Goal: Task Accomplishment & Management: Use online tool/utility

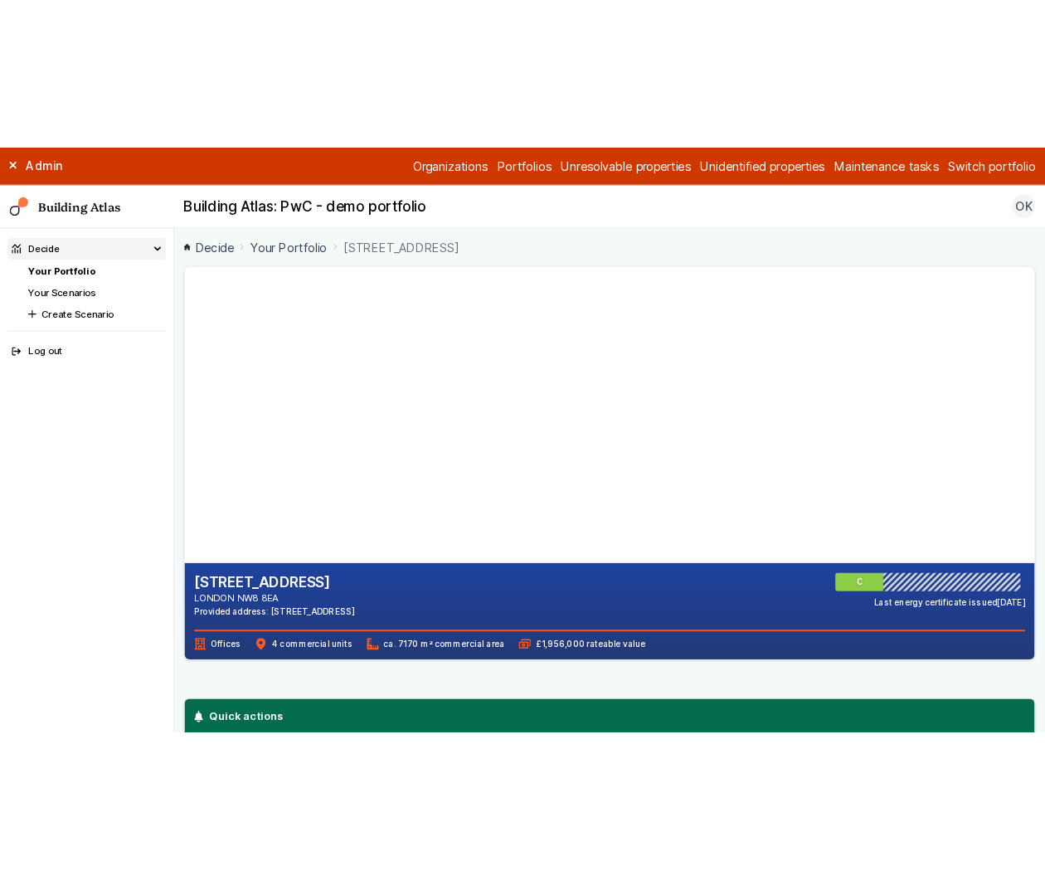
scroll to position [454, 0]
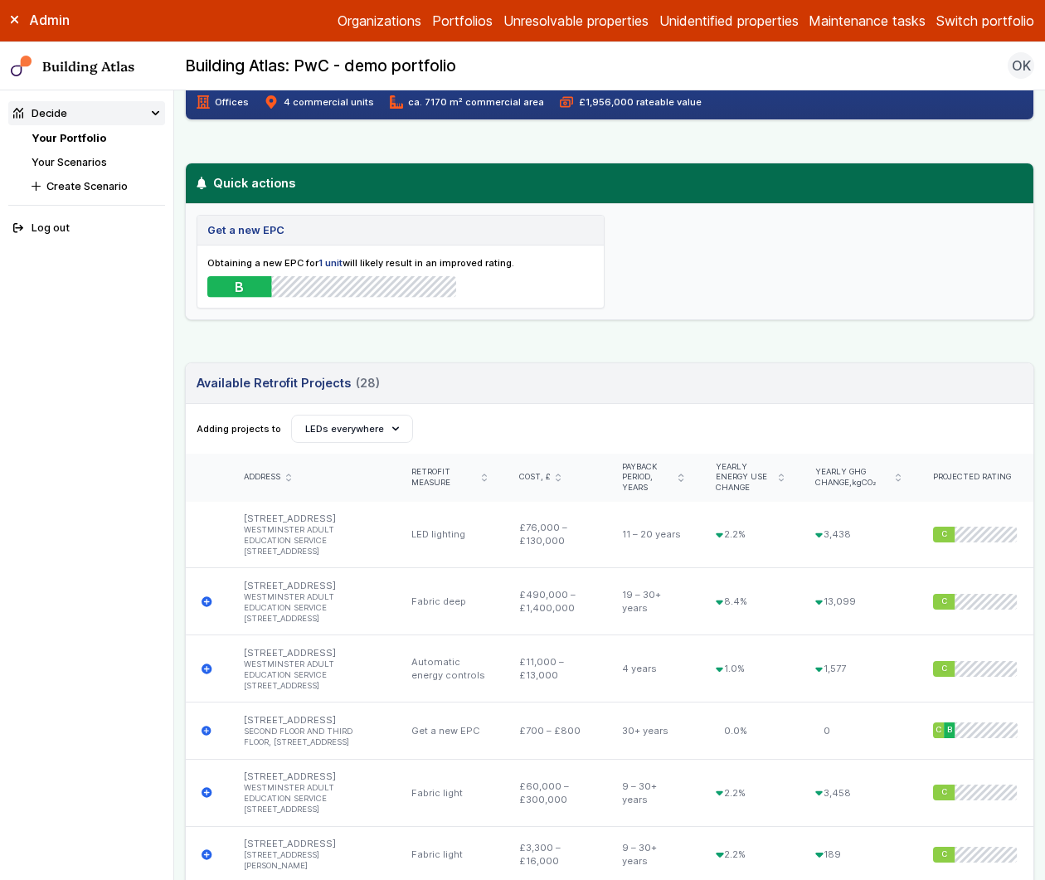
click at [80, 141] on link "Your Portfolio" at bounding box center [69, 138] width 75 height 12
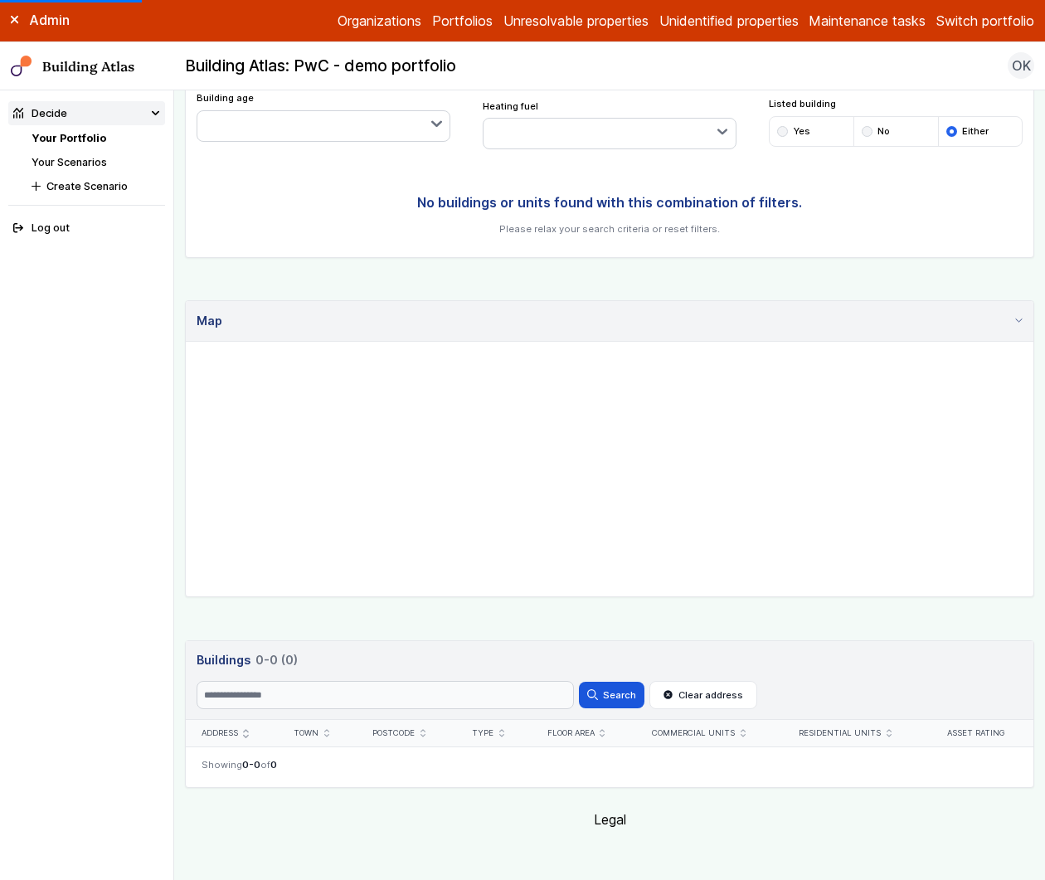
scroll to position [289, 0]
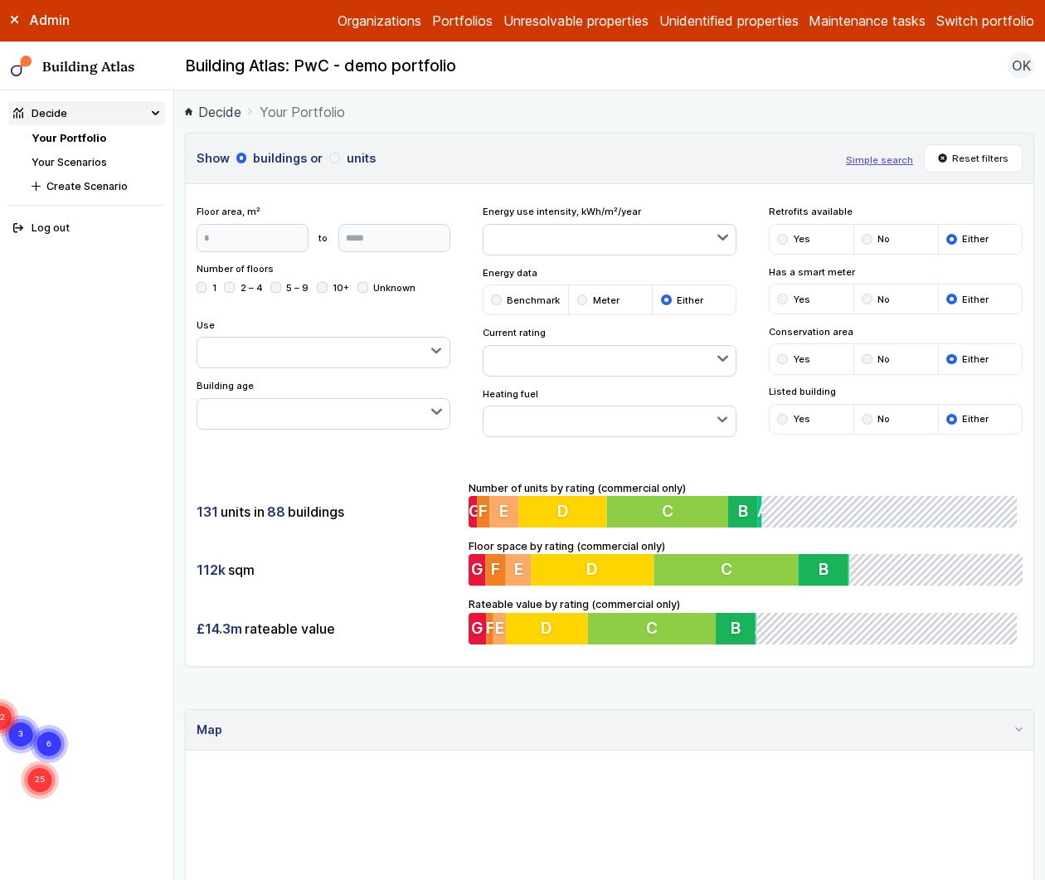
click at [877, 161] on button "Simple search" at bounding box center [879, 159] width 67 height 13
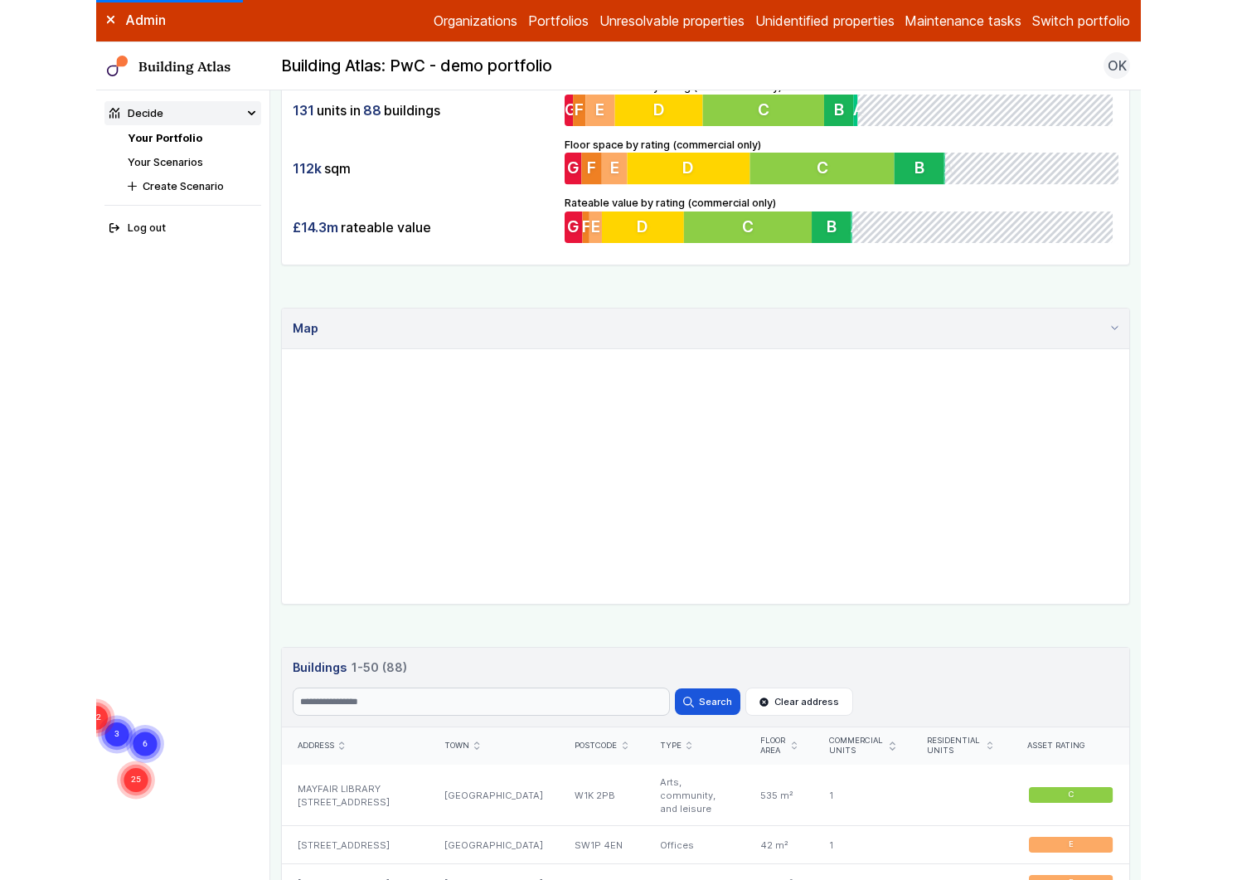
scroll to position [510, 0]
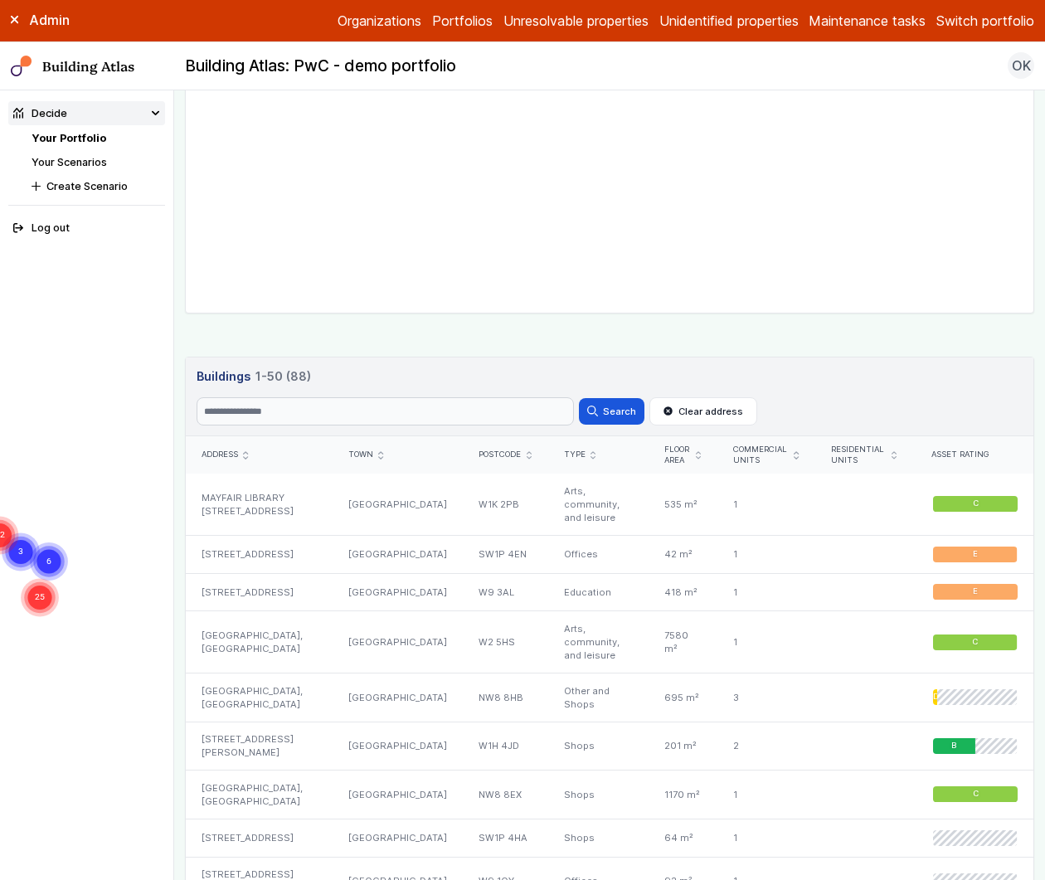
click at [78, 163] on link "Your Scenarios" at bounding box center [69, 162] width 75 height 12
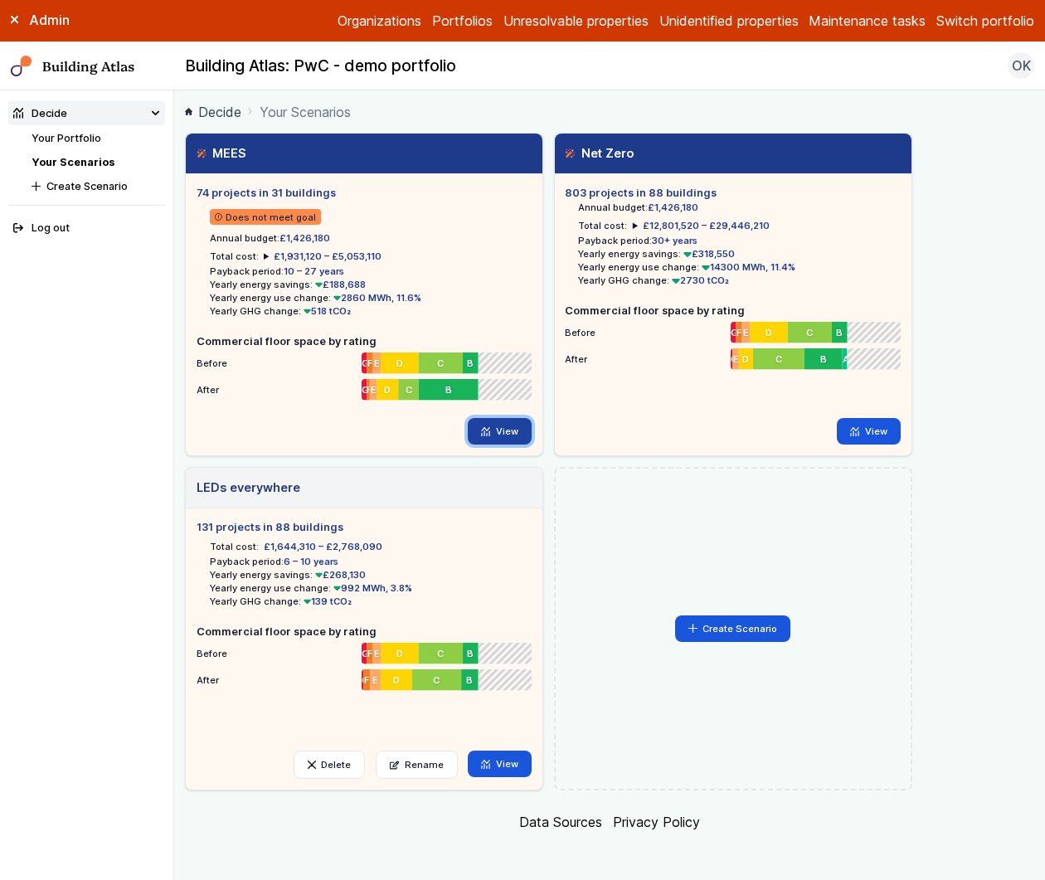
click at [510, 434] on link "View" at bounding box center [500, 431] width 64 height 27
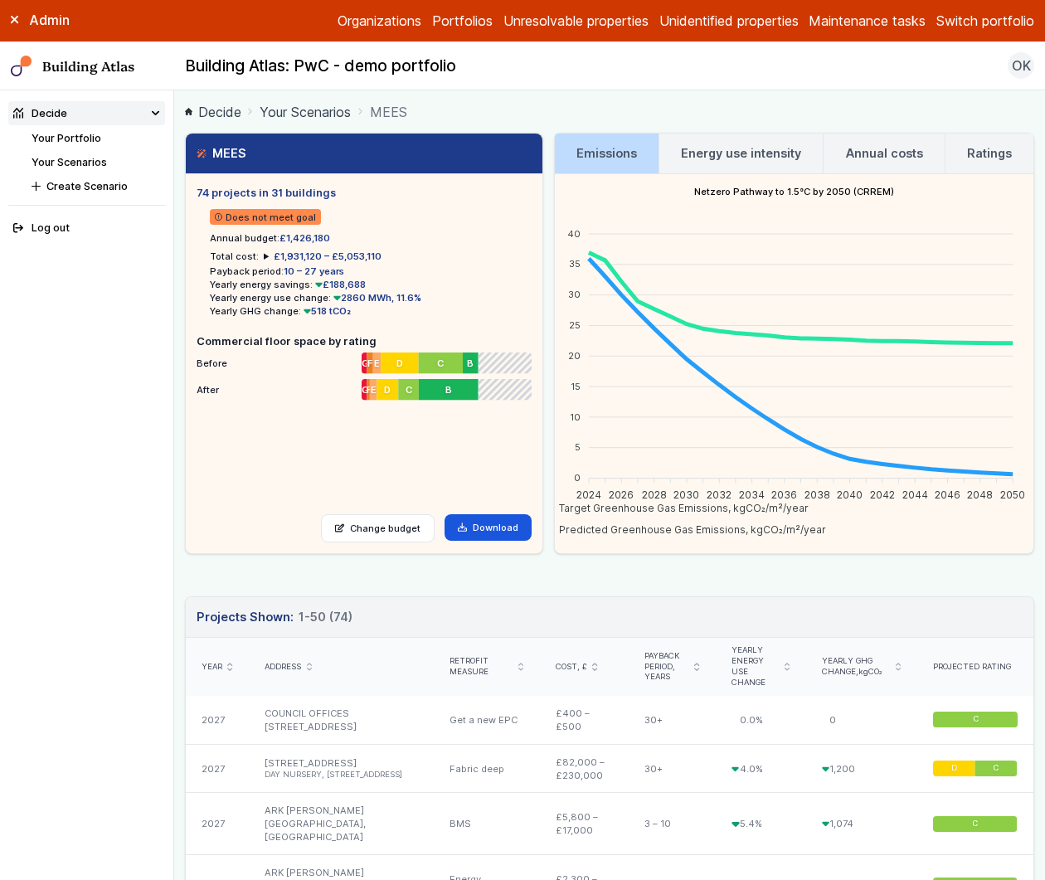
click at [955, 154] on link "Ratings" at bounding box center [990, 154] width 88 height 40
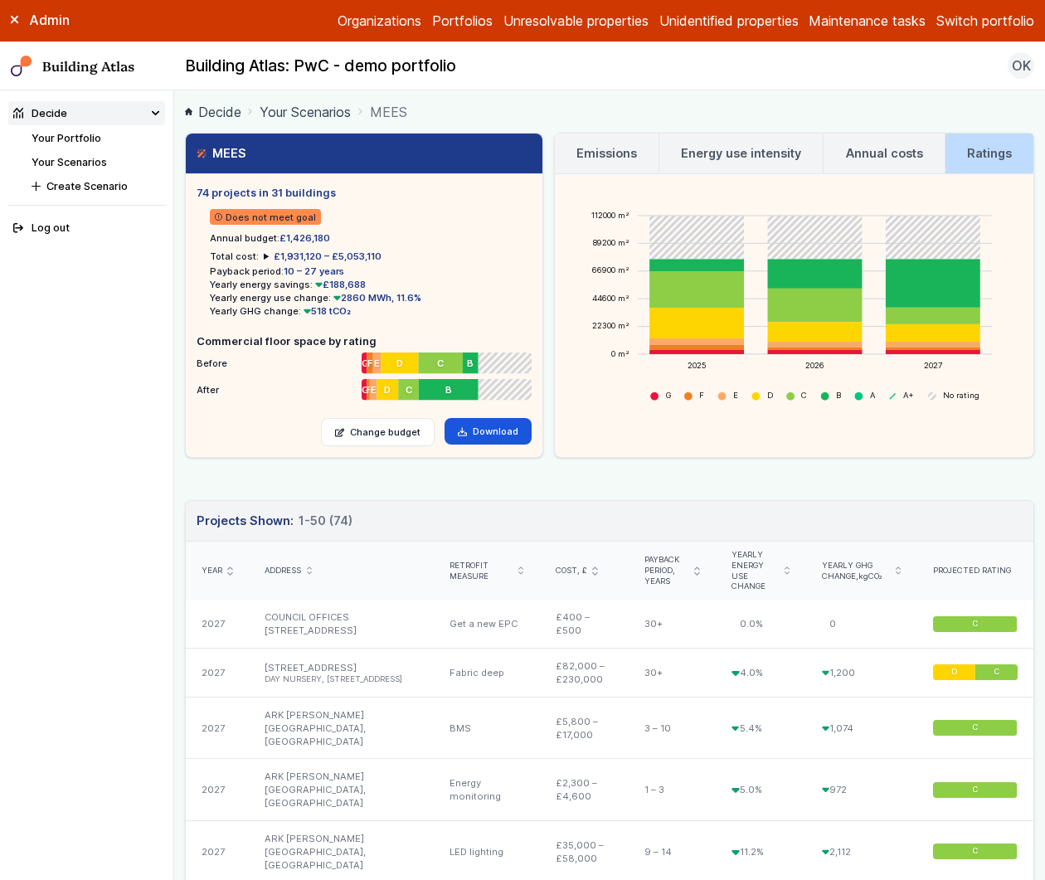
click at [908, 147] on h3 "Annual costs" at bounding box center [884, 153] width 77 height 18
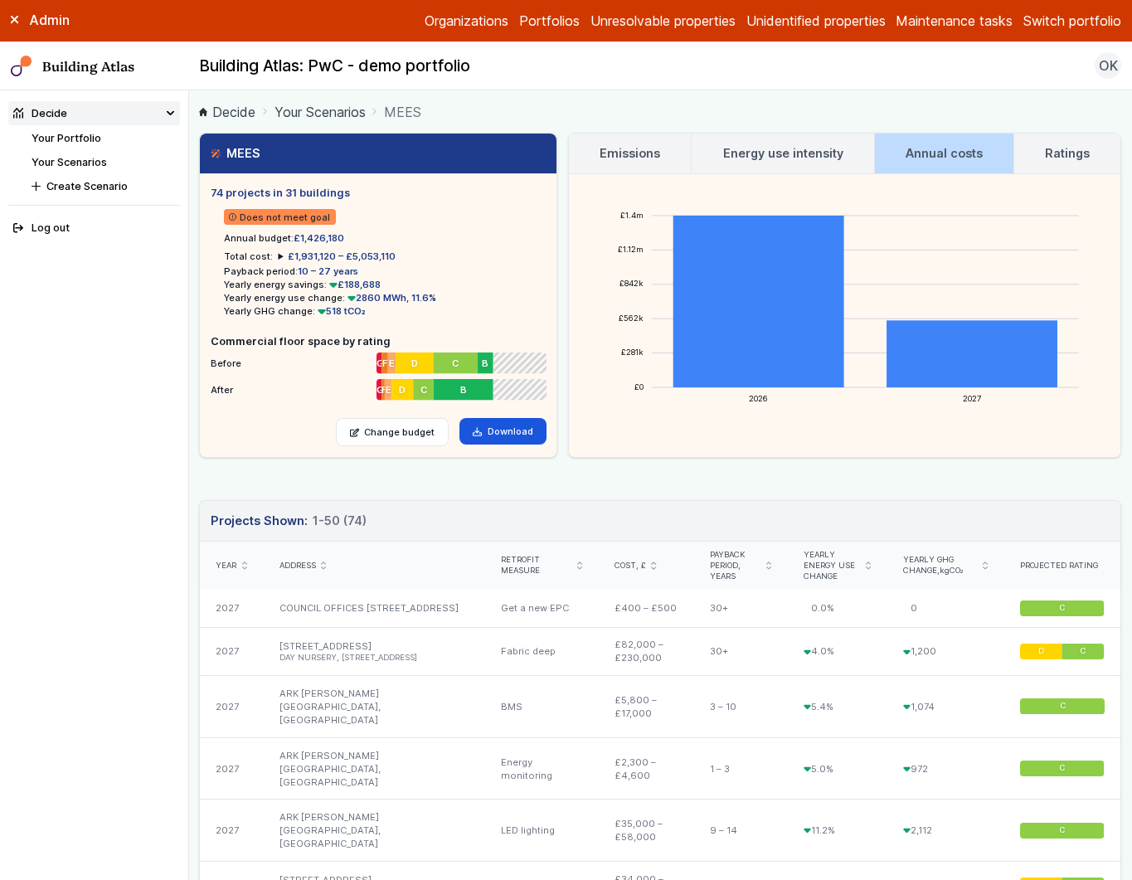
click at [776, 148] on h3 "Energy use intensity" at bounding box center [783, 153] width 120 height 18
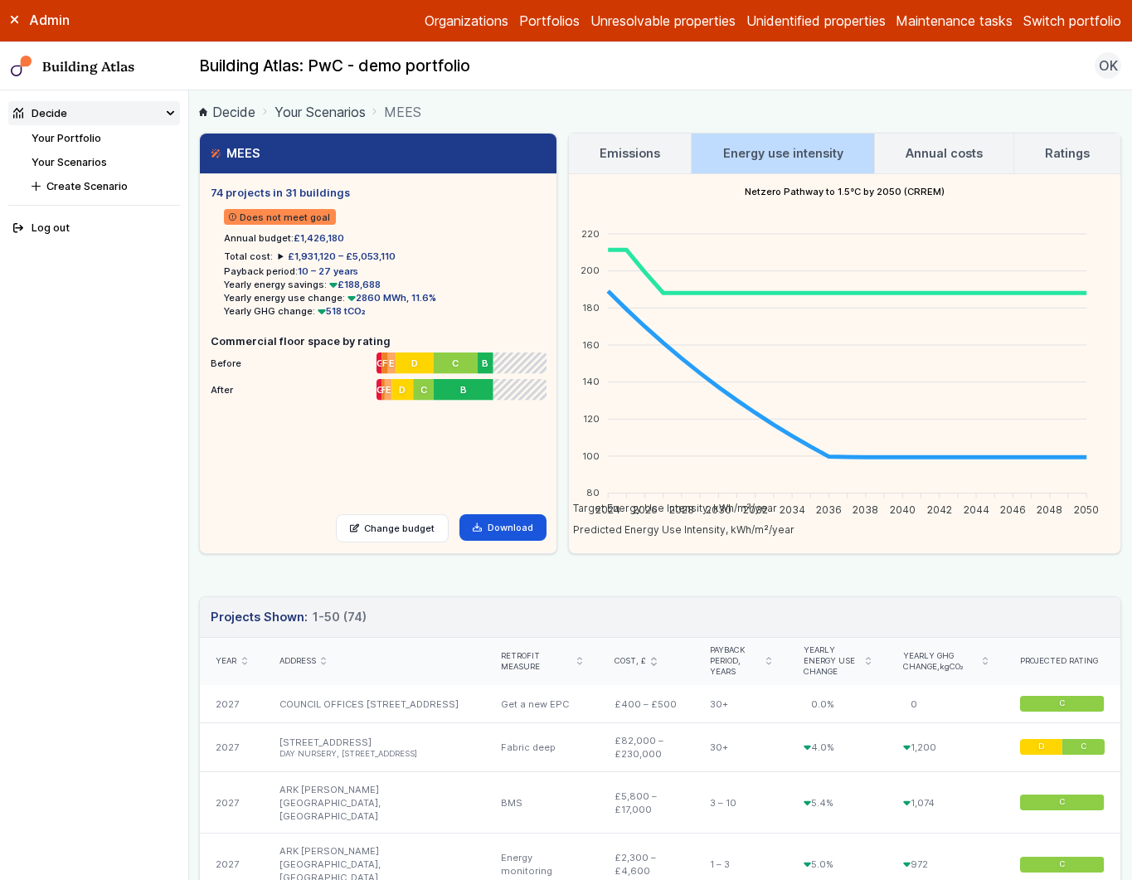
click at [646, 145] on h3 "Emissions" at bounding box center [630, 153] width 61 height 18
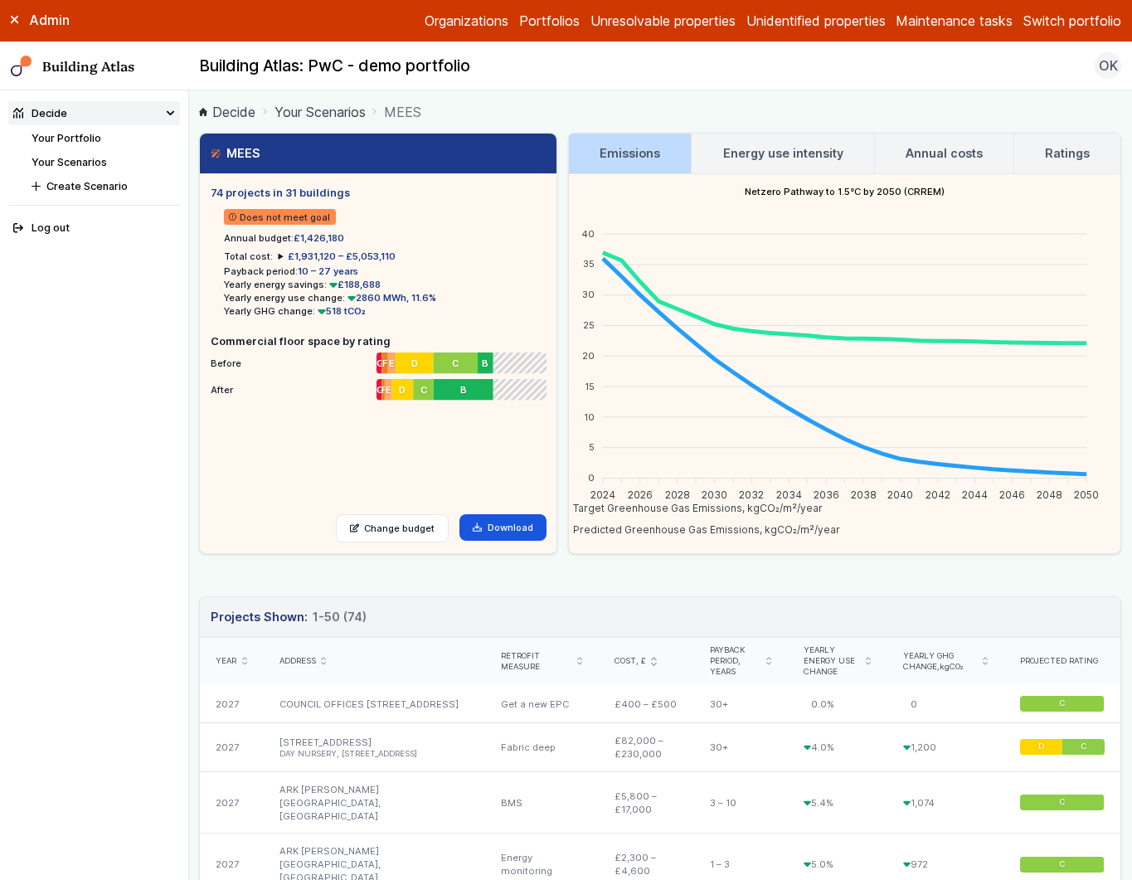
click at [328, 109] on link "Your Scenarios" at bounding box center [320, 112] width 91 height 20
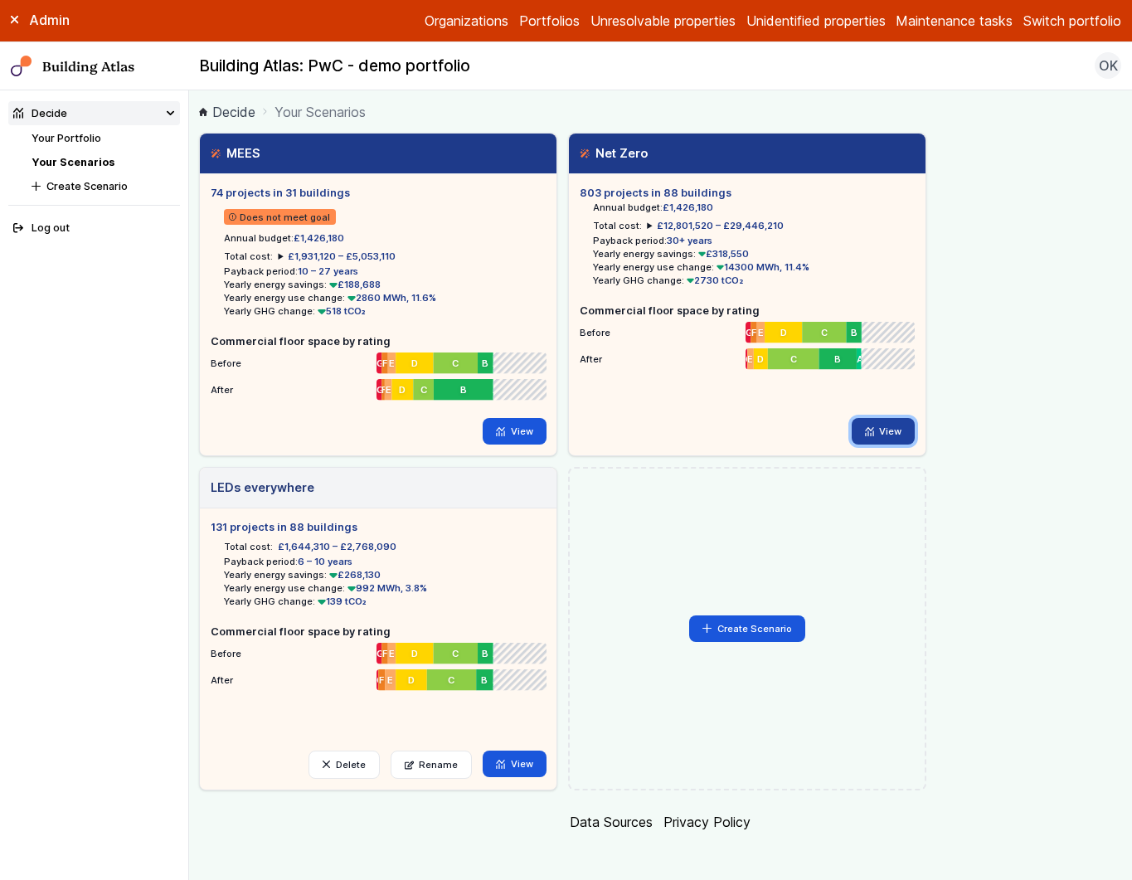
click at [891, 434] on link "View" at bounding box center [884, 431] width 64 height 27
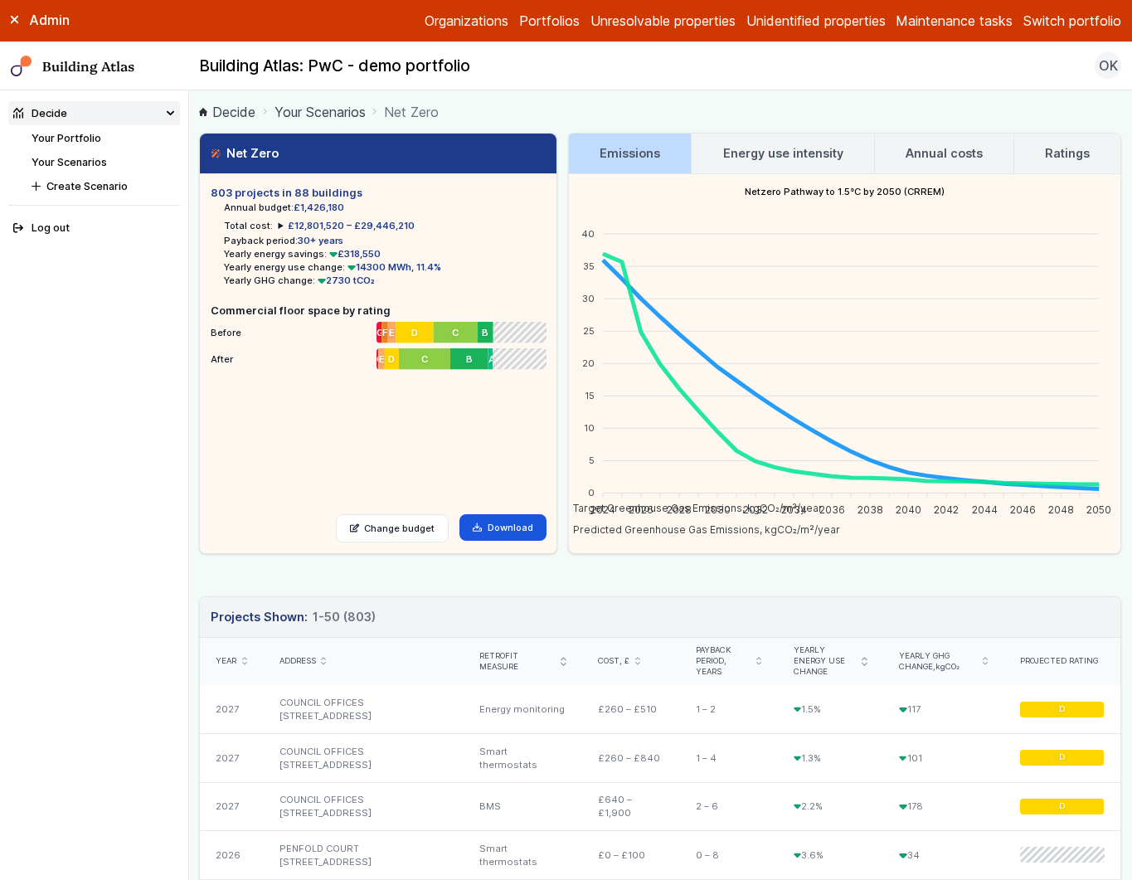
click at [771, 139] on link "Energy use intensity" at bounding box center [783, 154] width 182 height 40
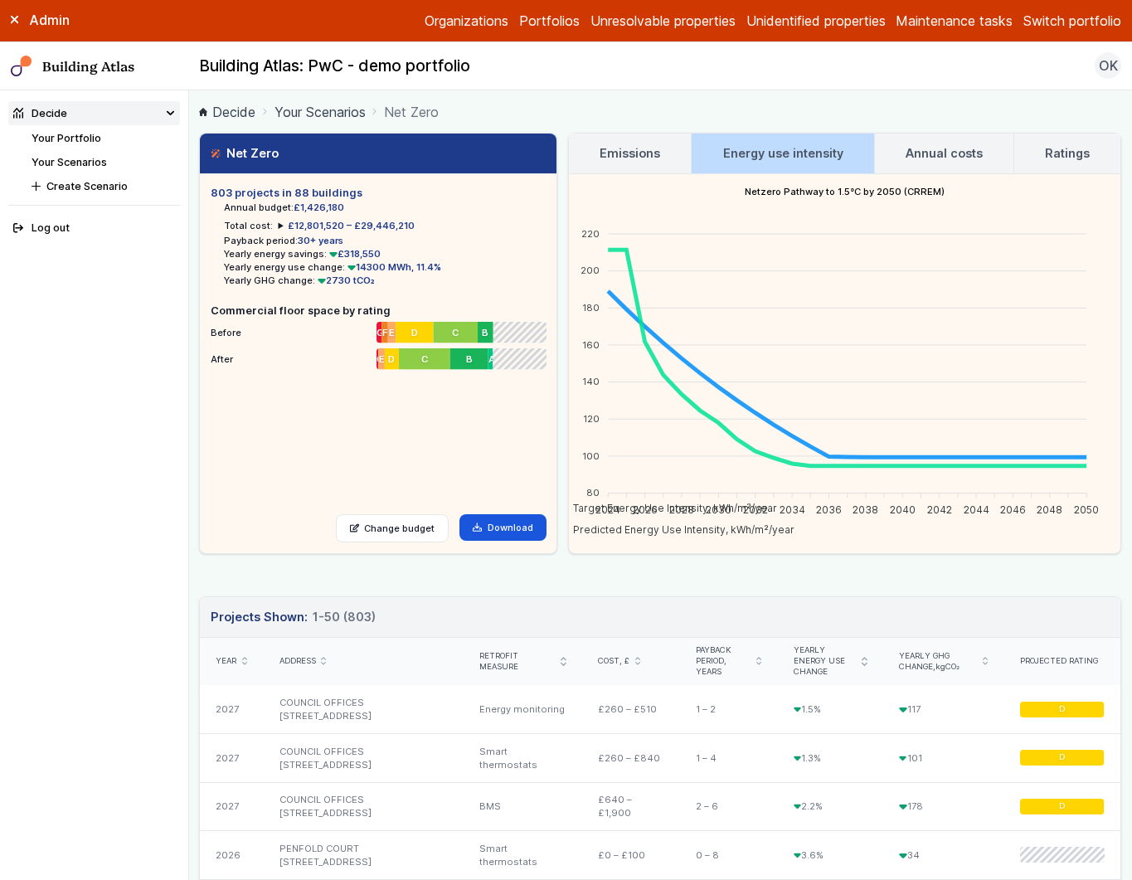
click at [930, 157] on h3 "Annual costs" at bounding box center [944, 153] width 77 height 18
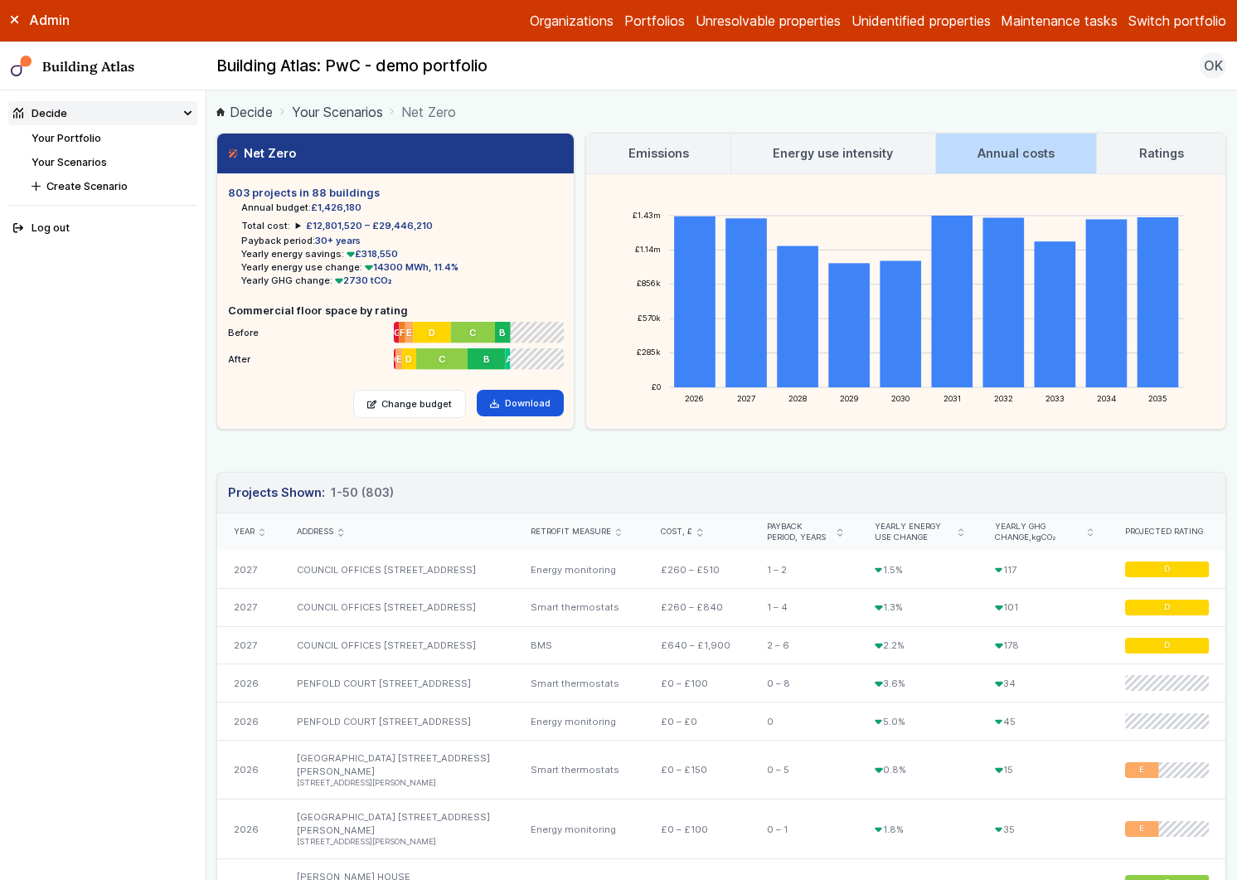
click at [344, 237] on span "30+ years" at bounding box center [338, 241] width 46 height 12
click at [299, 220] on summary "£12,801,520 – £29,446,210" at bounding box center [364, 225] width 137 height 13
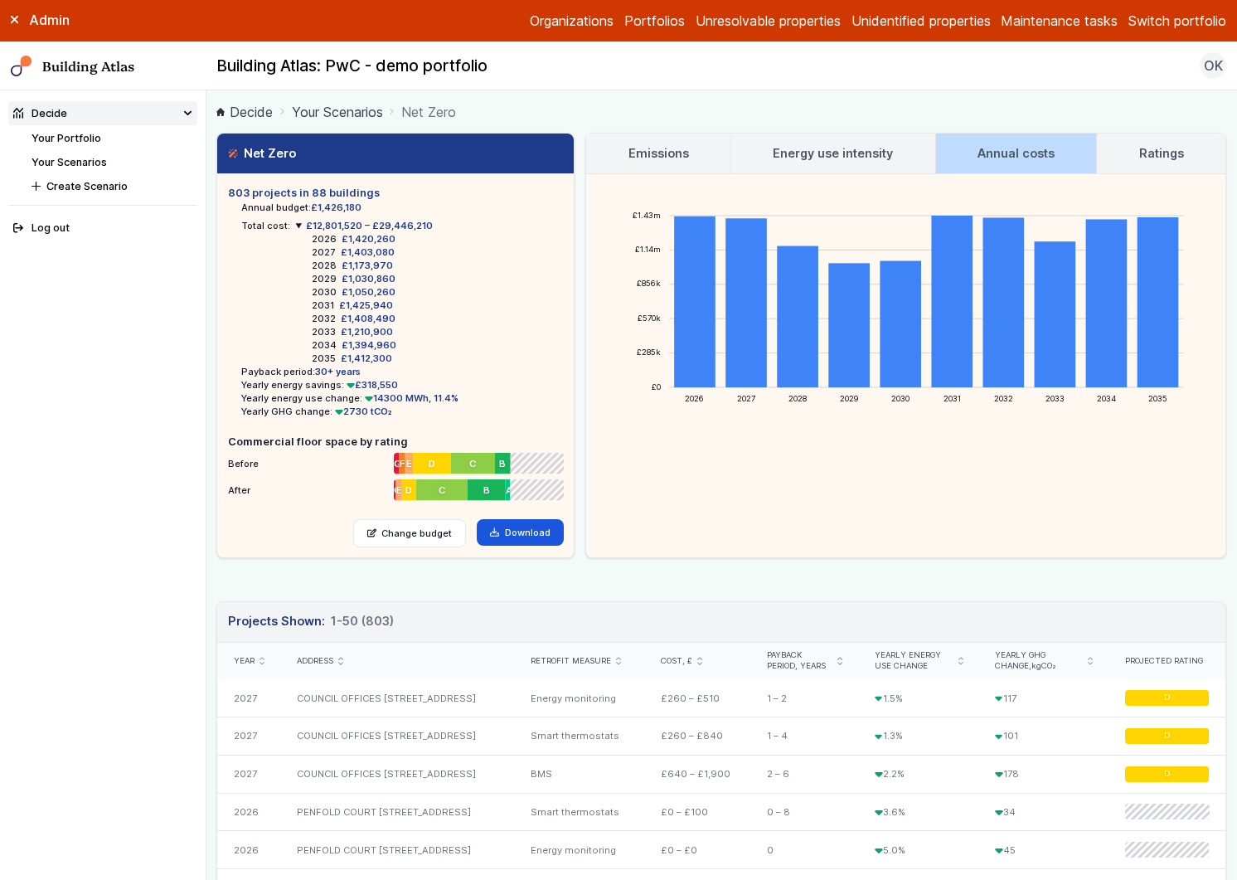
click at [298, 221] on summary "£12,801,520 – £29,446,210" at bounding box center [364, 225] width 137 height 13
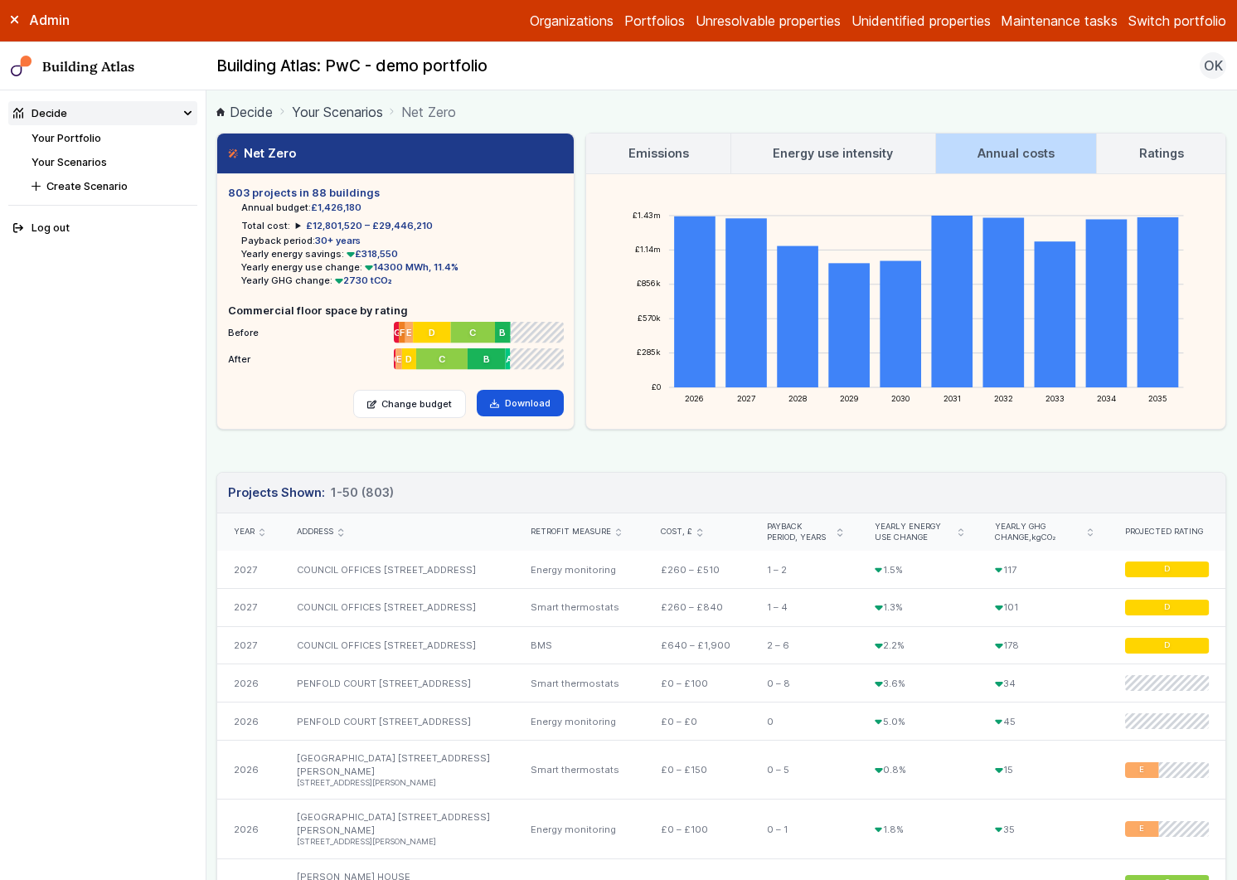
click at [298, 222] on summary "£12,801,520 – £29,446,210" at bounding box center [364, 225] width 137 height 13
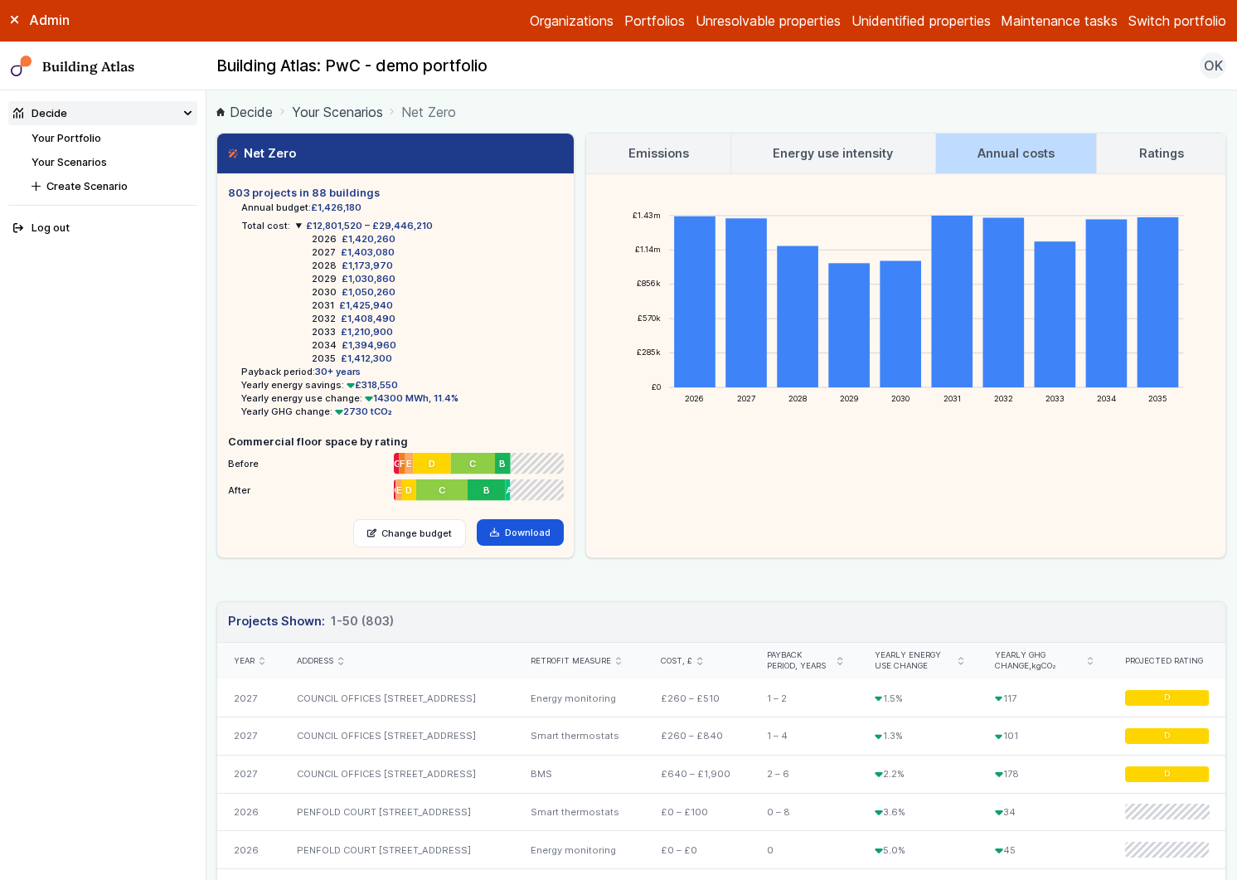
click at [298, 222] on summary "£12,801,520 – £29,446,210" at bounding box center [364, 225] width 137 height 13
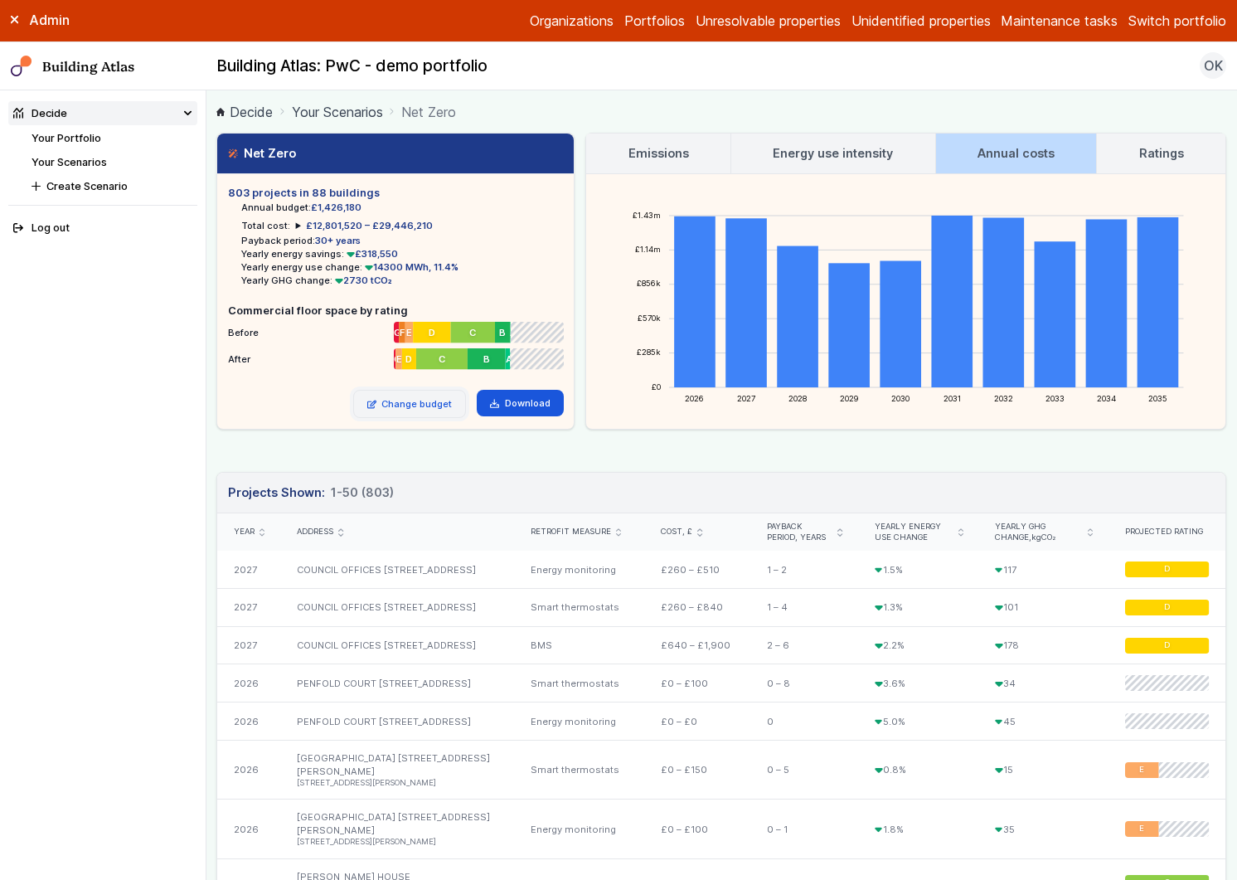
click at [422, 401] on link "Change budget" at bounding box center [410, 404] width 114 height 28
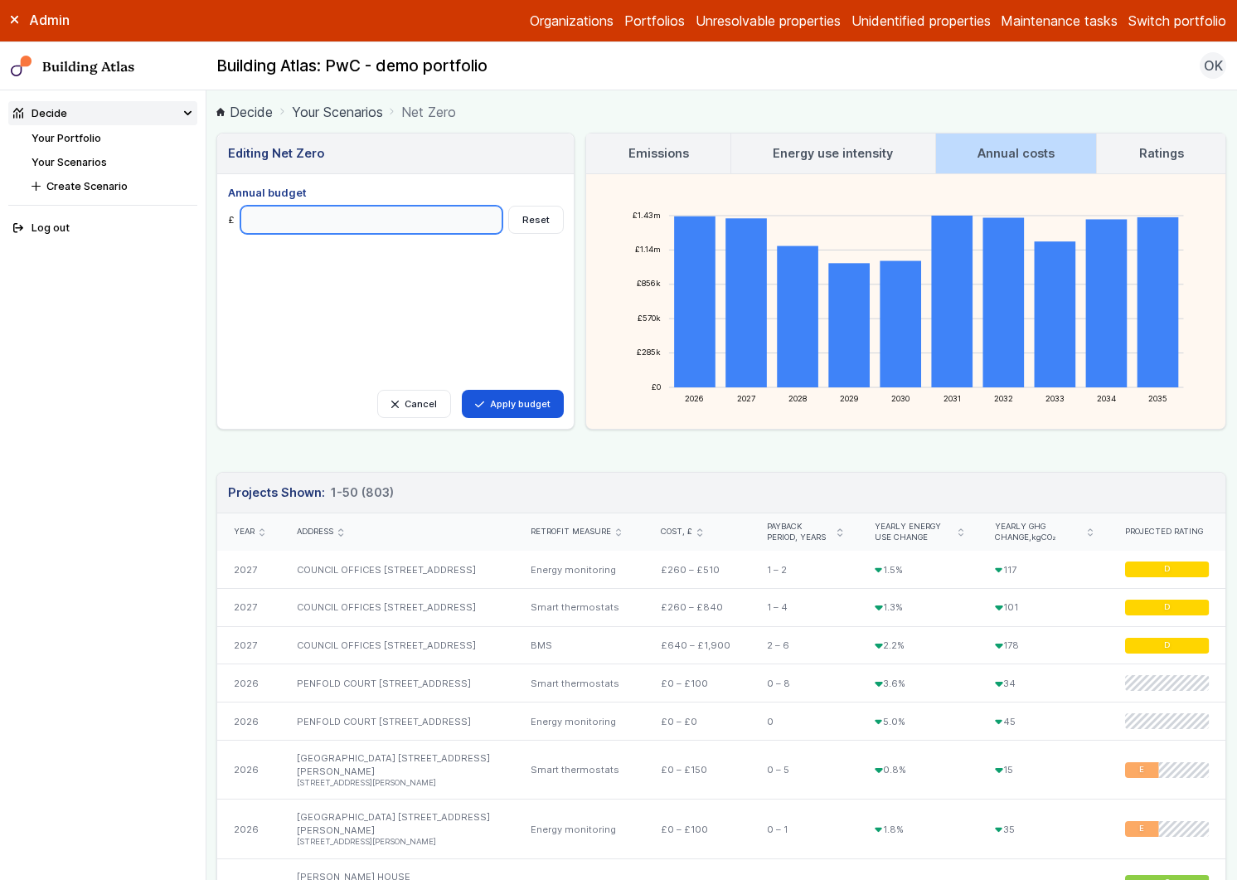
click at [333, 221] on input "Annual budget" at bounding box center [372, 220] width 263 height 28
type input "******"
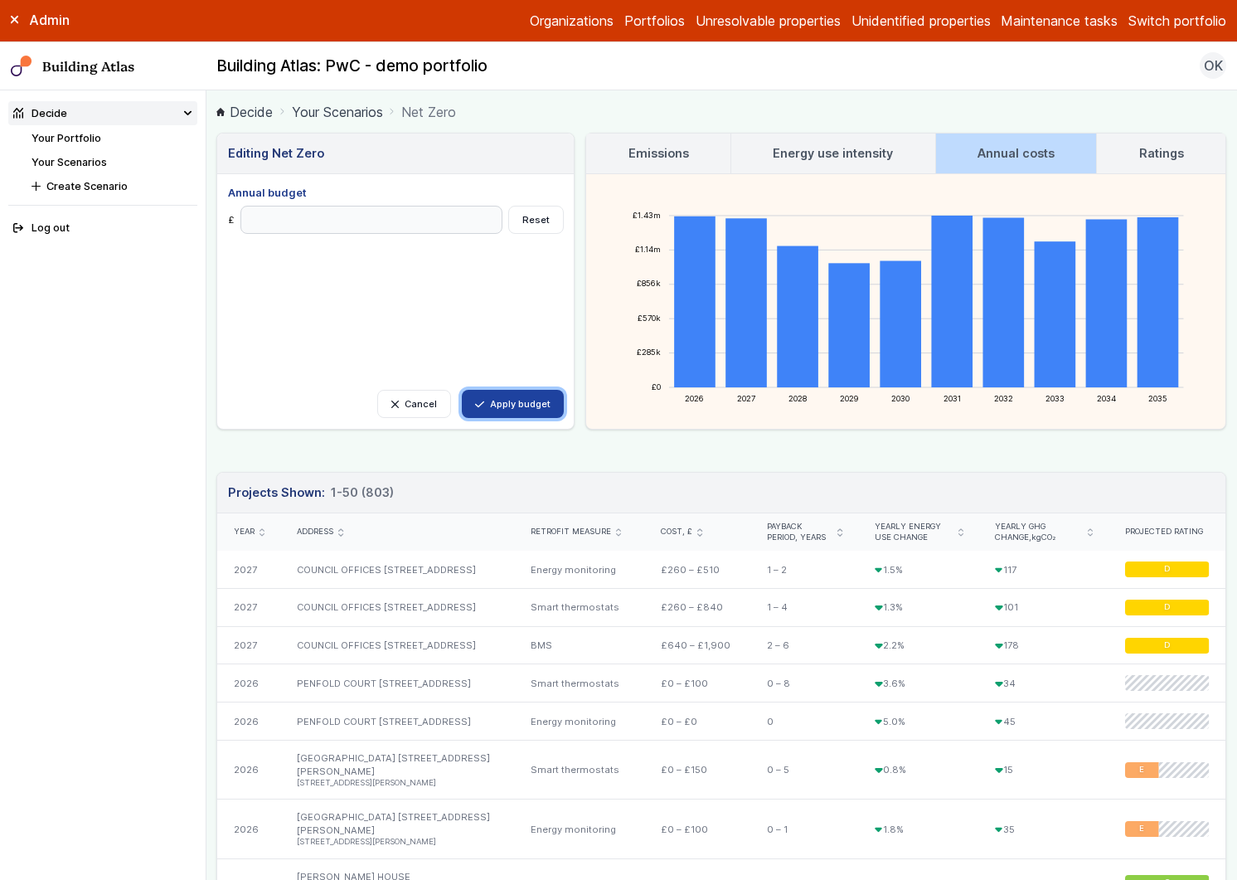
click at [528, 403] on button "Apply budget" at bounding box center [513, 404] width 102 height 28
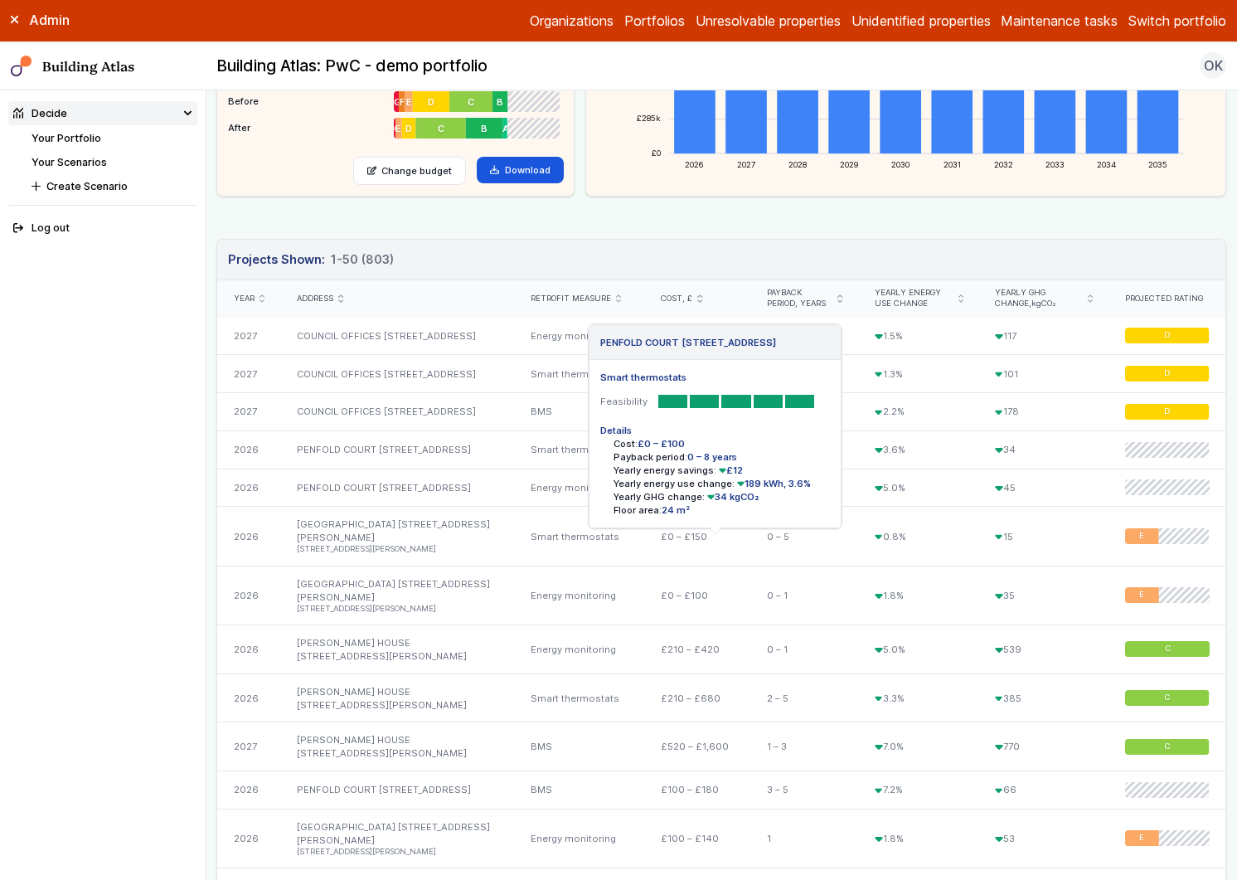
scroll to position [23, 0]
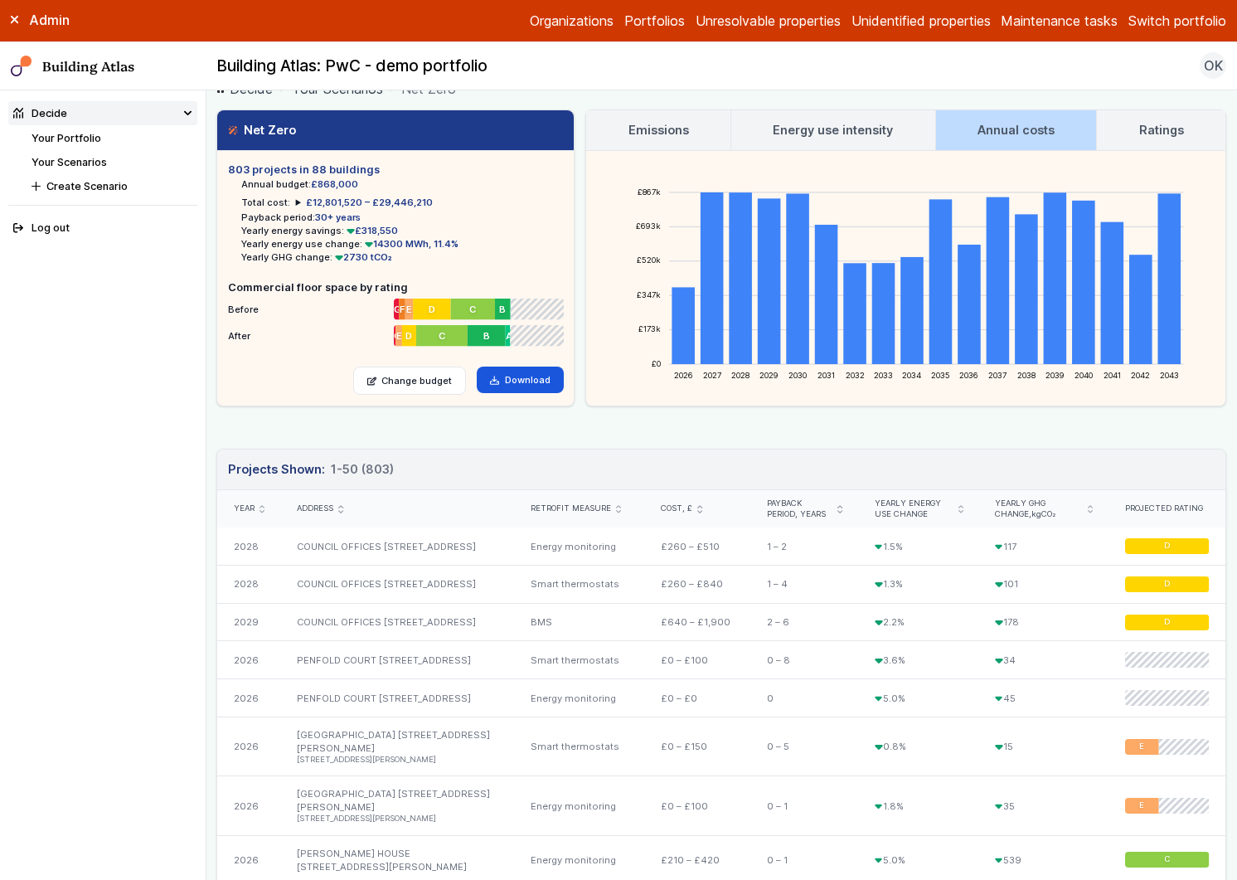
click at [262, 508] on icon "submit" at bounding box center [262, 509] width 5 height 8
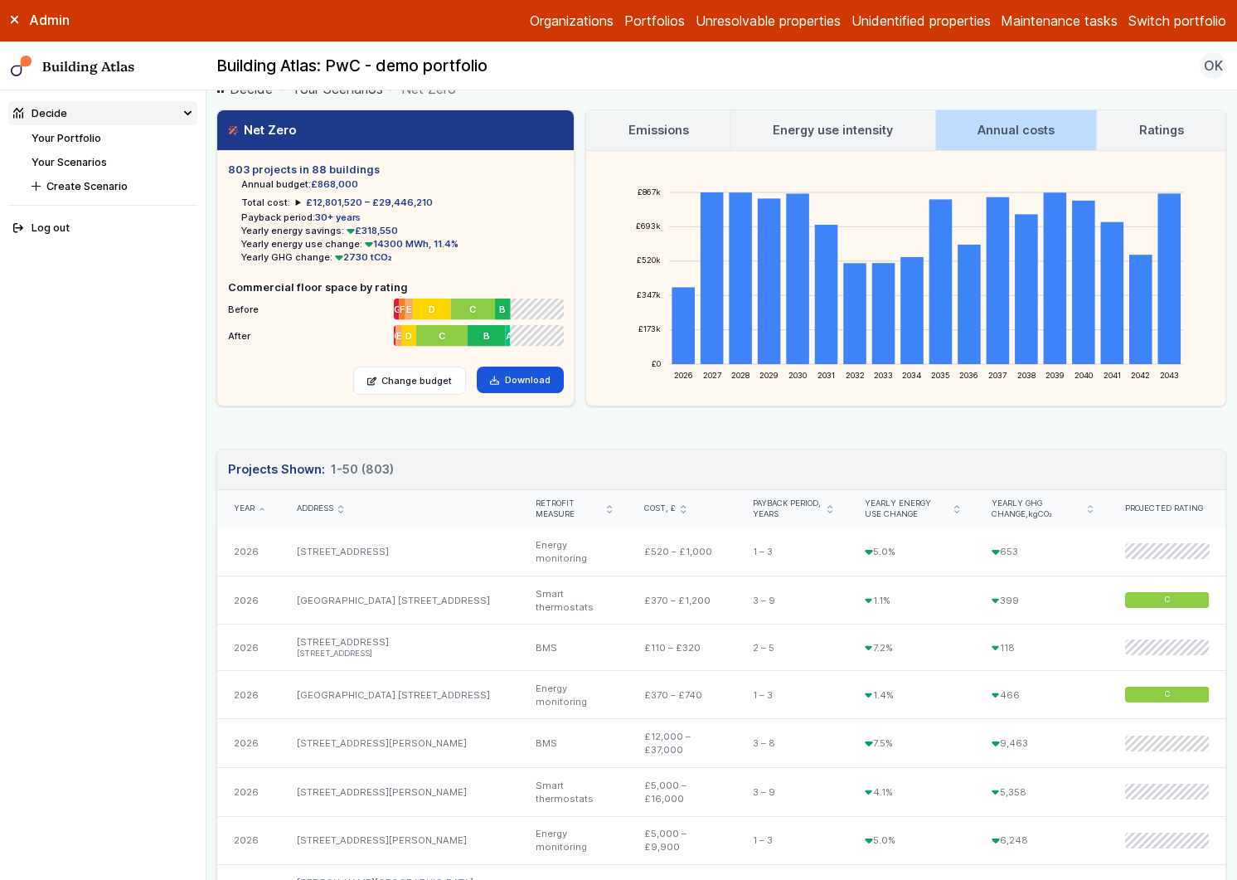
click at [688, 128] on link "Emissions" at bounding box center [658, 130] width 144 height 40
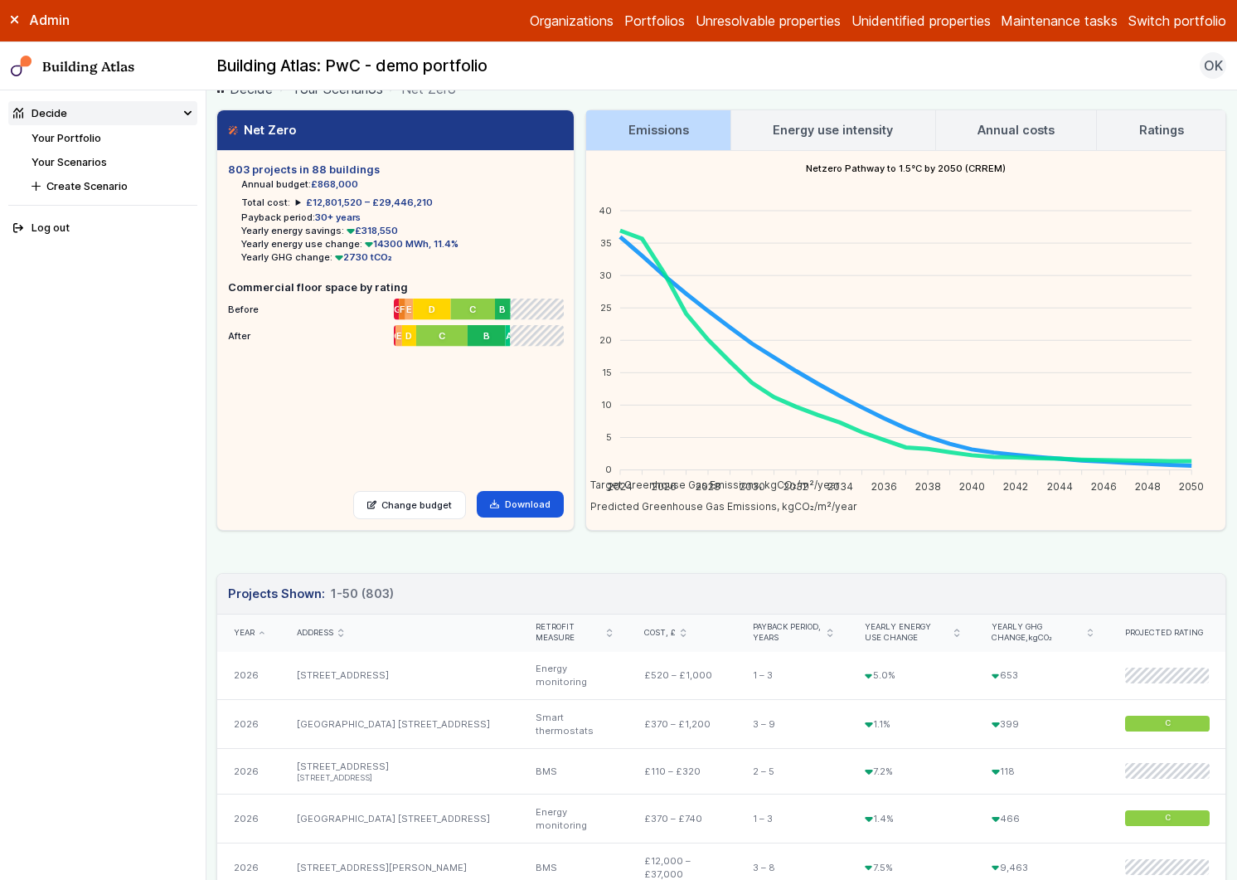
click at [840, 133] on h3 "Energy use intensity" at bounding box center [833, 130] width 120 height 18
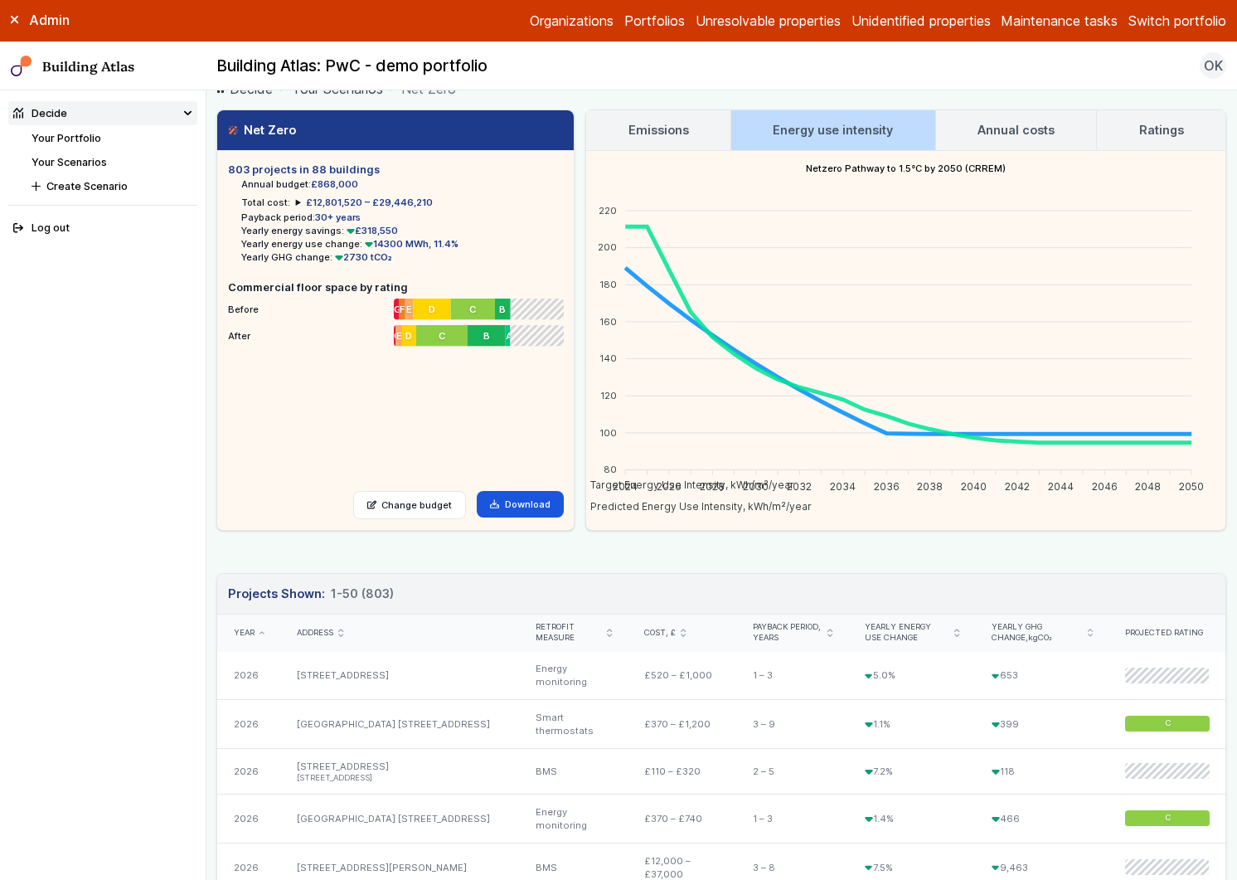
click at [996, 117] on link "Annual costs" at bounding box center [1016, 130] width 161 height 40
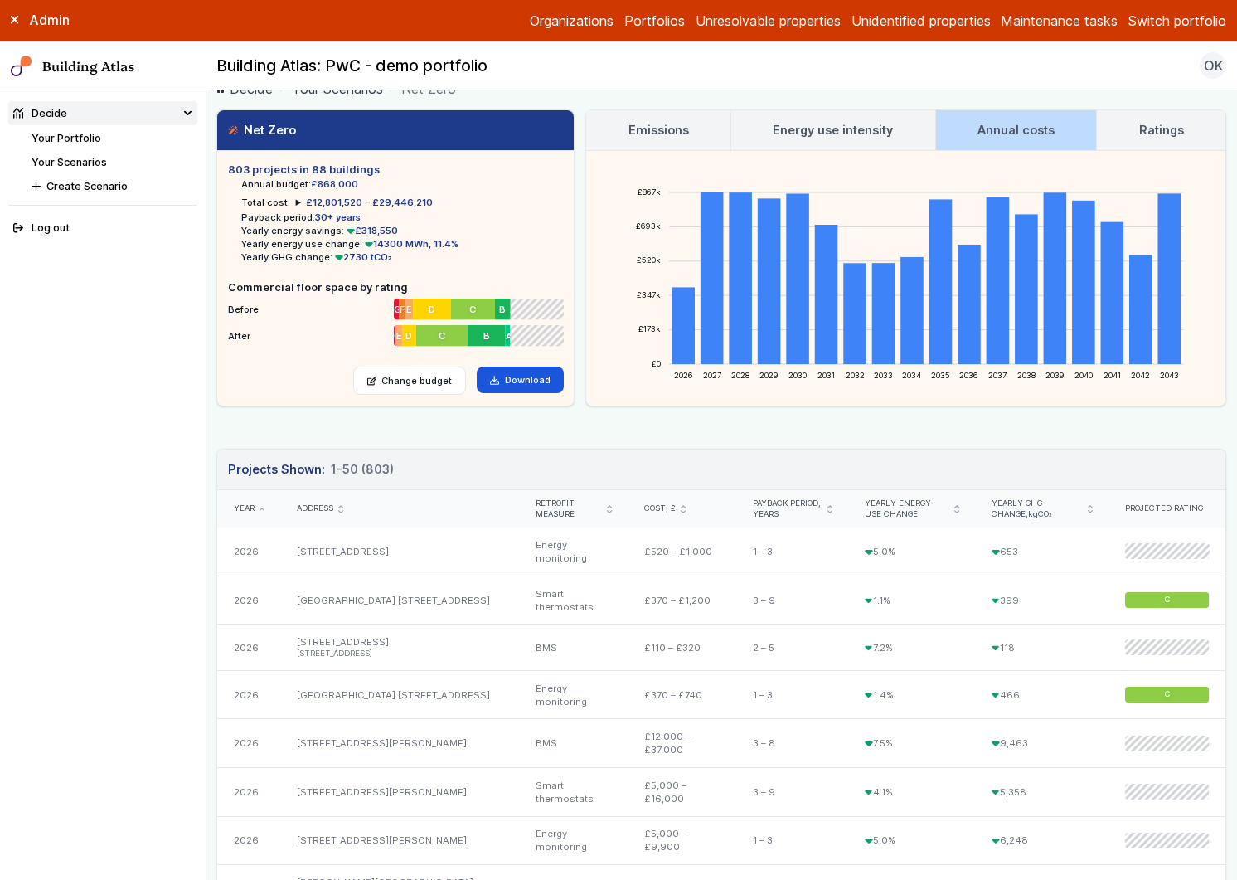
click at [897, 123] on link "Energy use intensity" at bounding box center [834, 130] width 204 height 40
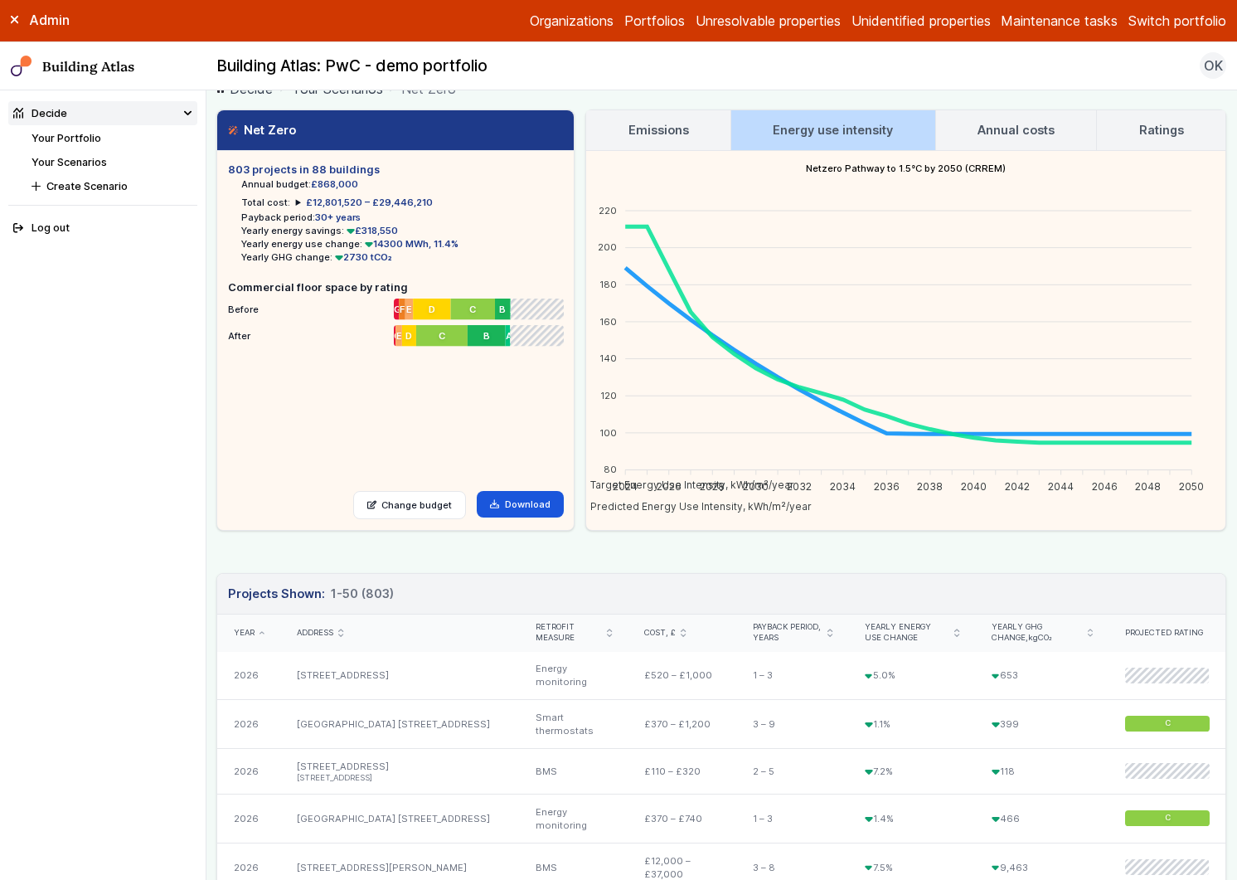
click at [1009, 129] on h3 "Annual costs" at bounding box center [1016, 130] width 77 height 18
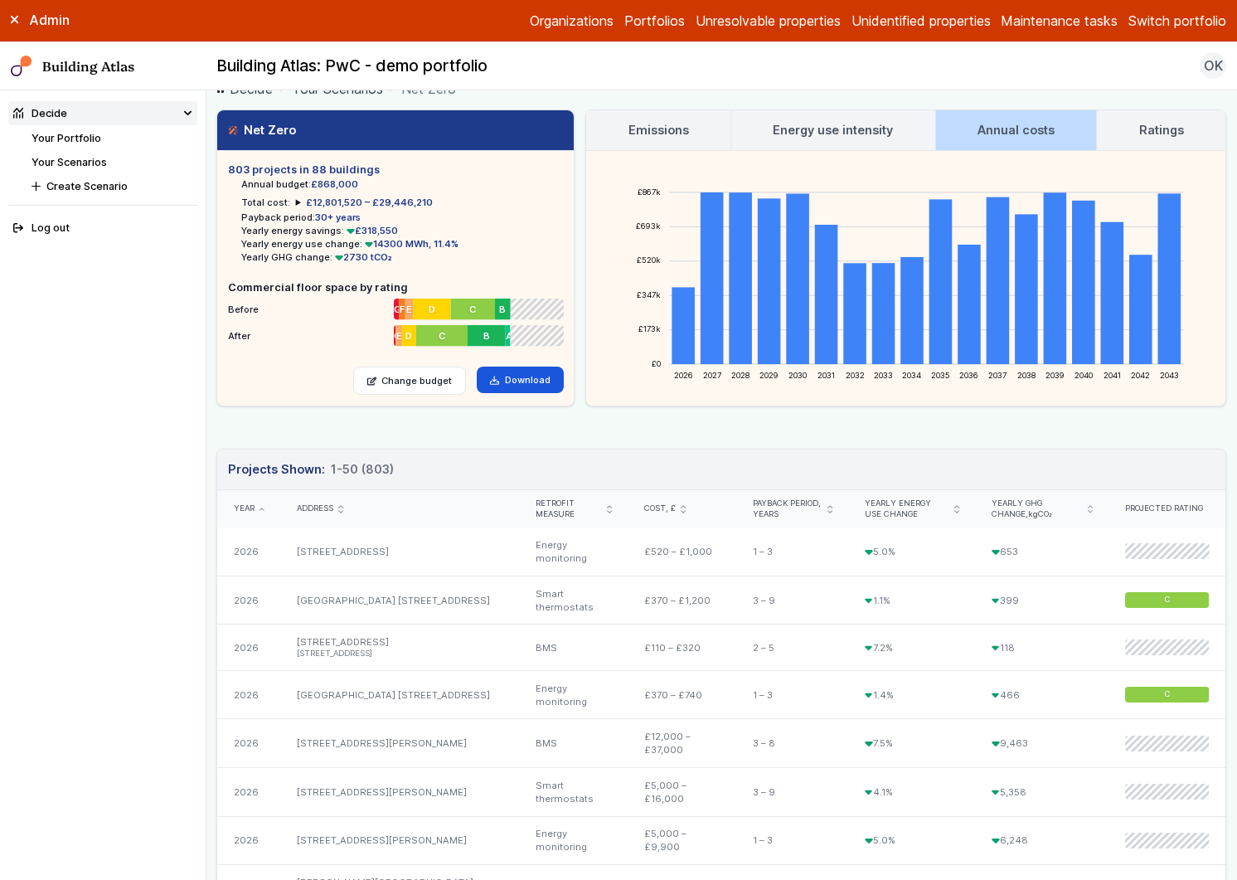
click at [1140, 128] on h3 "Ratings" at bounding box center [1162, 130] width 45 height 18
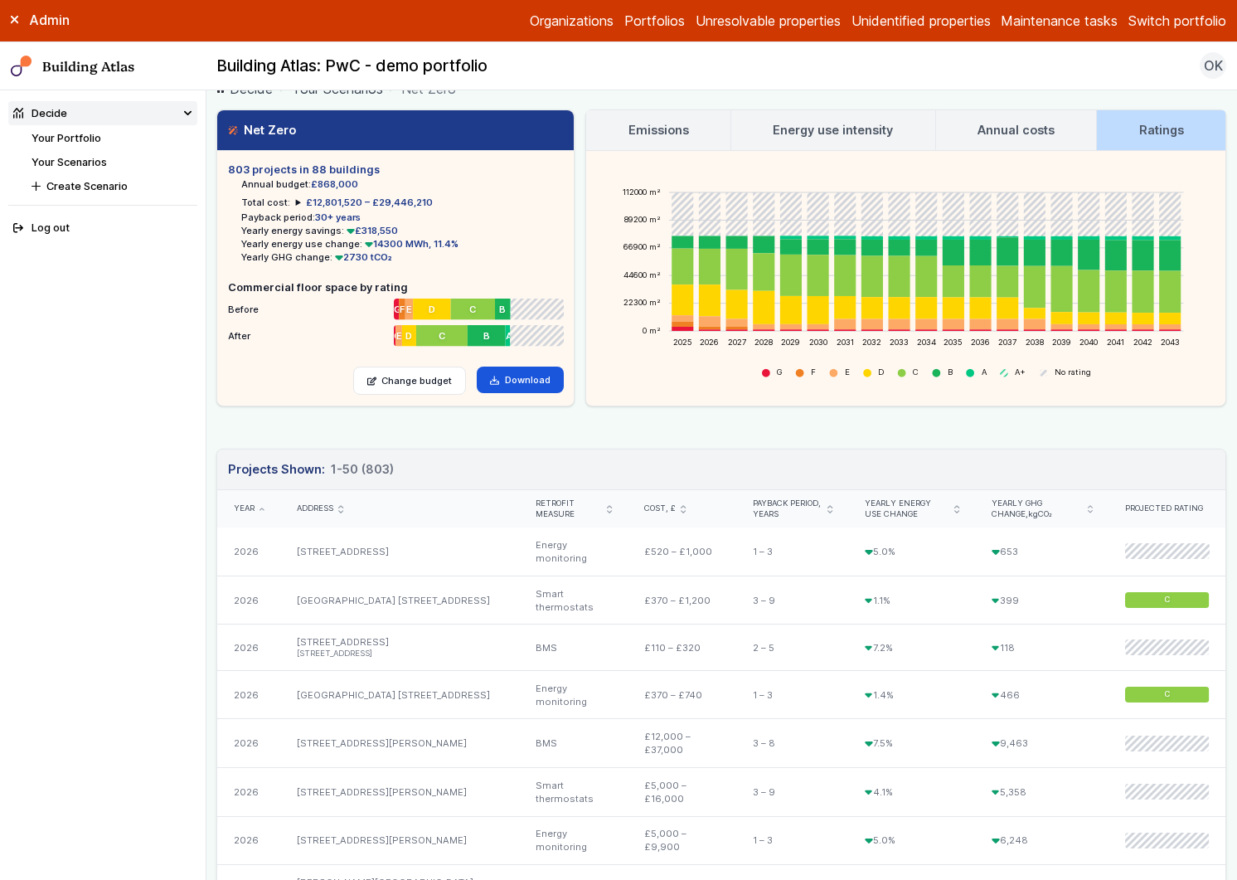
click at [661, 129] on h3 "Emissions" at bounding box center [659, 130] width 61 height 18
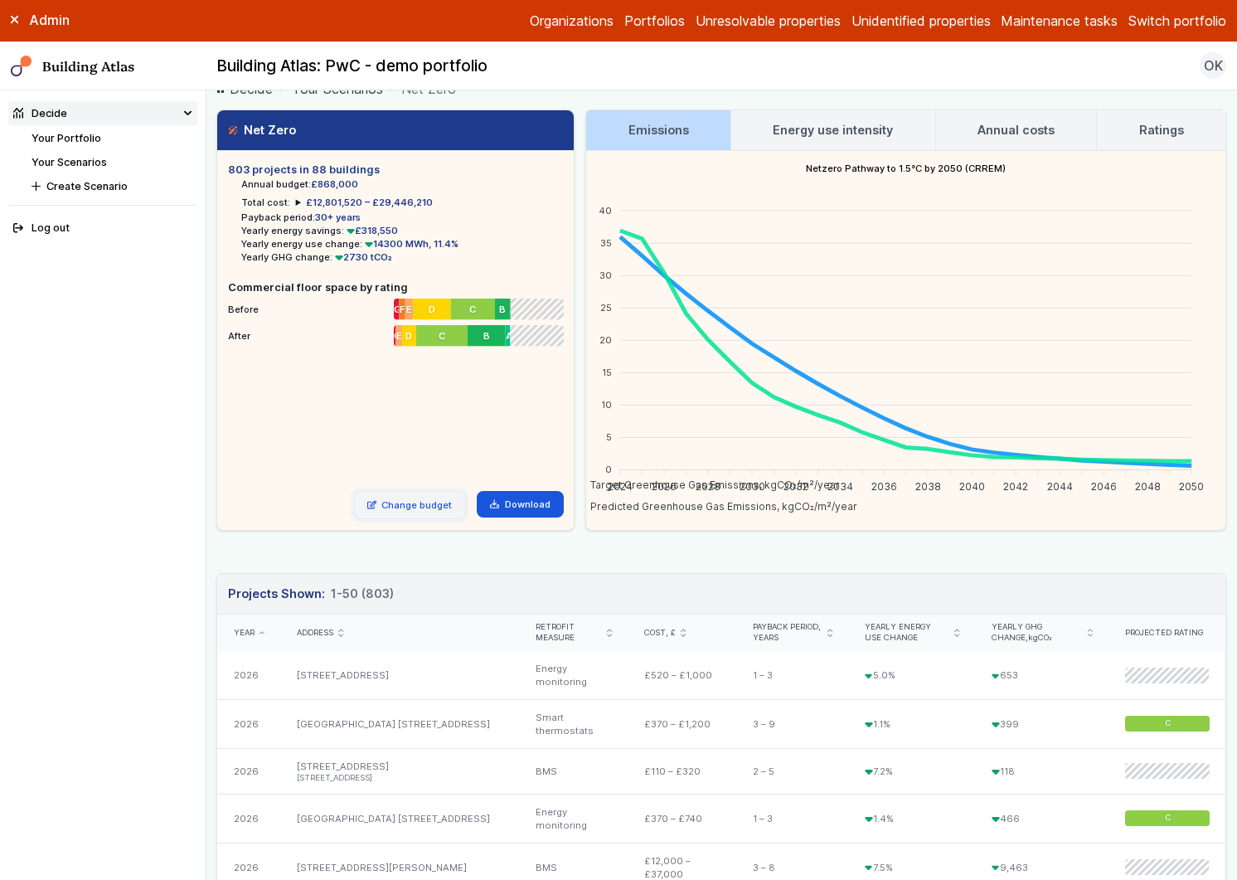
click at [410, 515] on link "Change budget" at bounding box center [410, 505] width 114 height 28
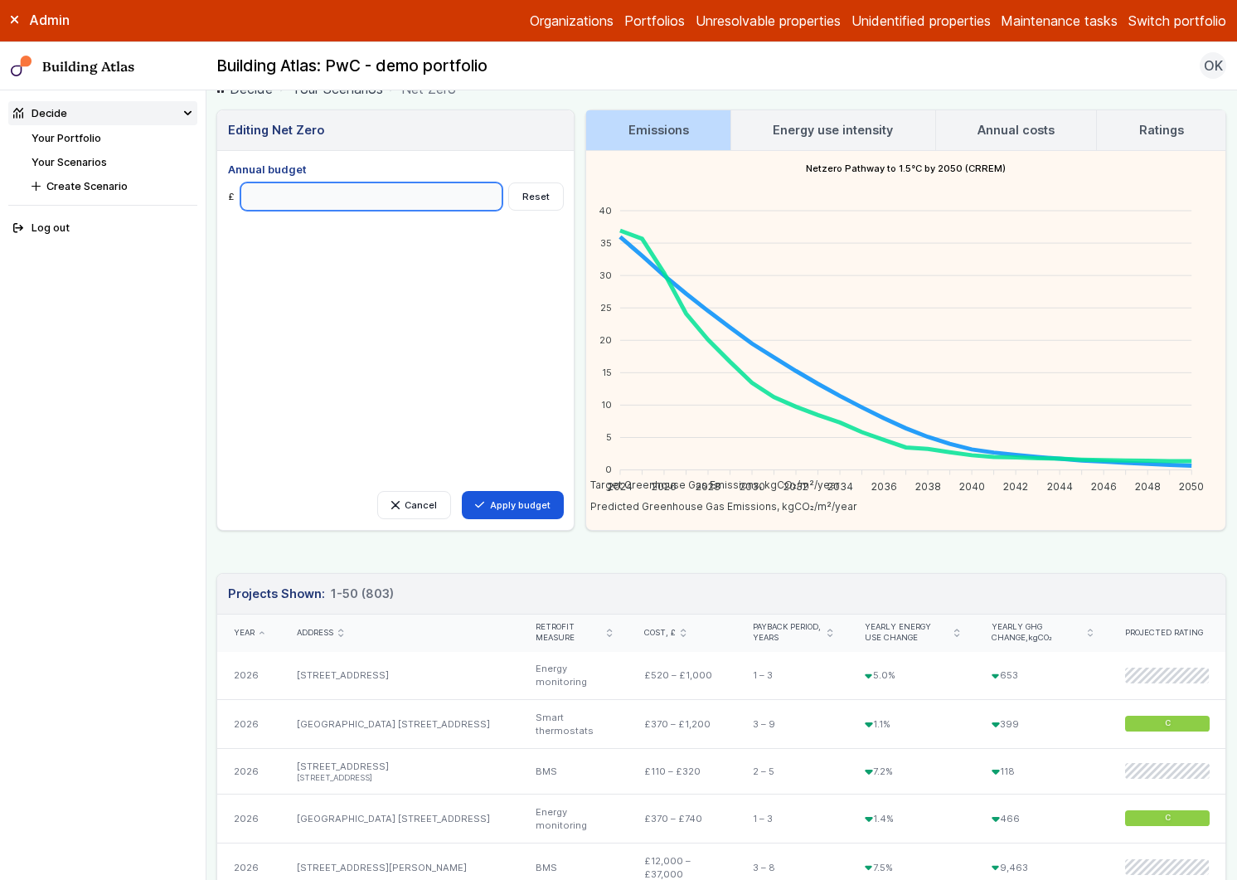
click at [243, 197] on input "******" at bounding box center [372, 196] width 263 height 28
click at [260, 192] on input "******" at bounding box center [372, 196] width 263 height 28
click at [248, 199] on input "******" at bounding box center [372, 196] width 263 height 28
type input "******"
click at [534, 503] on button "Apply budget" at bounding box center [513, 505] width 102 height 28
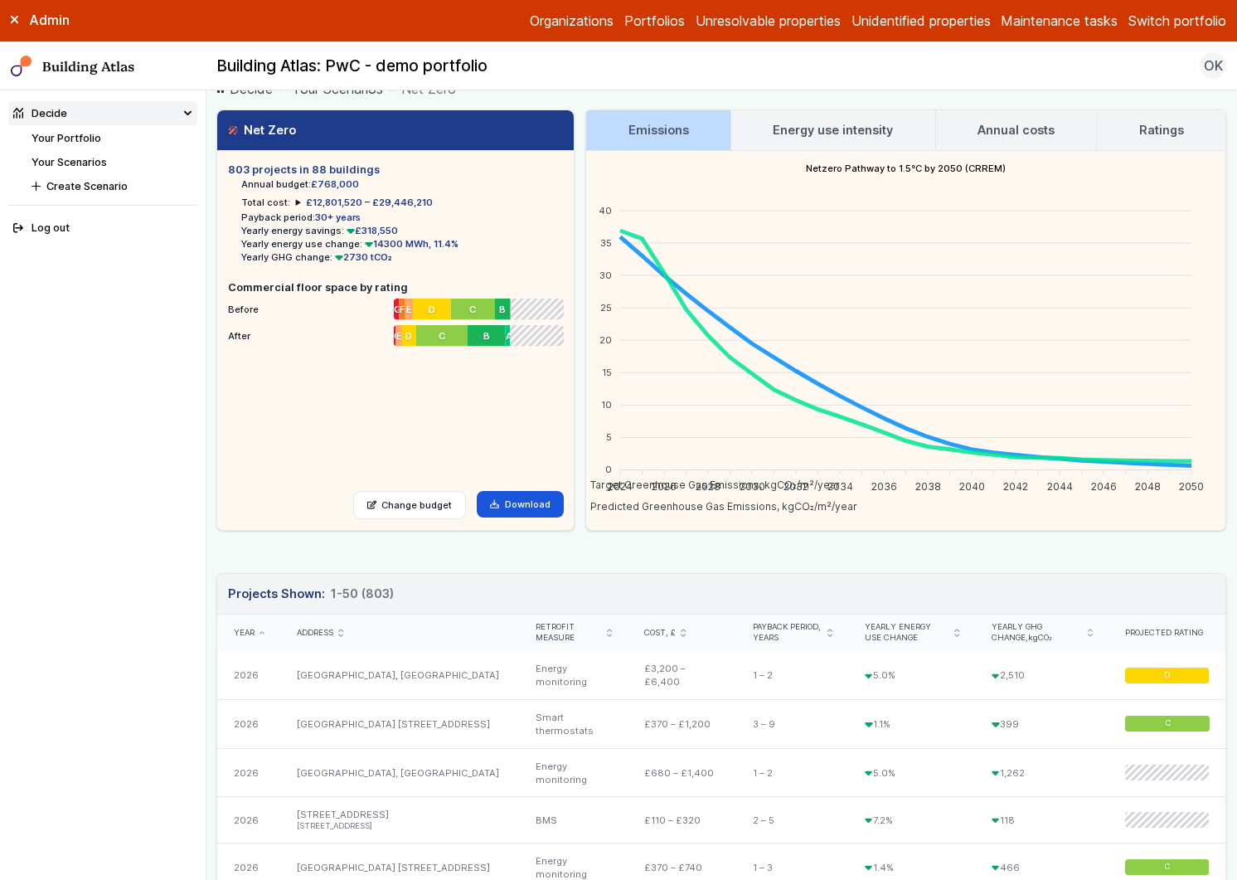
click at [803, 128] on h3 "Energy use intensity" at bounding box center [833, 130] width 120 height 18
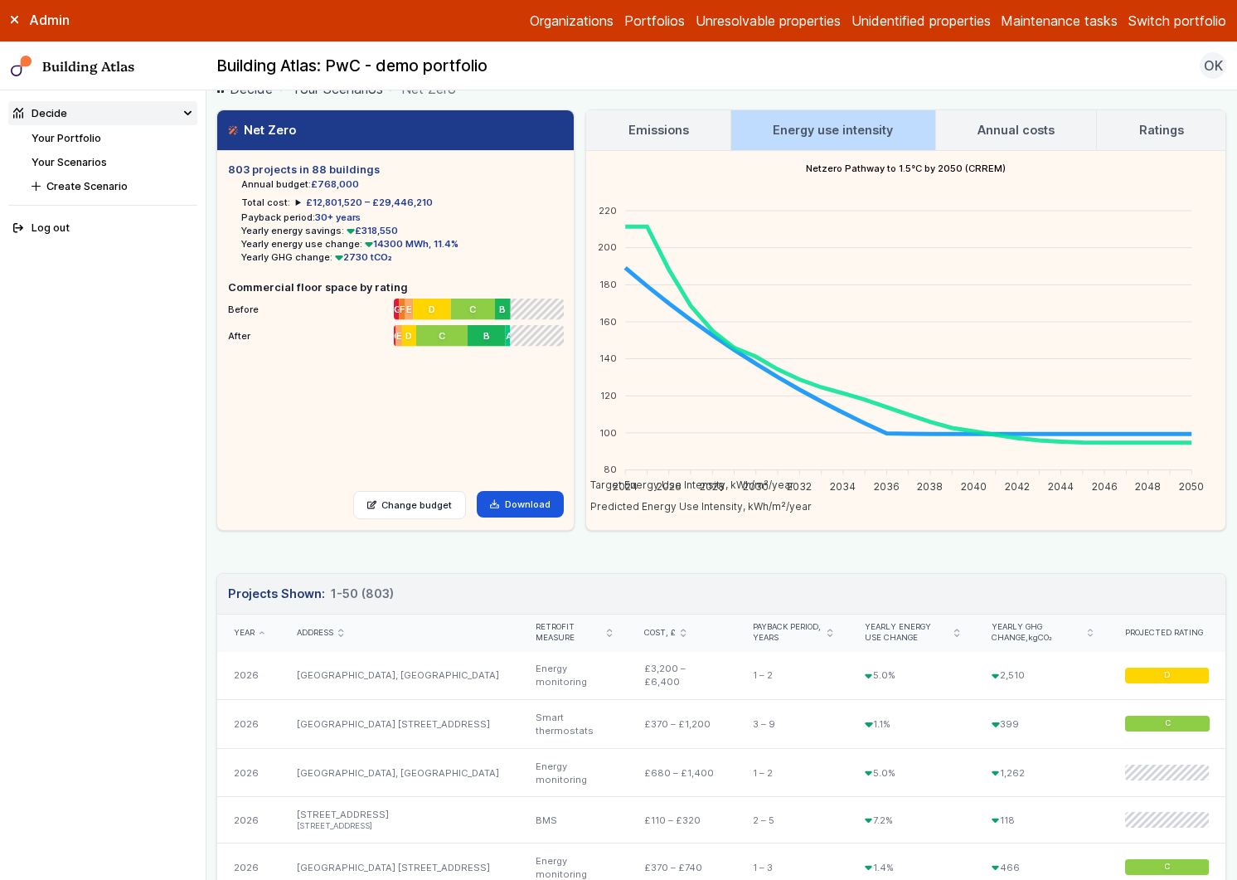
click at [989, 127] on h3 "Annual costs" at bounding box center [1016, 130] width 77 height 18
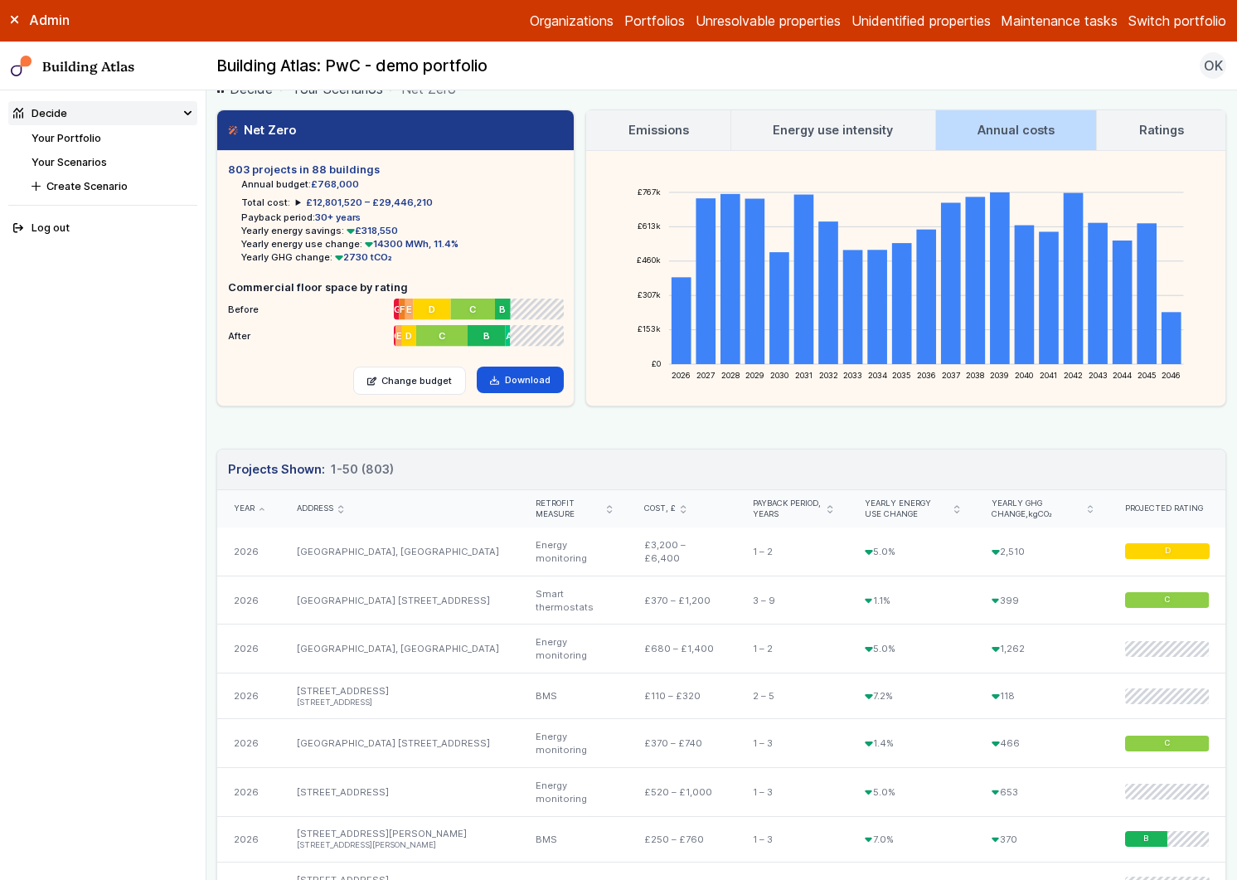
click at [1139, 139] on link "Ratings" at bounding box center [1161, 130] width 129 height 40
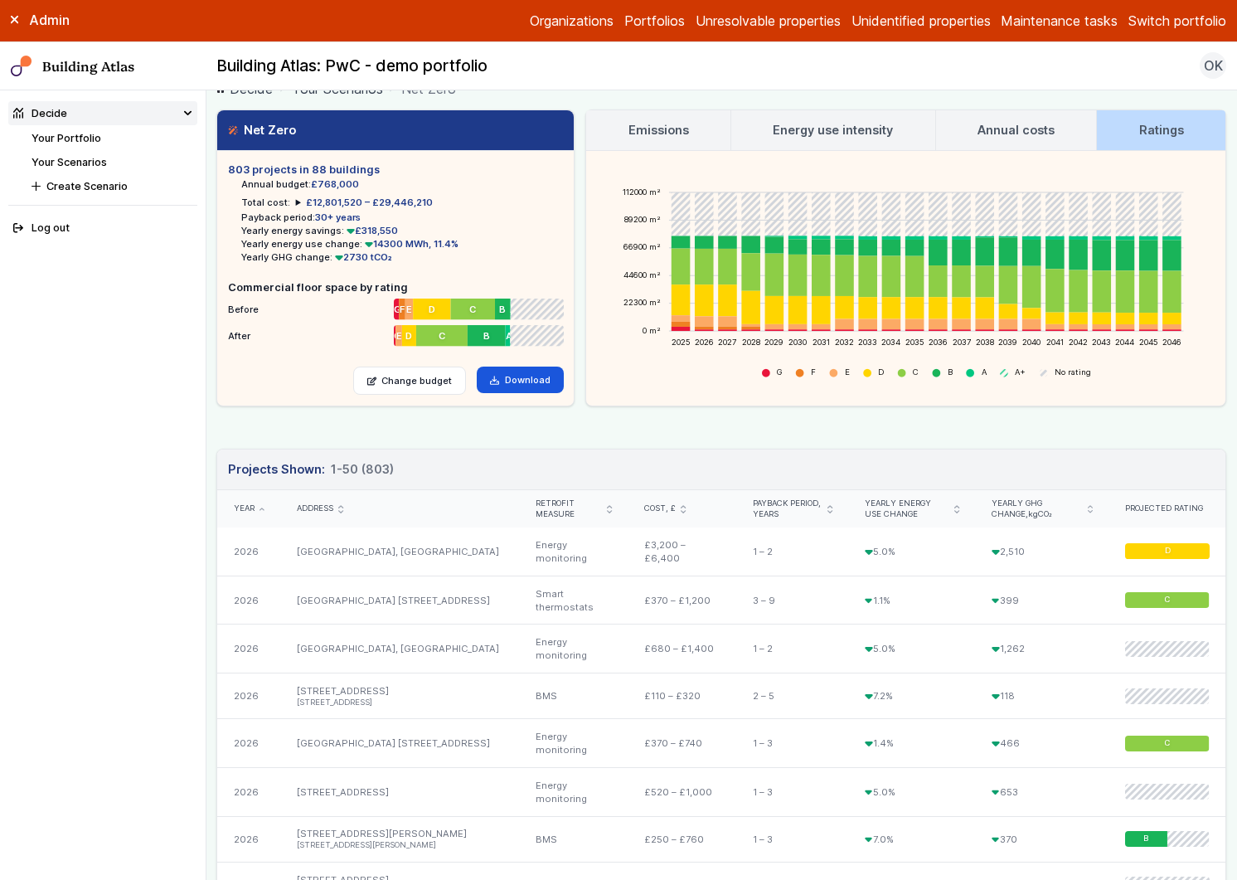
click at [680, 129] on h3 "Emissions" at bounding box center [659, 130] width 61 height 18
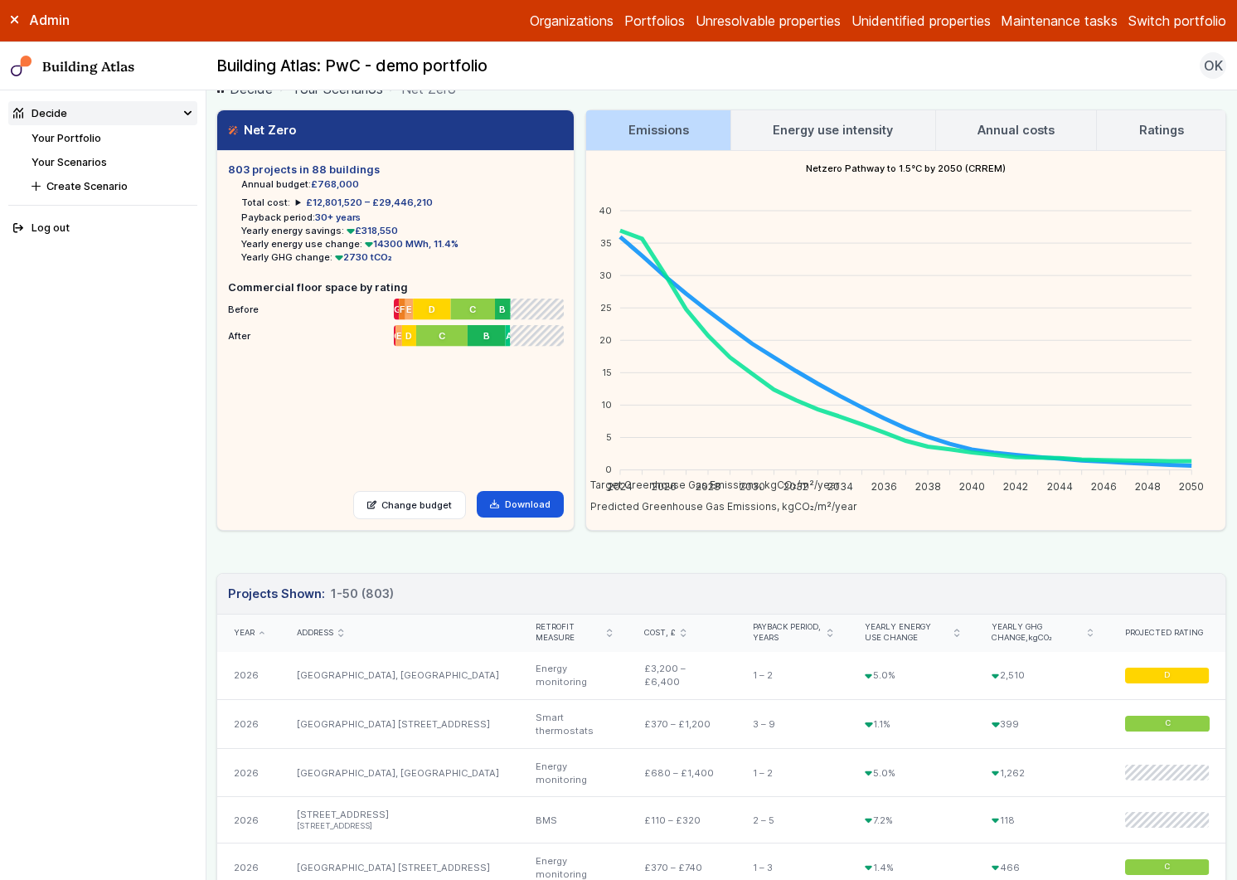
click at [292, 202] on li "Total cost: £12,801,520 – £29,446,210 2026 £387,600 2027 £740,000 2028 £759,580…" at bounding box center [336, 202] width 191 height 13
click at [299, 199] on summary "£12,801,520 – £29,446,210" at bounding box center [364, 202] width 137 height 13
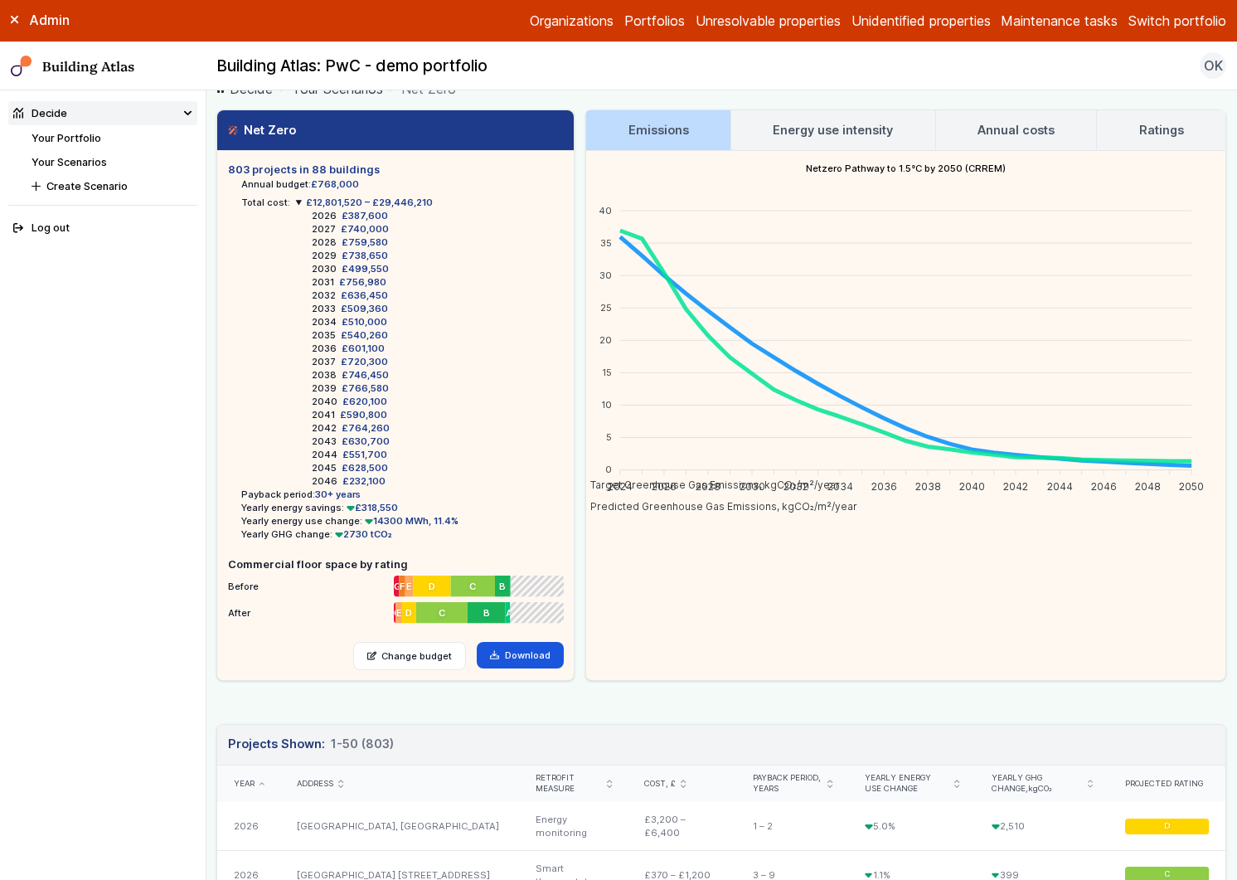
click at [299, 199] on summary "£12,801,520 – £29,446,210" at bounding box center [364, 202] width 137 height 13
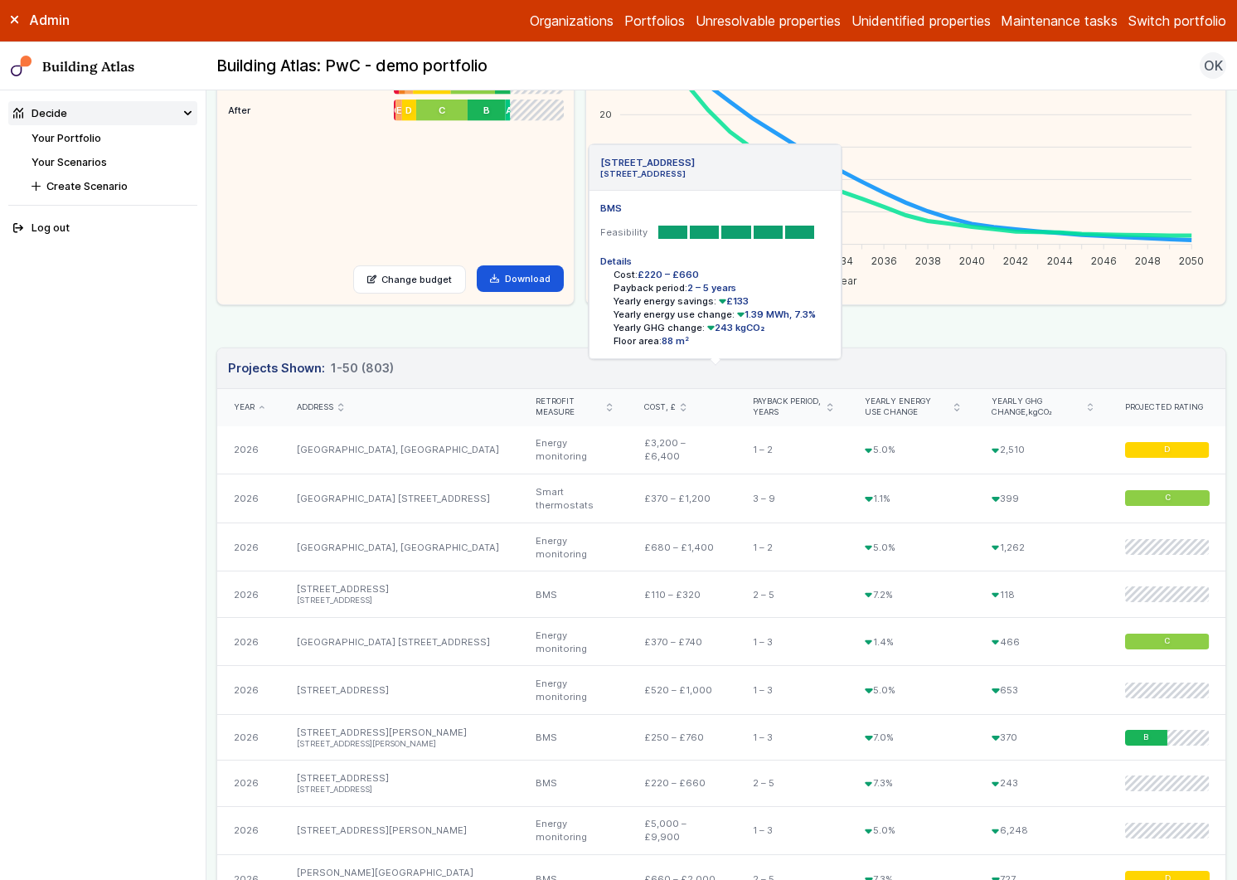
scroll to position [0, 0]
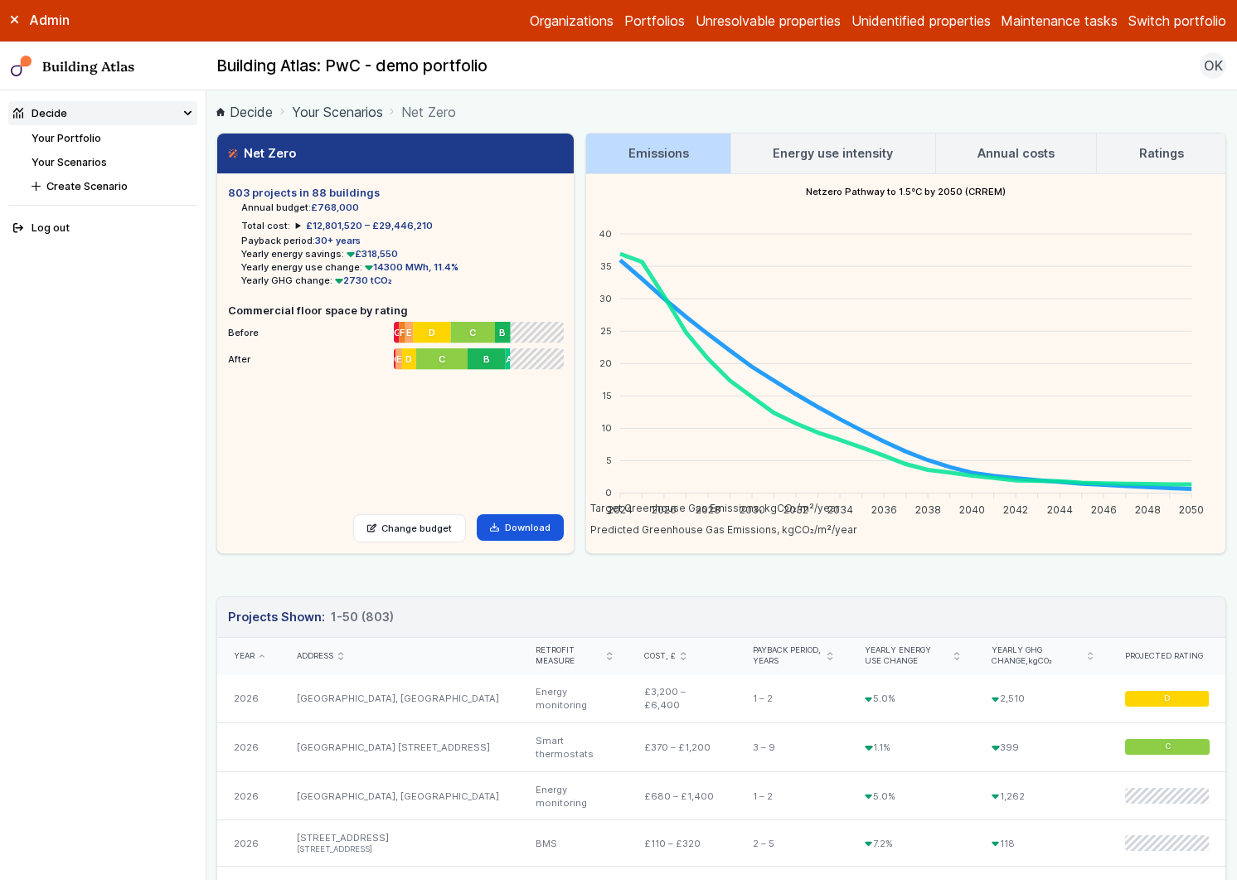
click at [86, 159] on link "Your Scenarios" at bounding box center [69, 162] width 75 height 12
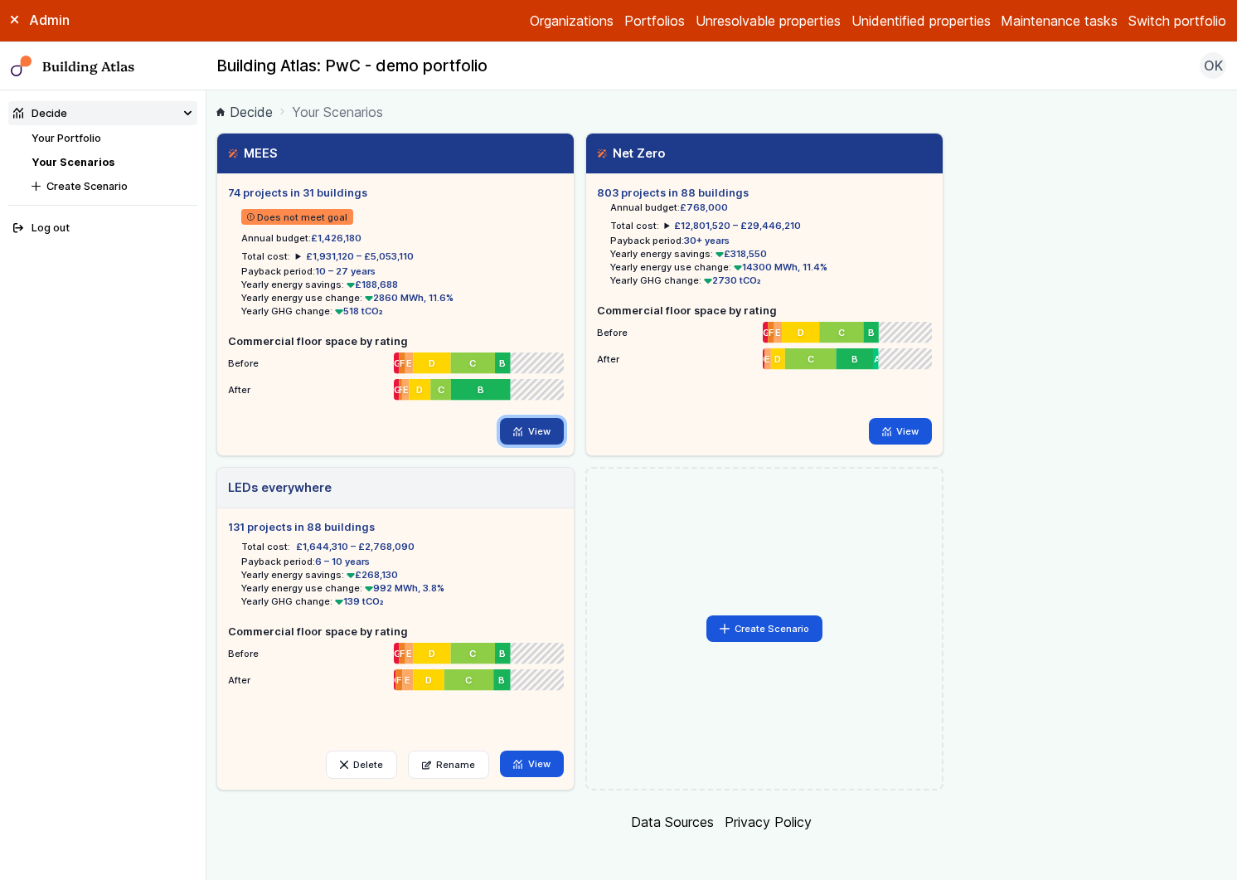
click at [532, 438] on link "View" at bounding box center [532, 431] width 64 height 27
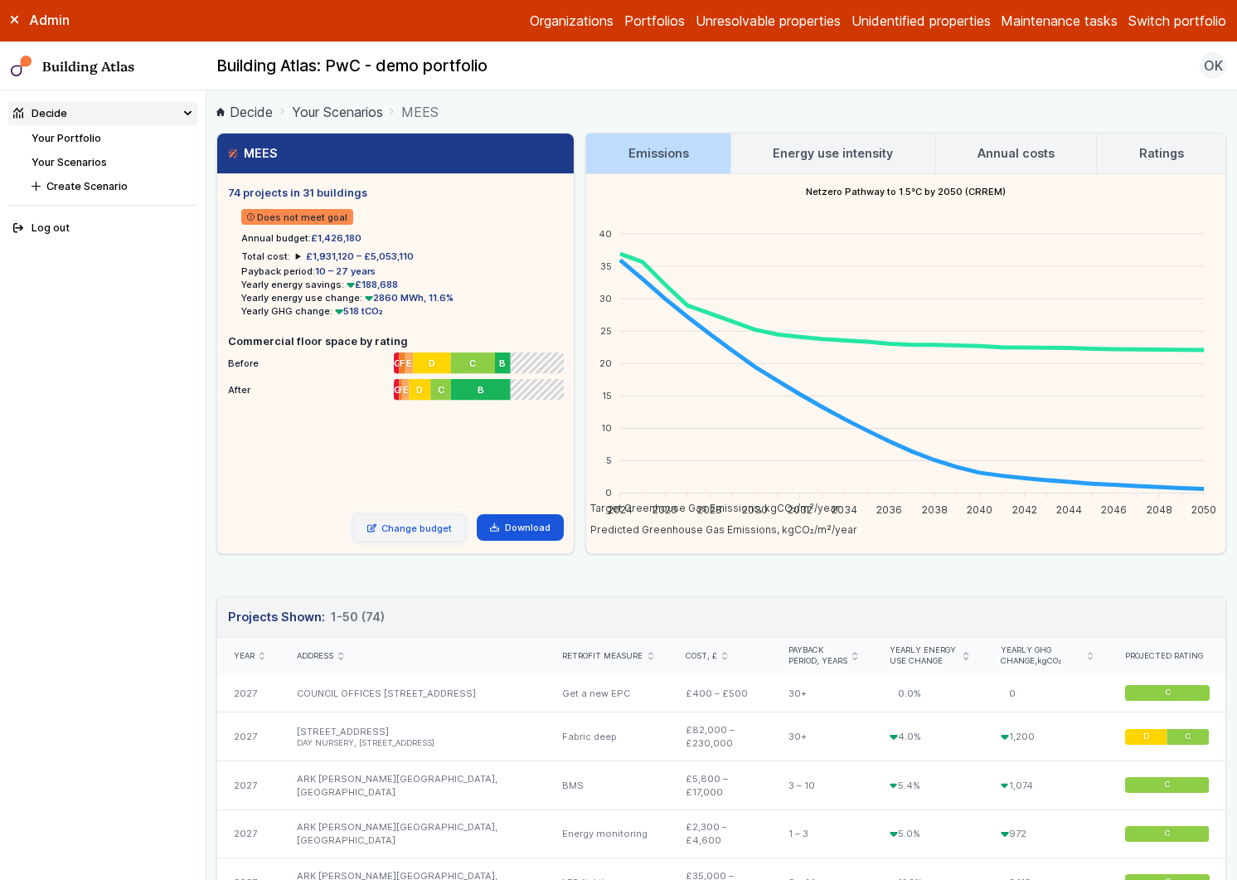
click at [430, 528] on link "Change budget" at bounding box center [410, 528] width 114 height 28
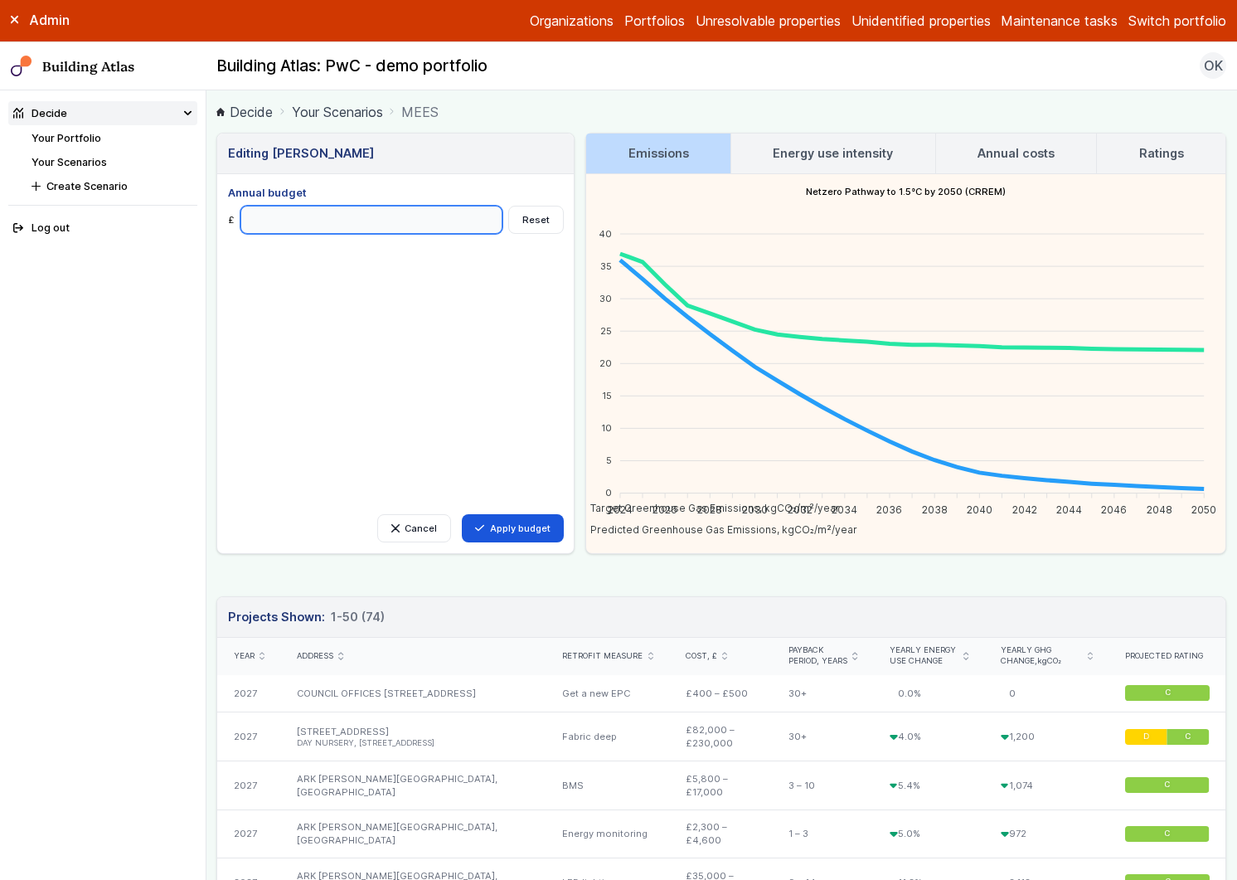
click at [309, 209] on input "Annual budget" at bounding box center [372, 220] width 263 height 28
type input "******"
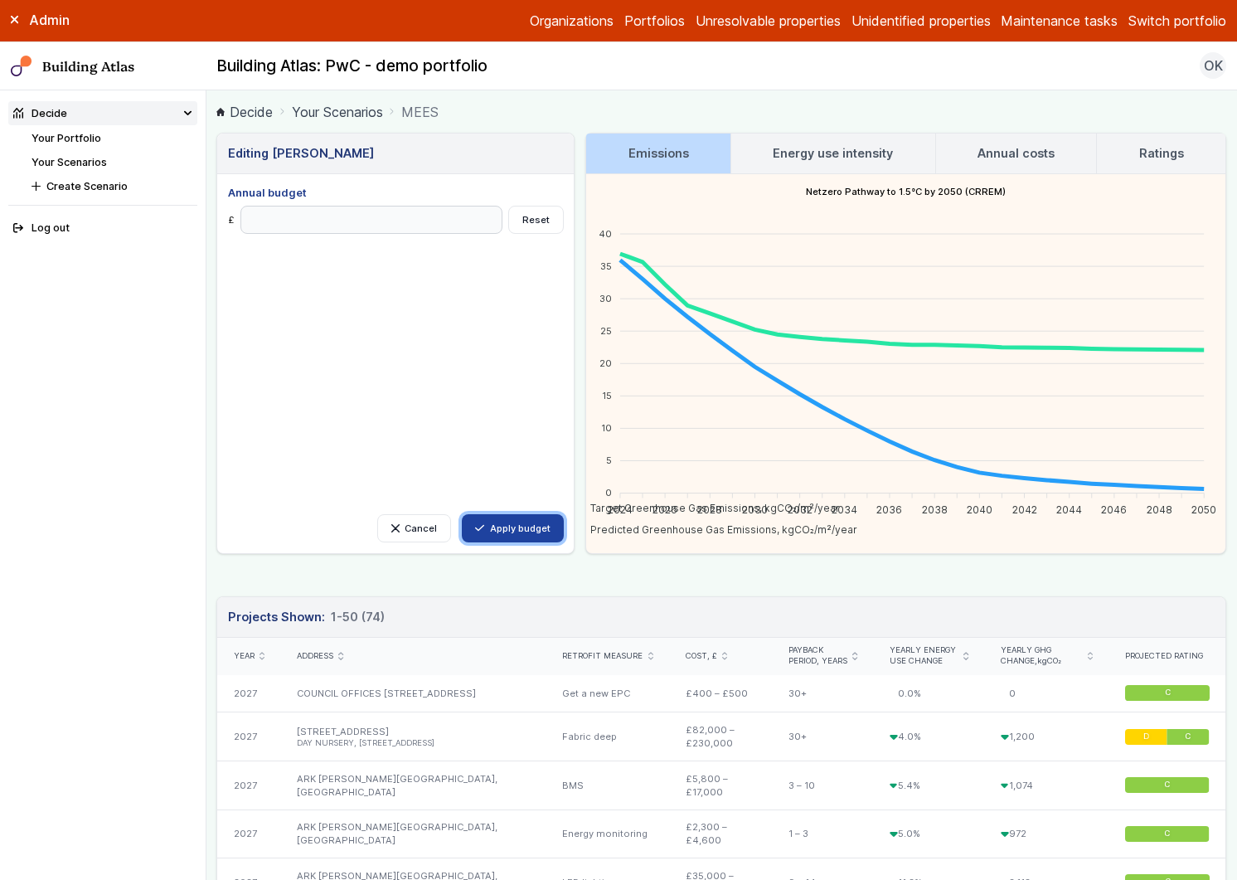
click at [487, 526] on button "Apply budget" at bounding box center [513, 528] width 102 height 28
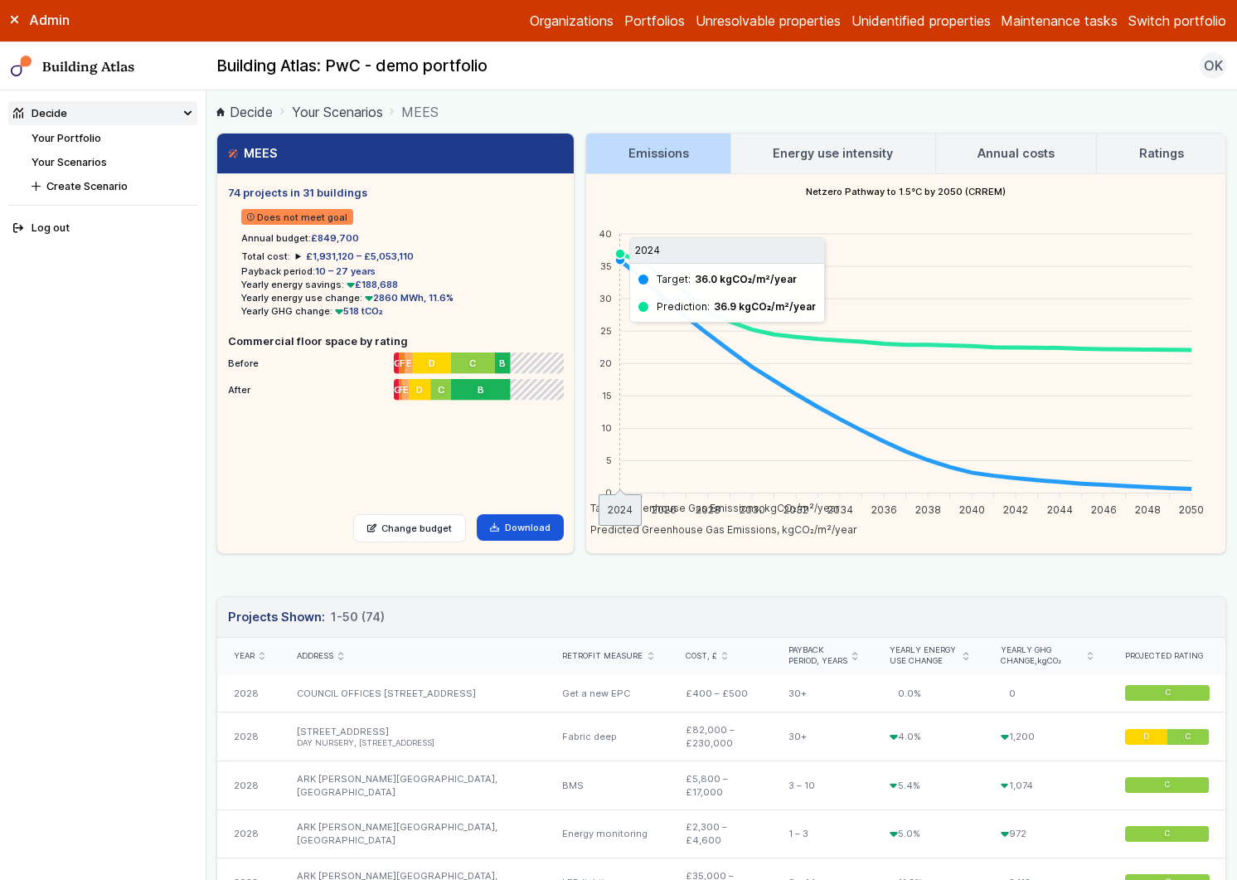
click at [263, 653] on icon "submit" at bounding box center [262, 656] width 5 height 8
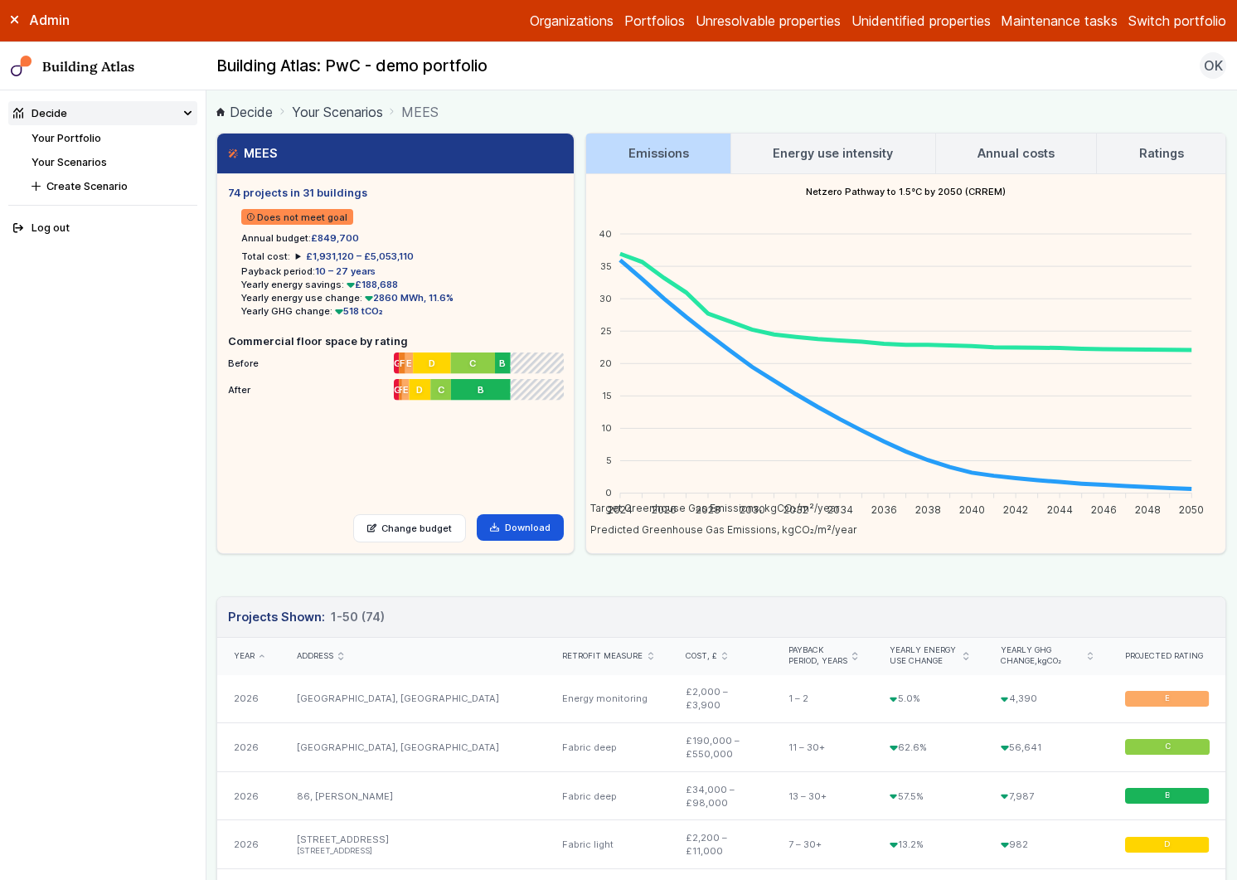
click at [836, 140] on link "Energy use intensity" at bounding box center [834, 154] width 204 height 40
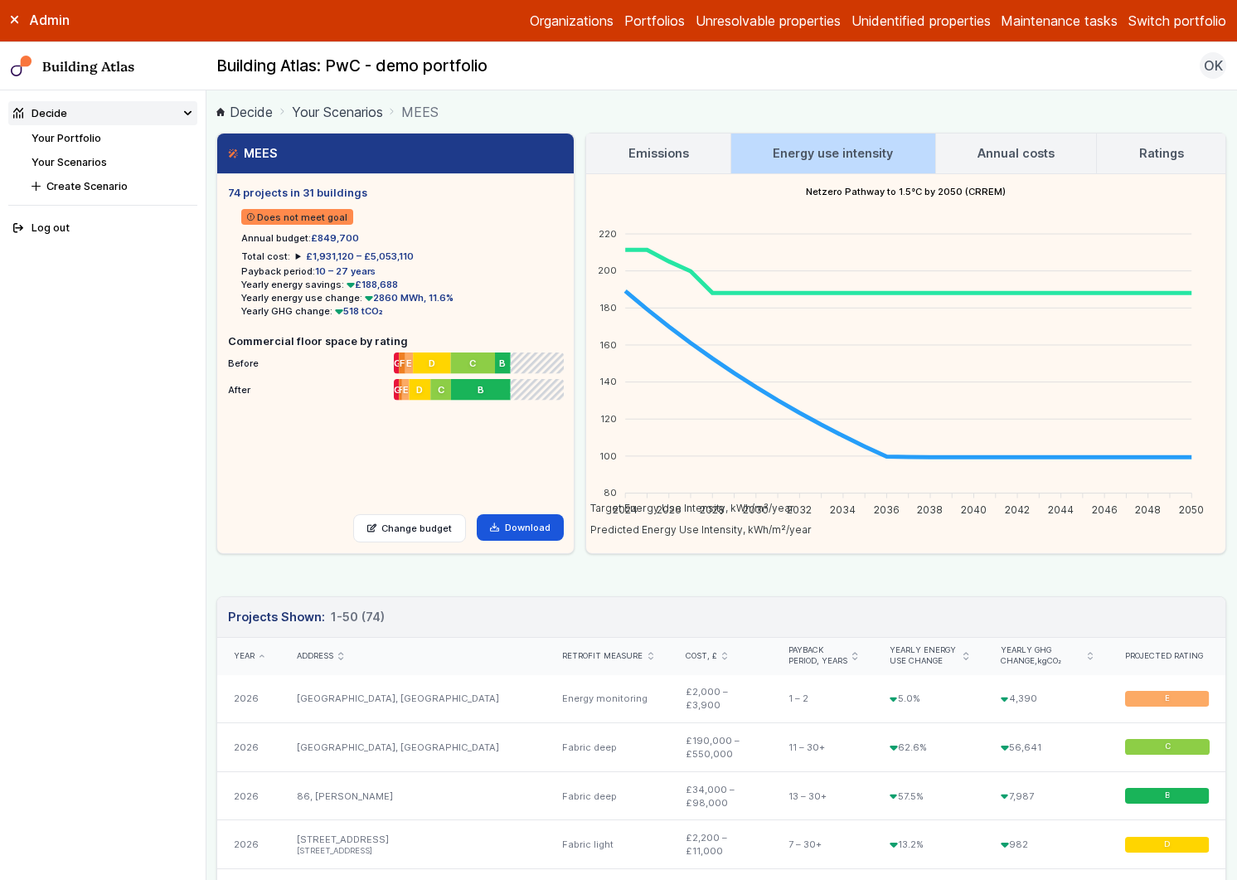
click at [1030, 145] on h3 "Annual costs" at bounding box center [1016, 153] width 77 height 18
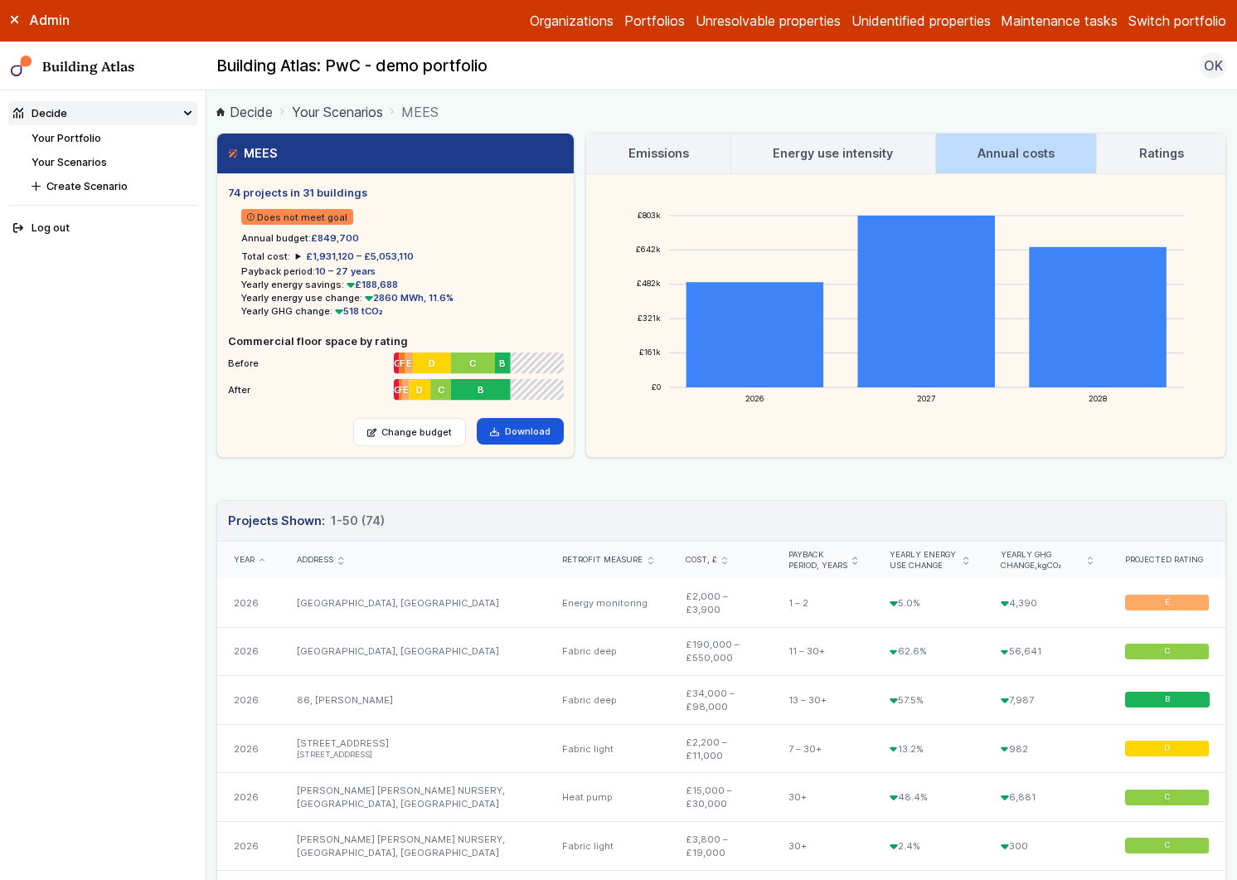
click at [1130, 143] on link "Ratings" at bounding box center [1161, 154] width 129 height 40
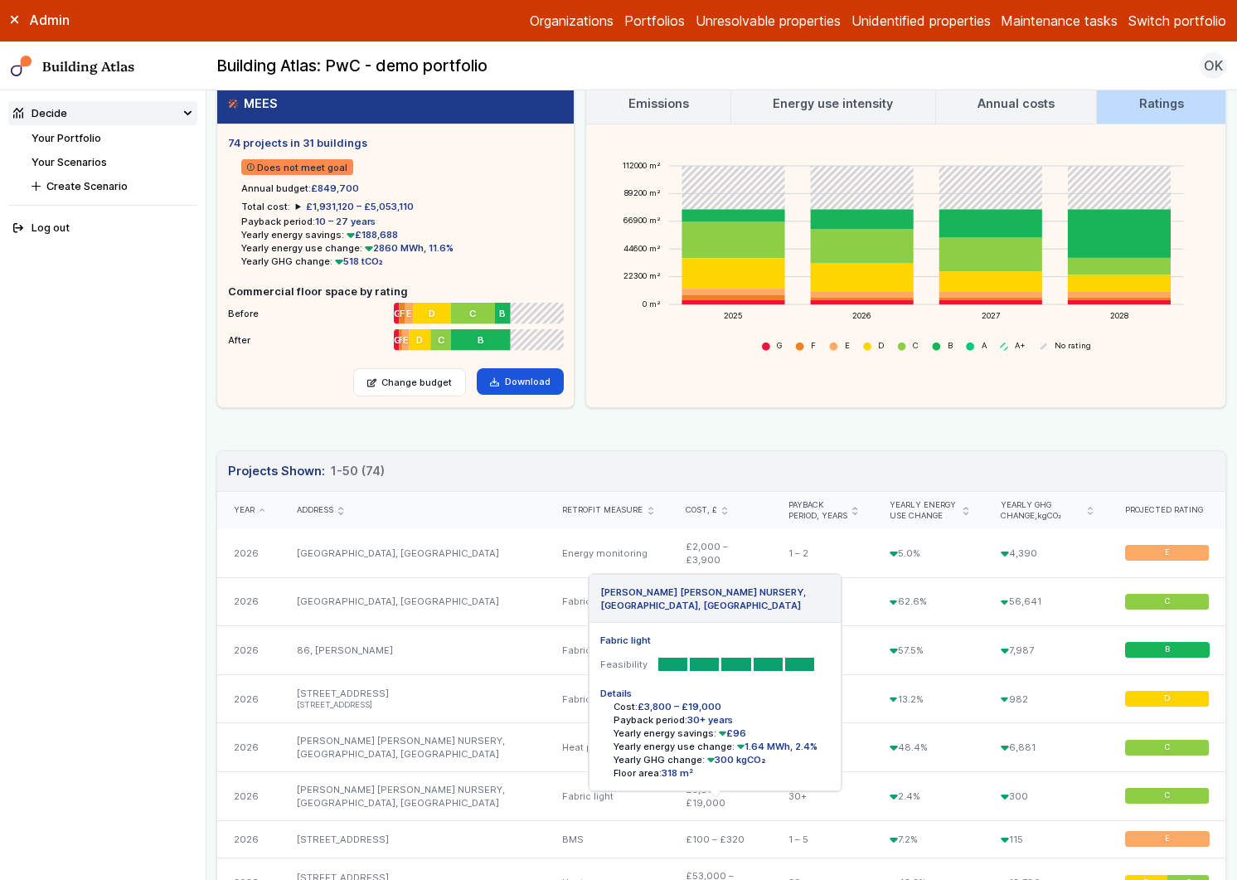
scroll to position [15, 0]
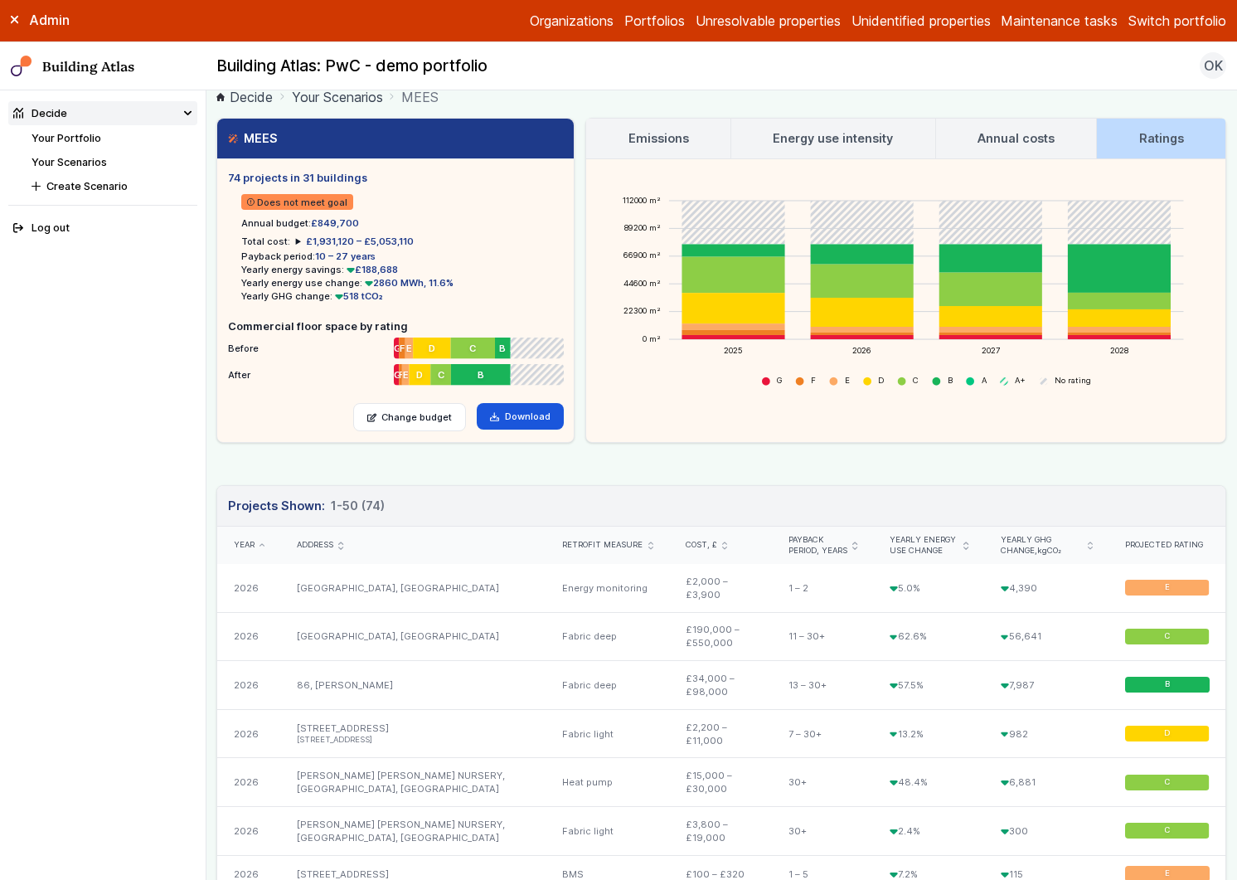
click at [1169, 25] on button "Switch portfolio" at bounding box center [1178, 21] width 98 height 20
click at [0, 0] on button "EW - Demo portfolio" at bounding box center [0, 0] width 0 height 0
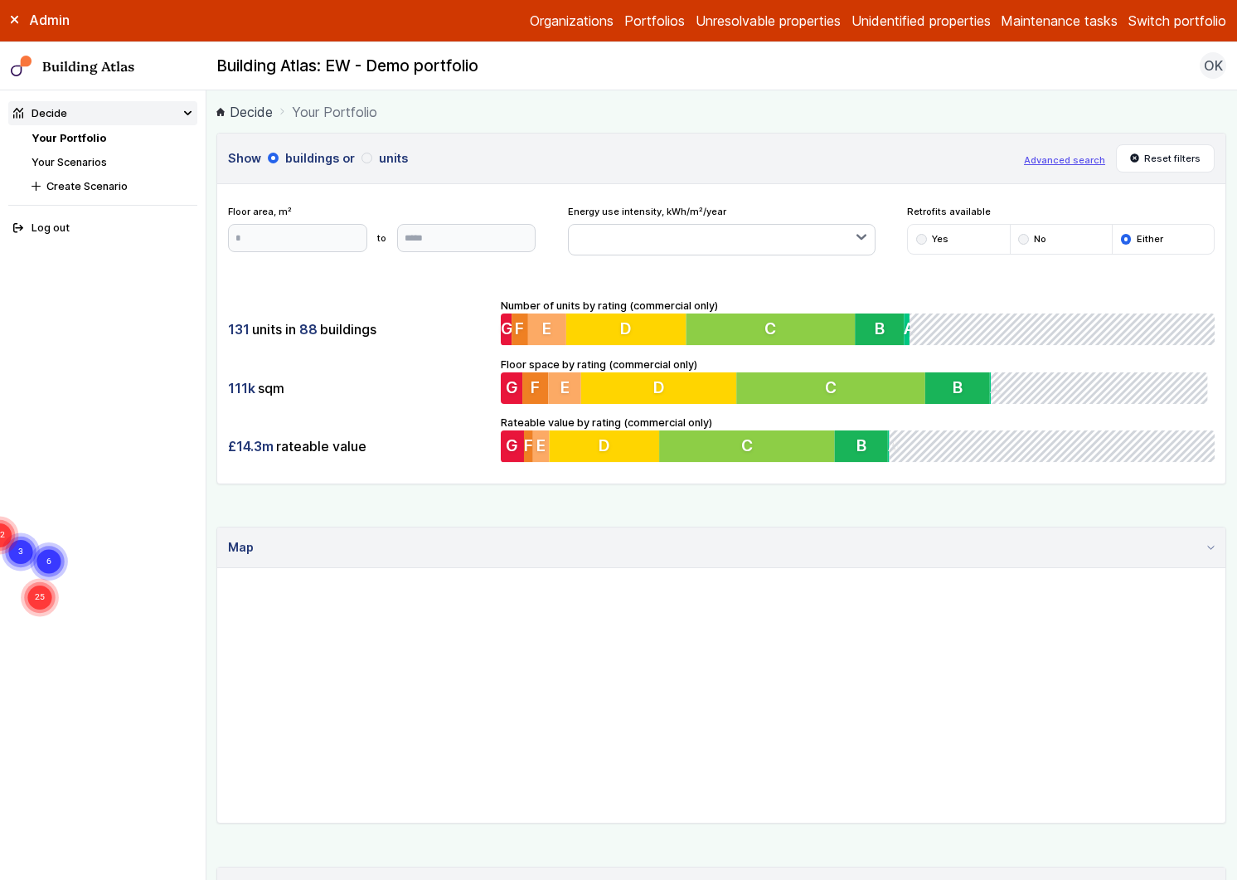
click at [66, 157] on link "Your Scenarios" at bounding box center [69, 162] width 75 height 12
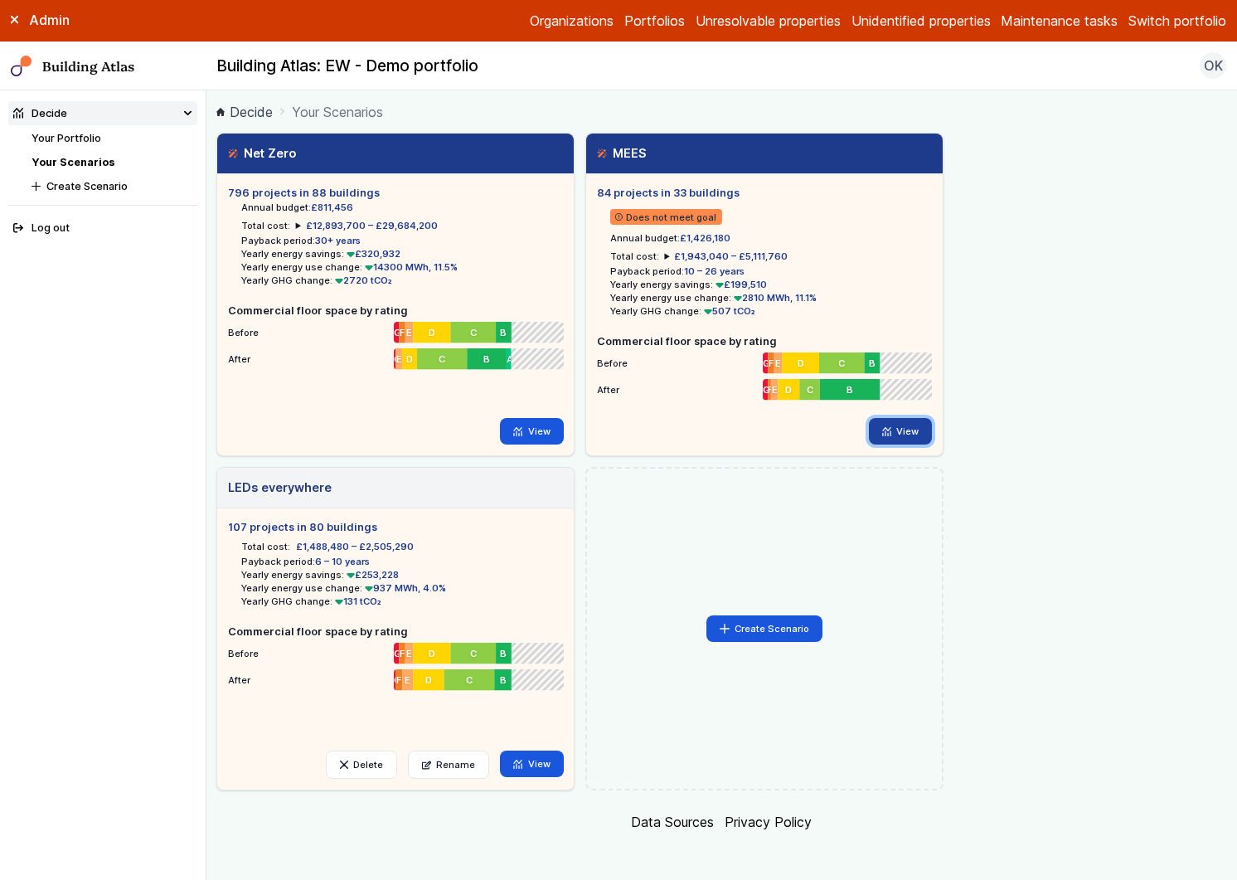
click at [875, 426] on link "View" at bounding box center [901, 431] width 64 height 27
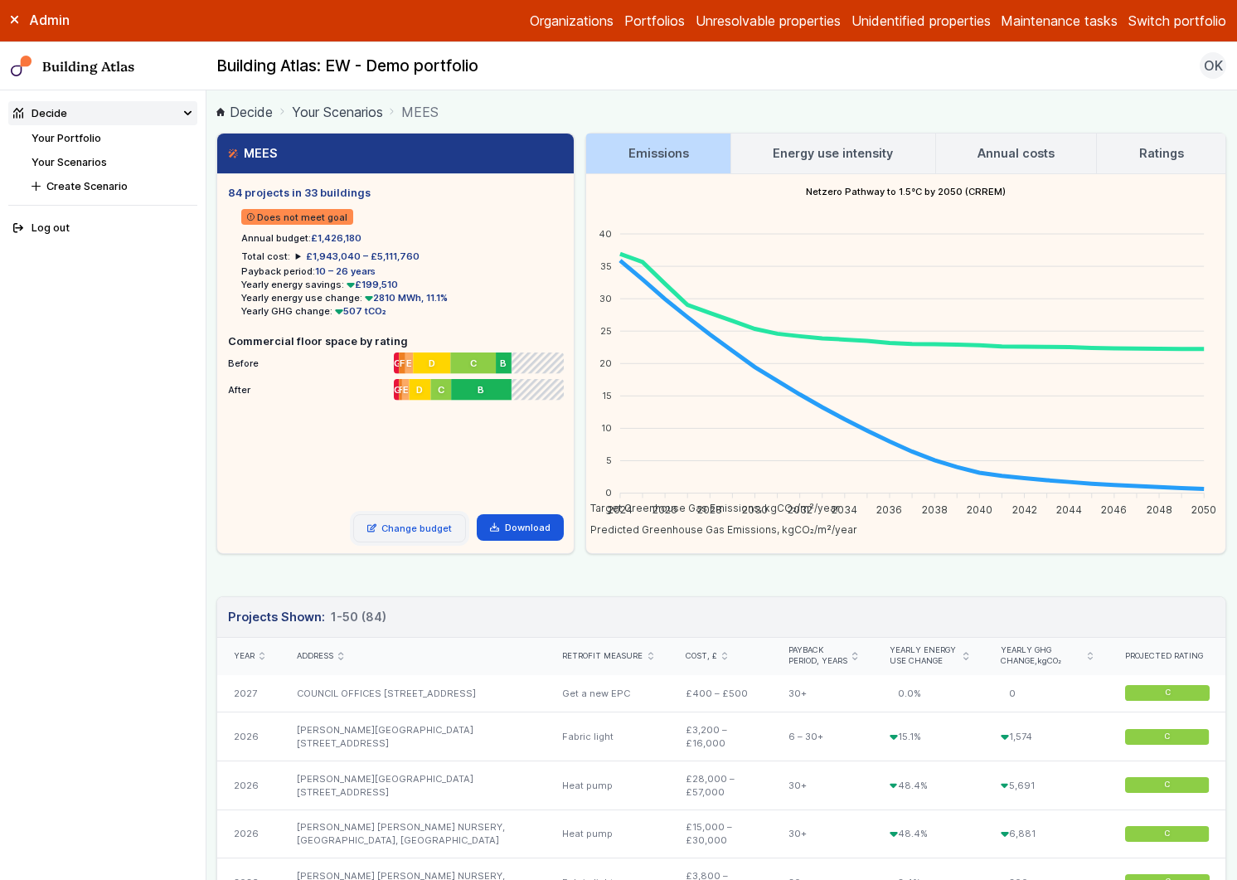
click at [432, 528] on link "Change budget" at bounding box center [410, 528] width 114 height 28
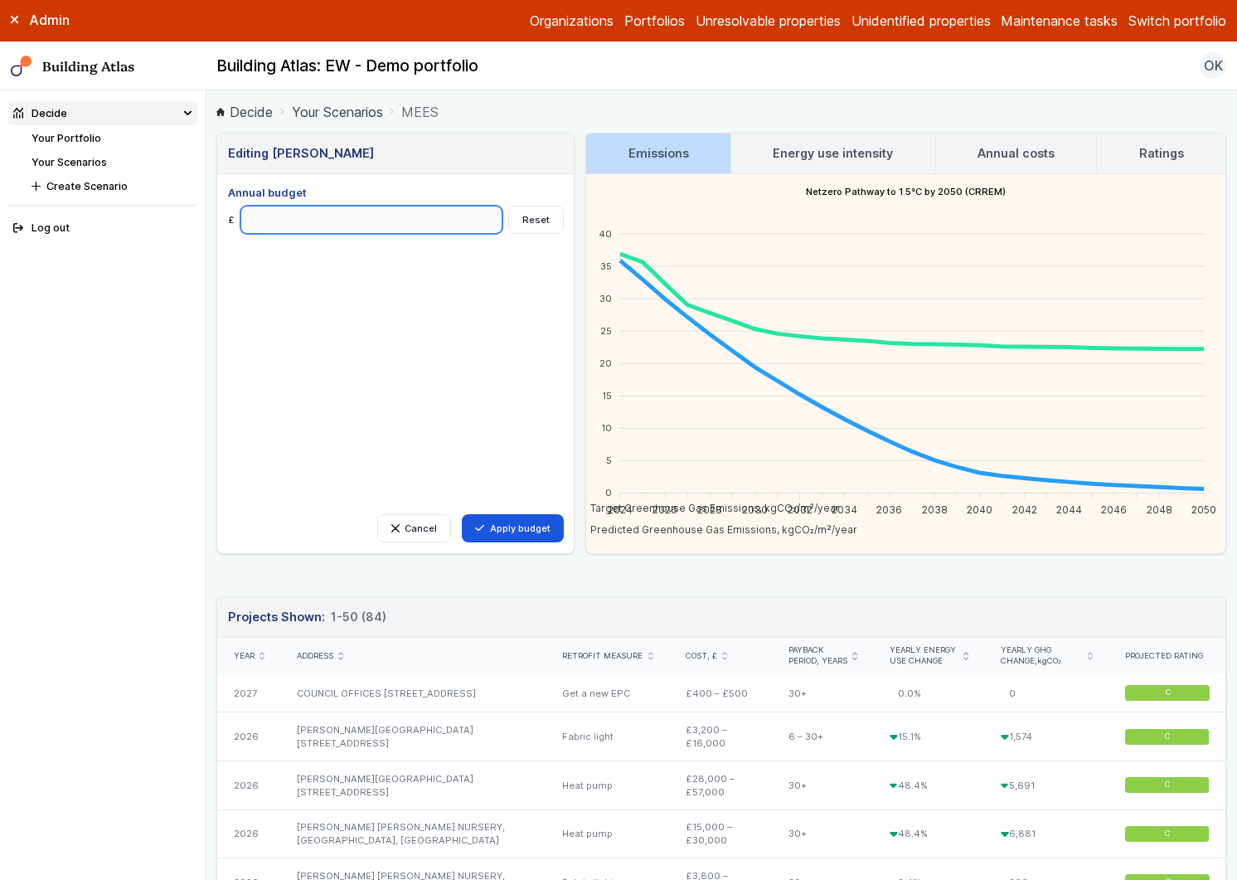
click at [328, 229] on input "Annual budget" at bounding box center [372, 220] width 263 height 28
type input "******"
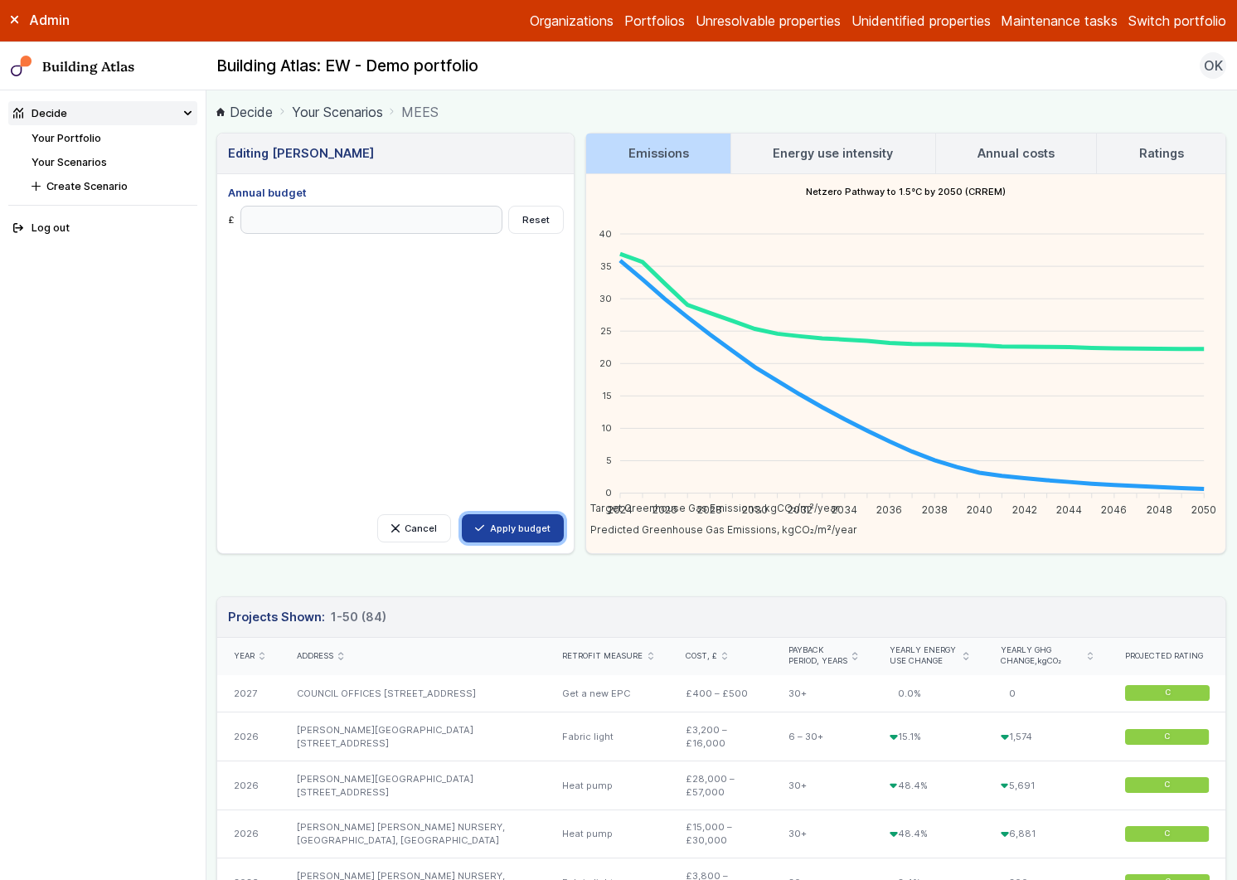
click at [515, 530] on button "Apply budget" at bounding box center [513, 528] width 102 height 28
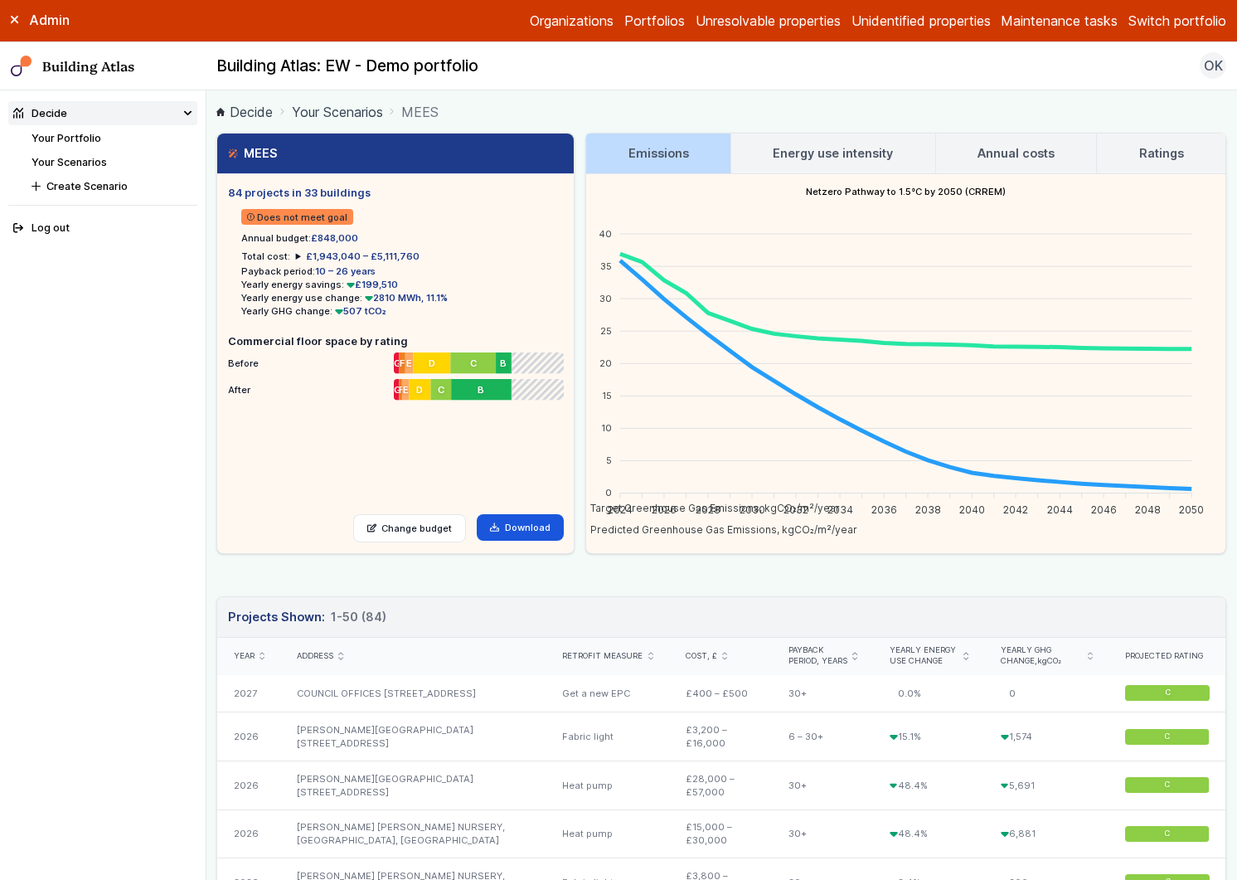
click at [866, 153] on h3 "Energy use intensity" at bounding box center [833, 153] width 120 height 18
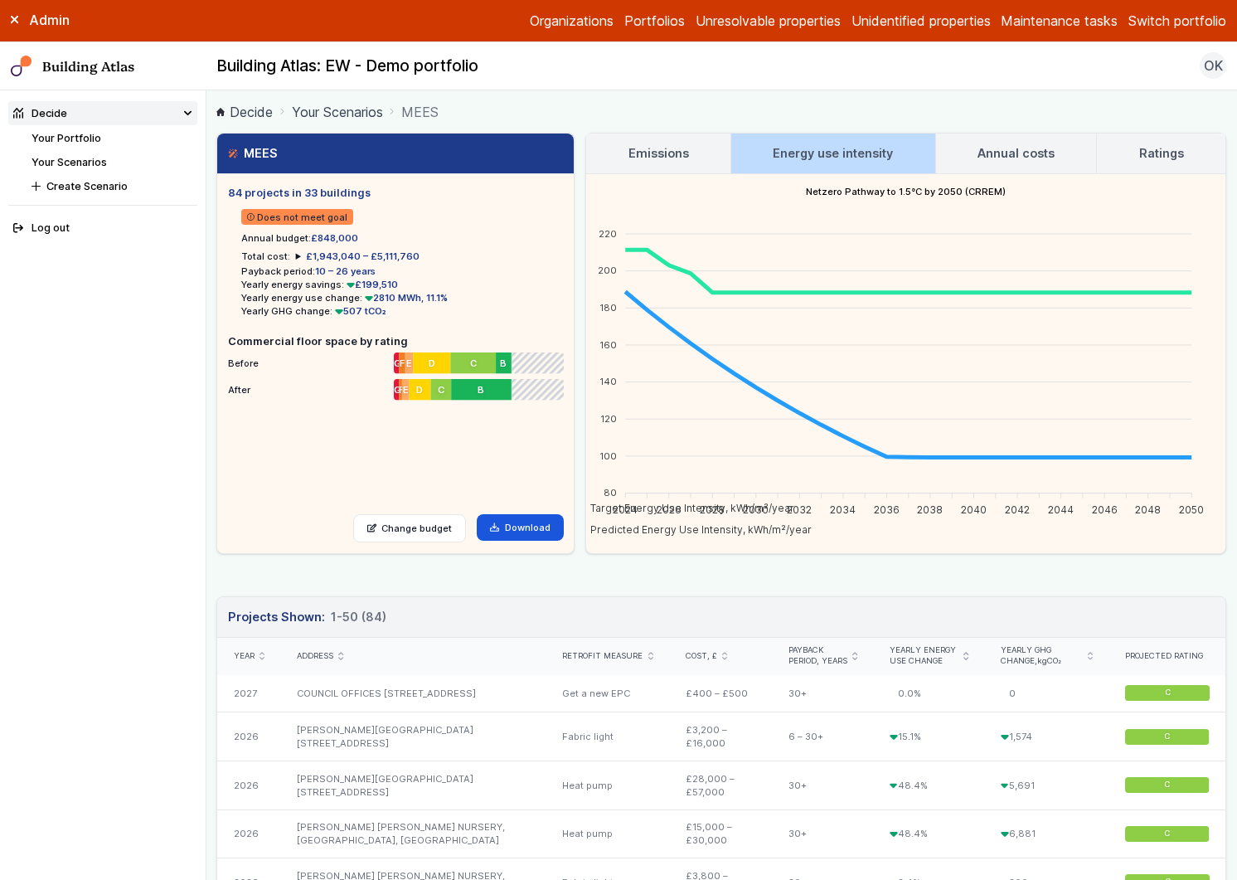
click at [1008, 150] on h3 "Annual costs" at bounding box center [1016, 153] width 77 height 18
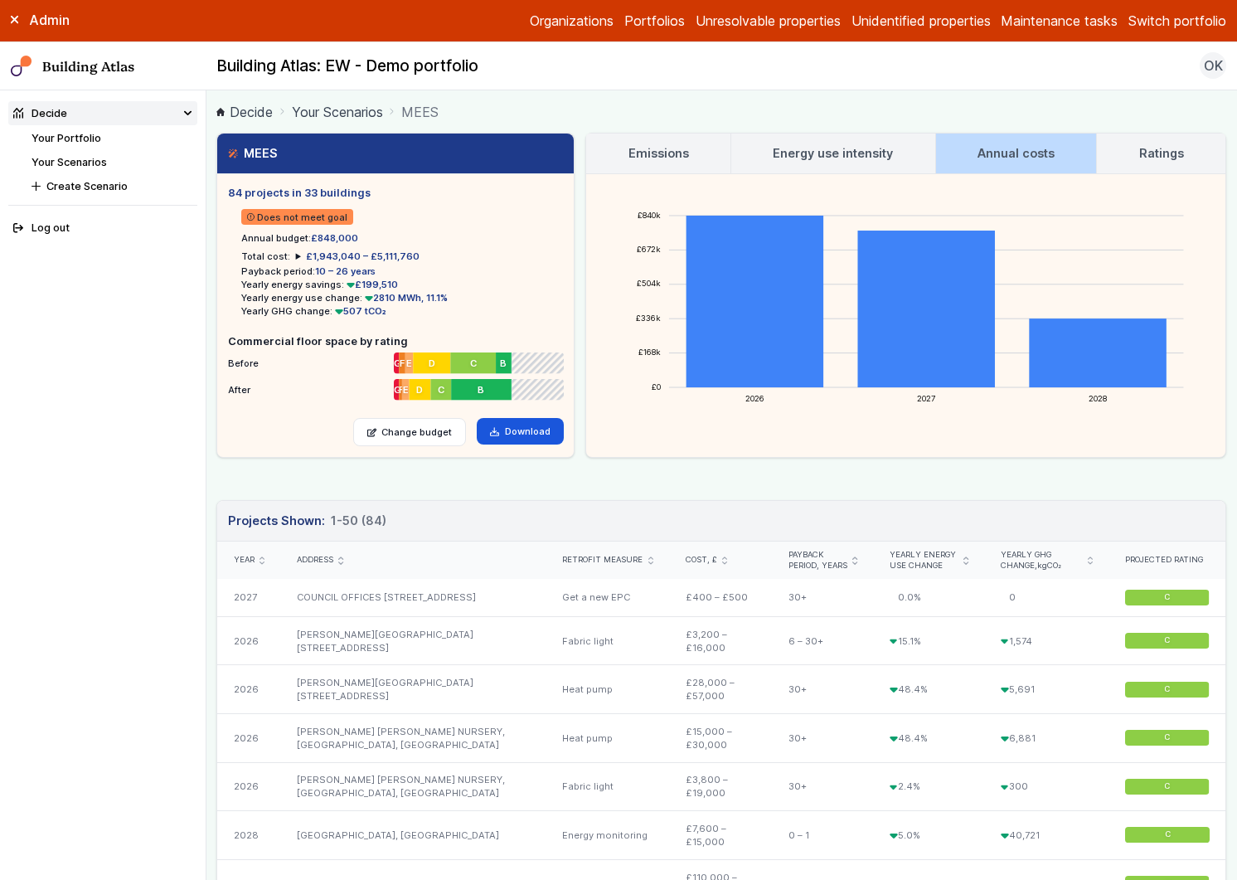
click at [1127, 154] on link "Ratings" at bounding box center [1161, 154] width 129 height 40
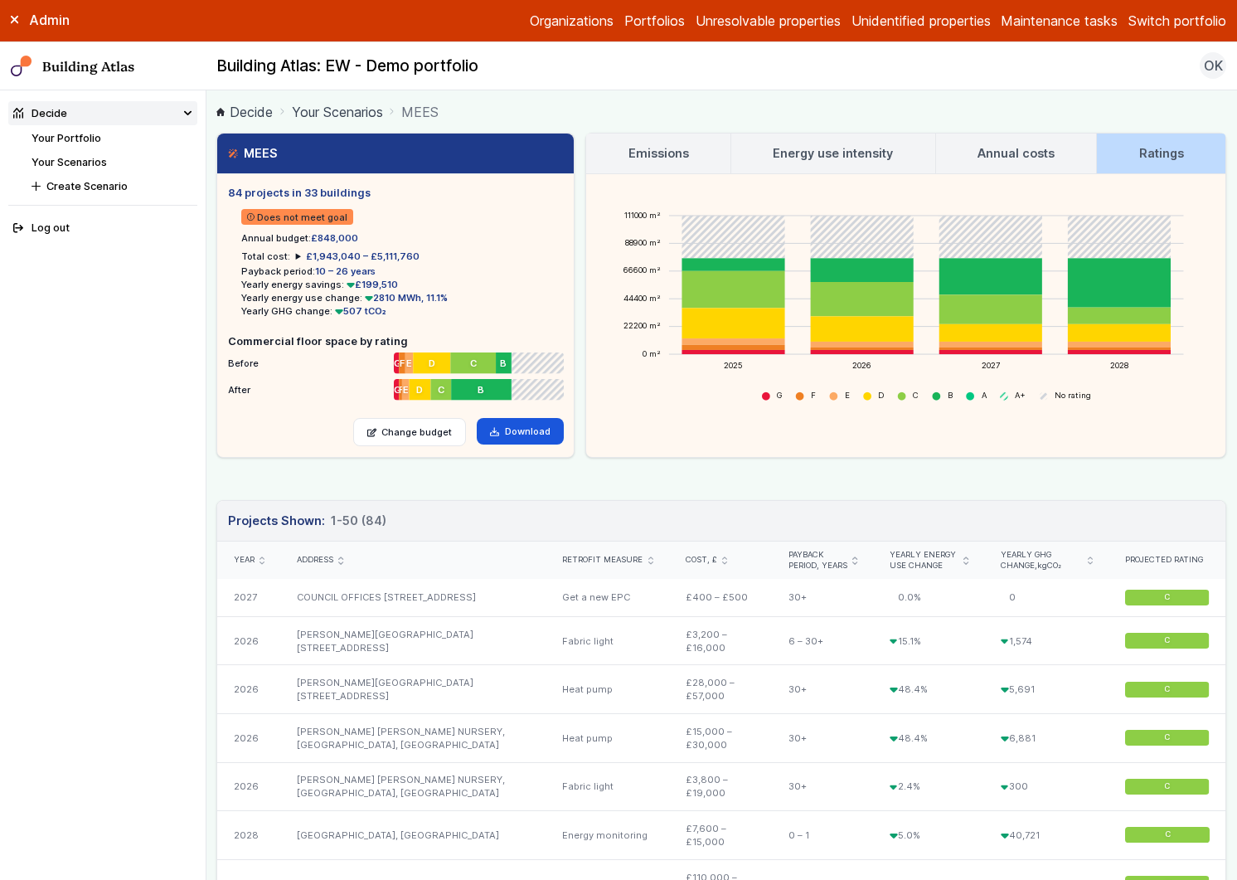
click at [94, 160] on link "Your Scenarios" at bounding box center [69, 162] width 75 height 12
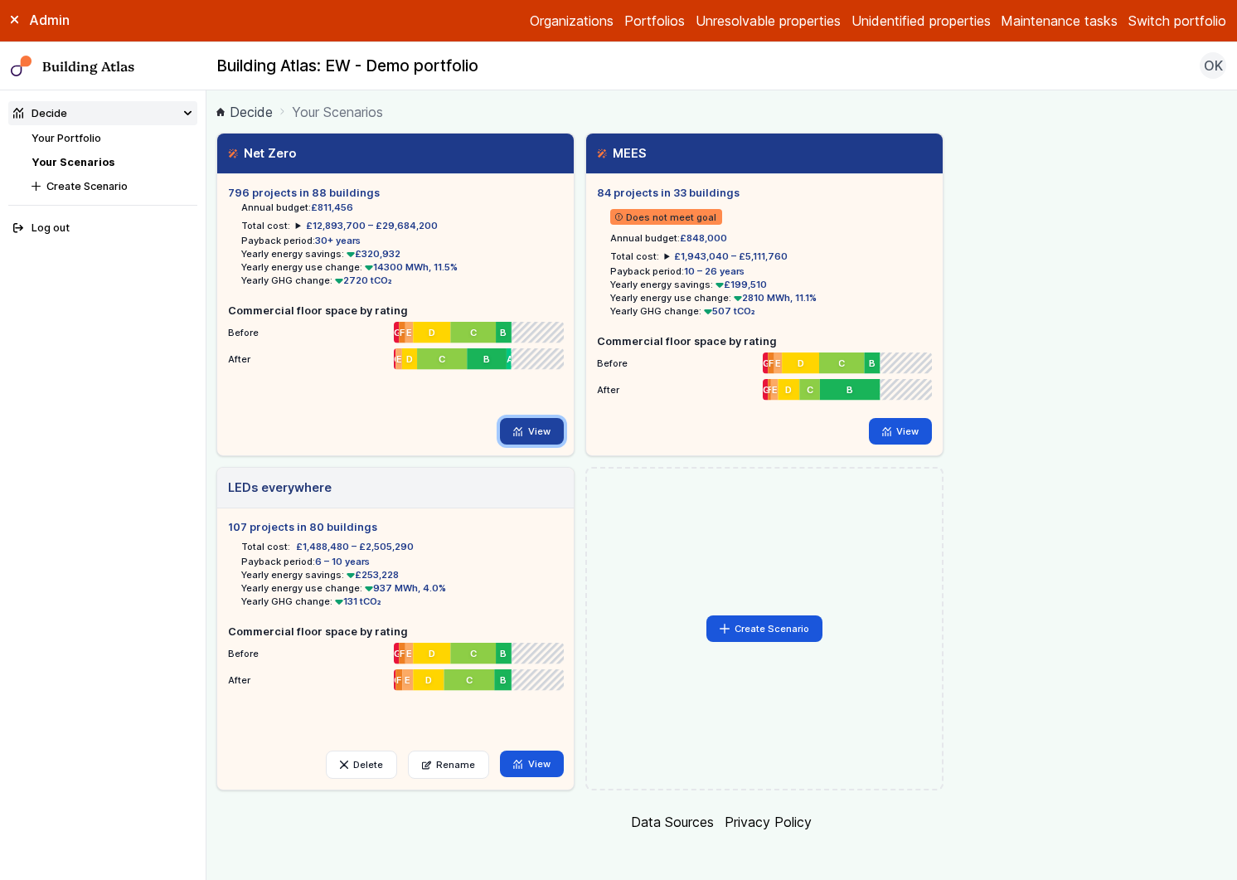
click at [542, 426] on link "View" at bounding box center [532, 431] width 64 height 27
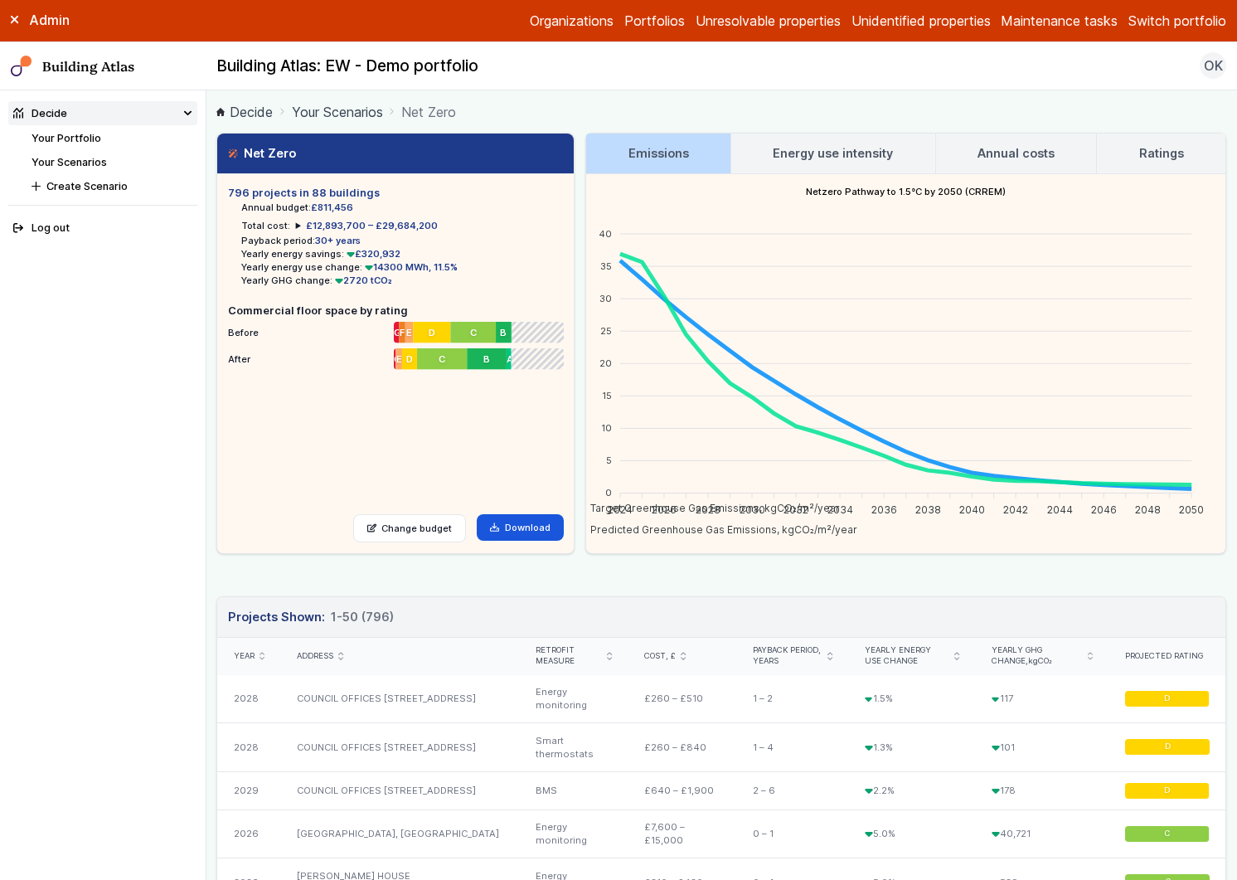
click at [81, 165] on link "Your Scenarios" at bounding box center [69, 162] width 75 height 12
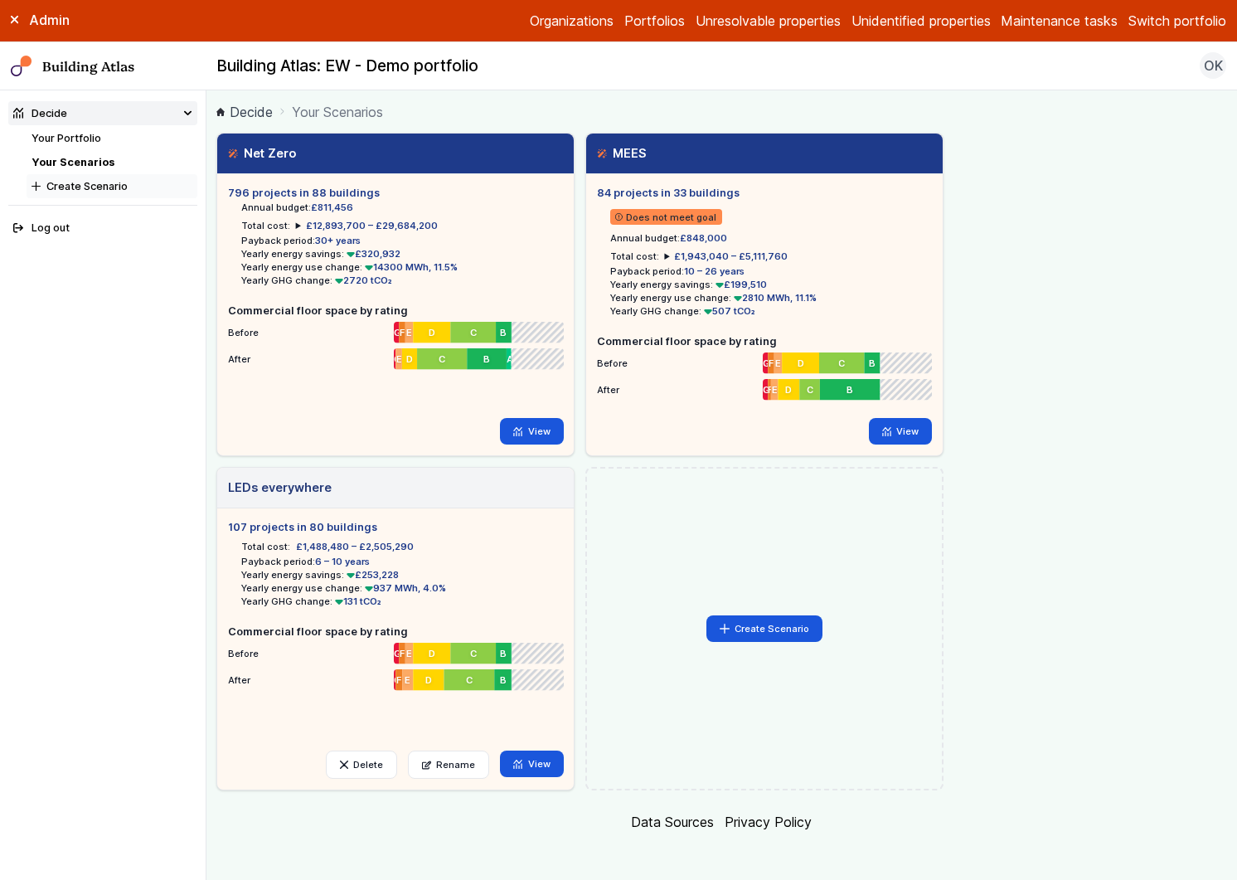
click at [84, 197] on button "Create Scenario" at bounding box center [112, 186] width 171 height 24
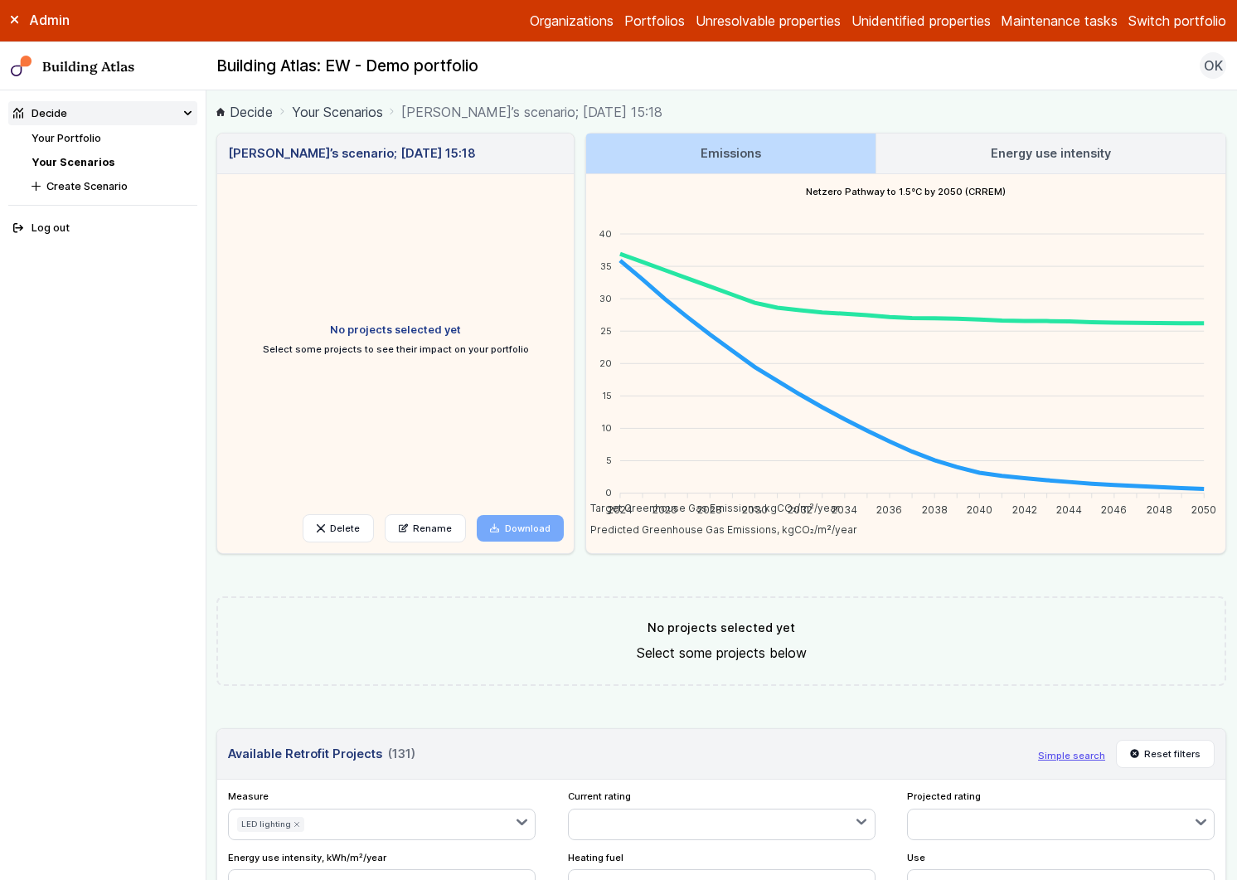
click at [345, 110] on link "Your Scenarios" at bounding box center [337, 112] width 91 height 20
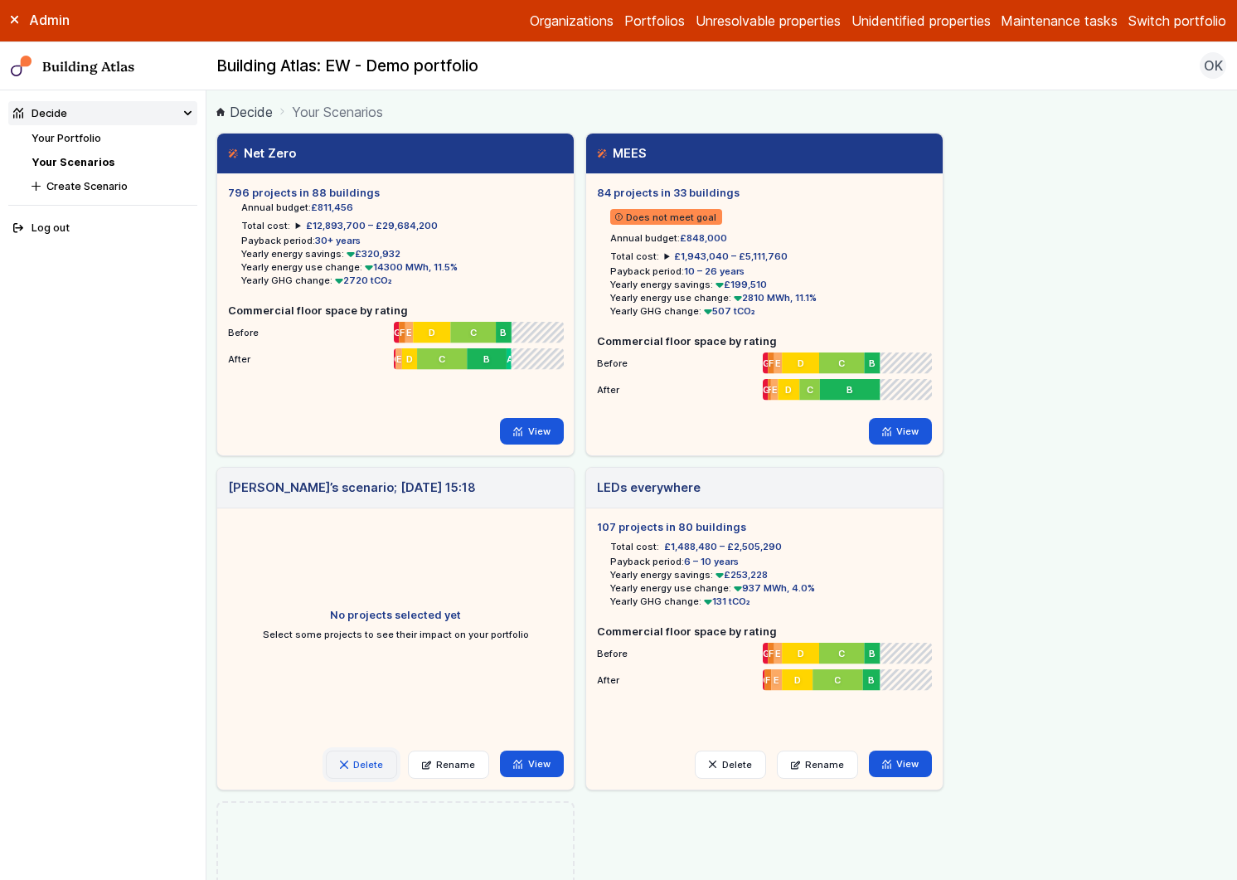
click at [373, 653] on button "Delete" at bounding box center [361, 765] width 71 height 28
click at [0, 0] on button "Delete" at bounding box center [0, 0] width 0 height 0
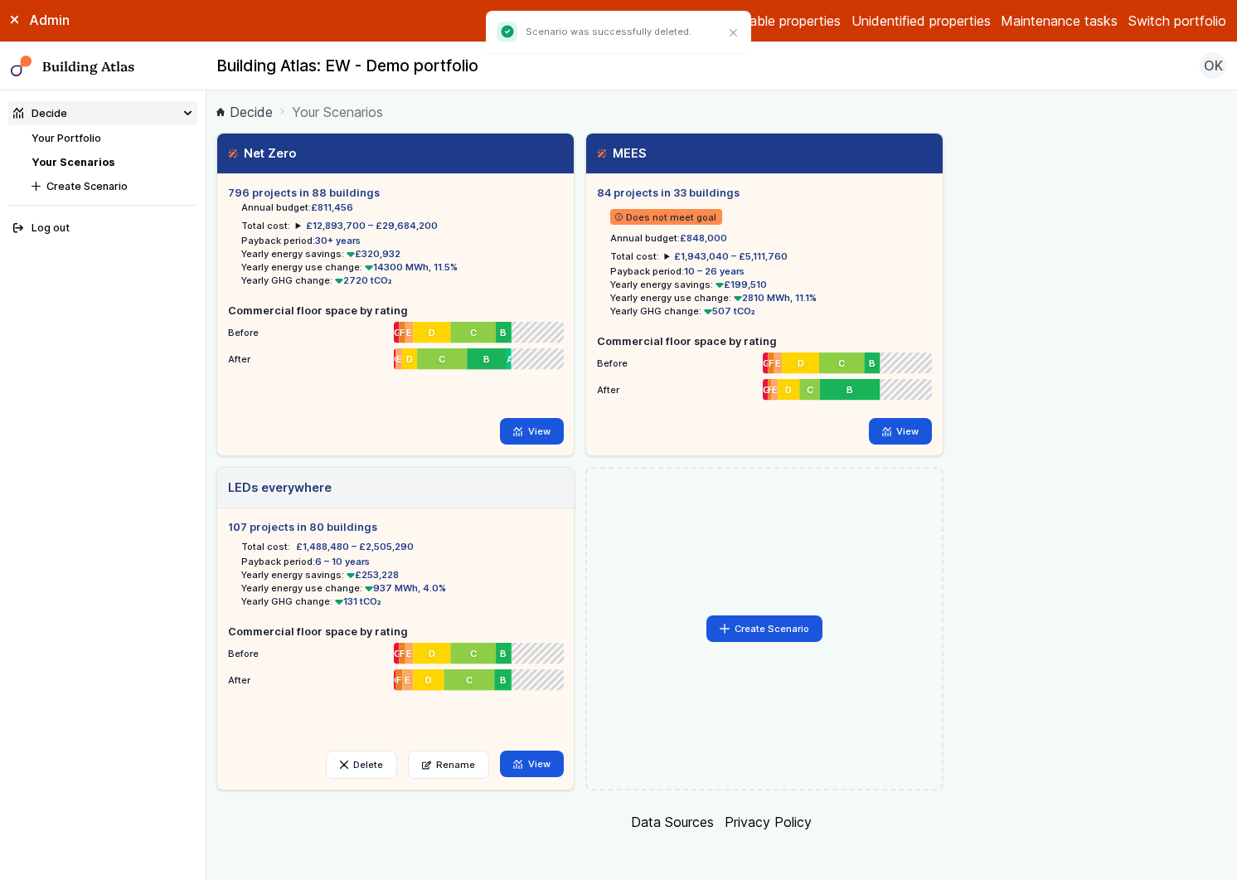
click at [1174, 27] on button "Switch portfolio" at bounding box center [1178, 21] width 98 height 20
click at [0, 0] on button "[PERSON_NAME]-Waypoint" at bounding box center [0, 0] width 0 height 0
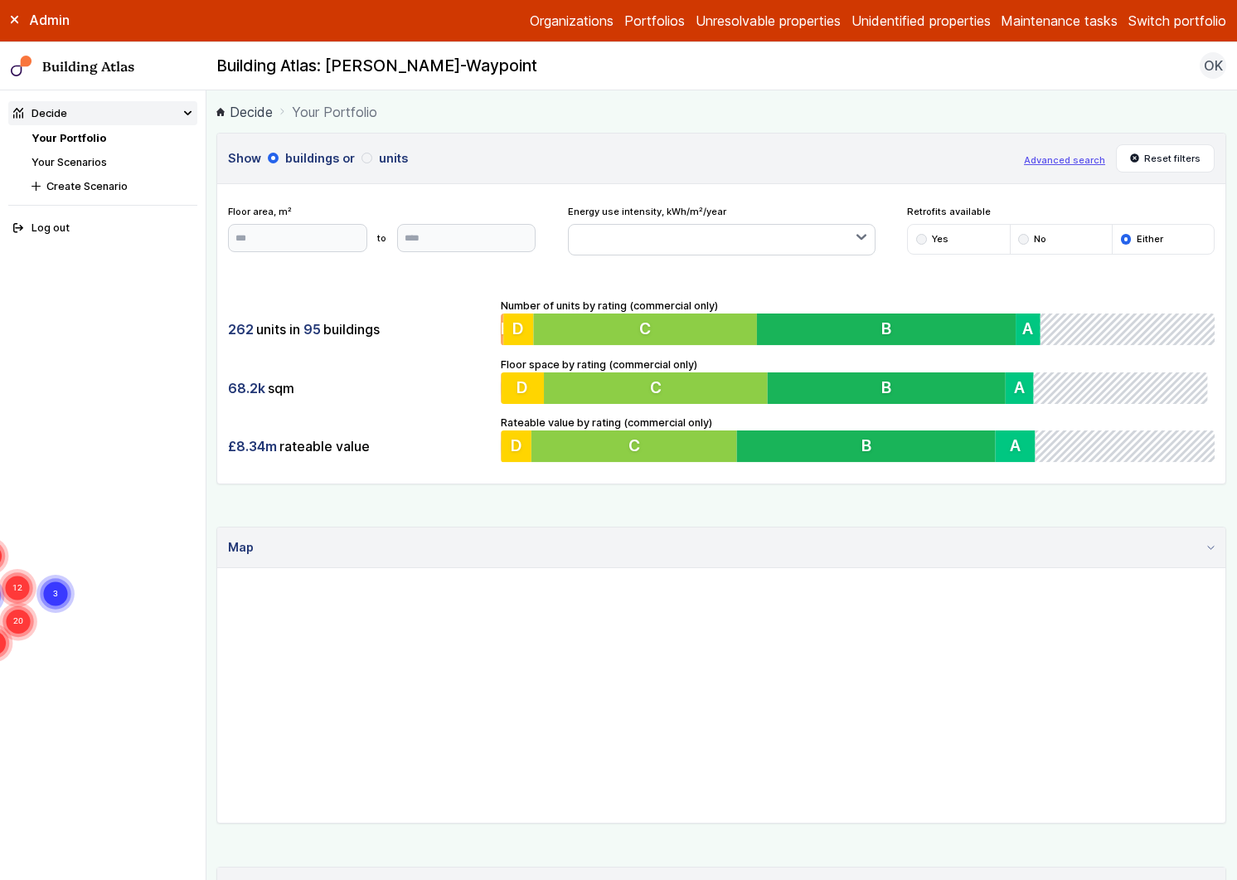
click at [99, 163] on link "Your Scenarios" at bounding box center [69, 162] width 75 height 12
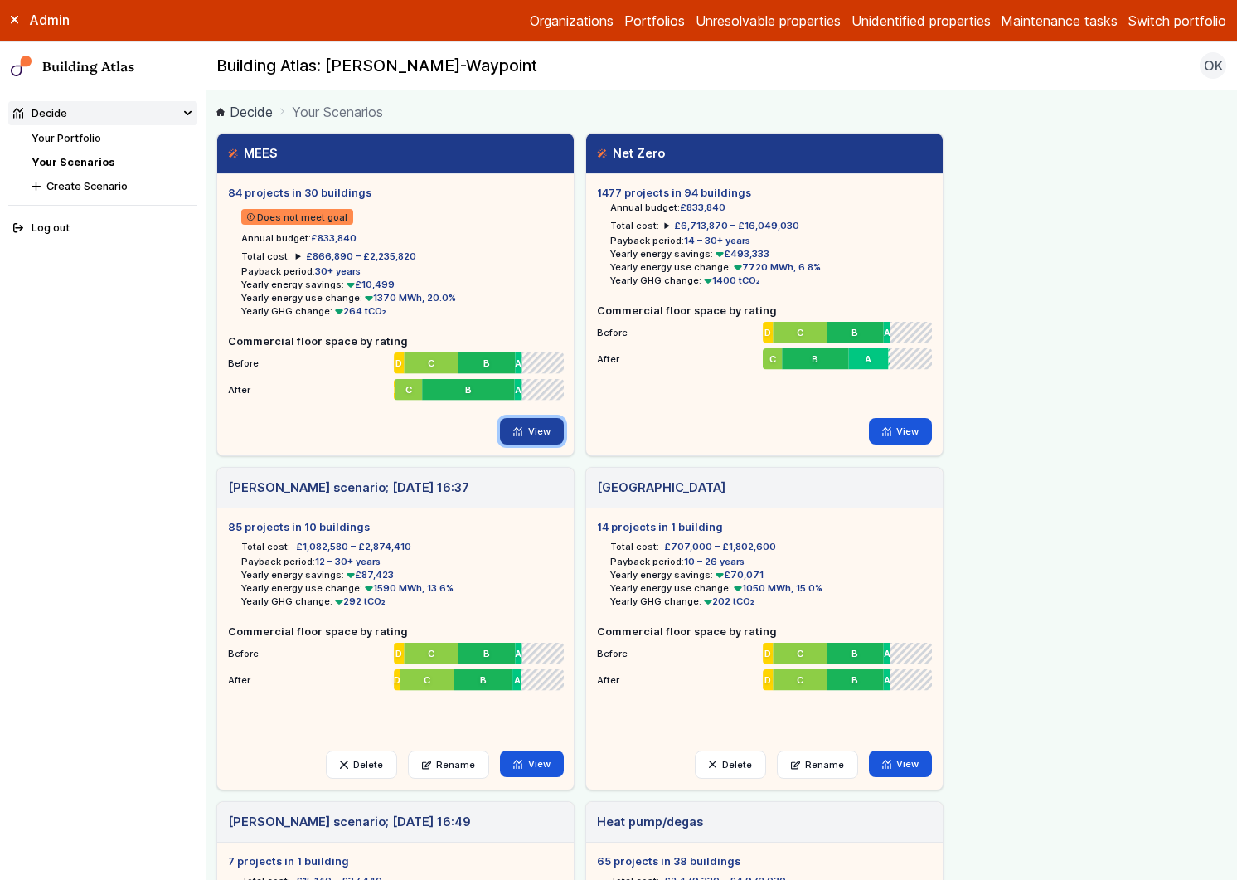
click at [532, 426] on link "View" at bounding box center [532, 431] width 64 height 27
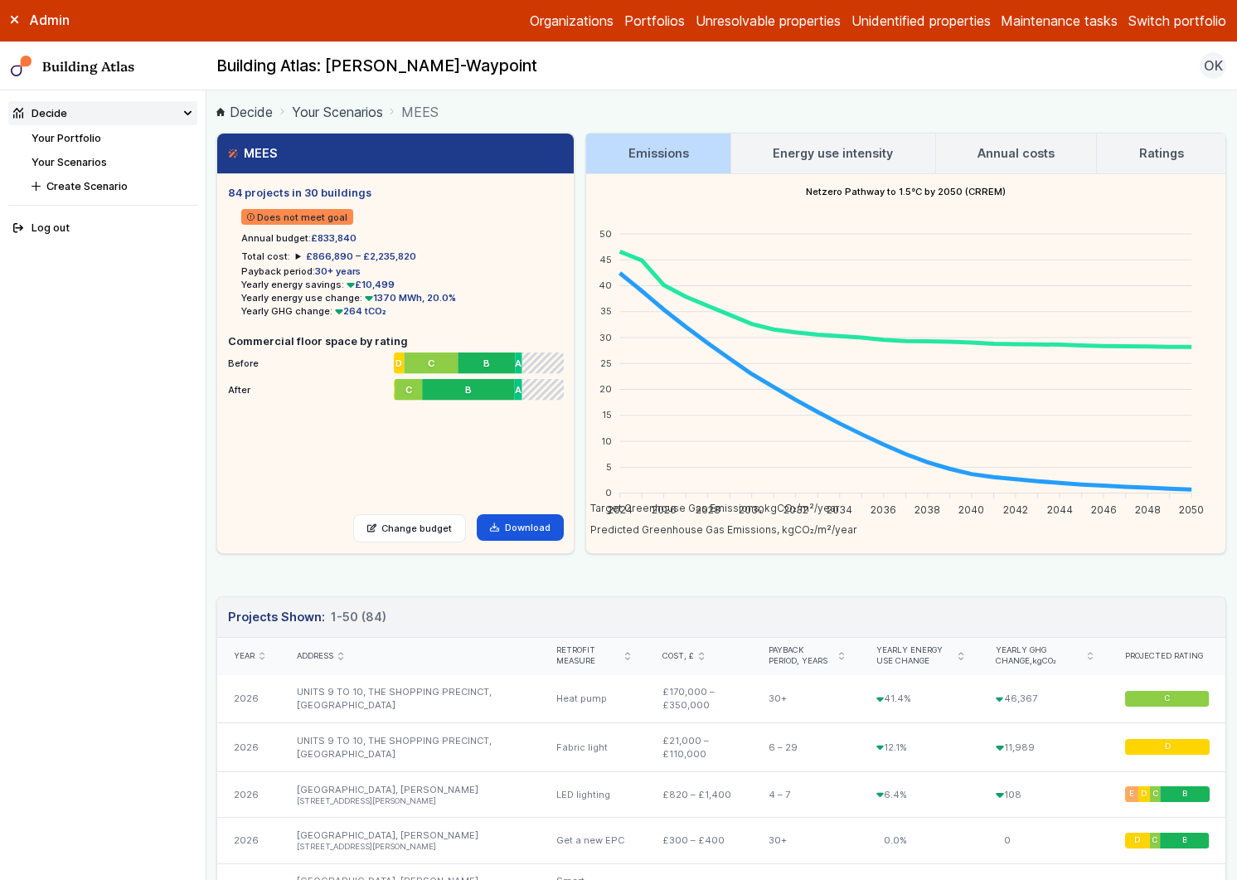
click at [1077, 143] on link "Annual costs" at bounding box center [1016, 154] width 161 height 40
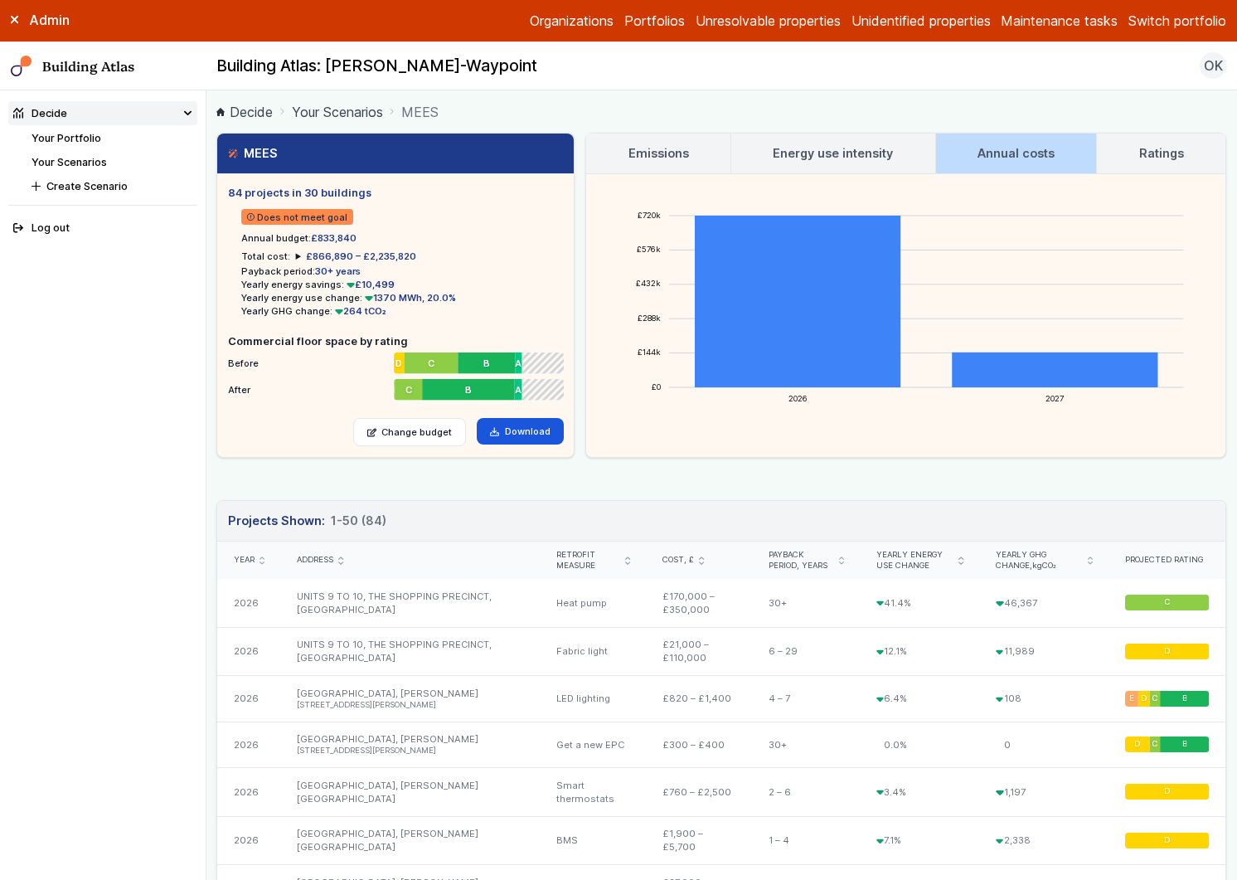
click at [1140, 147] on h3 "Ratings" at bounding box center [1162, 153] width 45 height 18
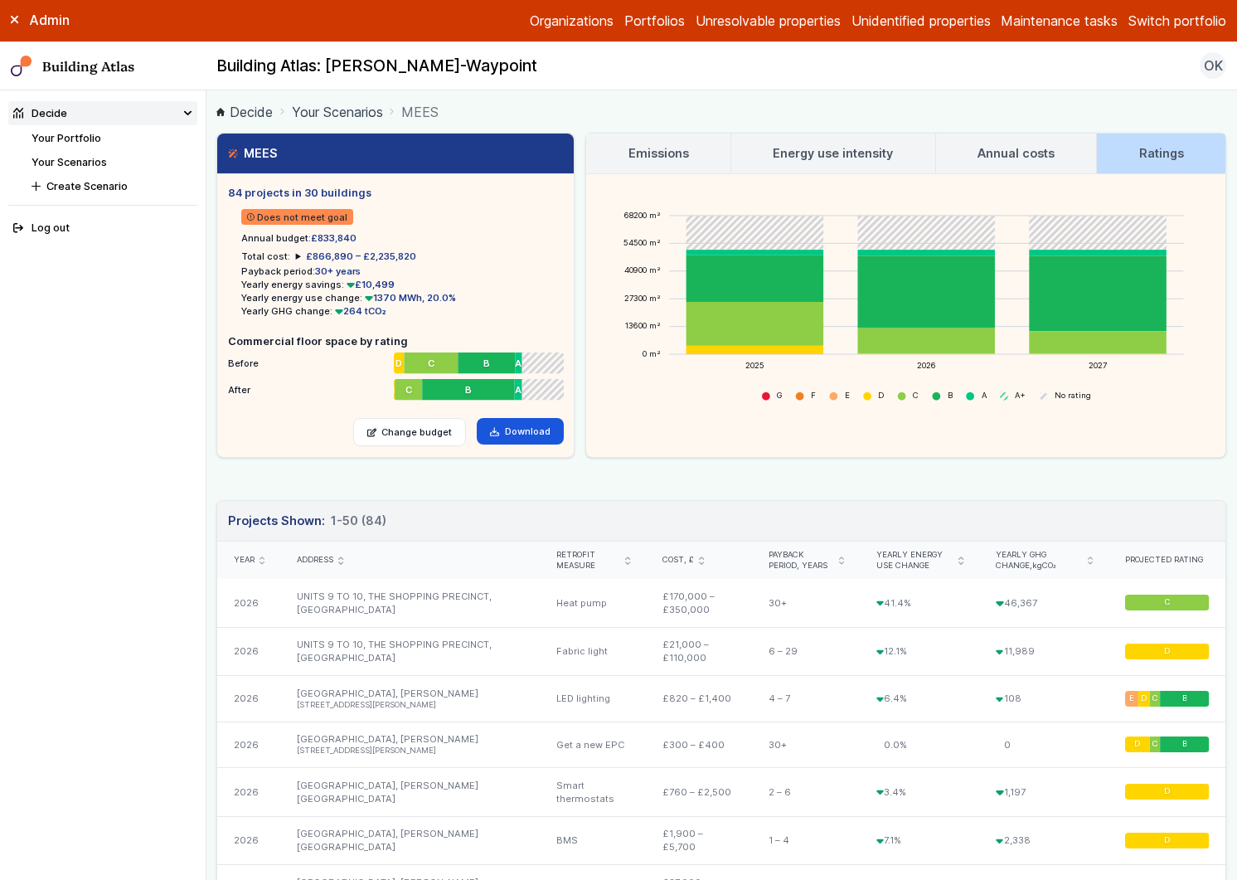
click at [1027, 149] on h3 "Annual costs" at bounding box center [1016, 153] width 77 height 18
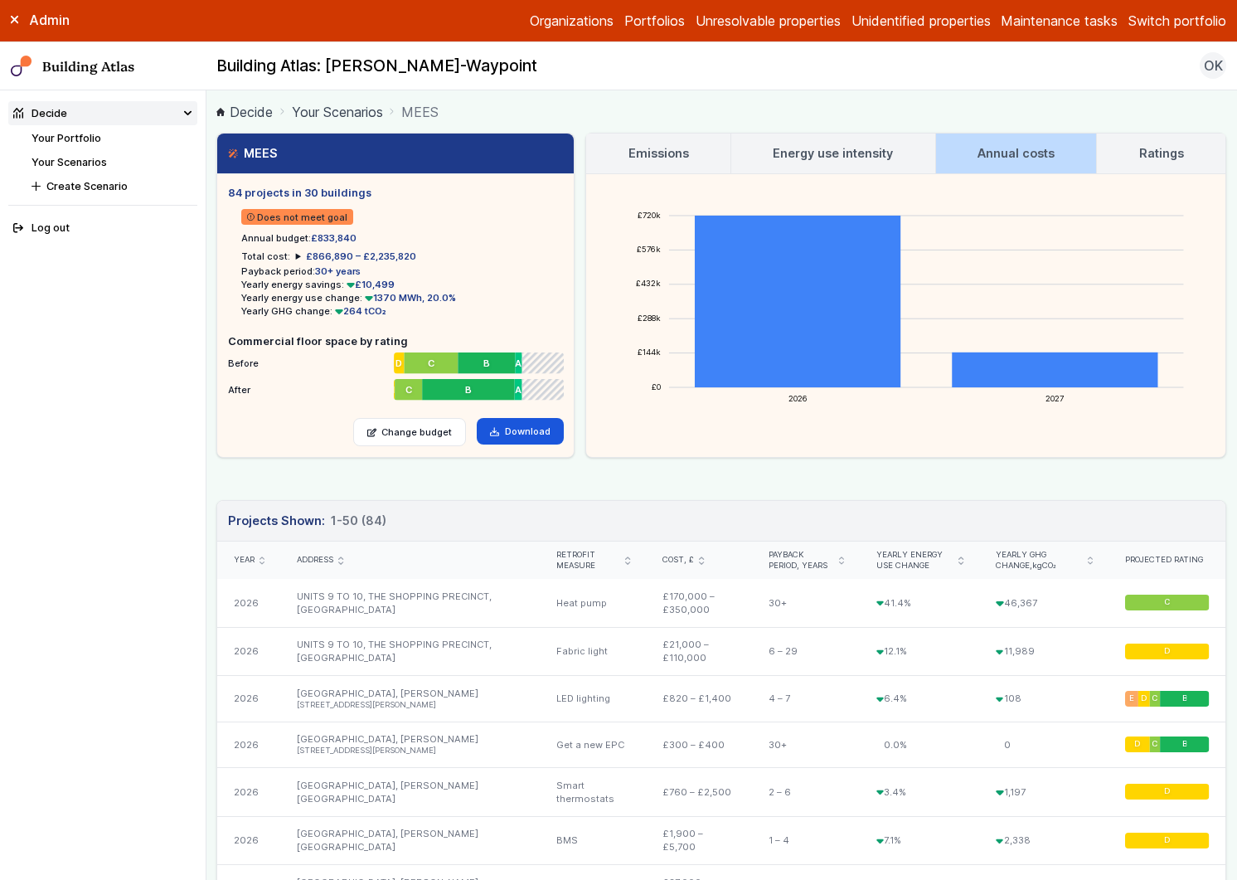
click at [818, 153] on h3 "Energy use intensity" at bounding box center [833, 153] width 120 height 18
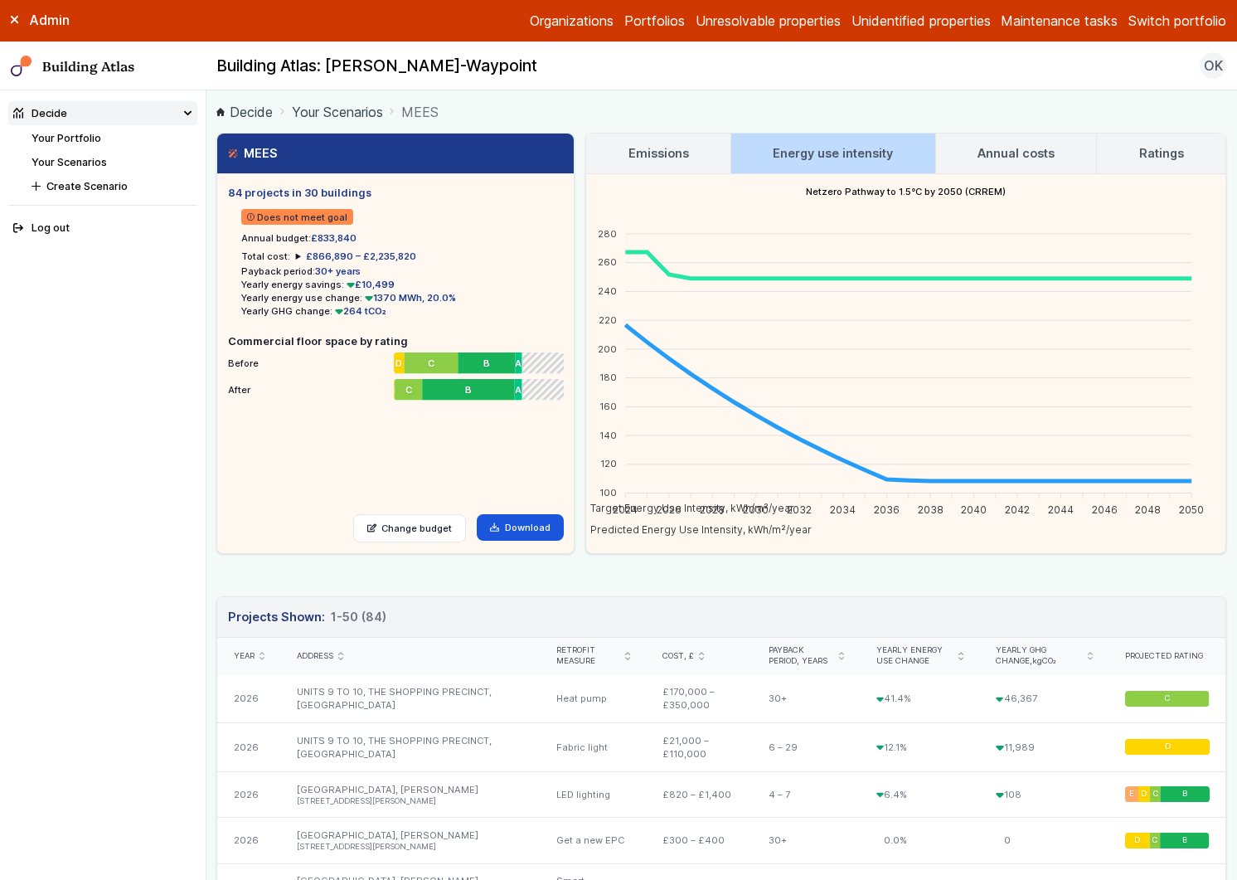
click at [719, 149] on link "Emissions" at bounding box center [658, 154] width 144 height 40
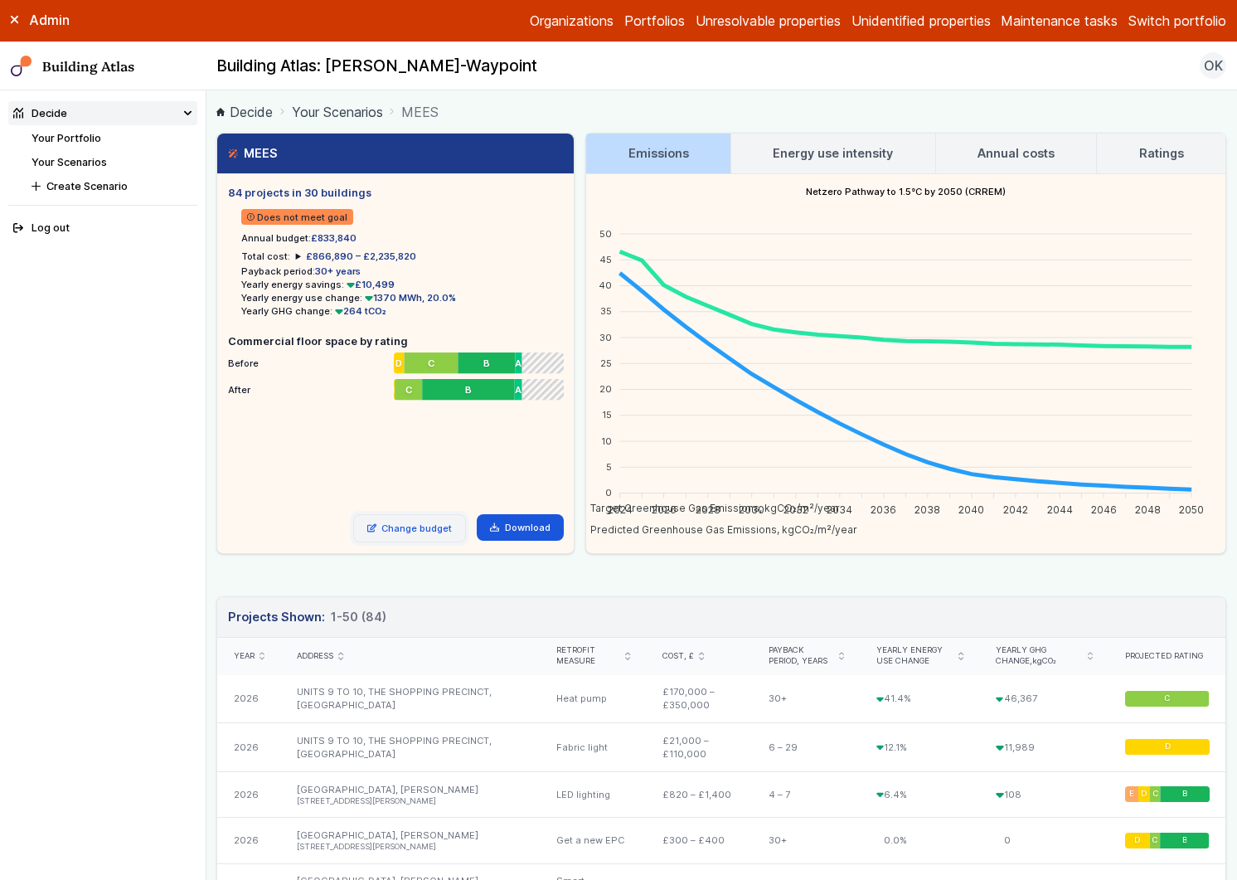
click at [425, 540] on link "Change budget" at bounding box center [410, 528] width 114 height 28
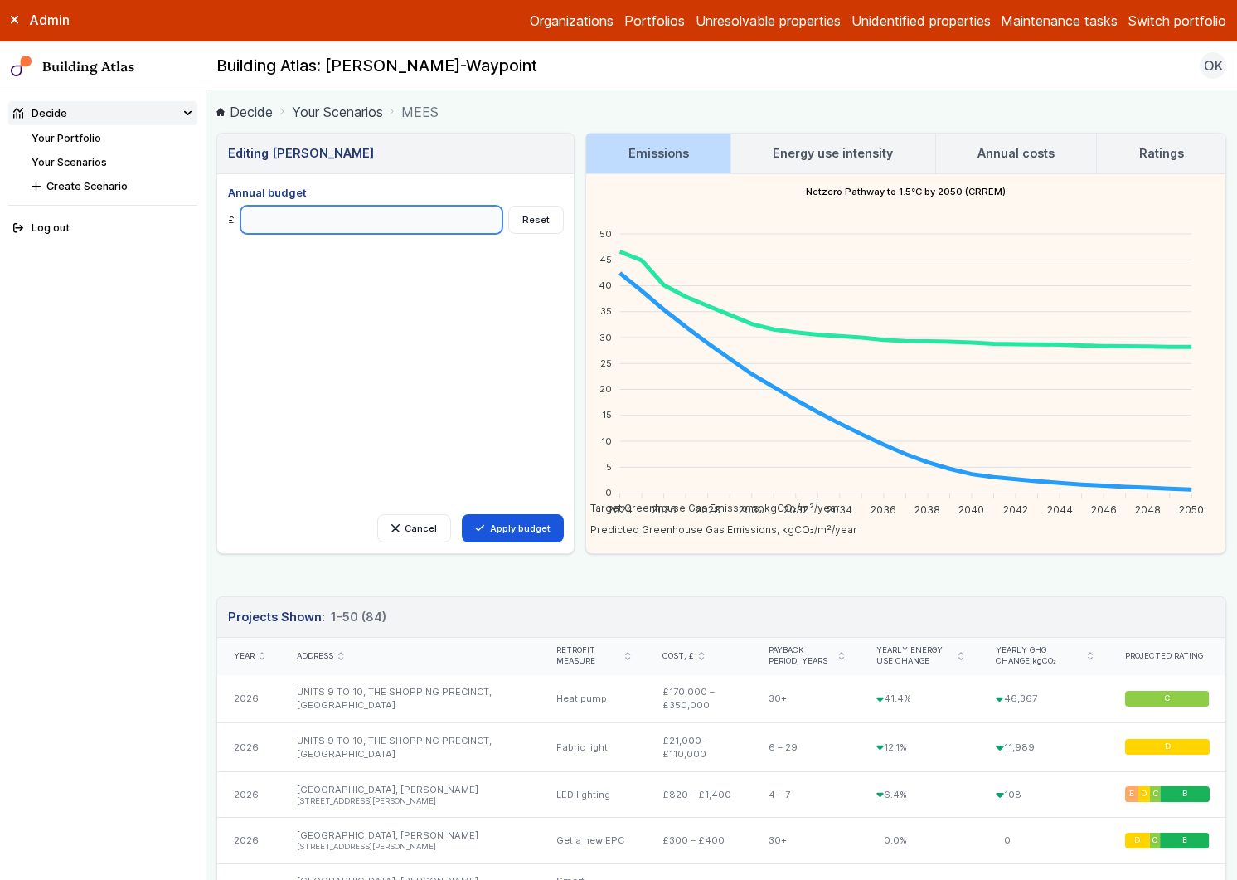
click at [331, 220] on input "Annual budget" at bounding box center [372, 220] width 263 height 28
click at [255, 221] on input "******" at bounding box center [372, 220] width 263 height 28
type input "******"
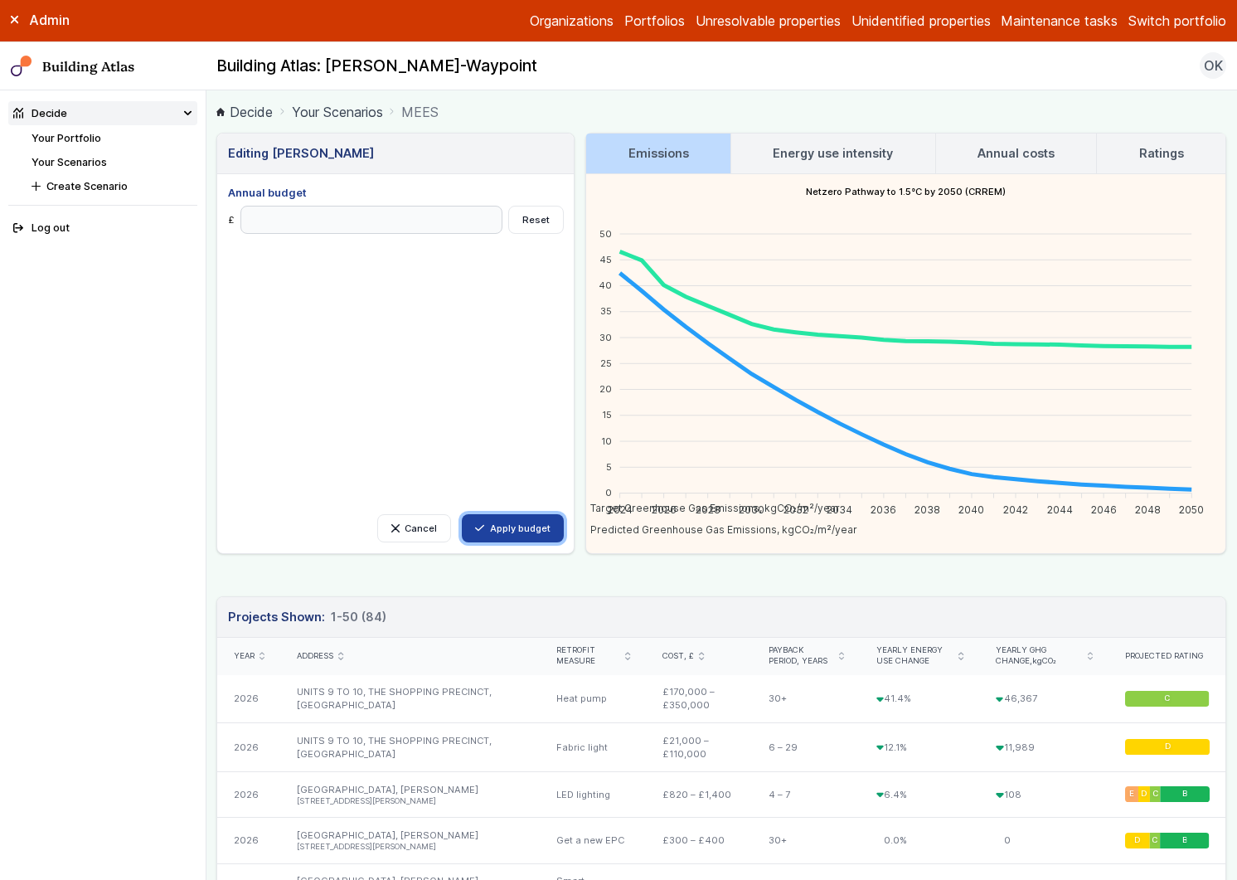
click at [529, 523] on button "Apply budget" at bounding box center [513, 528] width 102 height 28
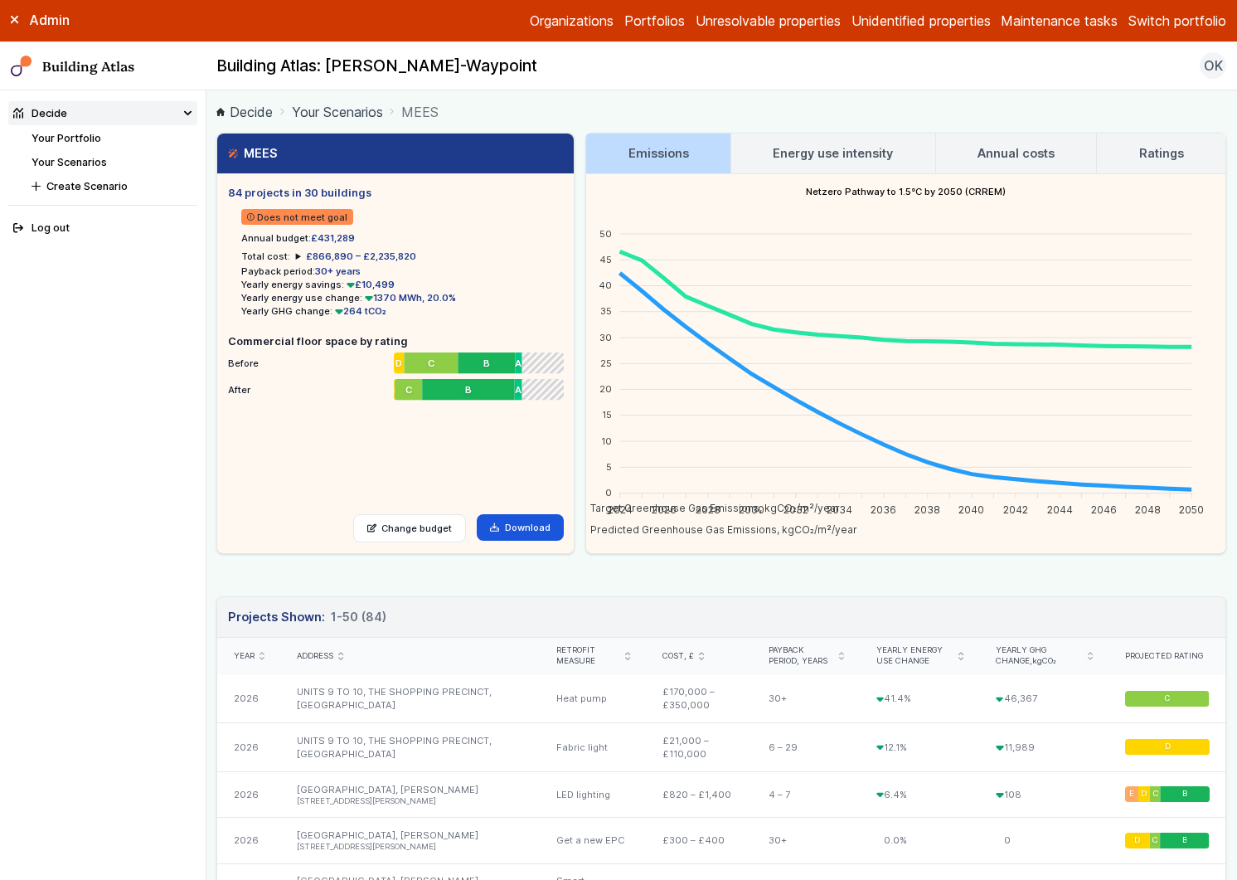
click at [902, 140] on link "Energy use intensity" at bounding box center [834, 154] width 204 height 40
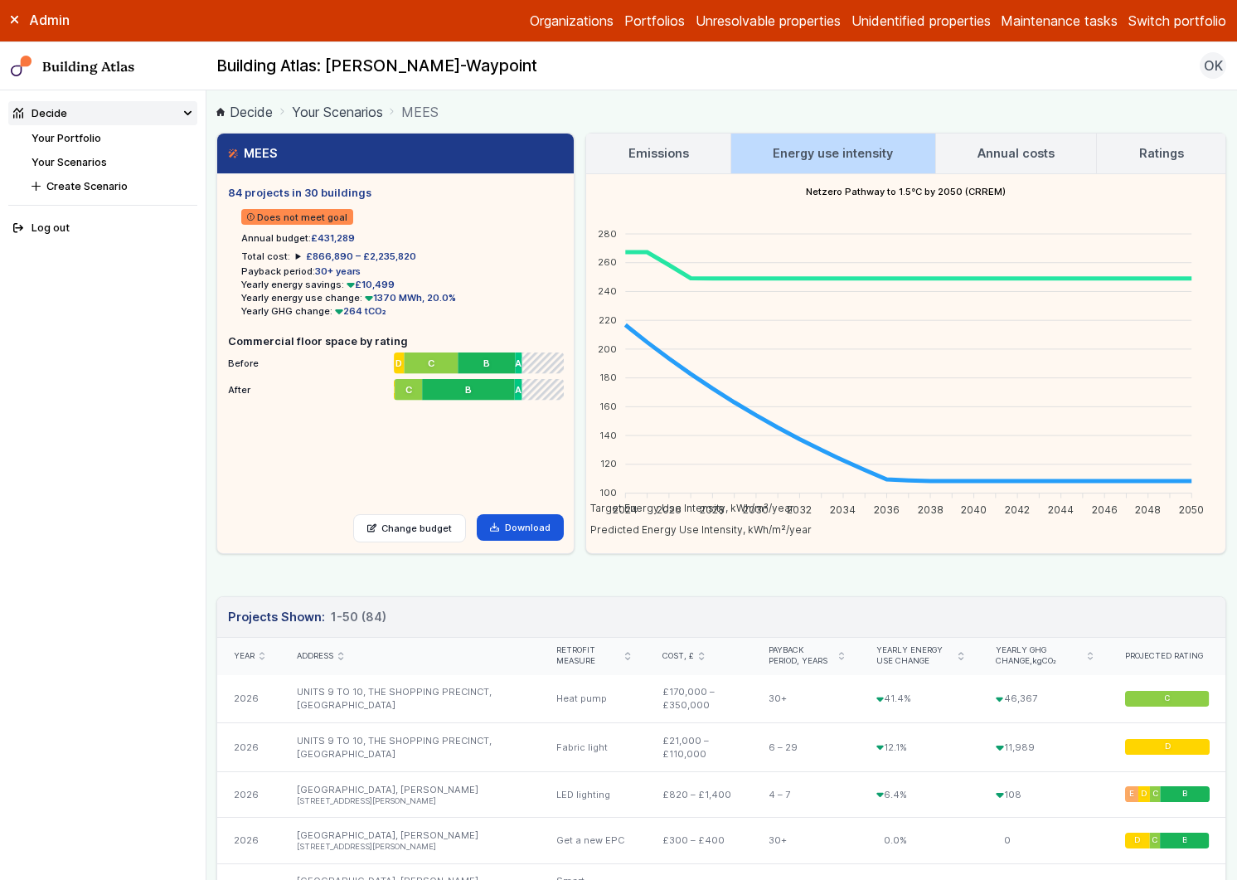
click at [1016, 155] on h3 "Annual costs" at bounding box center [1016, 153] width 77 height 18
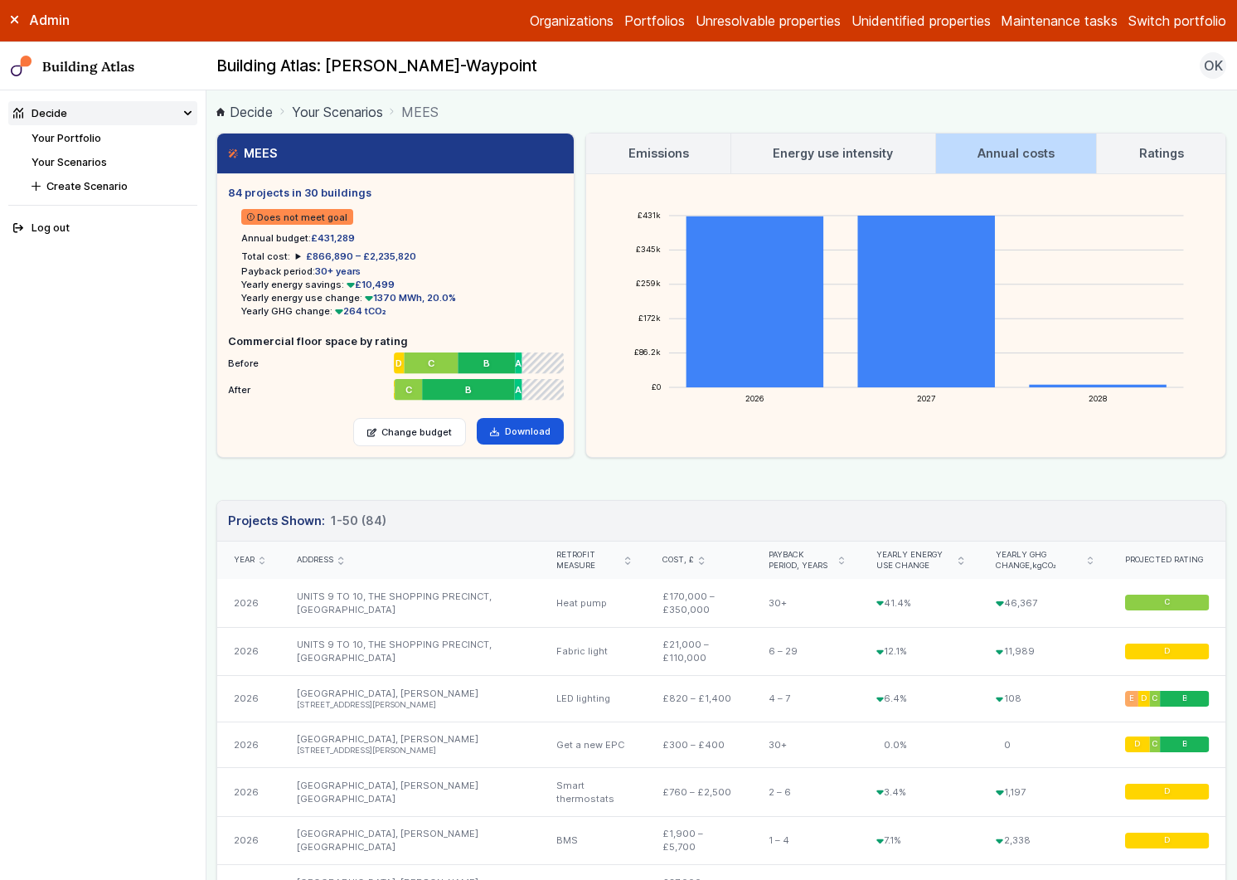
click at [1145, 156] on h3 "Ratings" at bounding box center [1162, 153] width 45 height 18
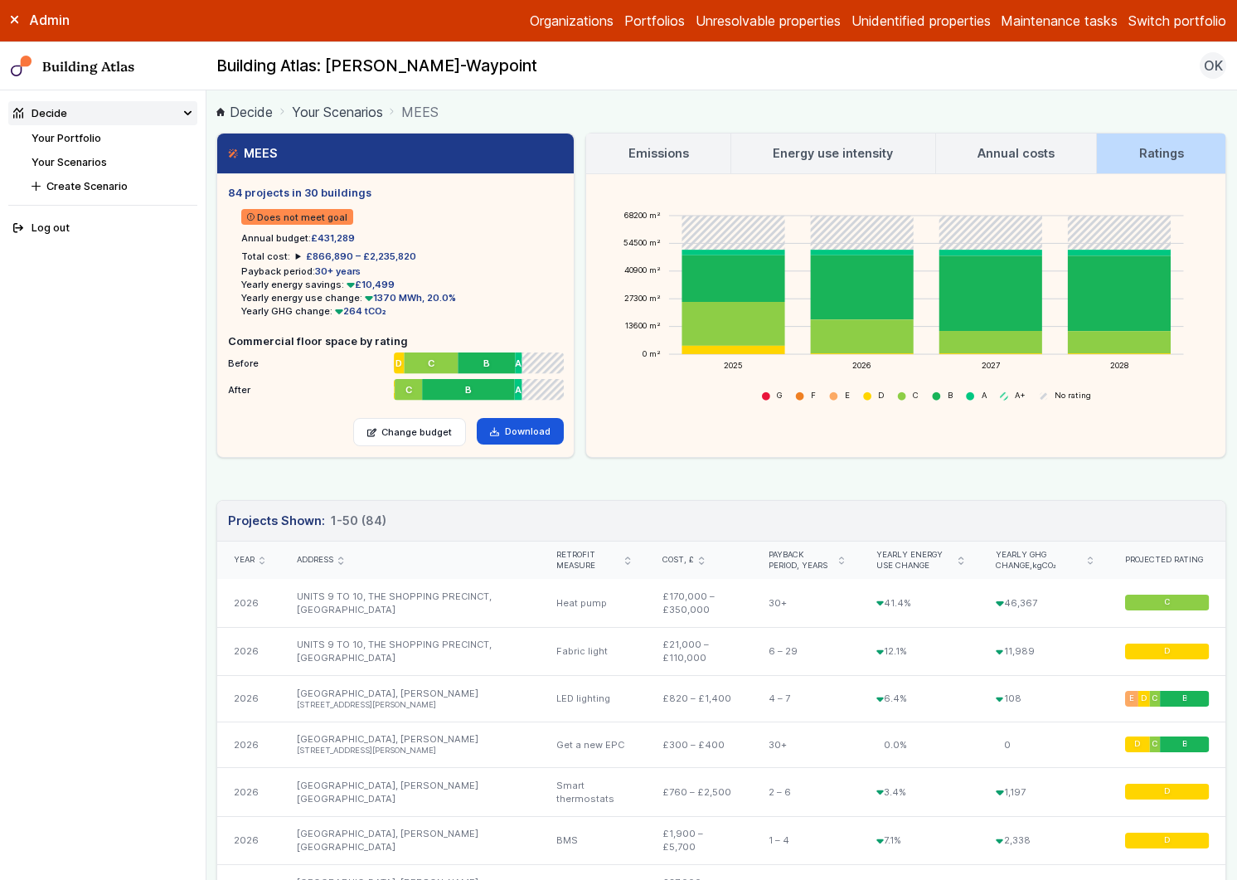
click at [1017, 156] on h3 "Annual costs" at bounding box center [1016, 153] width 77 height 18
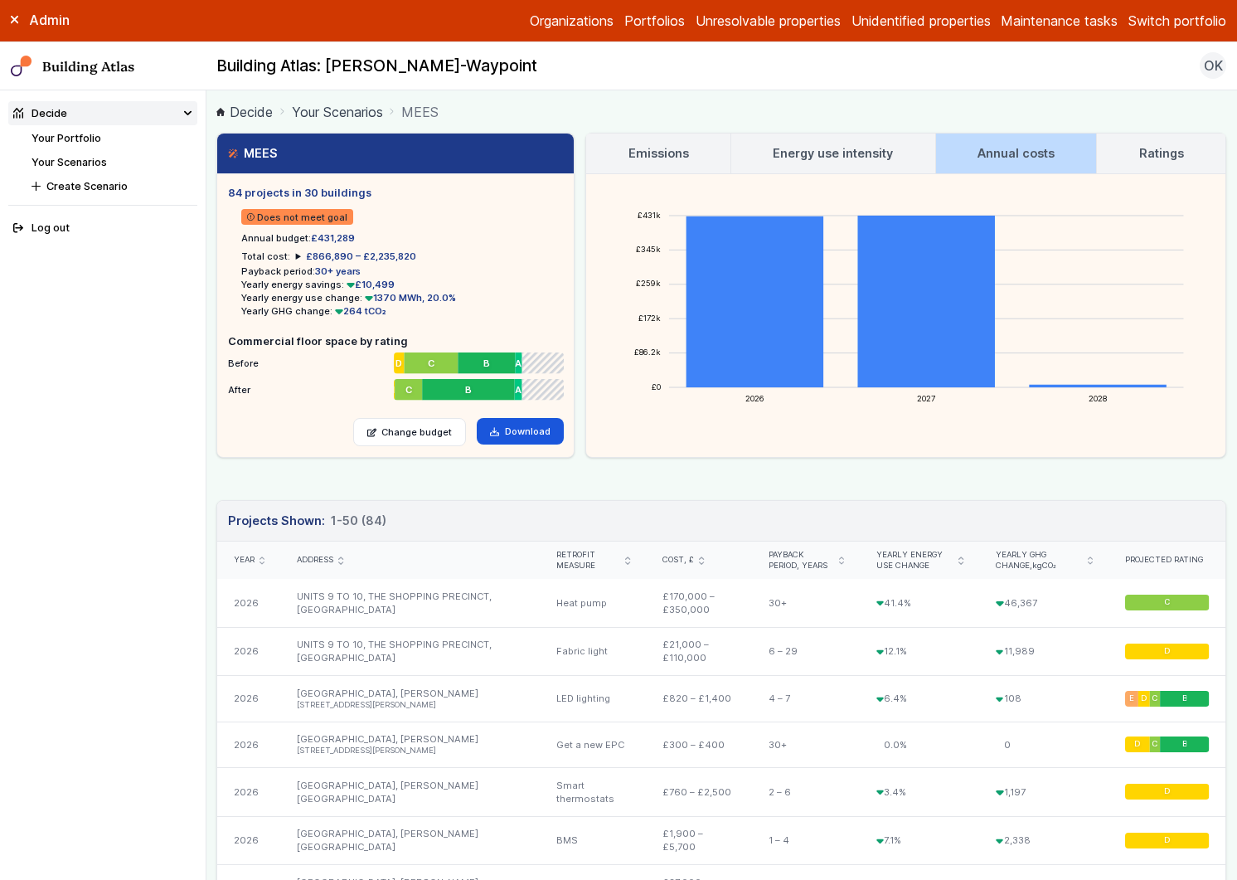
click at [1140, 158] on h3 "Ratings" at bounding box center [1162, 153] width 45 height 18
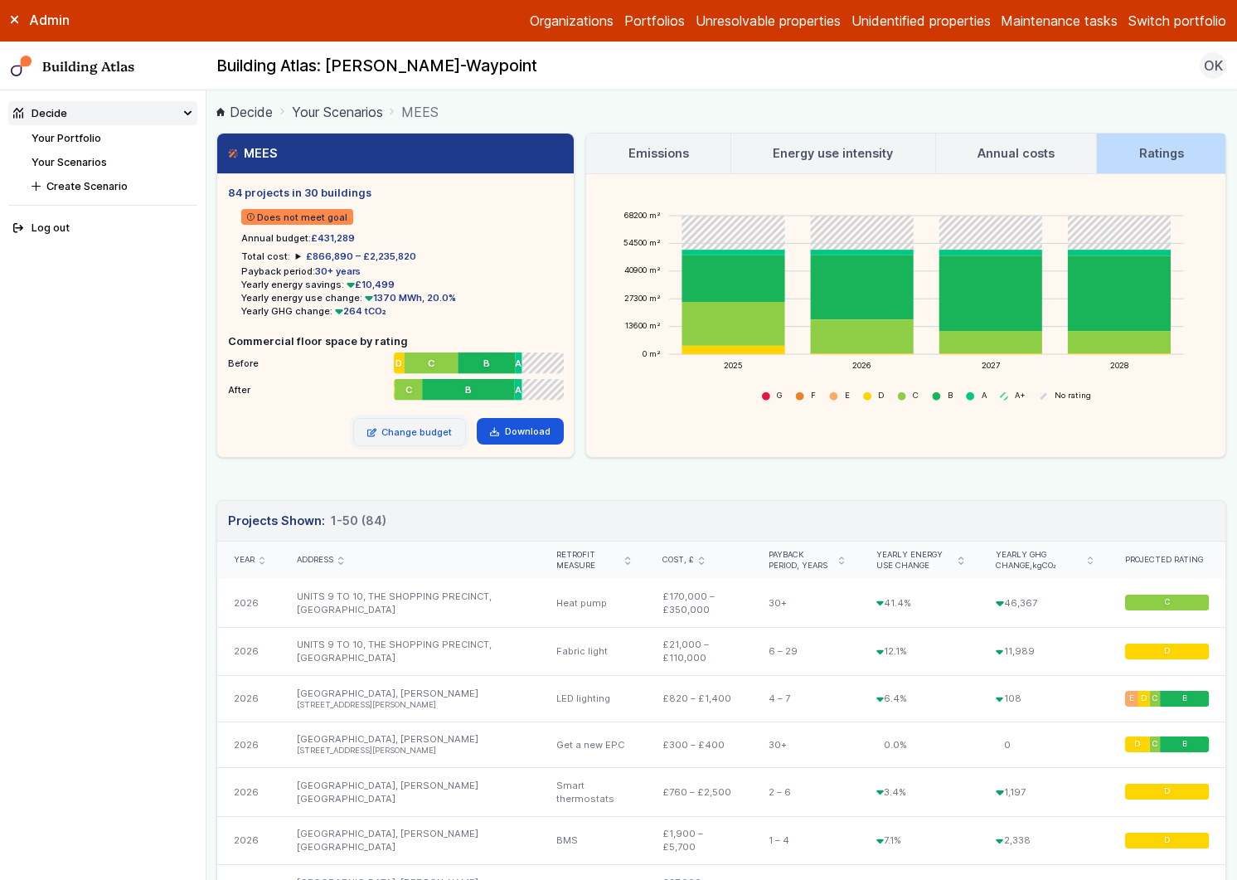
click at [434, 427] on link "Change budget" at bounding box center [410, 432] width 114 height 28
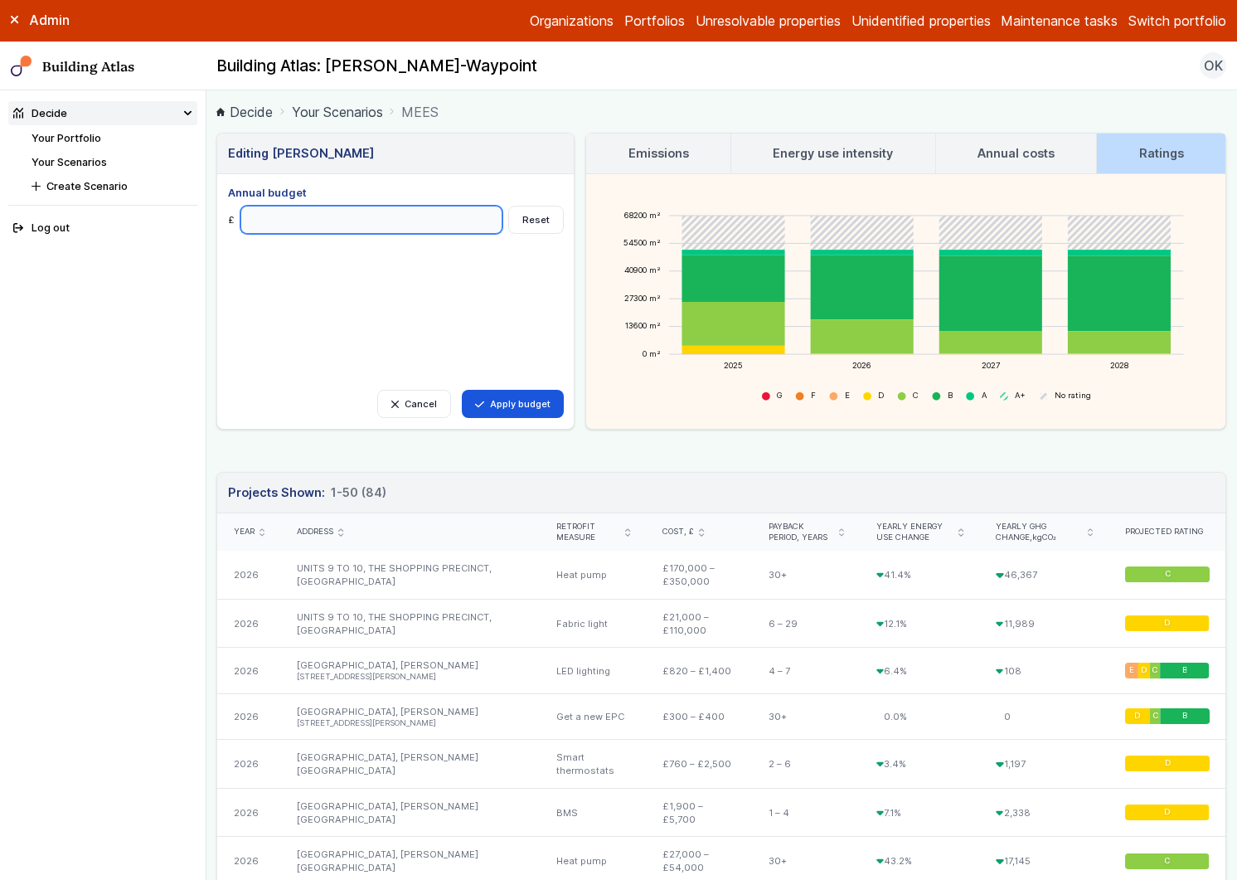
drag, startPoint x: 255, startPoint y: 222, endPoint x: 237, endPoint y: 223, distance: 17.4
click at [241, 222] on input "******" at bounding box center [372, 220] width 263 height 28
type input "******"
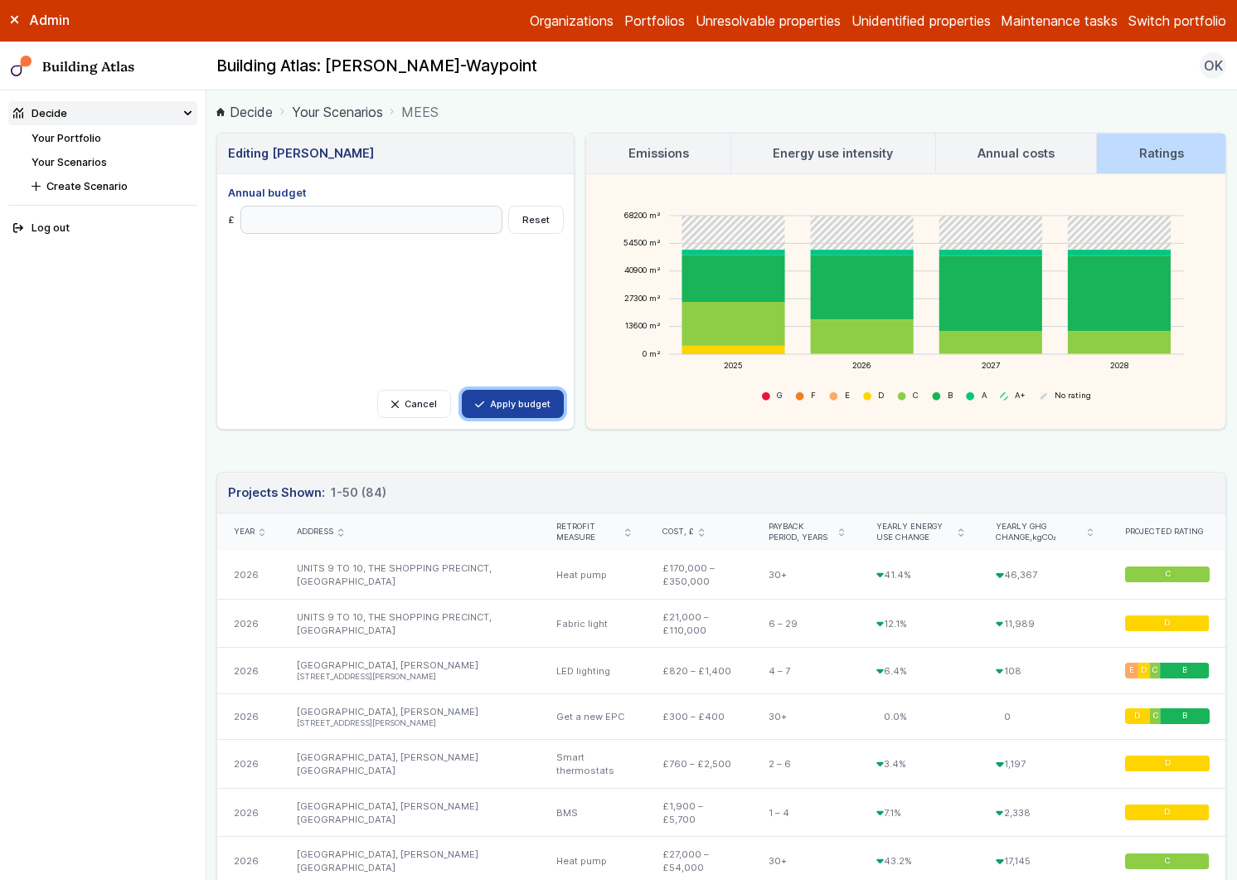
click at [499, 393] on button "Apply budget" at bounding box center [513, 404] width 102 height 28
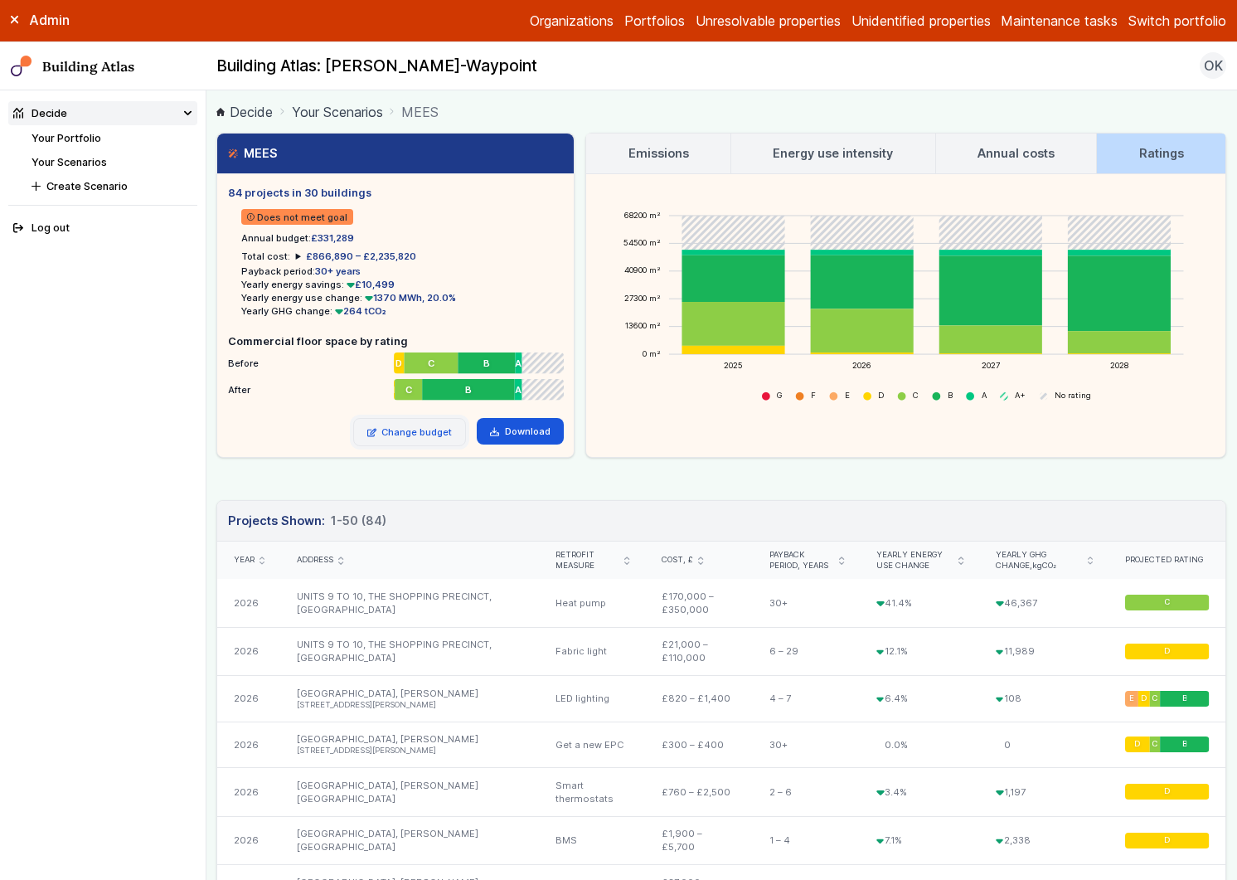
click at [420, 425] on link "Change budget" at bounding box center [410, 432] width 114 height 28
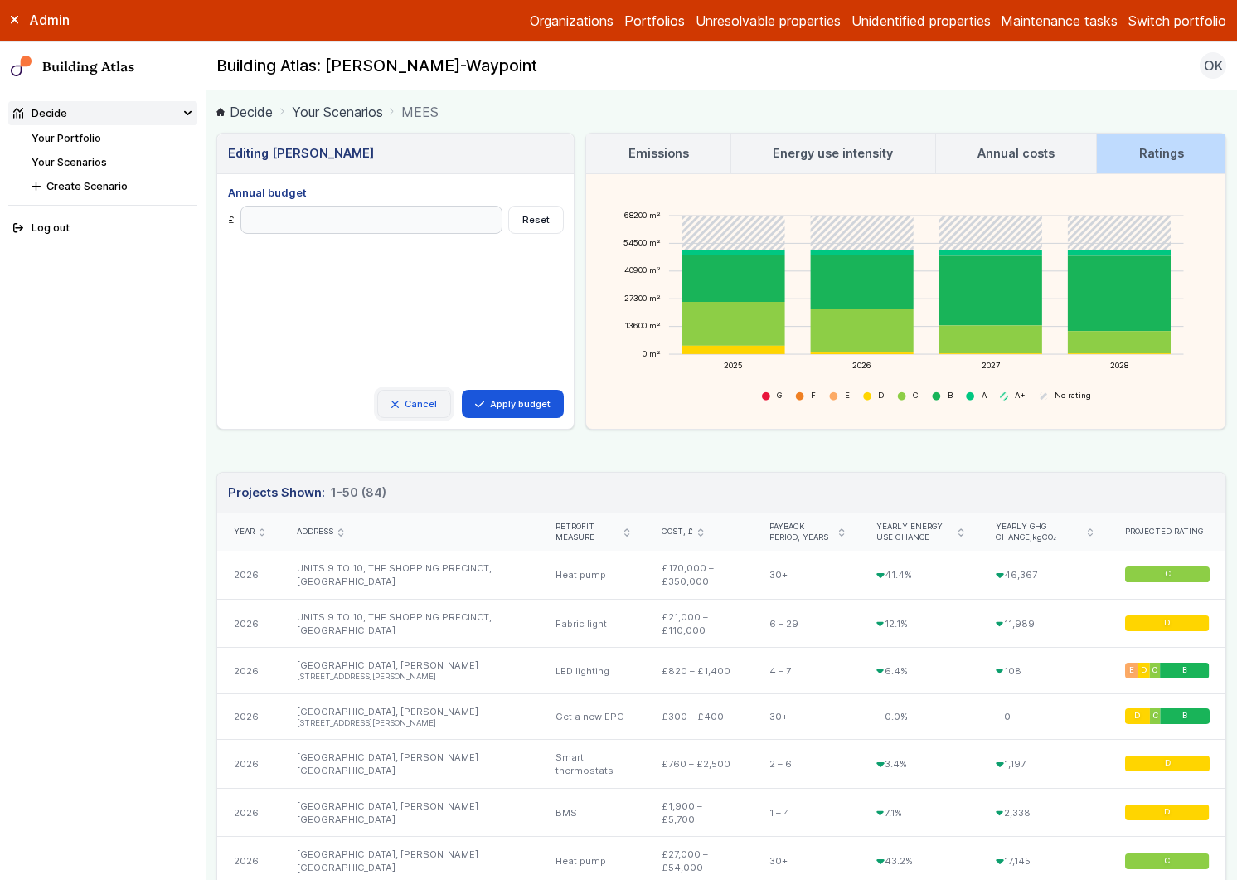
click at [417, 408] on link "Cancel" at bounding box center [414, 404] width 74 height 28
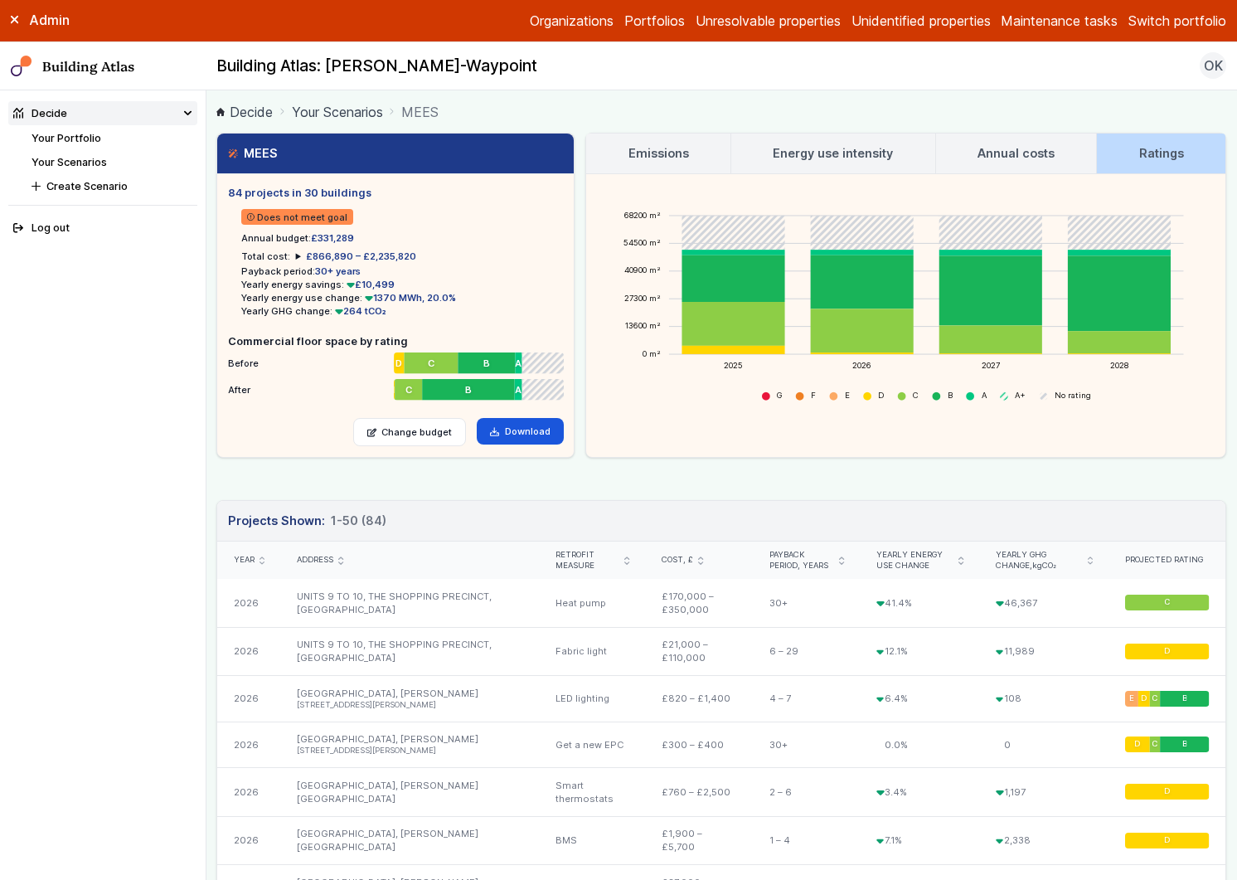
click at [996, 169] on link "Annual costs" at bounding box center [1016, 154] width 161 height 40
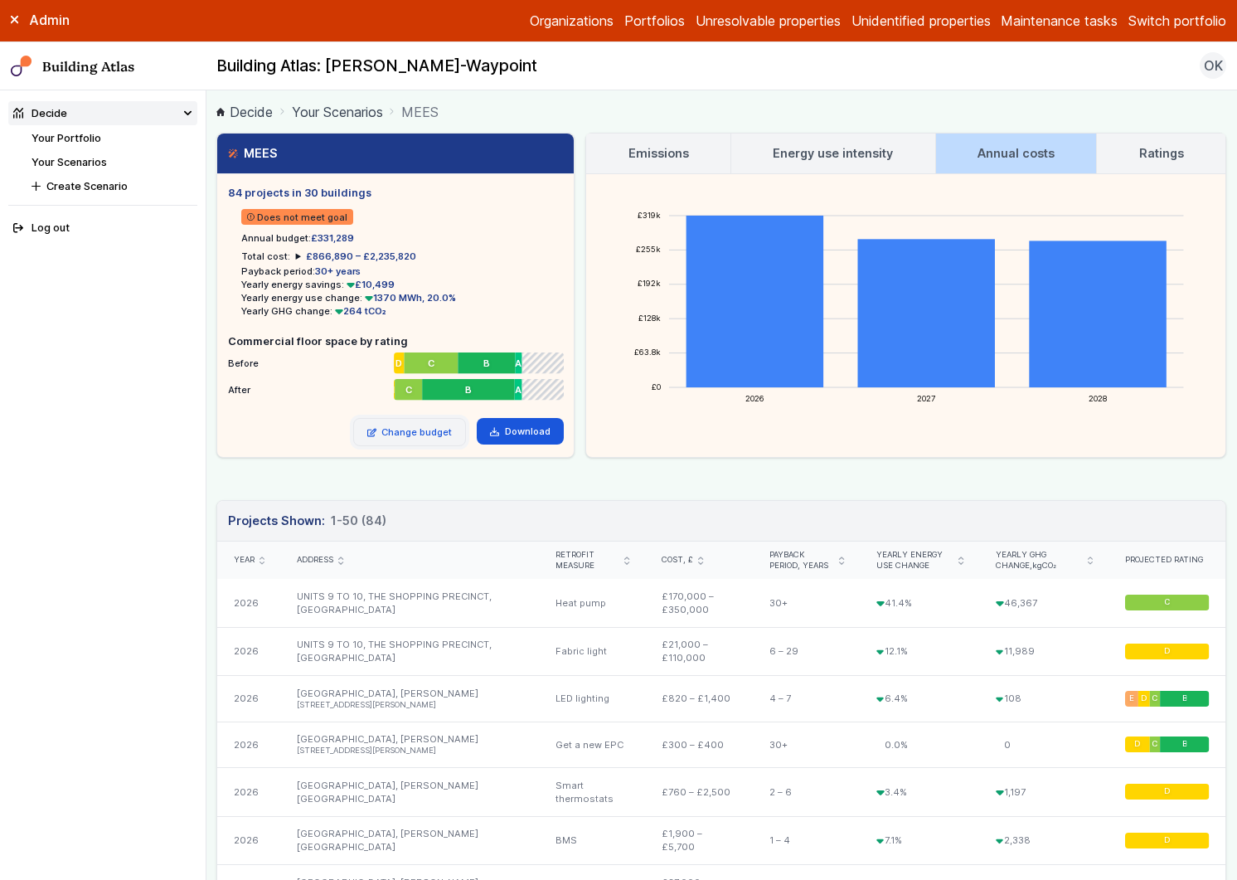
click at [409, 437] on link "Change budget" at bounding box center [410, 432] width 114 height 28
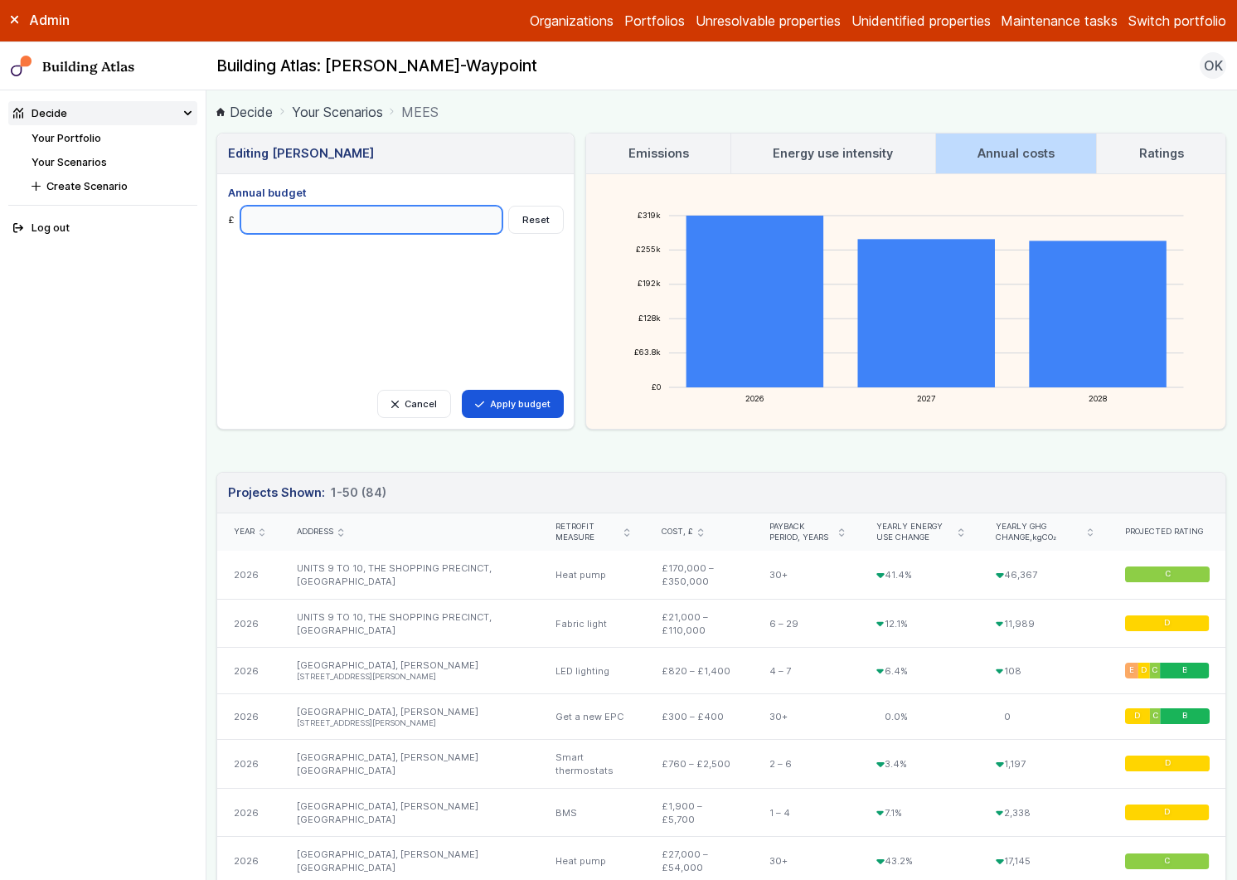
click at [246, 221] on input "******" at bounding box center [372, 220] width 263 height 28
click at [257, 223] on input "******" at bounding box center [372, 220] width 263 height 28
type input "******"
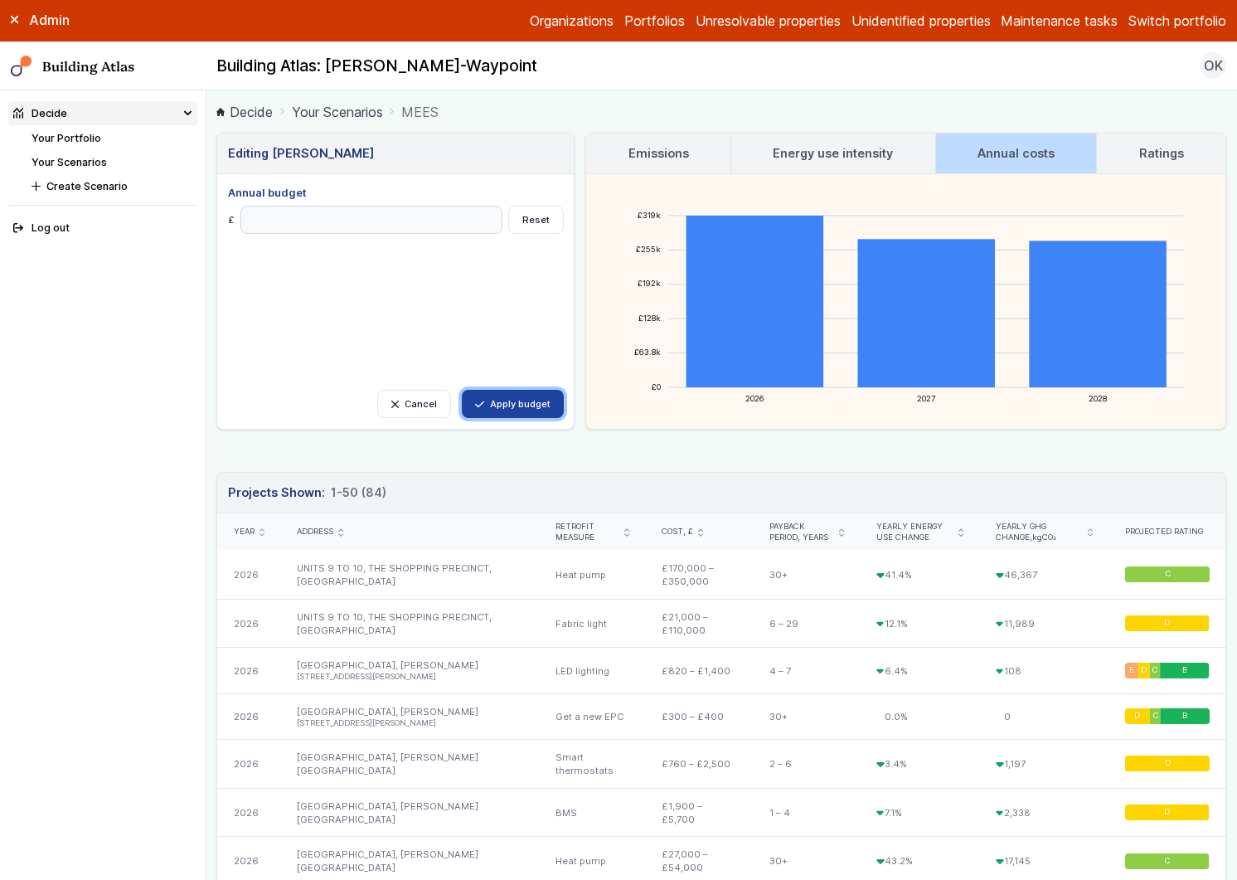
click at [523, 396] on button "Apply budget" at bounding box center [513, 404] width 102 height 28
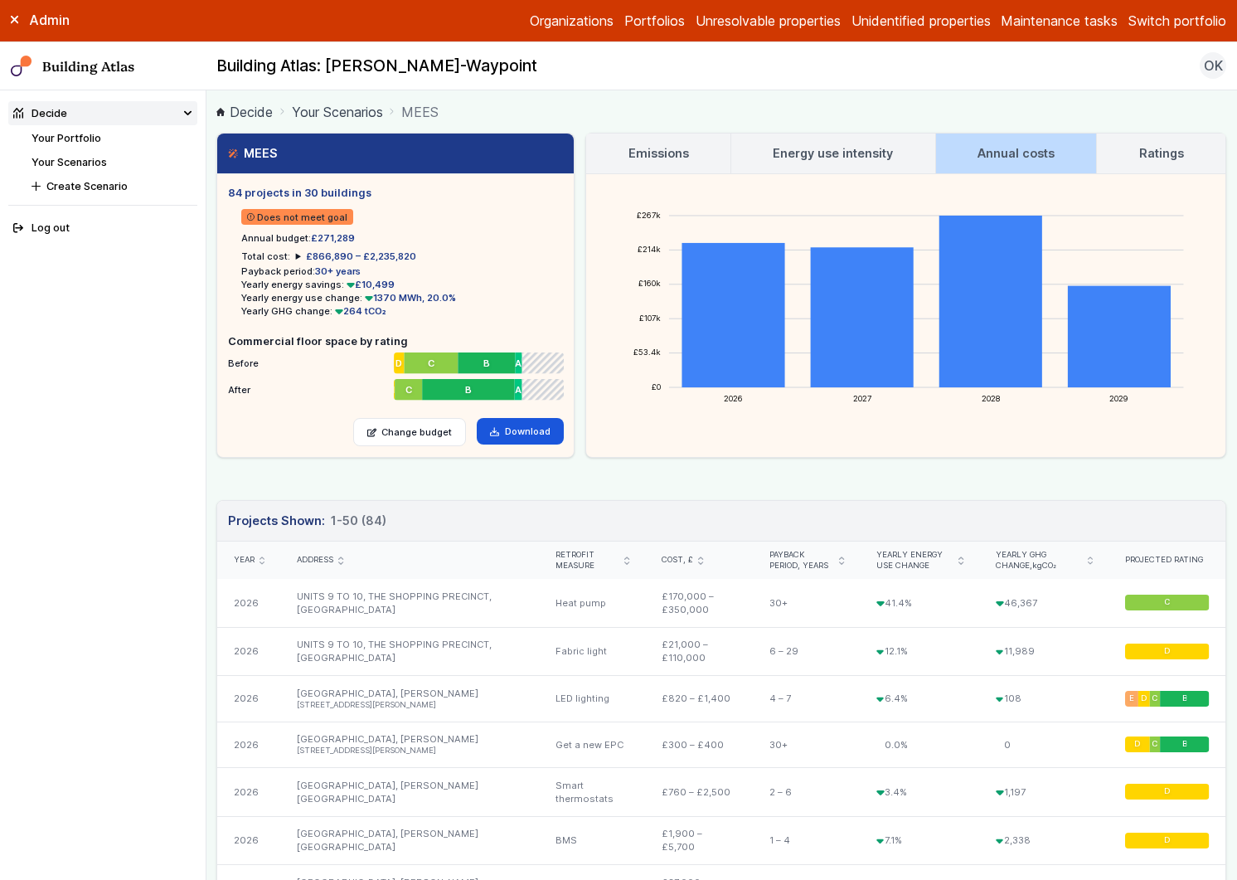
click at [1134, 163] on link "Ratings" at bounding box center [1161, 154] width 129 height 40
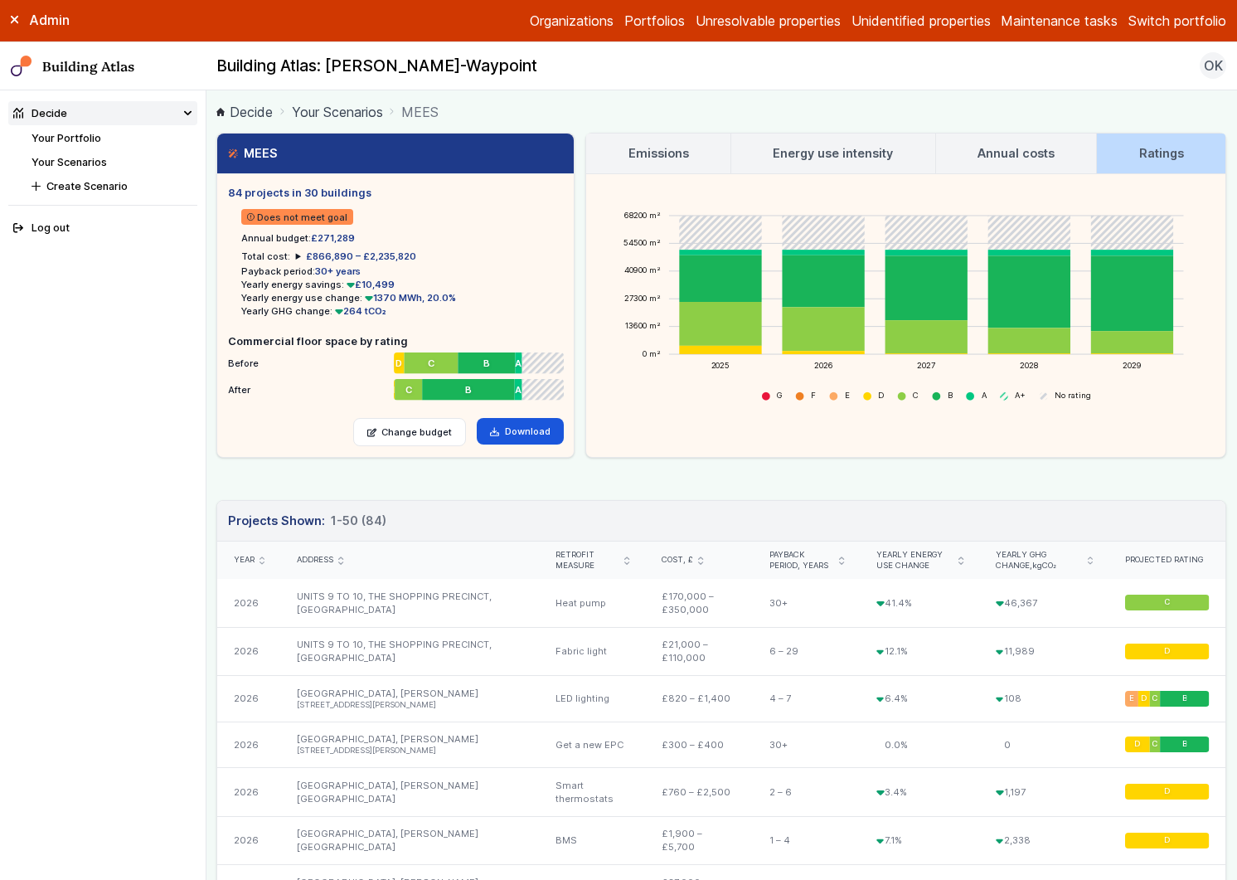
click at [373, 106] on link "Your Scenarios" at bounding box center [337, 112] width 91 height 20
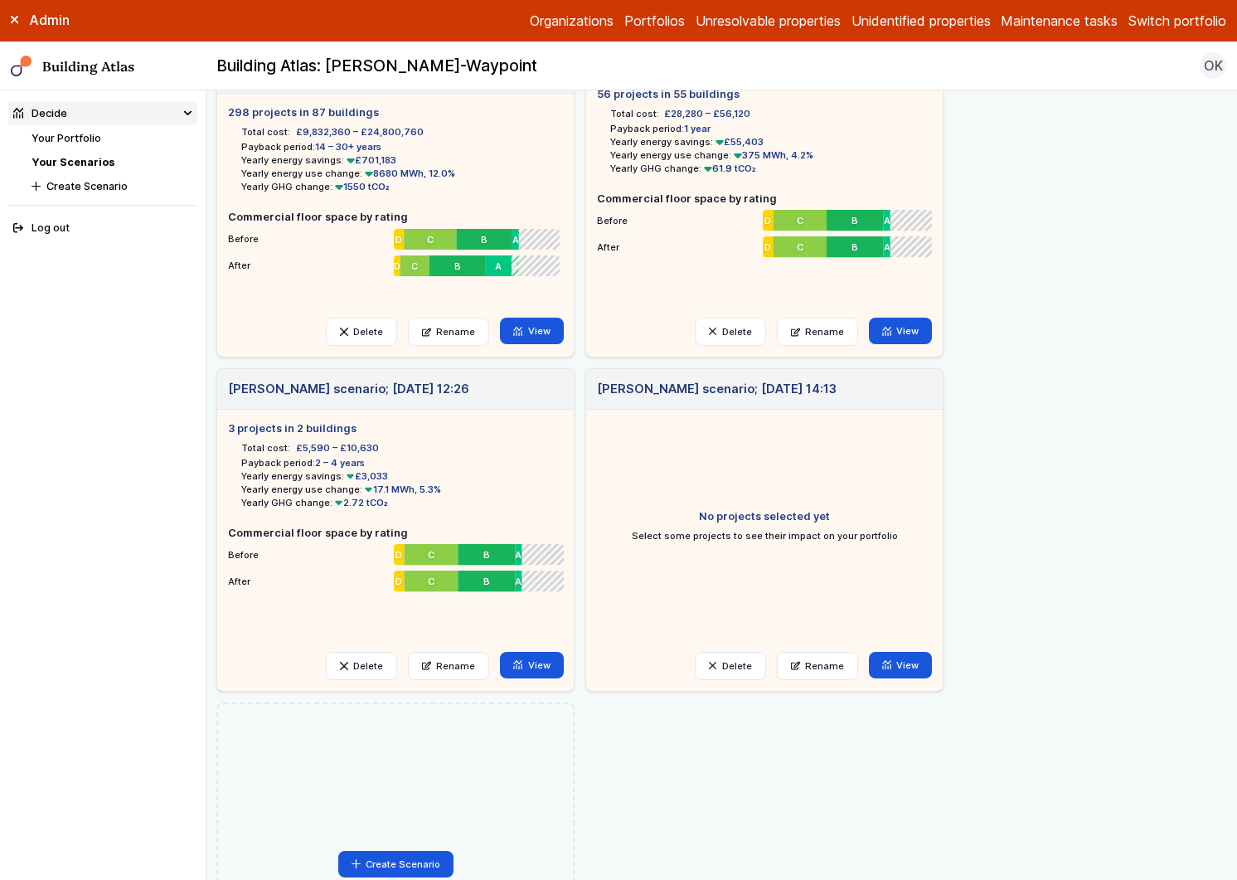
scroll to position [1116, 0]
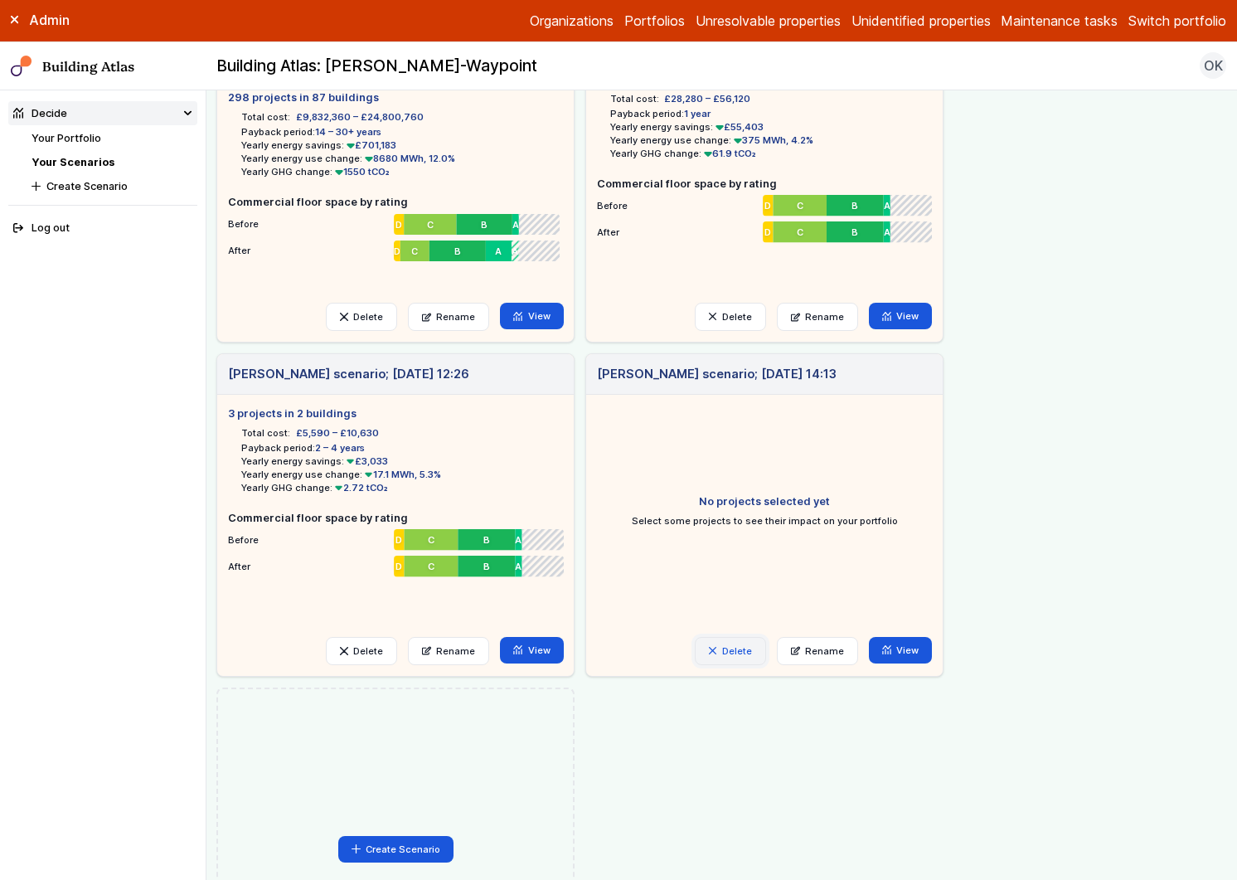
click at [728, 649] on button "Delete" at bounding box center [730, 651] width 71 height 28
click at [0, 0] on button "Delete" at bounding box center [0, 0] width 0 height 0
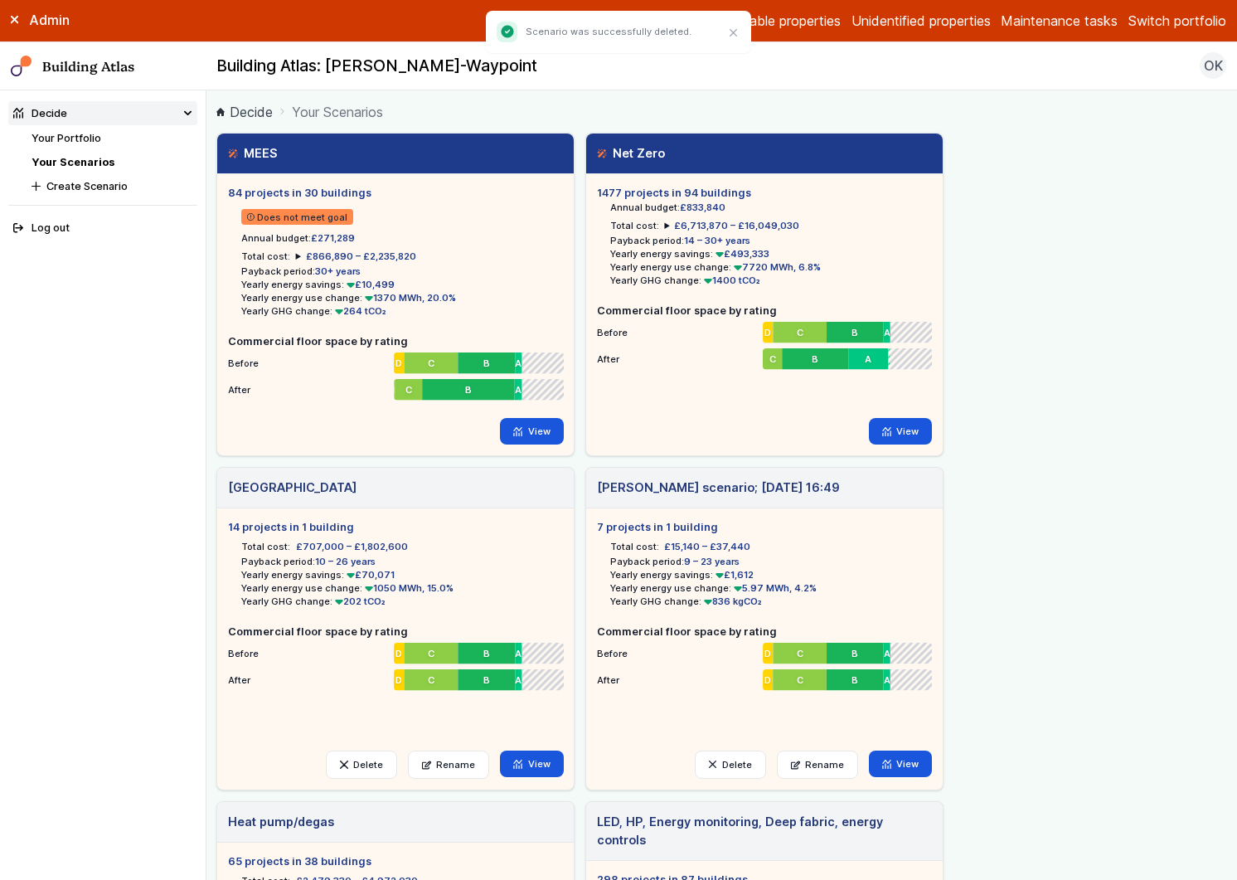
click at [717, 256] on icon at bounding box center [720, 254] width 8 height 8
click at [659, 224] on li "Total cost: £6,713,870 – £16,049,030 2026 £832,780 2027 £764,020 2028 £823,400 …" at bounding box center [704, 225] width 189 height 13
click at [666, 223] on summary "£6,713,870 – £16,049,030" at bounding box center [731, 225] width 135 height 13
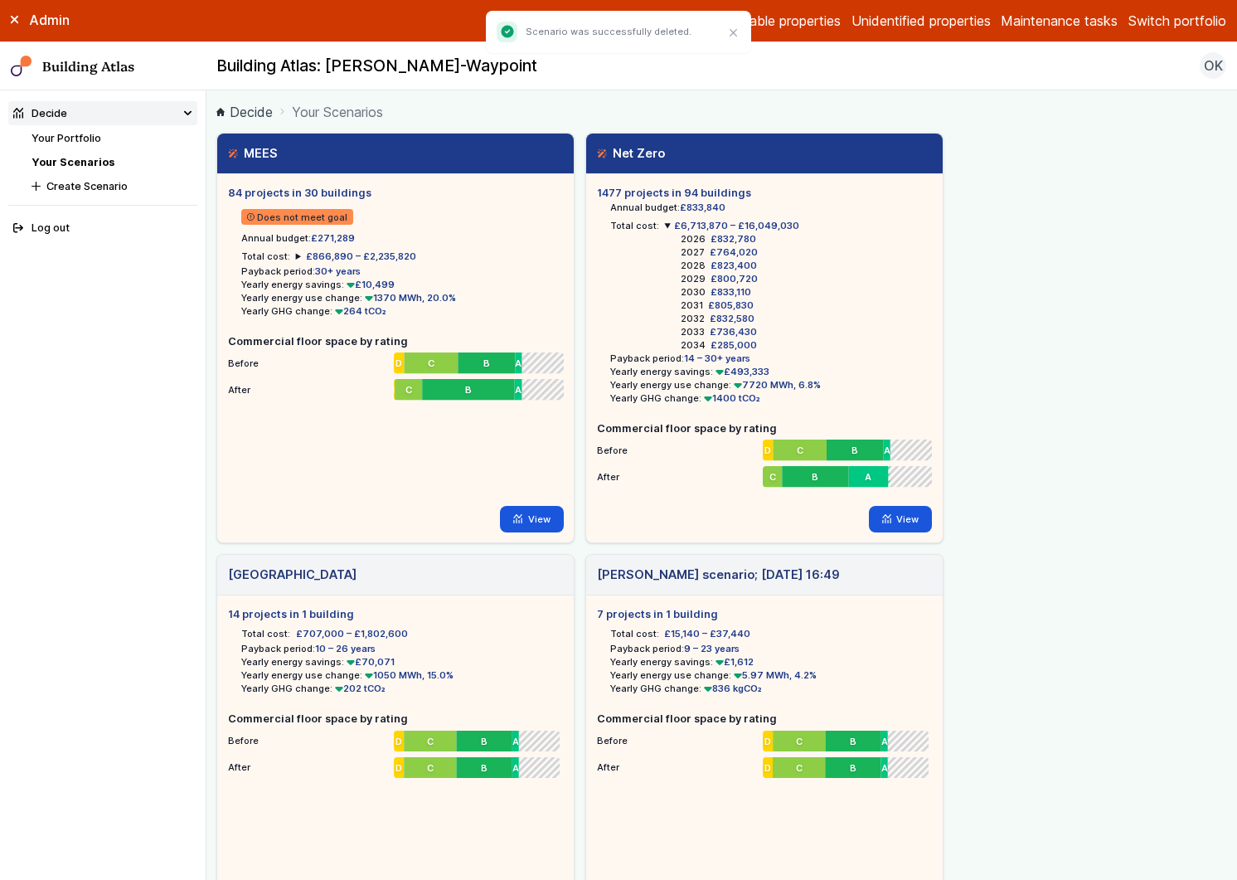
click at [666, 223] on summary "£6,713,870 – £16,049,030" at bounding box center [731, 225] width 135 height 13
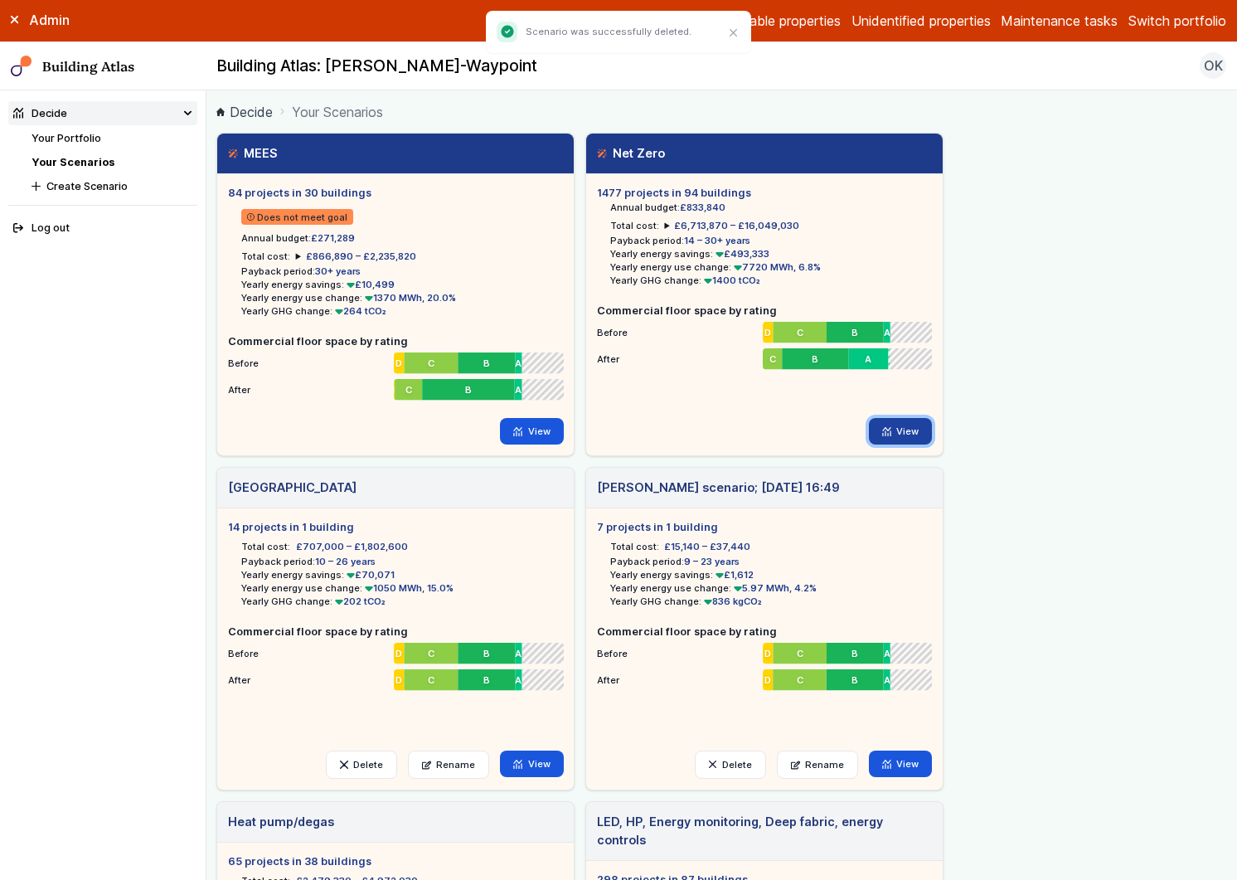
click at [887, 430] on icon at bounding box center [887, 431] width 9 height 9
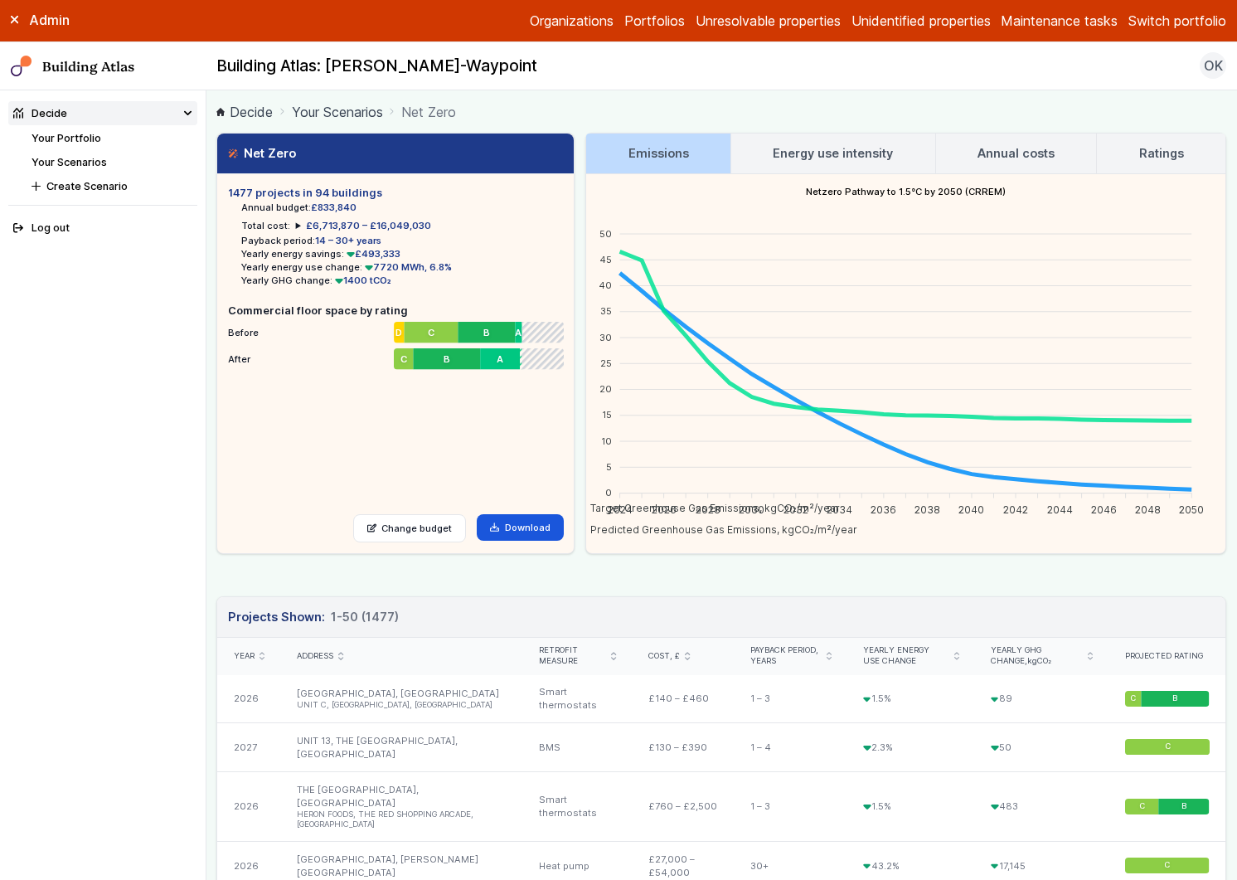
click at [430, 493] on div "1477 projects in 94 buildings Annual budget: £833,840 Total cost: £6,713,870 – …" at bounding box center [395, 363] width 357 height 379
click at [412, 527] on link "Change budget" at bounding box center [410, 528] width 114 height 28
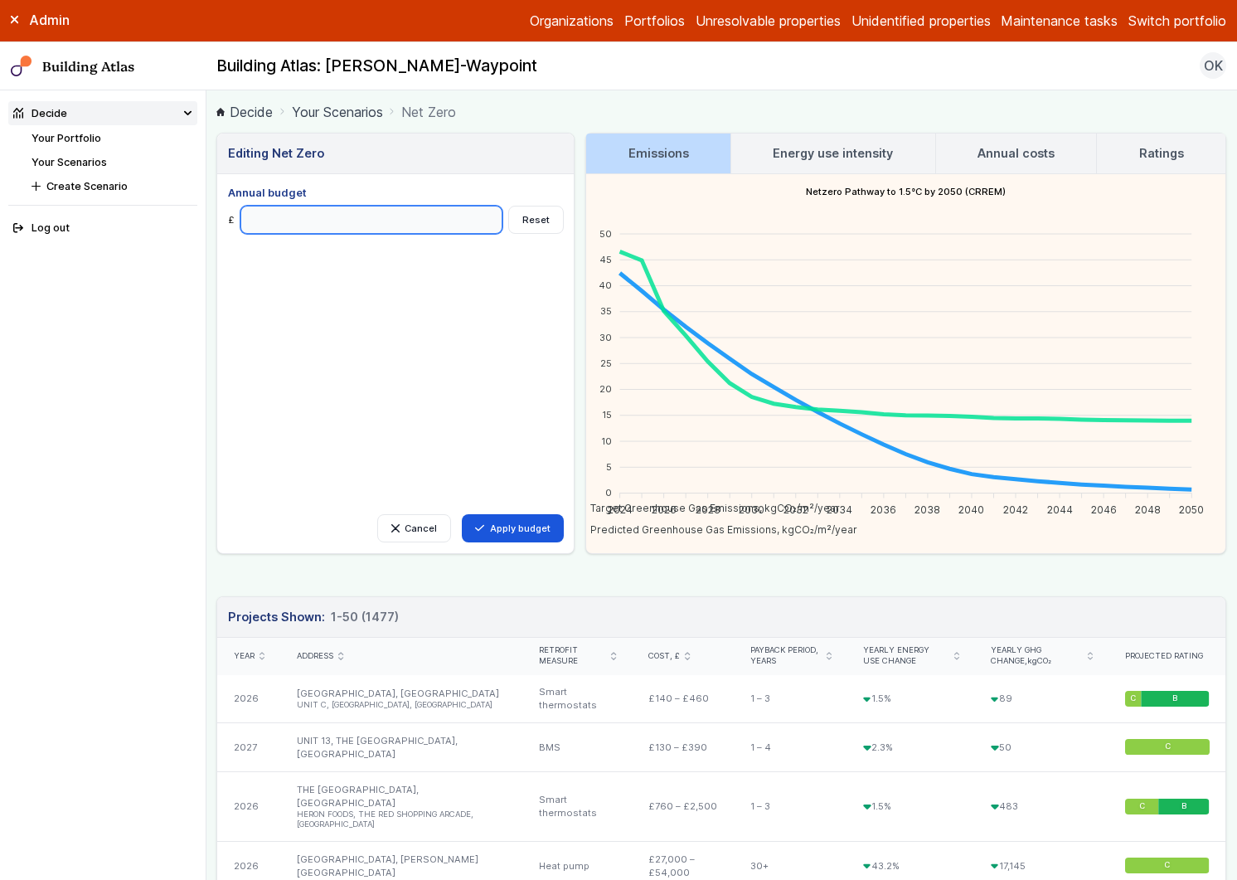
click at [291, 226] on input "Annual budget" at bounding box center [372, 220] width 263 height 28
click at [255, 223] on input "******" at bounding box center [372, 220] width 263 height 28
click at [257, 221] on input "******" at bounding box center [372, 220] width 263 height 28
click at [255, 219] on input "******" at bounding box center [372, 220] width 263 height 28
type input "******"
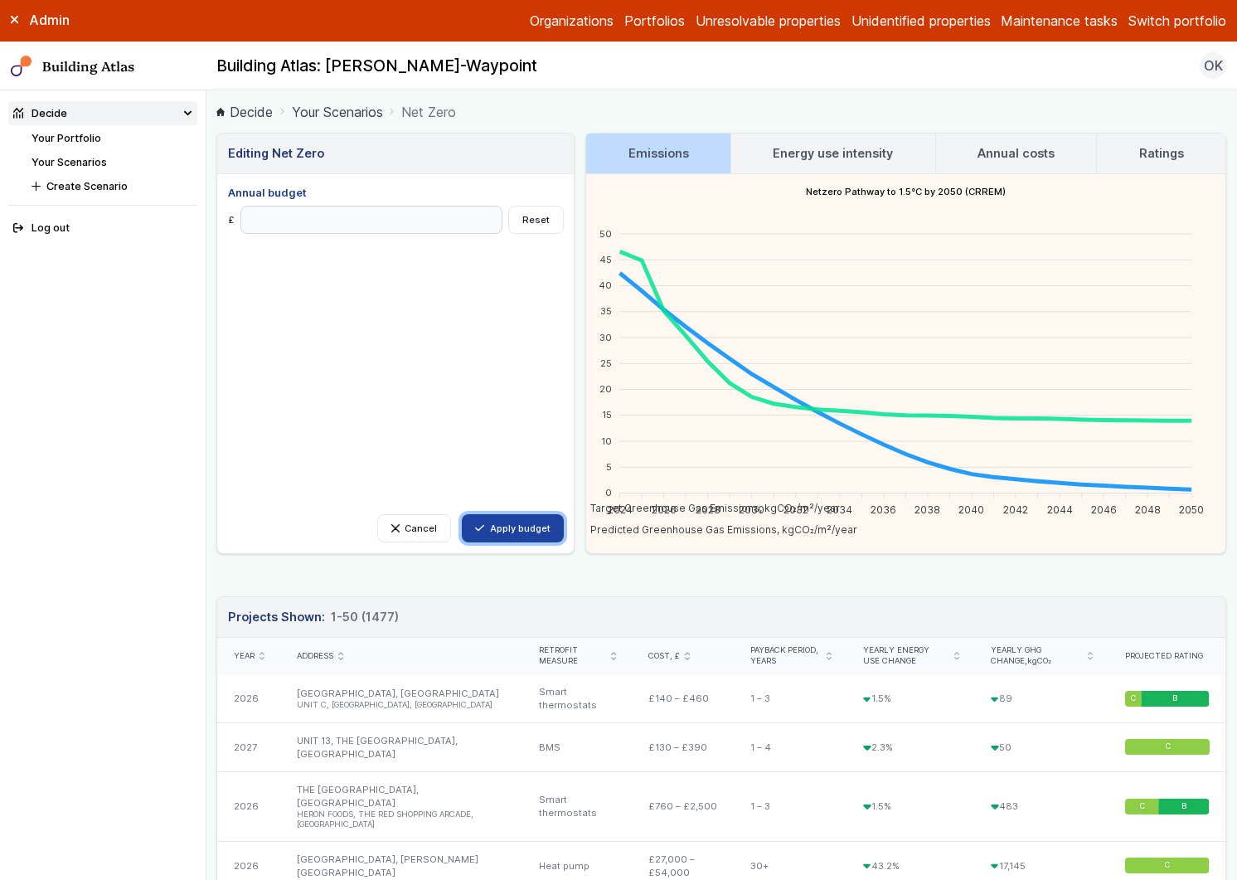
click at [503, 540] on button "Apply budget" at bounding box center [513, 528] width 102 height 28
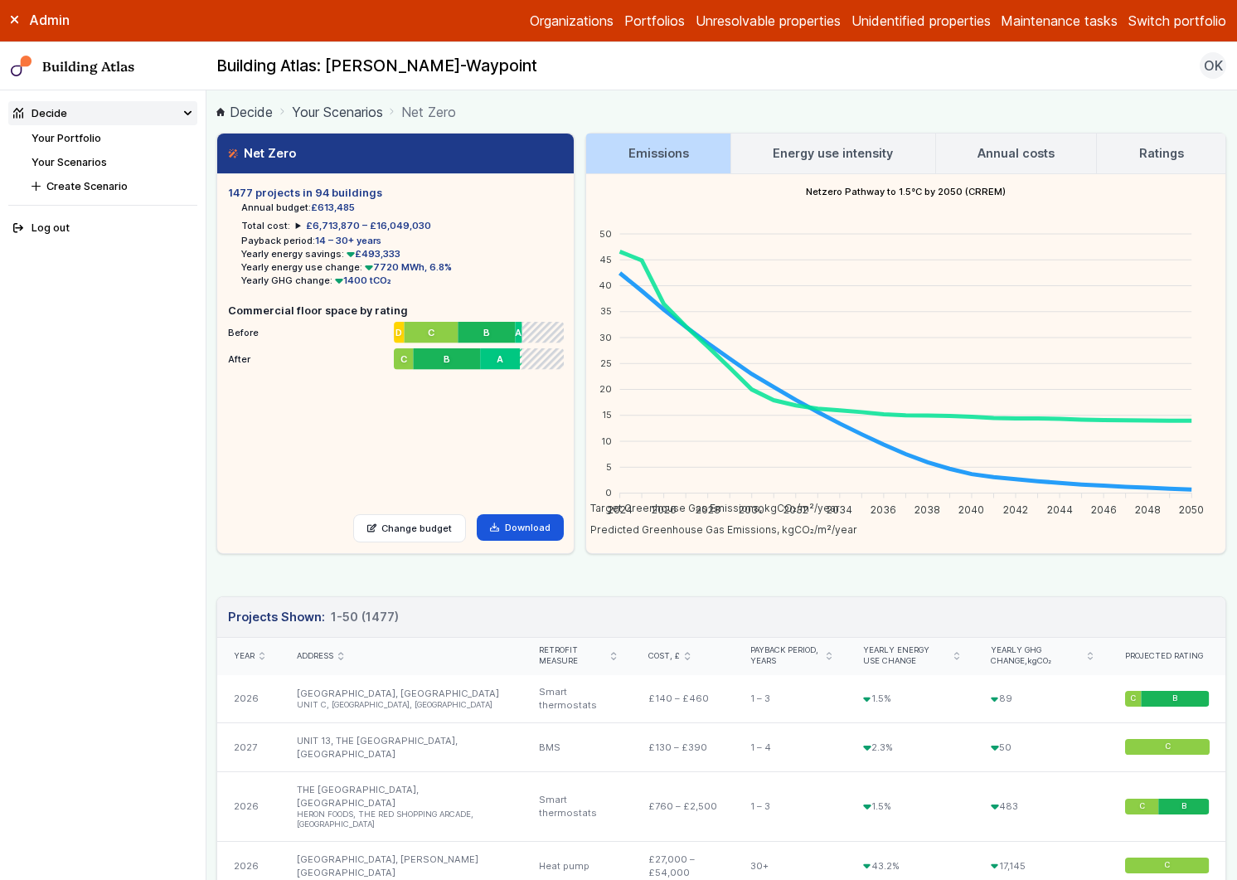
click at [840, 153] on h3 "Energy use intensity" at bounding box center [833, 153] width 120 height 18
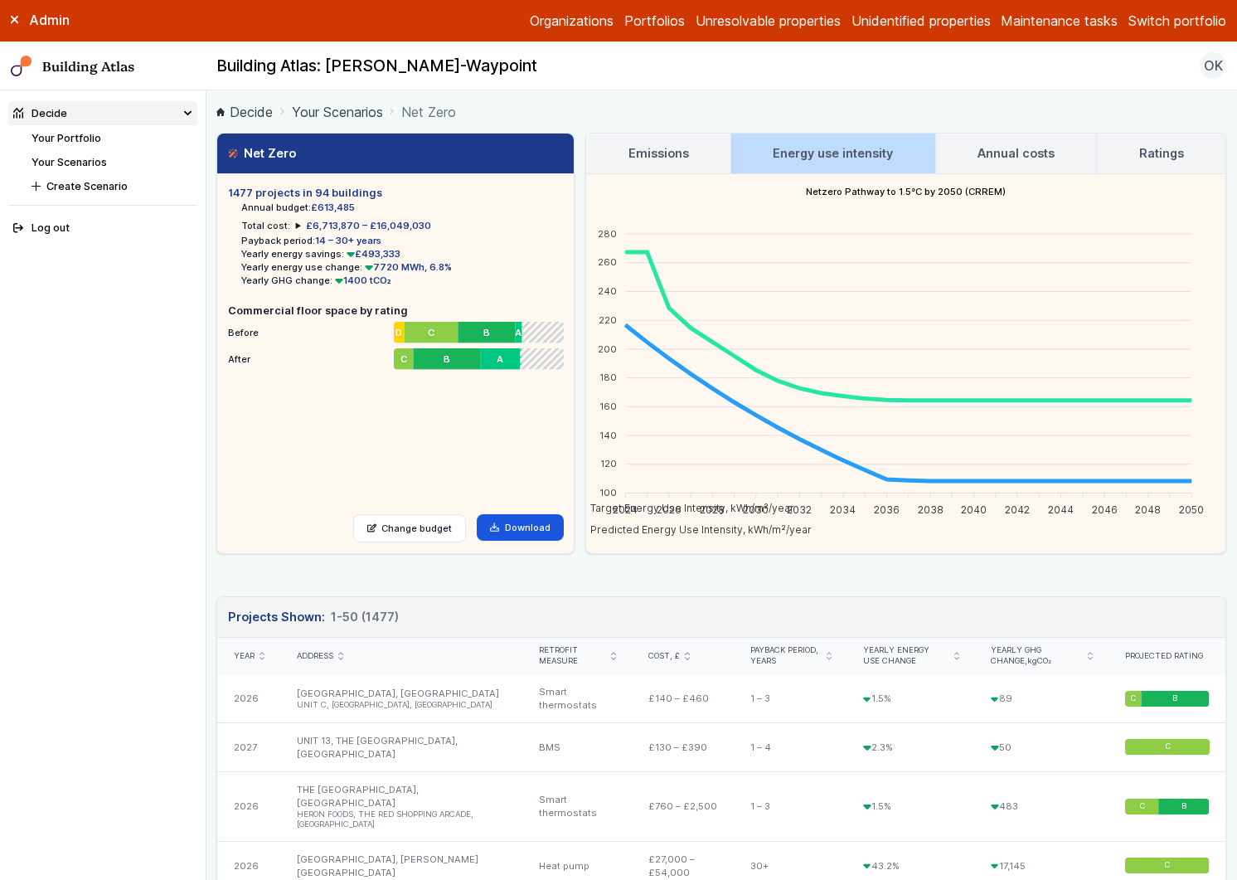
click at [1019, 158] on h3 "Annual costs" at bounding box center [1016, 153] width 77 height 18
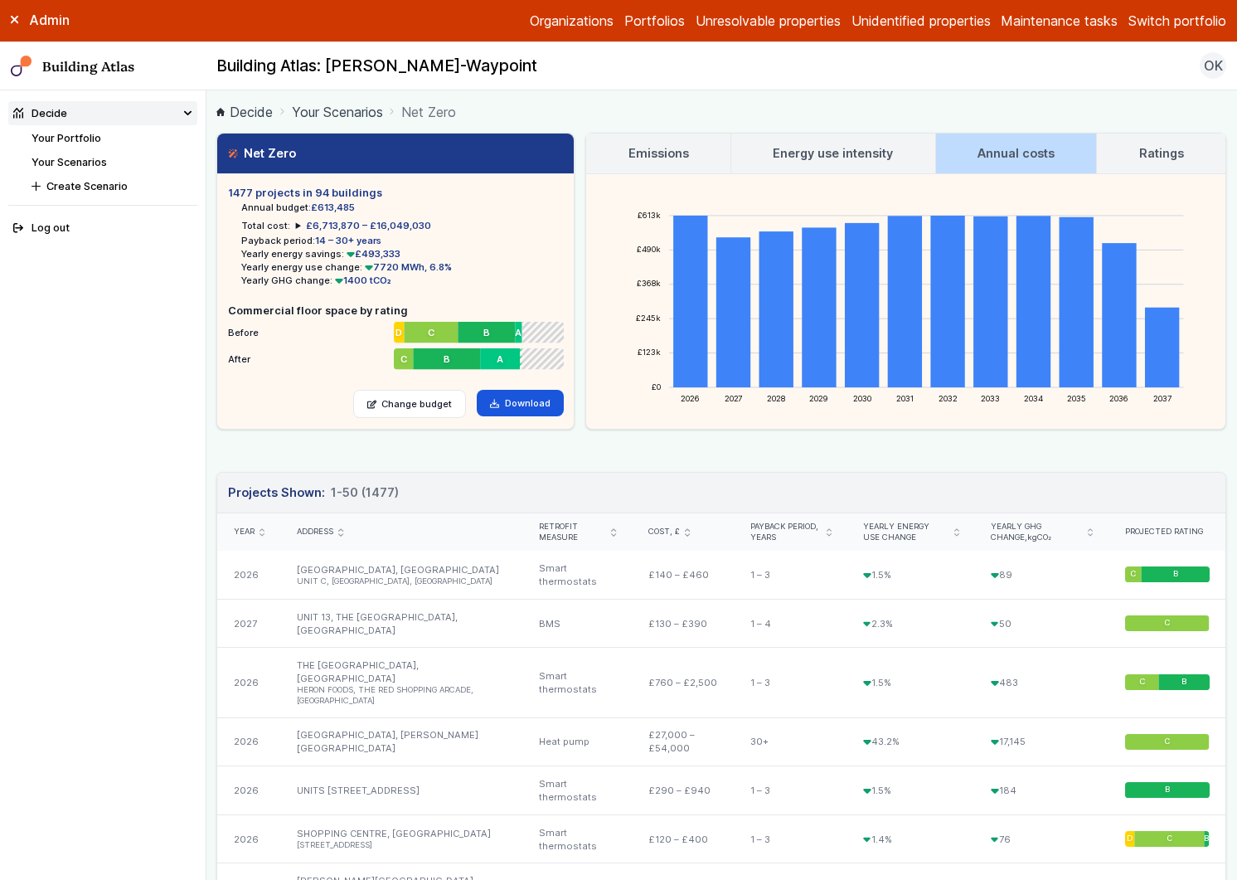
click at [1166, 159] on h3 "Ratings" at bounding box center [1162, 153] width 45 height 18
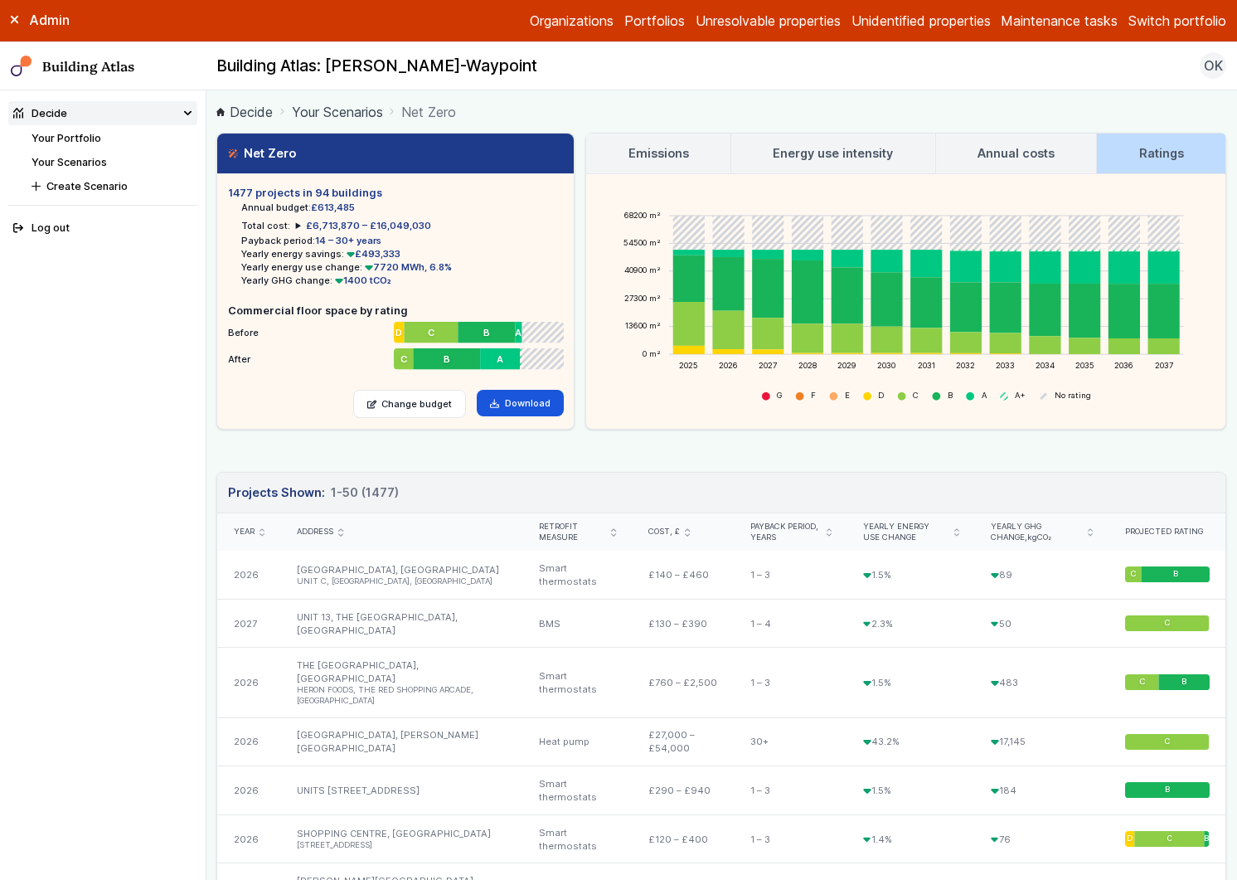
click at [640, 163] on link "Emissions" at bounding box center [658, 154] width 144 height 40
click at [686, 147] on link "Emissions" at bounding box center [658, 154] width 144 height 40
click at [790, 155] on h3 "Energy use intensity" at bounding box center [833, 153] width 120 height 18
click at [292, 225] on li "Total cost: £6,713,870 – £16,049,030 2026 £612,760 2027 £535,140 2028 £556,200 …" at bounding box center [335, 225] width 189 height 13
click at [670, 155] on h3 "Emissions" at bounding box center [659, 153] width 61 height 18
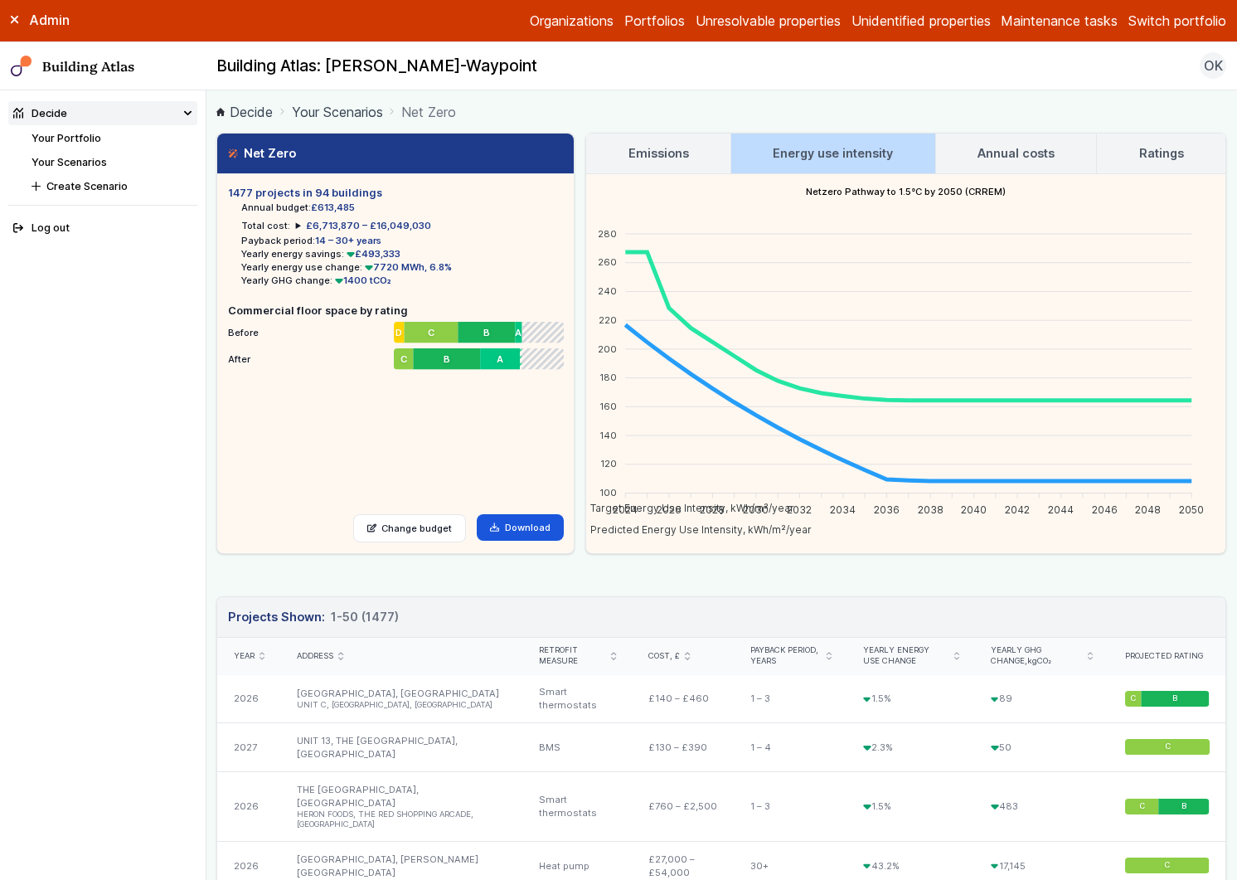
click at [670, 155] on h3 "Emissions" at bounding box center [659, 153] width 61 height 18
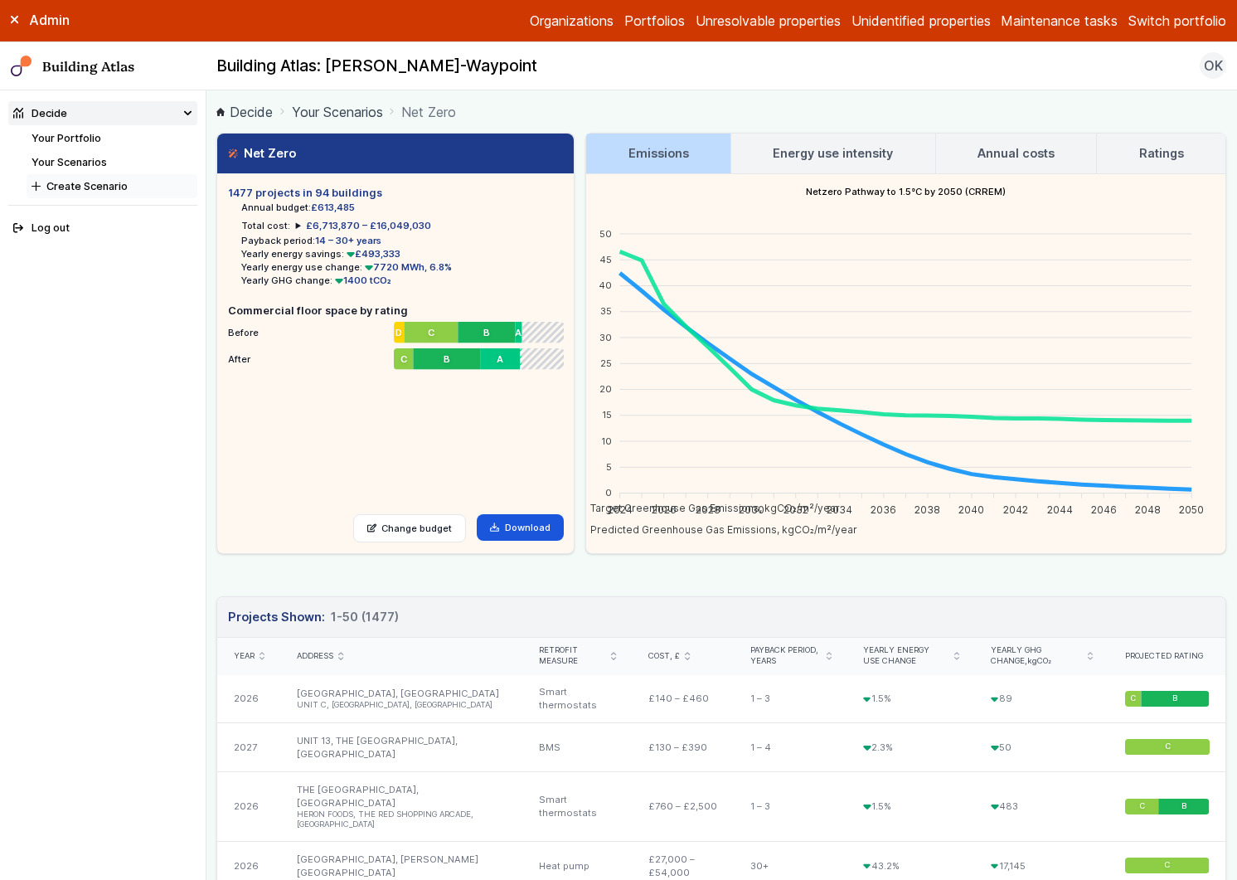
click at [101, 189] on button "Create Scenario" at bounding box center [112, 186] width 171 height 24
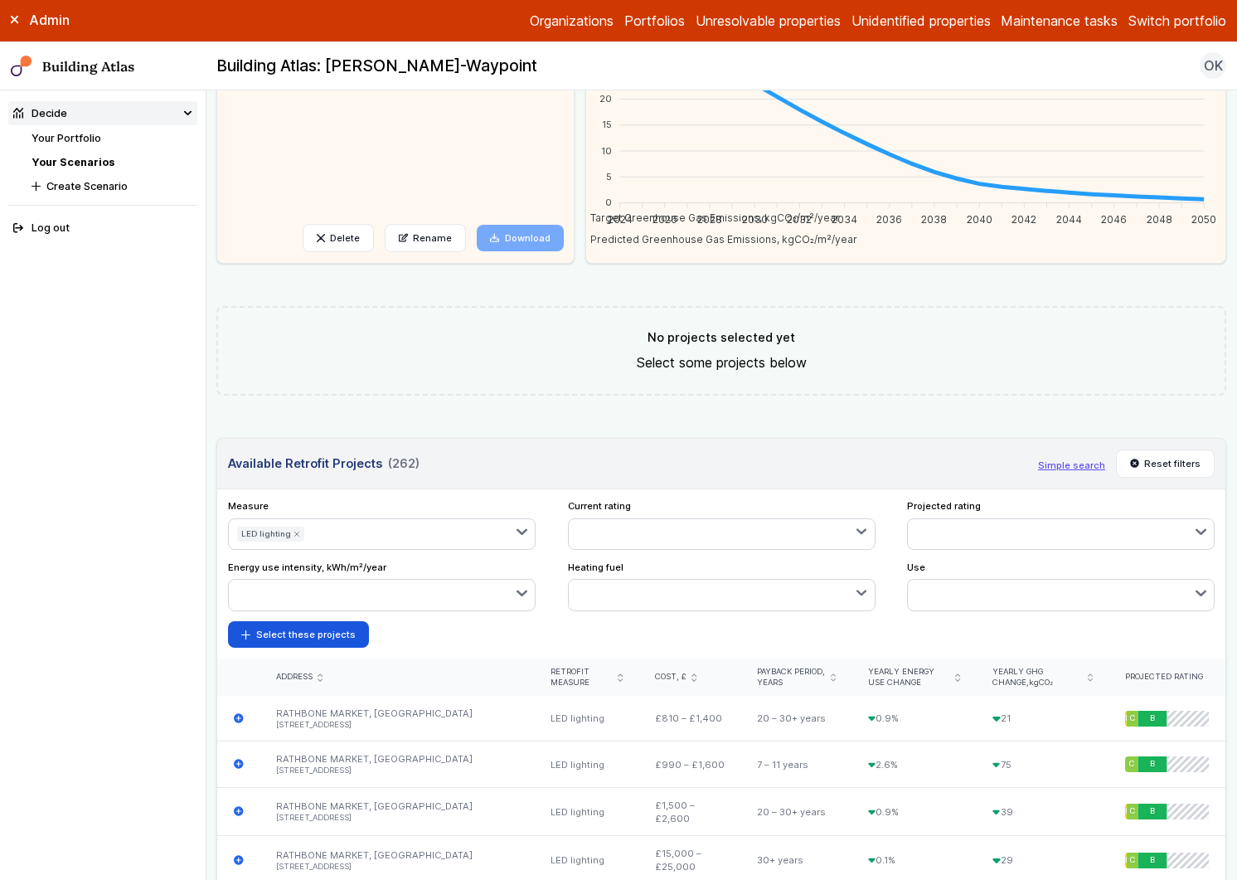
scroll to position [321, 0]
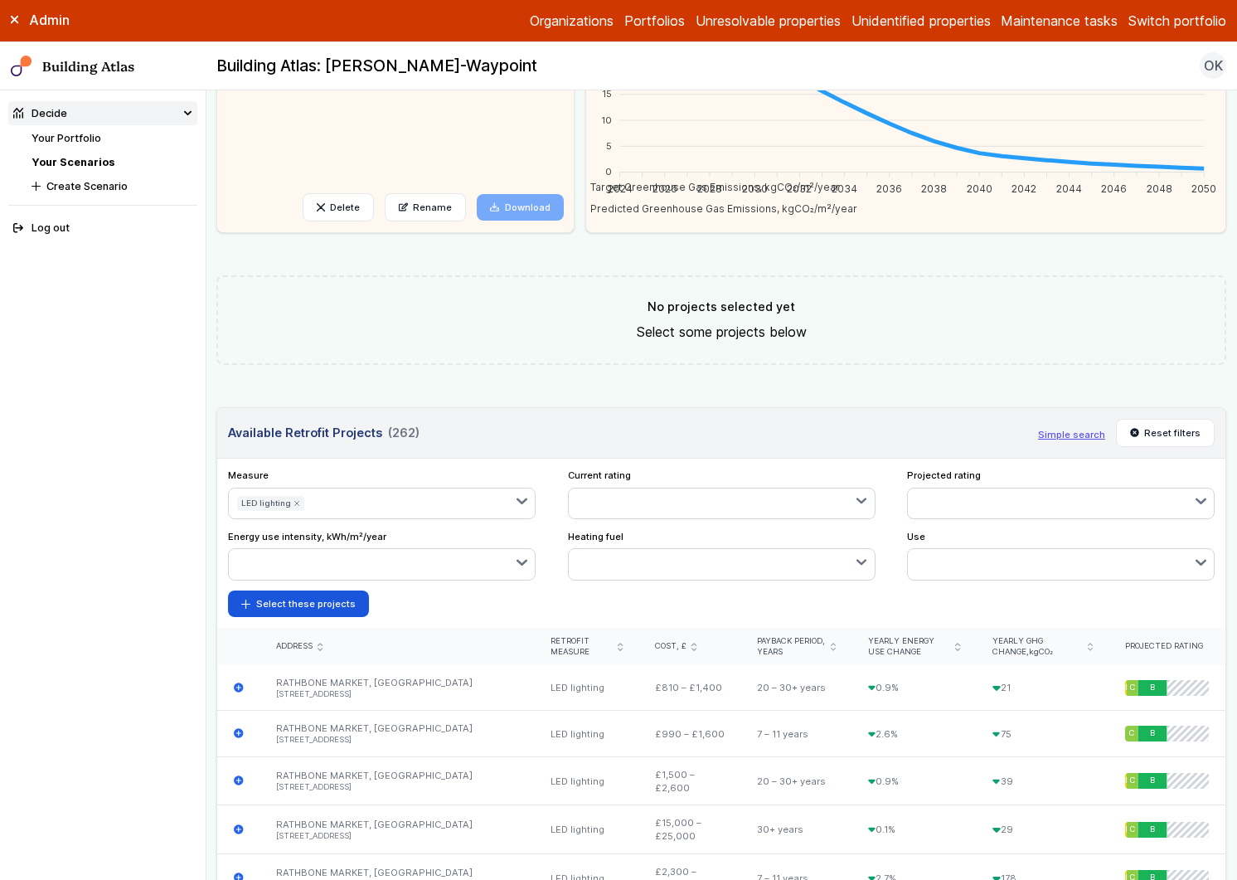
click at [294, 501] on icon "submit" at bounding box center [296, 503] width 4 height 4
click at [513, 508] on button "button" at bounding box center [423, 504] width 223 height 30
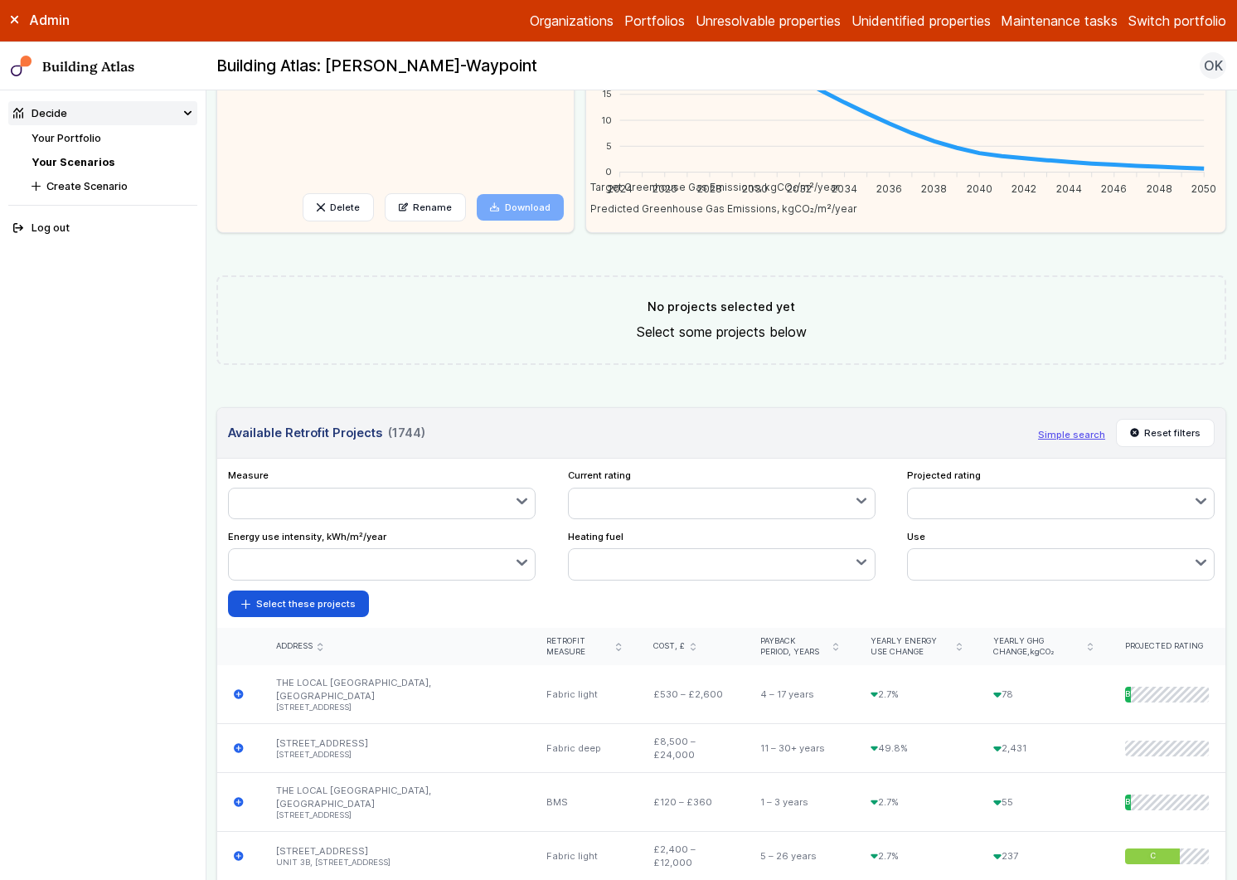
click at [490, 508] on button "button" at bounding box center [382, 504] width 306 height 30
click at [0, 0] on div "submit" at bounding box center [0, 0] width 0 height 0
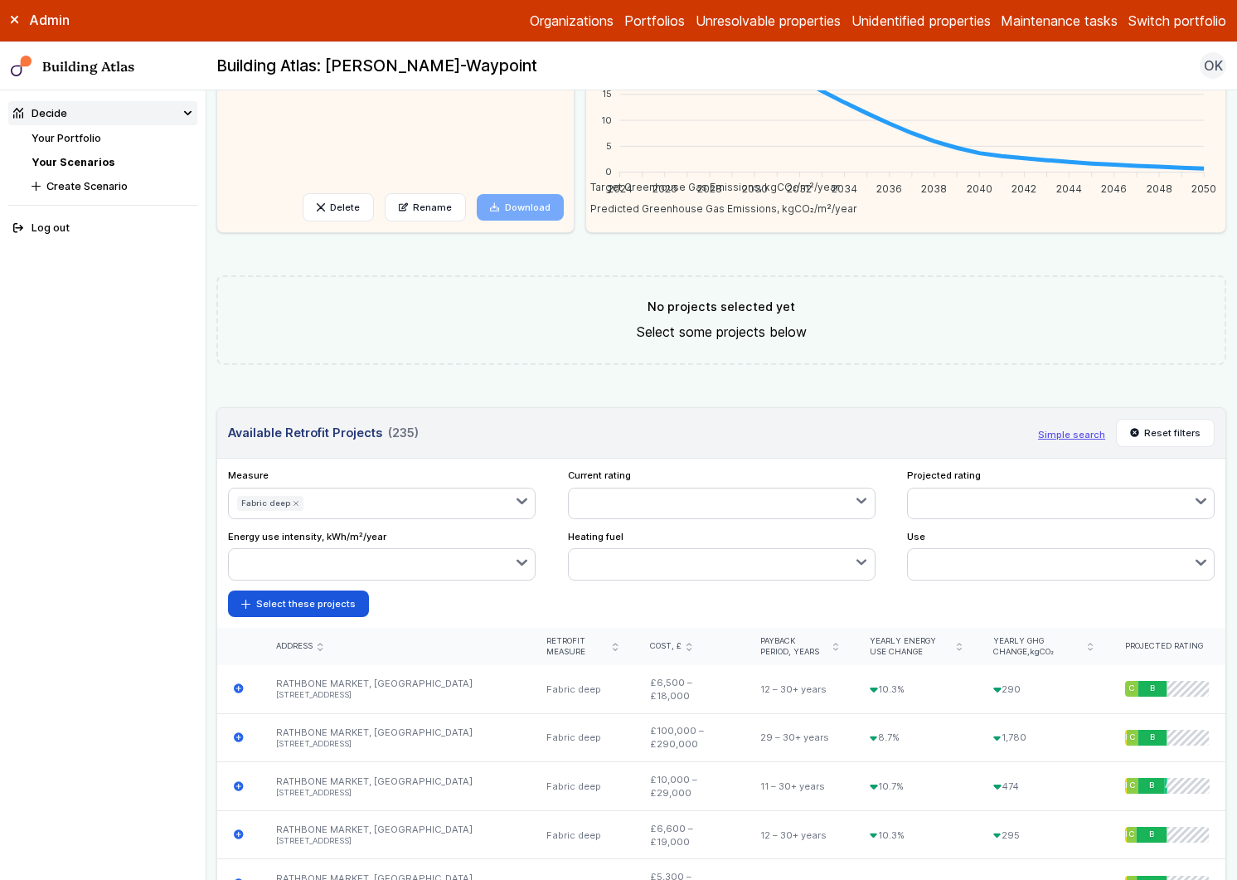
click at [380, 501] on button "button" at bounding box center [423, 504] width 224 height 30
click at [0, 0] on div "submit" at bounding box center [0, 0] width 0 height 0
click at [474, 608] on form "Select these projects" at bounding box center [721, 604] width 987 height 27
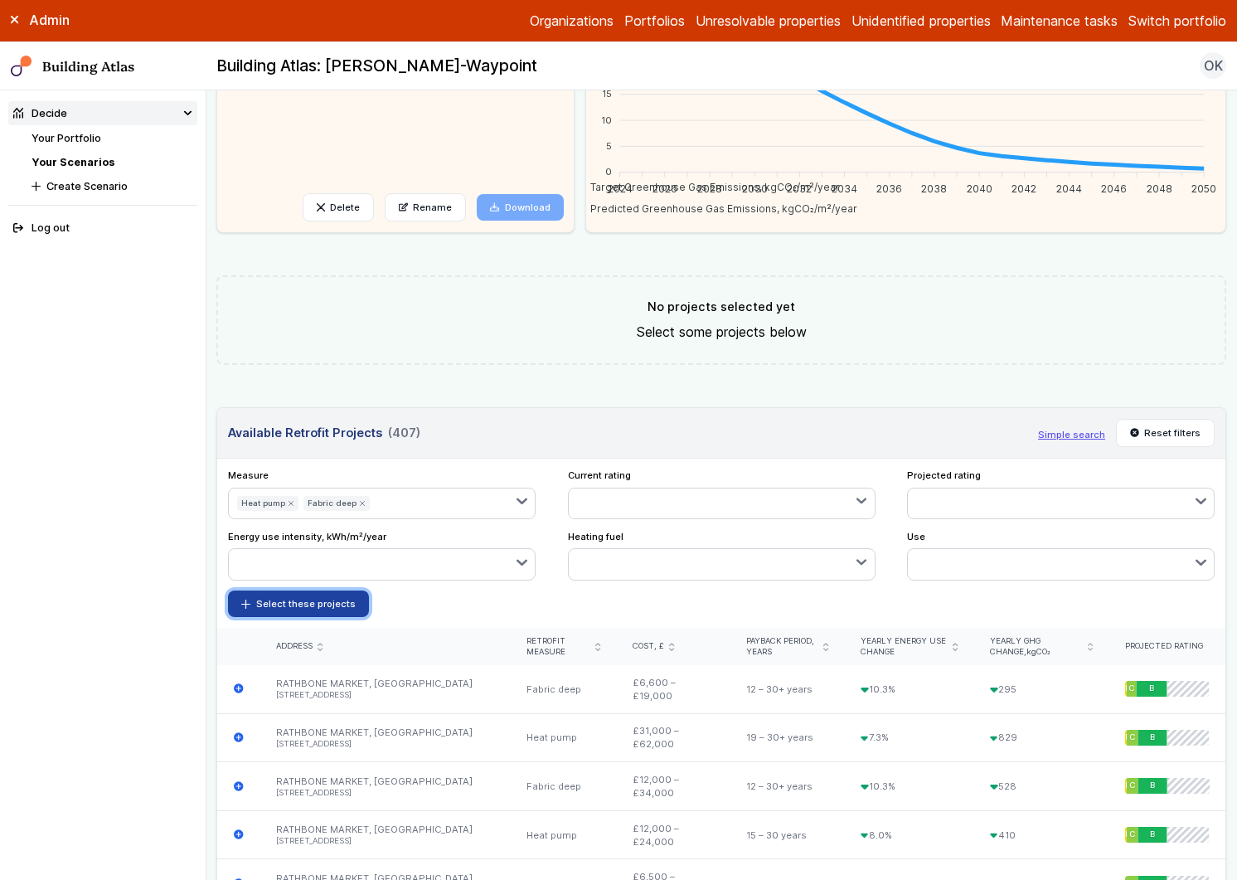
click at [301, 608] on button "Select these projects" at bounding box center [298, 604] width 141 height 27
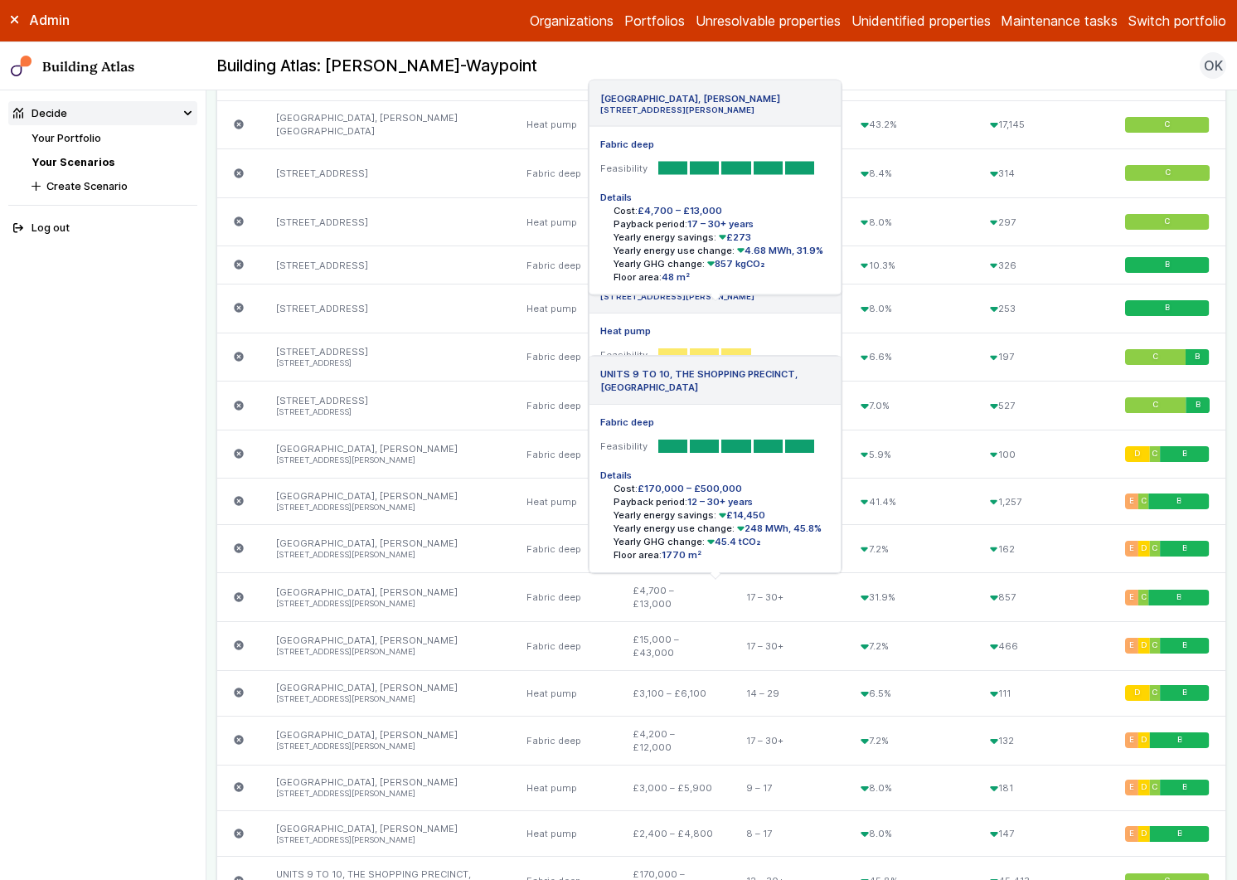
scroll to position [2713, 0]
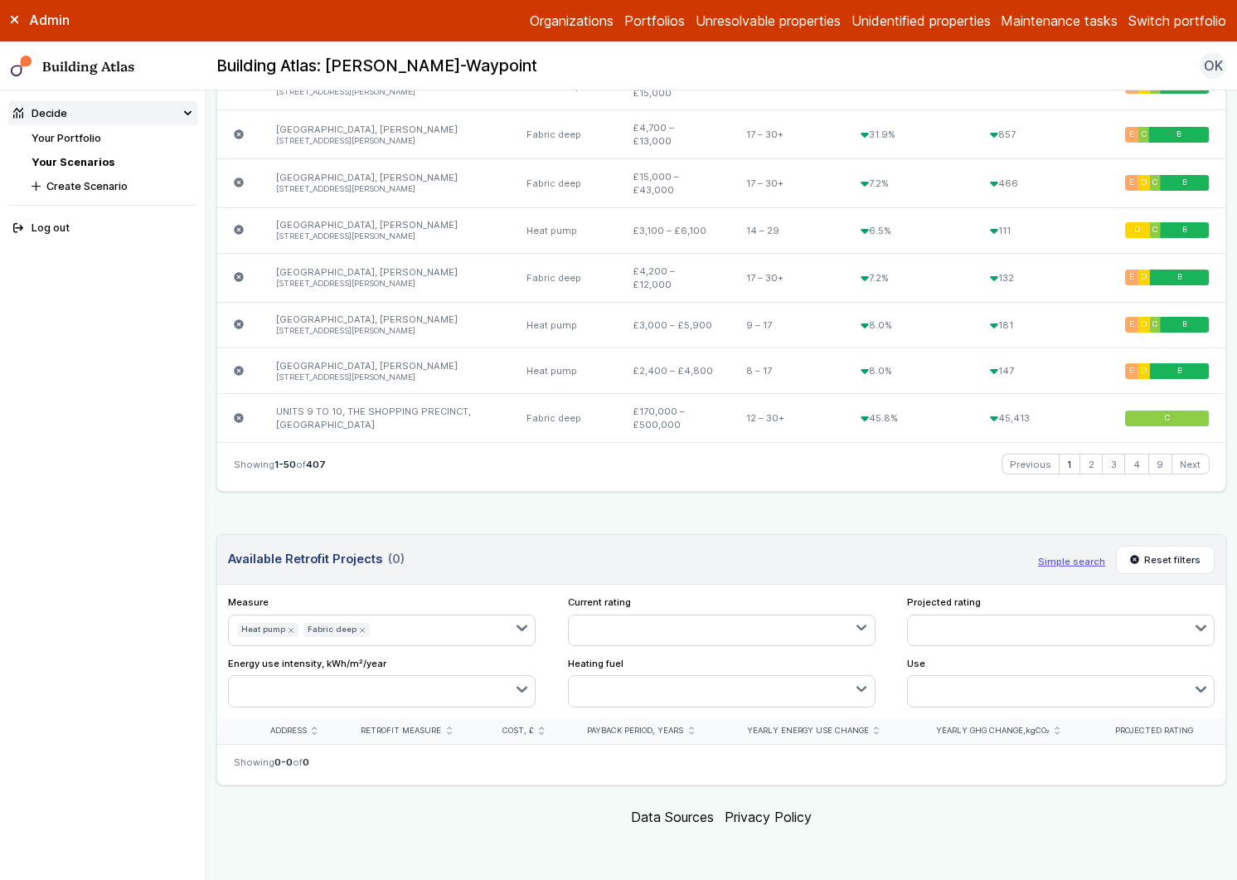
click at [412, 628] on button "button" at bounding box center [456, 630] width 158 height 30
click at [476, 633] on button "button" at bounding box center [456, 630] width 158 height 30
click at [0, 0] on div "submit" at bounding box center [0, 0] width 0 height 0
click at [287, 632] on button "Fabric deep" at bounding box center [270, 630] width 66 height 14
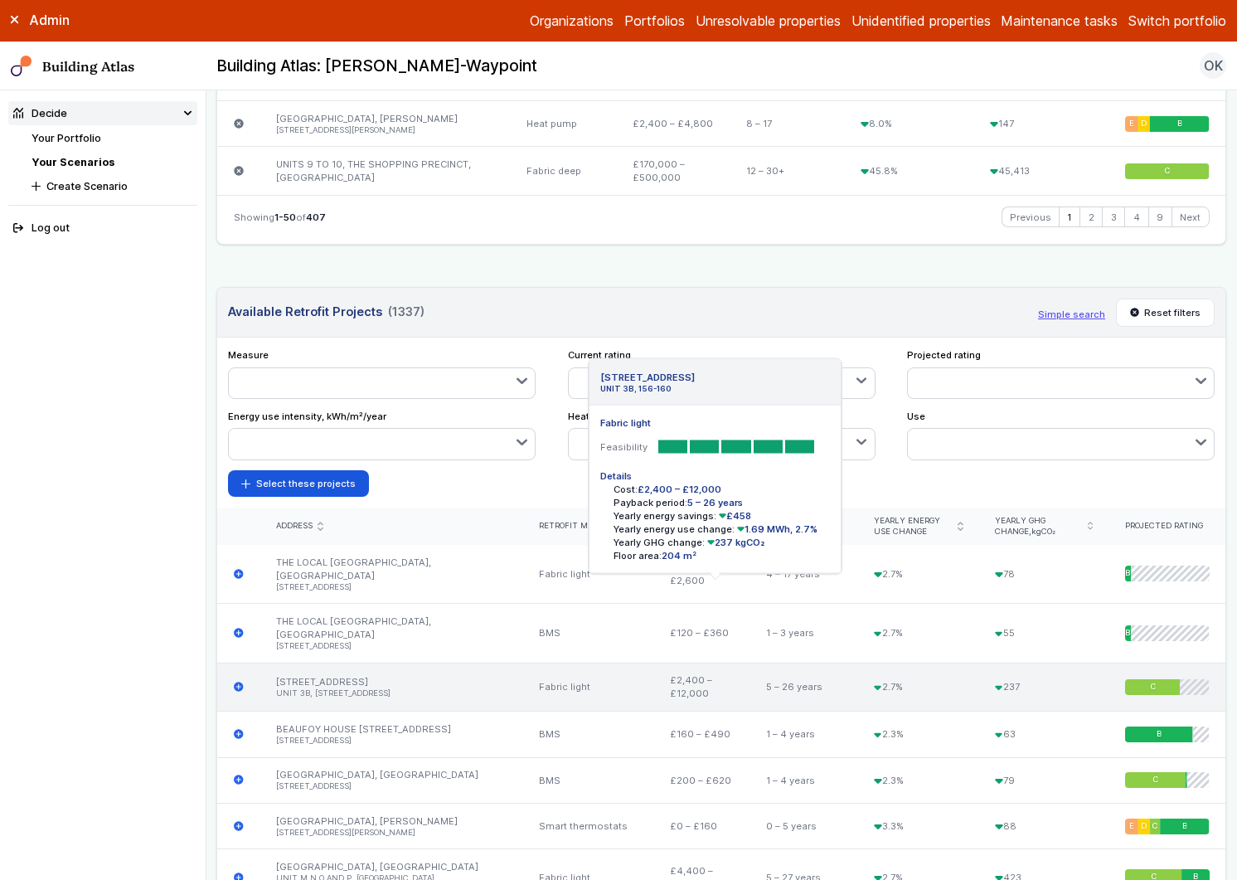
scroll to position [3091, 0]
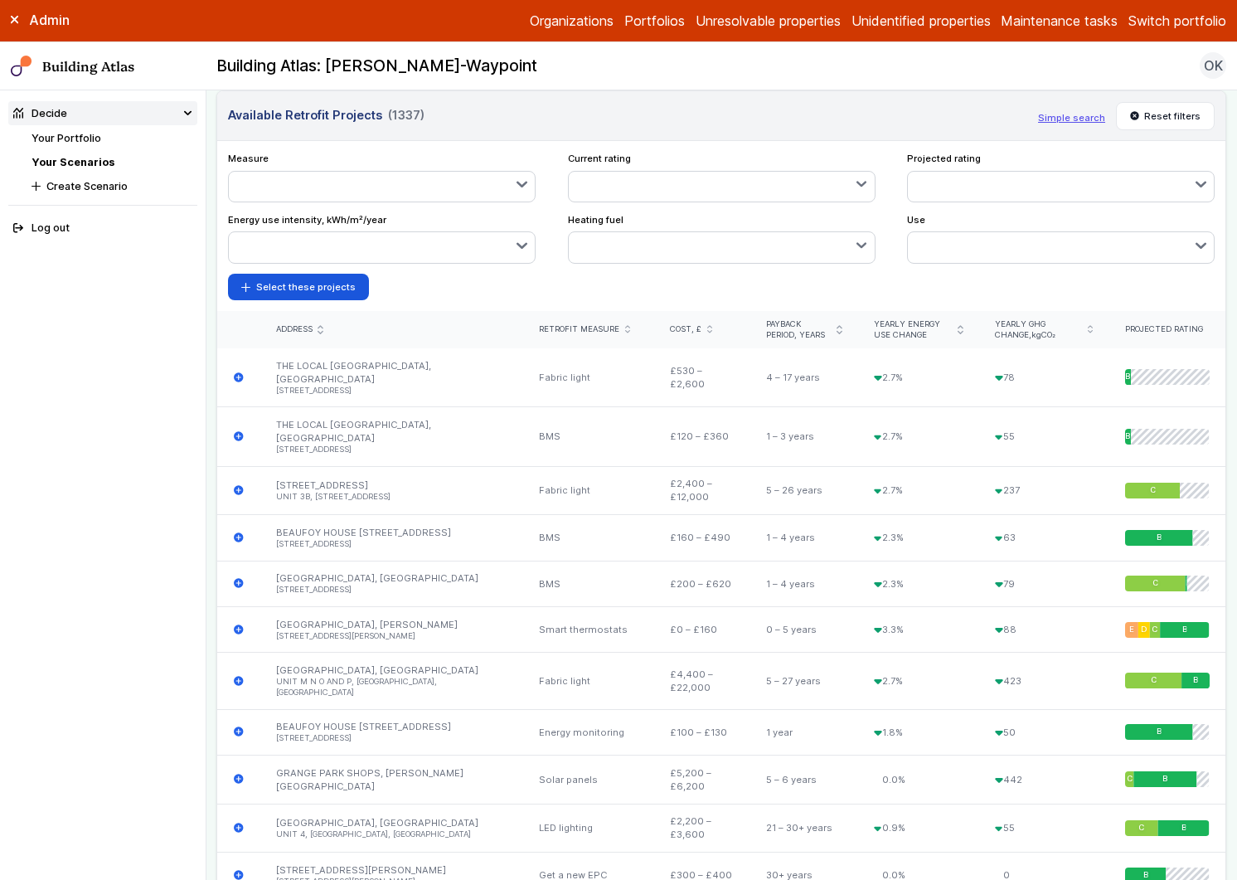
click at [494, 202] on button "button" at bounding box center [382, 187] width 306 height 30
click at [0, 0] on div "submit" at bounding box center [0, 0] width 0 height 0
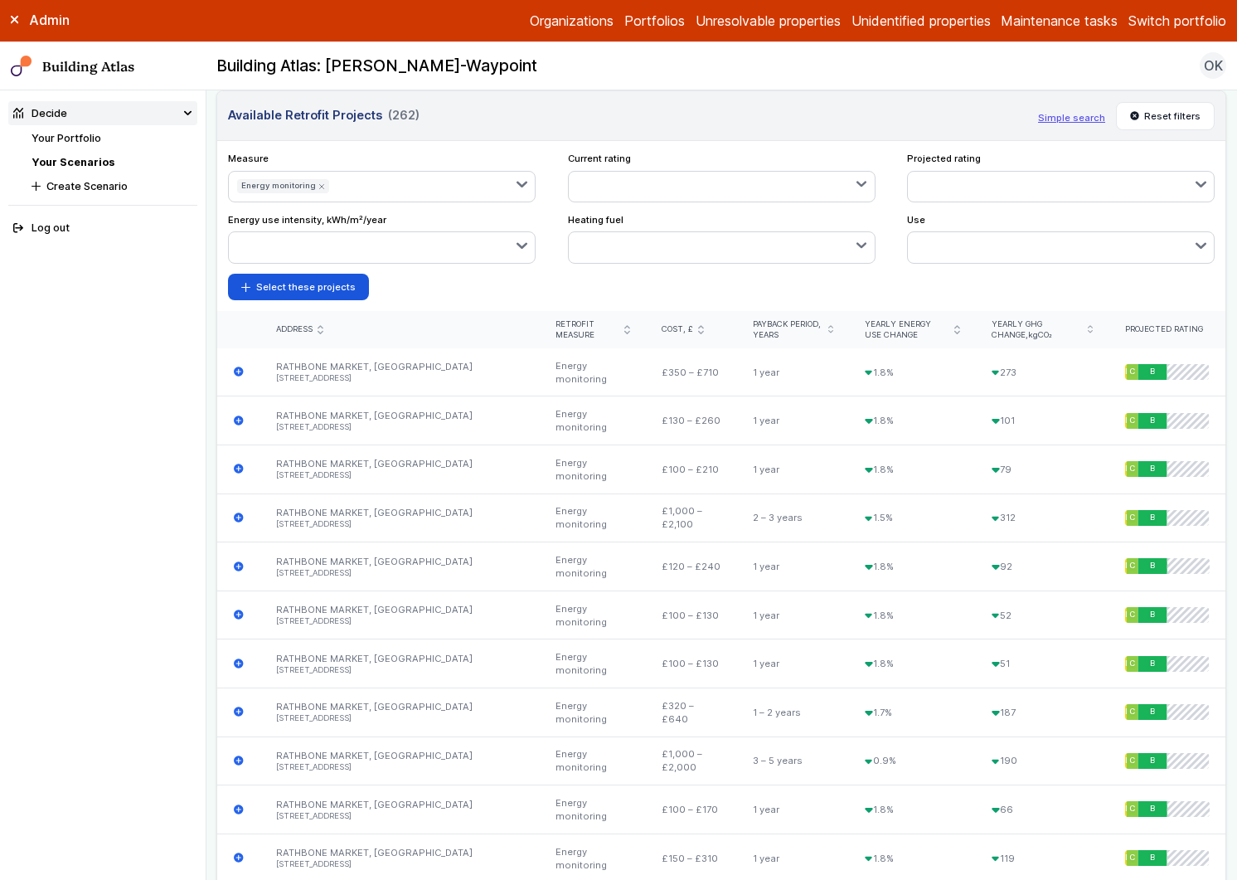
click at [378, 202] on button "button" at bounding box center [436, 187] width 198 height 30
click at [0, 0] on div "submit" at bounding box center [0, 0] width 0 height 0
click at [470, 202] on button "button" at bounding box center [500, 187] width 70 height 30
click at [0, 0] on div "submit" at bounding box center [0, 0] width 0 height 0
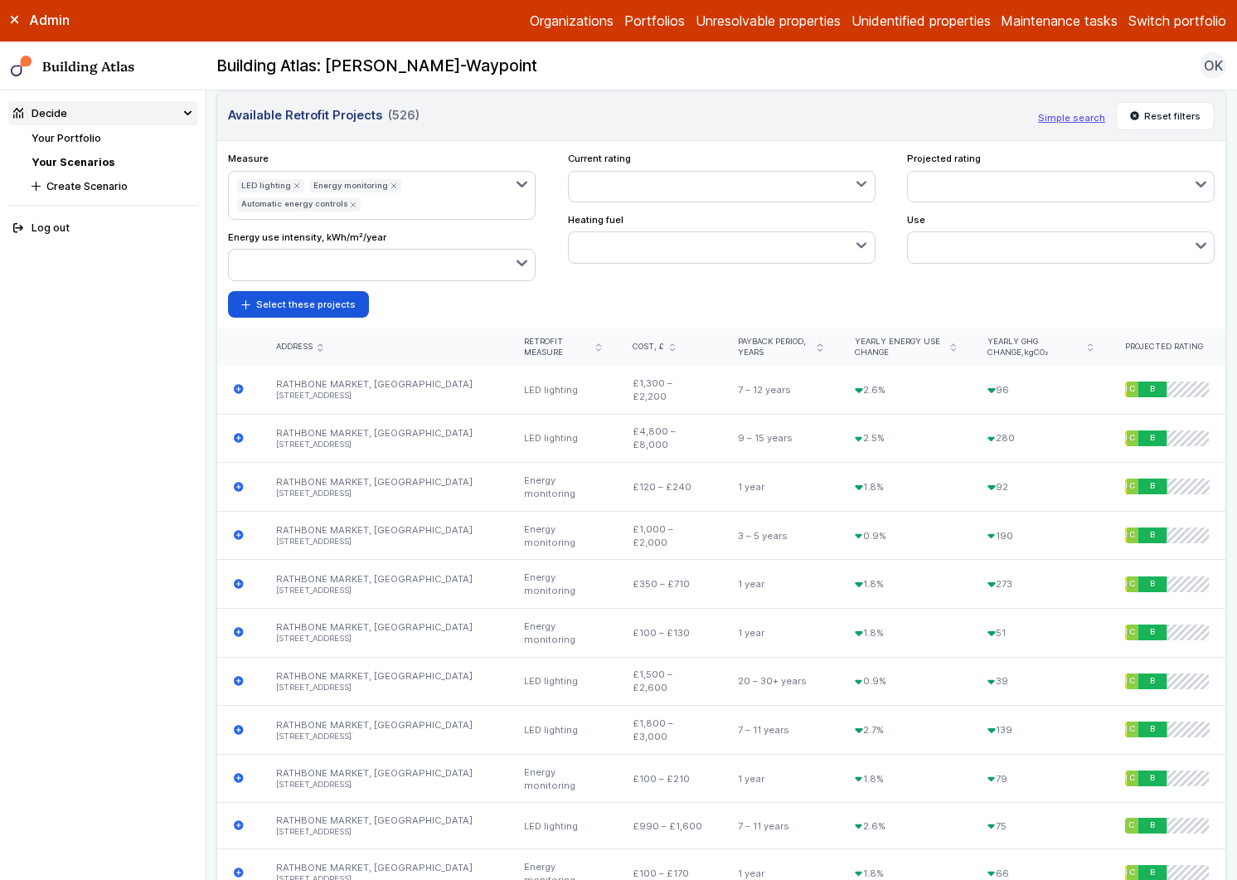
click at [443, 220] on ul "LED lighting Energy monitoring Automatic energy controls" at bounding box center [369, 196] width 280 height 48
click at [499, 220] on ul "LED lighting Energy monitoring Automatic energy controls" at bounding box center [369, 196] width 280 height 48
click at [511, 220] on button "button" at bounding box center [521, 196] width 27 height 48
click at [0, 0] on div "submit" at bounding box center [0, 0] width 0 height 0
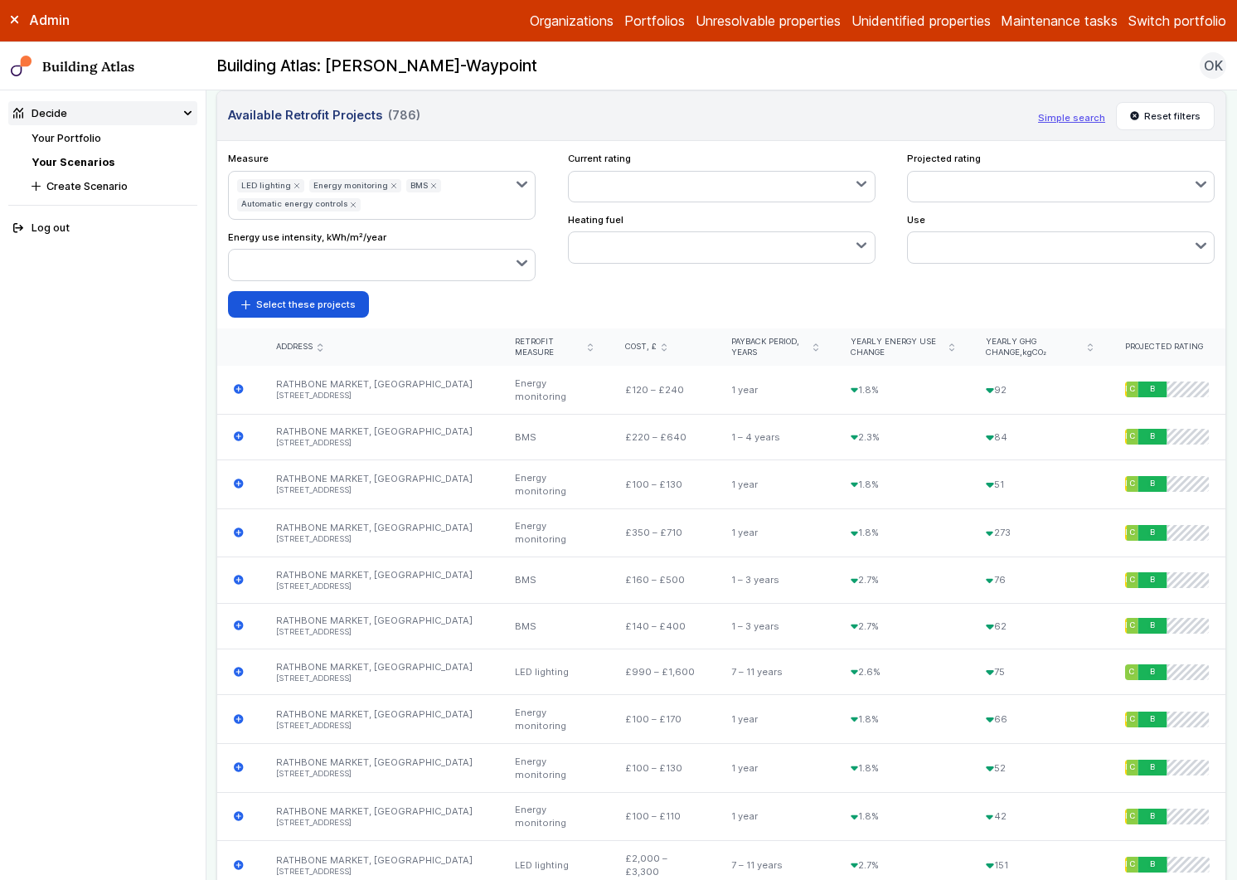
click at [505, 221] on div "LED lighting Energy monitoring BMS Automatic energy controls LED lighting Get a…" at bounding box center [382, 196] width 308 height 50
click at [518, 187] on icon "button" at bounding box center [522, 184] width 8 height 4
click at [0, 0] on div "submit" at bounding box center [0, 0] width 0 height 0
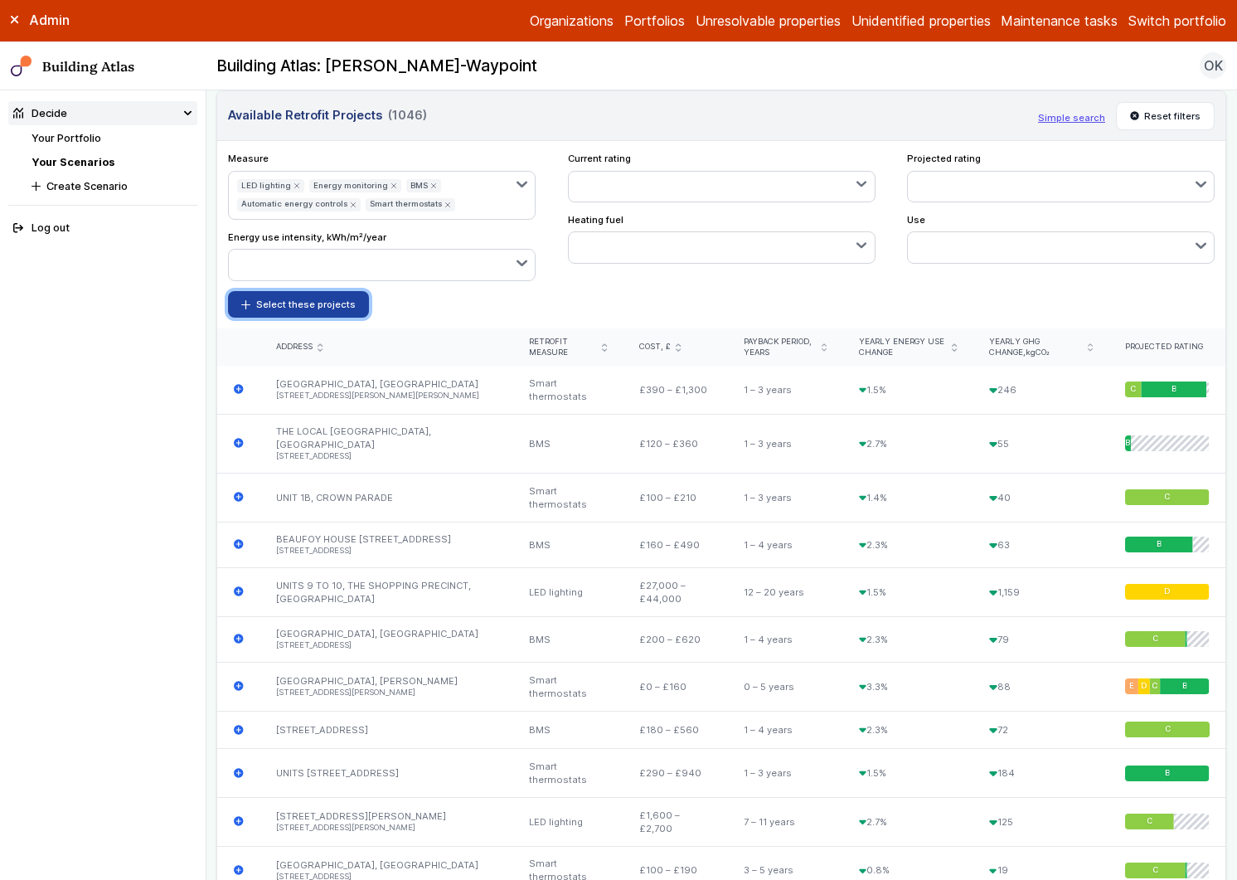
click at [332, 318] on button "Select these projects" at bounding box center [298, 304] width 141 height 27
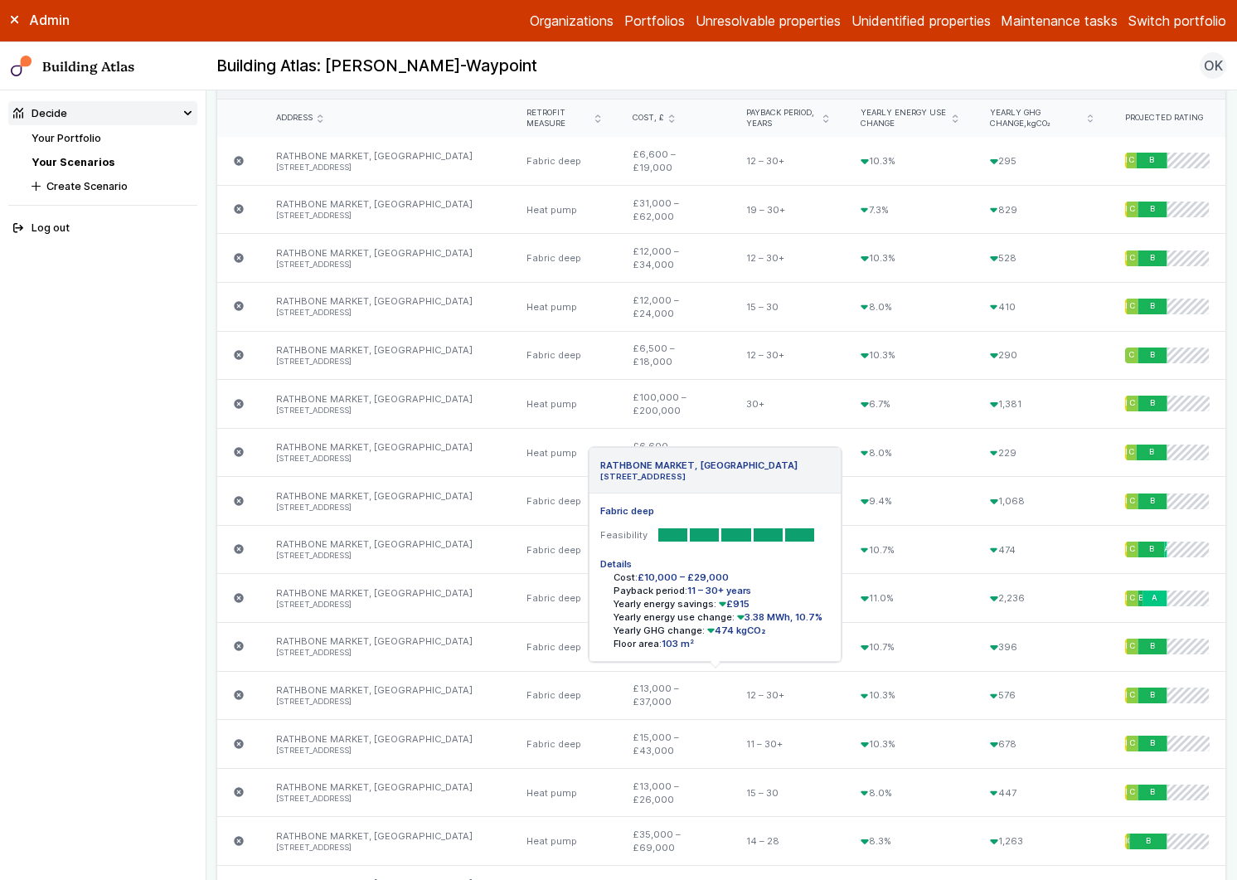
scroll to position [0, 0]
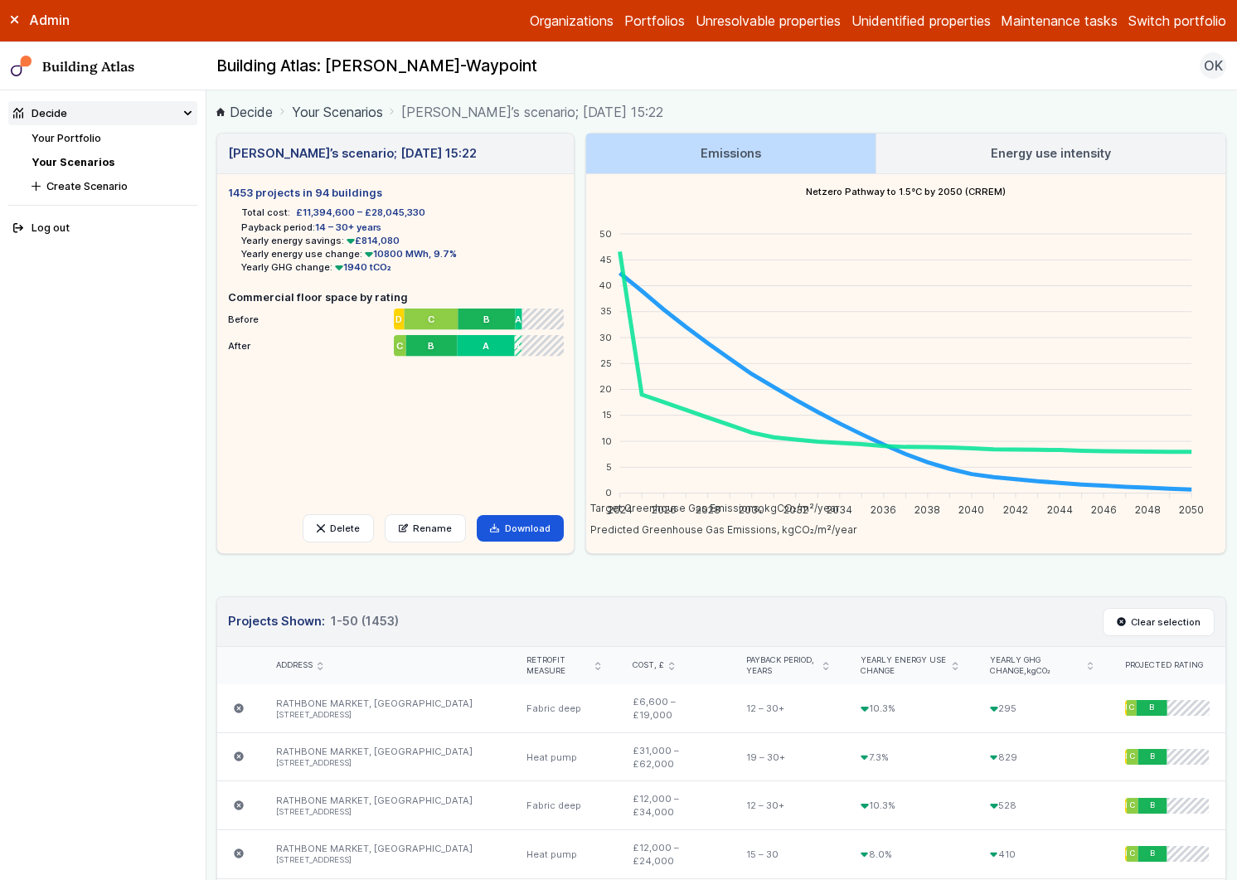
click at [813, 151] on link "Emissions" at bounding box center [730, 154] width 289 height 40
click at [999, 163] on link "Energy use intensity" at bounding box center [1051, 154] width 349 height 40
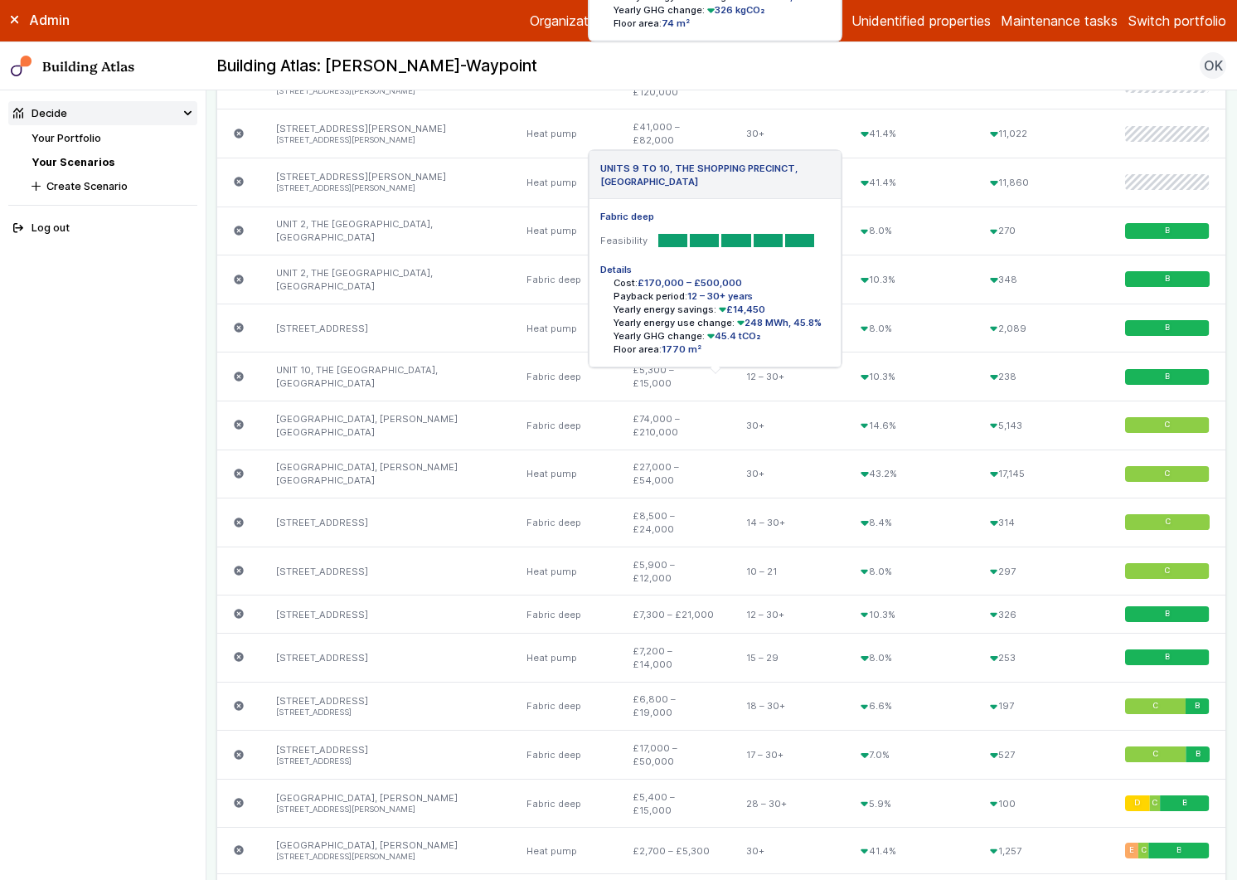
scroll to position [2730, 0]
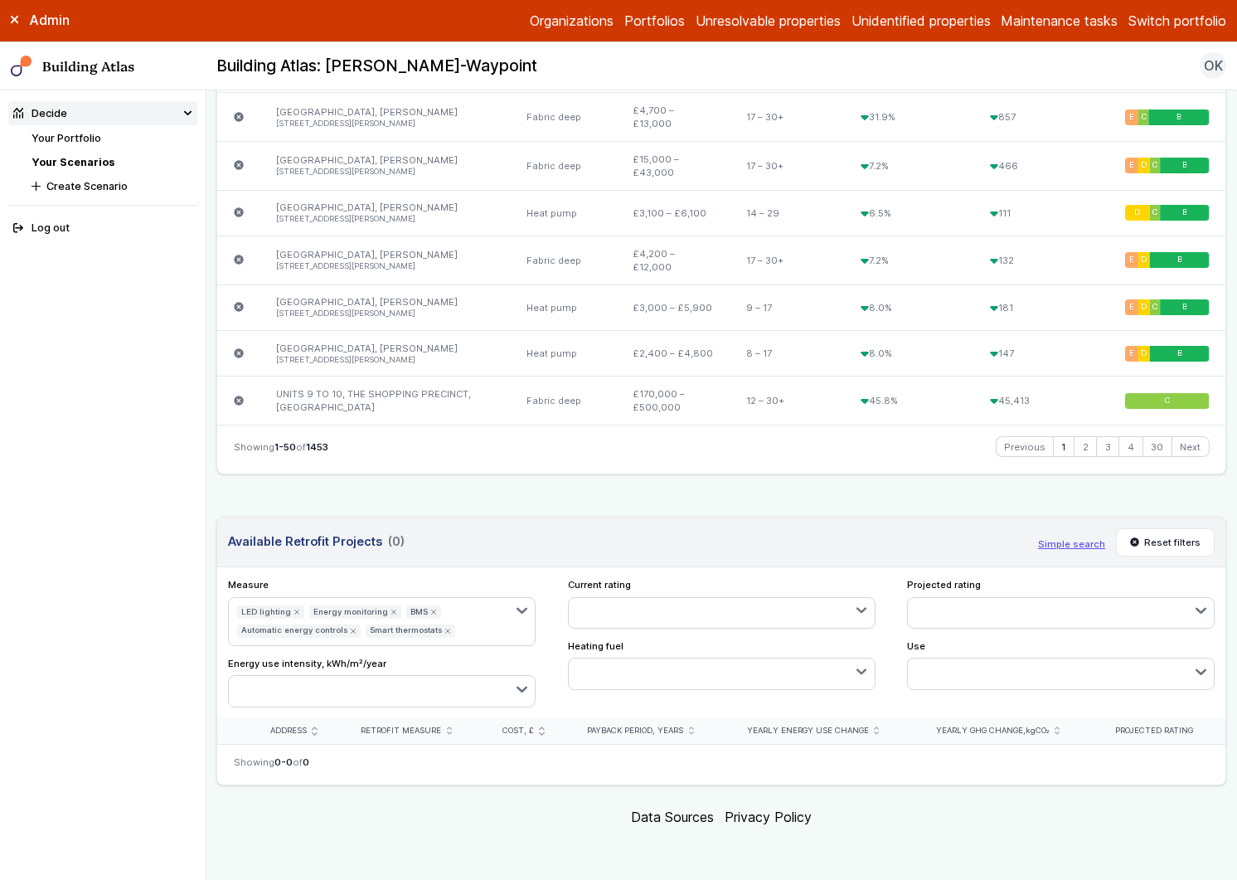
click at [521, 610] on icon "button" at bounding box center [522, 611] width 8 height 4
click at [0, 0] on icon "submit" at bounding box center [0, 0] width 0 height 0
click at [242, 713] on div "Measure Energy monitoring BMS Automatic energy controls Smart thermostats LED l…" at bounding box center [721, 642] width 1009 height 150
click at [315, 634] on button "Smart thermostats" at bounding box center [282, 631] width 90 height 13
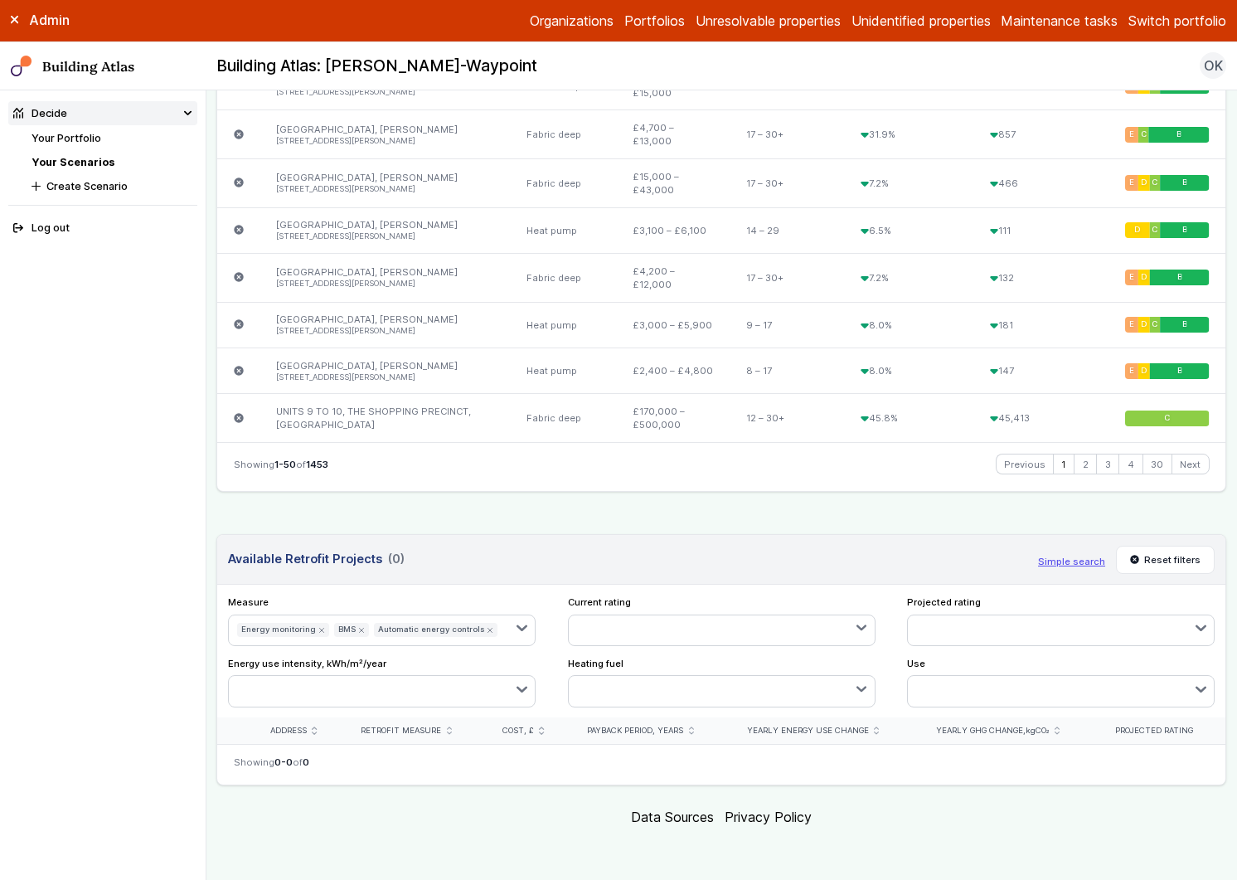
scroll to position [2713, 0]
click at [315, 625] on button "Energy monitoring" at bounding box center [283, 630] width 92 height 14
click at [360, 629] on button "Automatic energy controls" at bounding box center [339, 630] width 124 height 14
click at [245, 629] on button "BMS" at bounding box center [254, 630] width 35 height 14
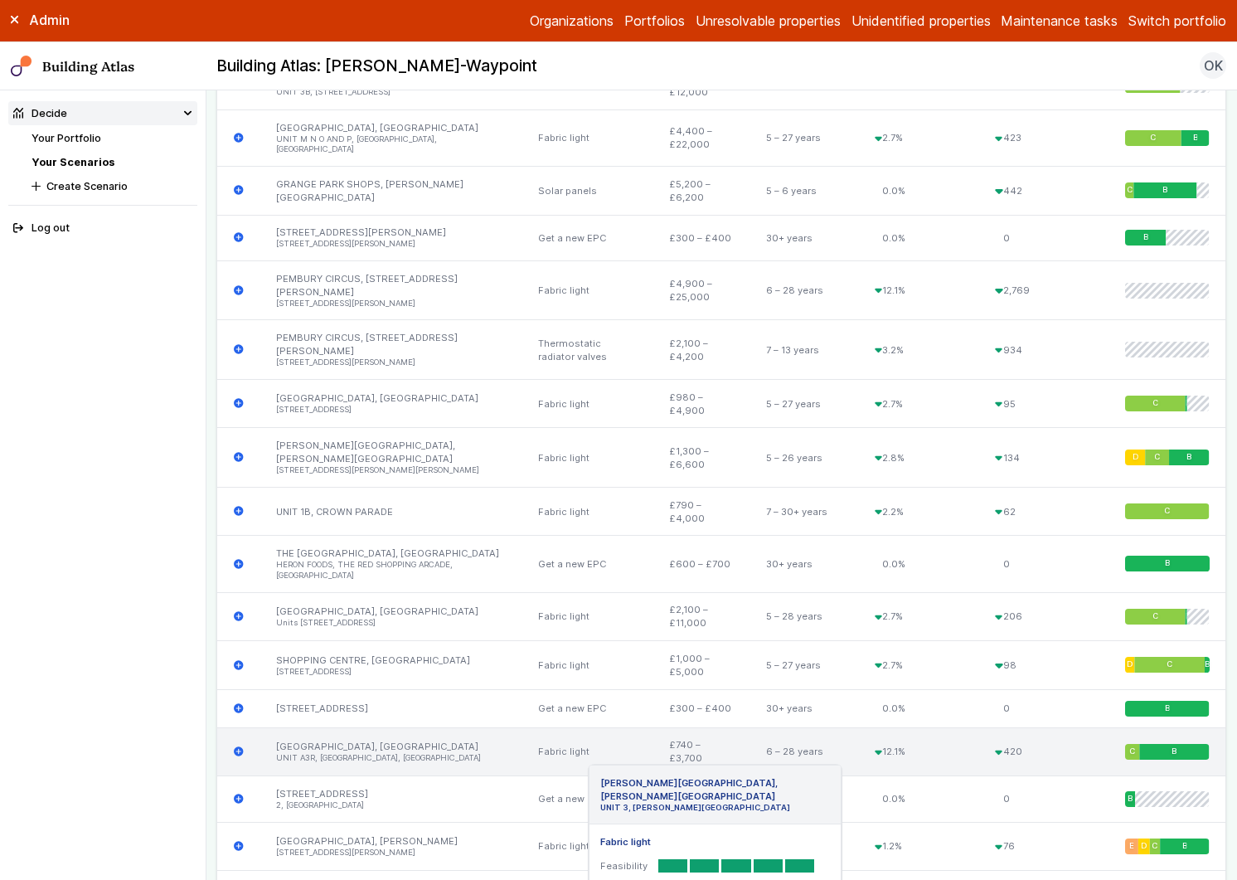
scroll to position [2929, 0]
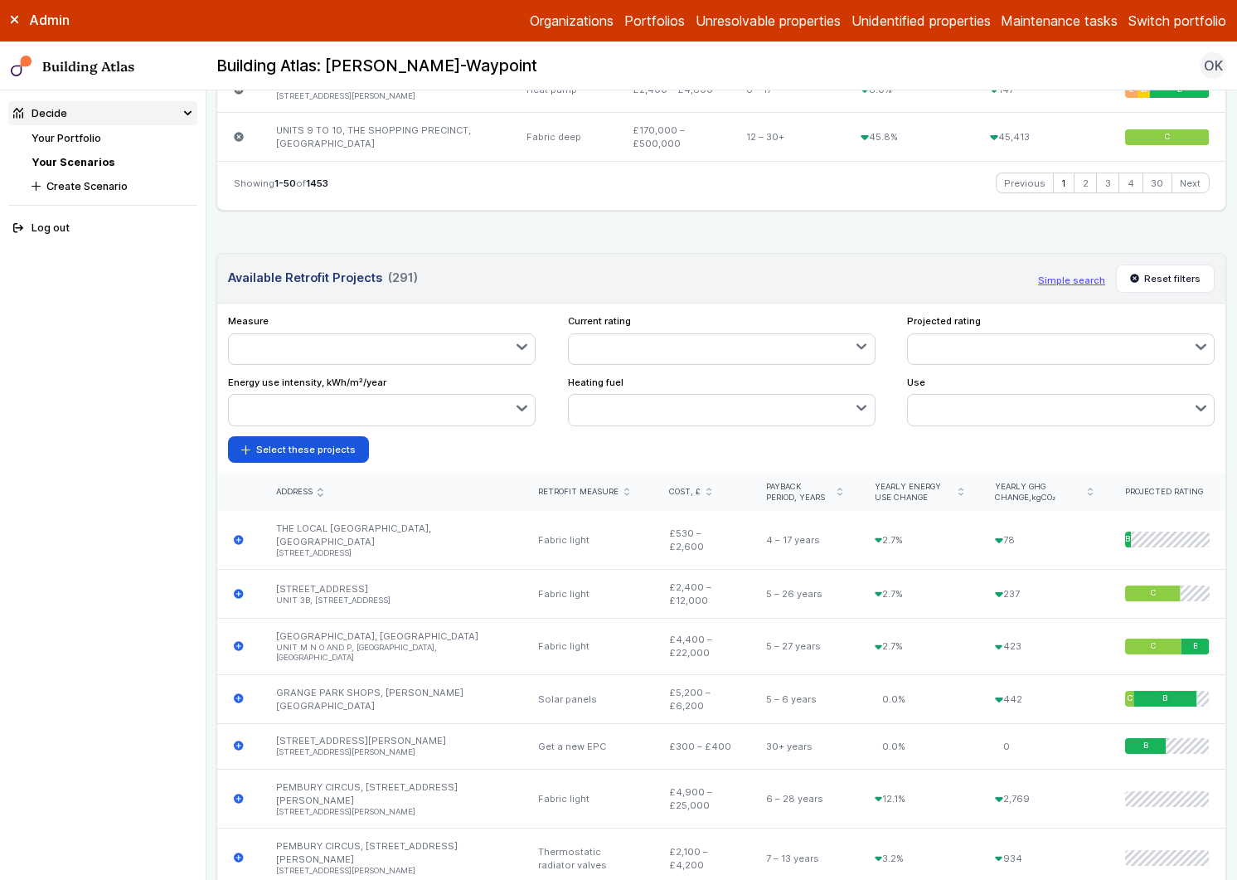
click at [479, 364] on button "button" at bounding box center [382, 349] width 306 height 30
click at [0, 0] on div "submit" at bounding box center [0, 0] width 0 height 0
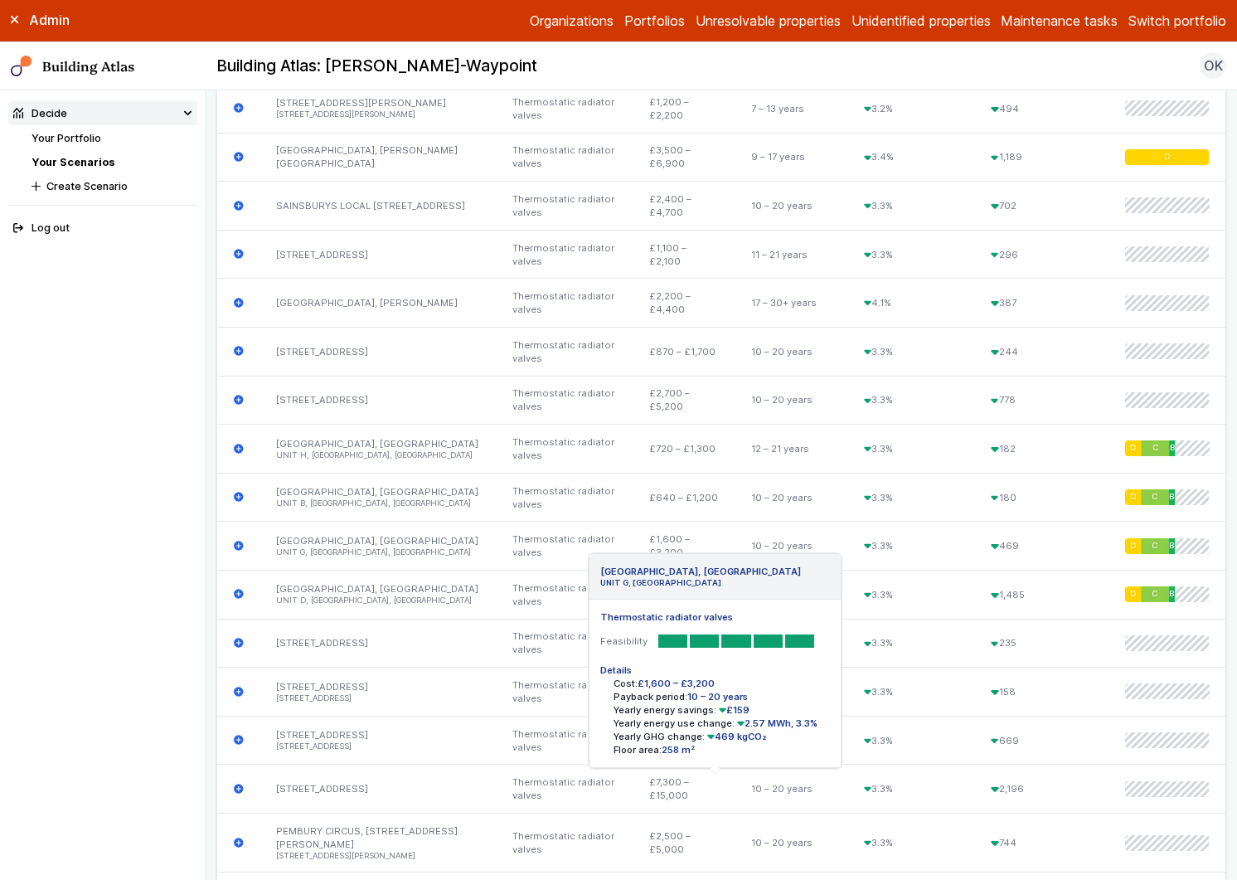
scroll to position [2768, 0]
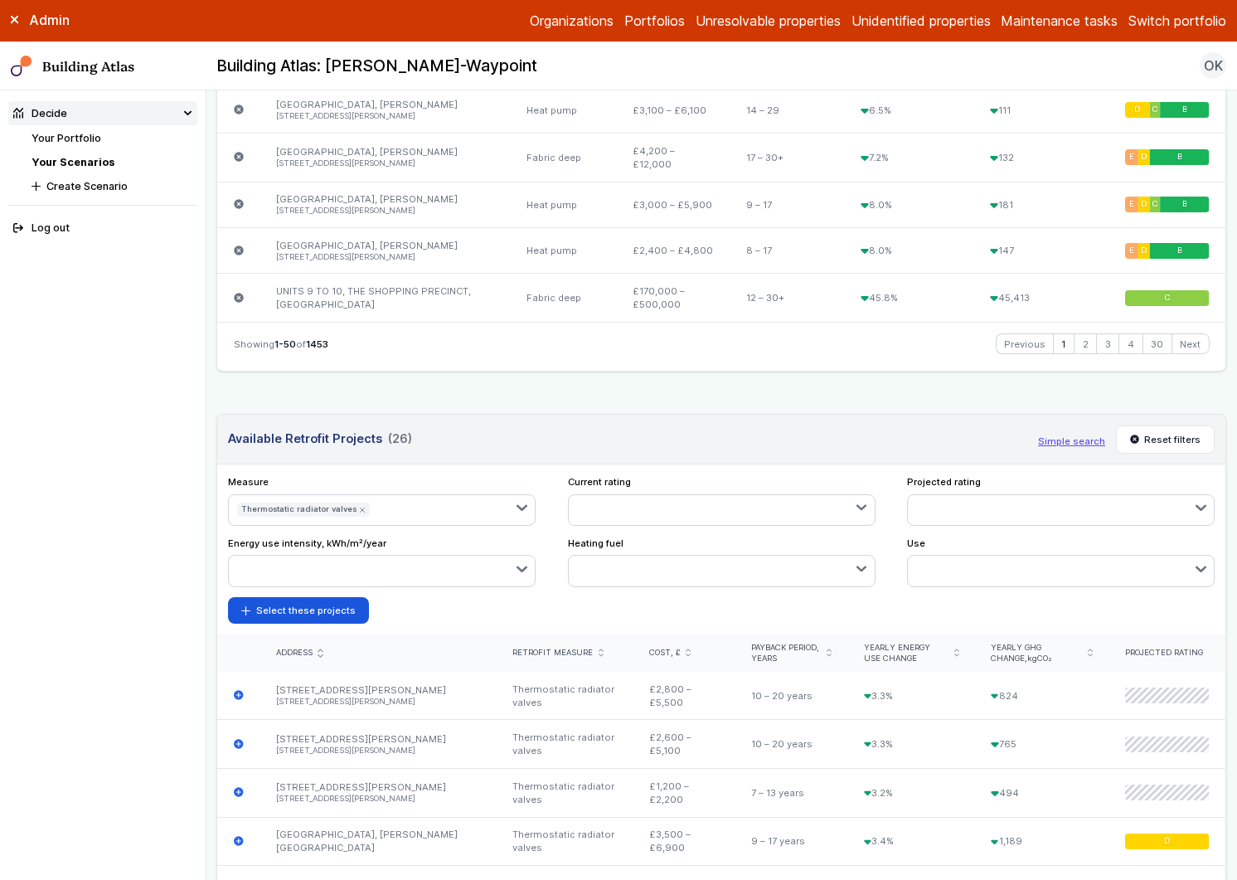
click at [464, 525] on button "button" at bounding box center [456, 510] width 158 height 30
click at [541, 624] on form "Select these projects" at bounding box center [721, 610] width 987 height 27
click at [315, 624] on button "Select these projects" at bounding box center [298, 610] width 141 height 27
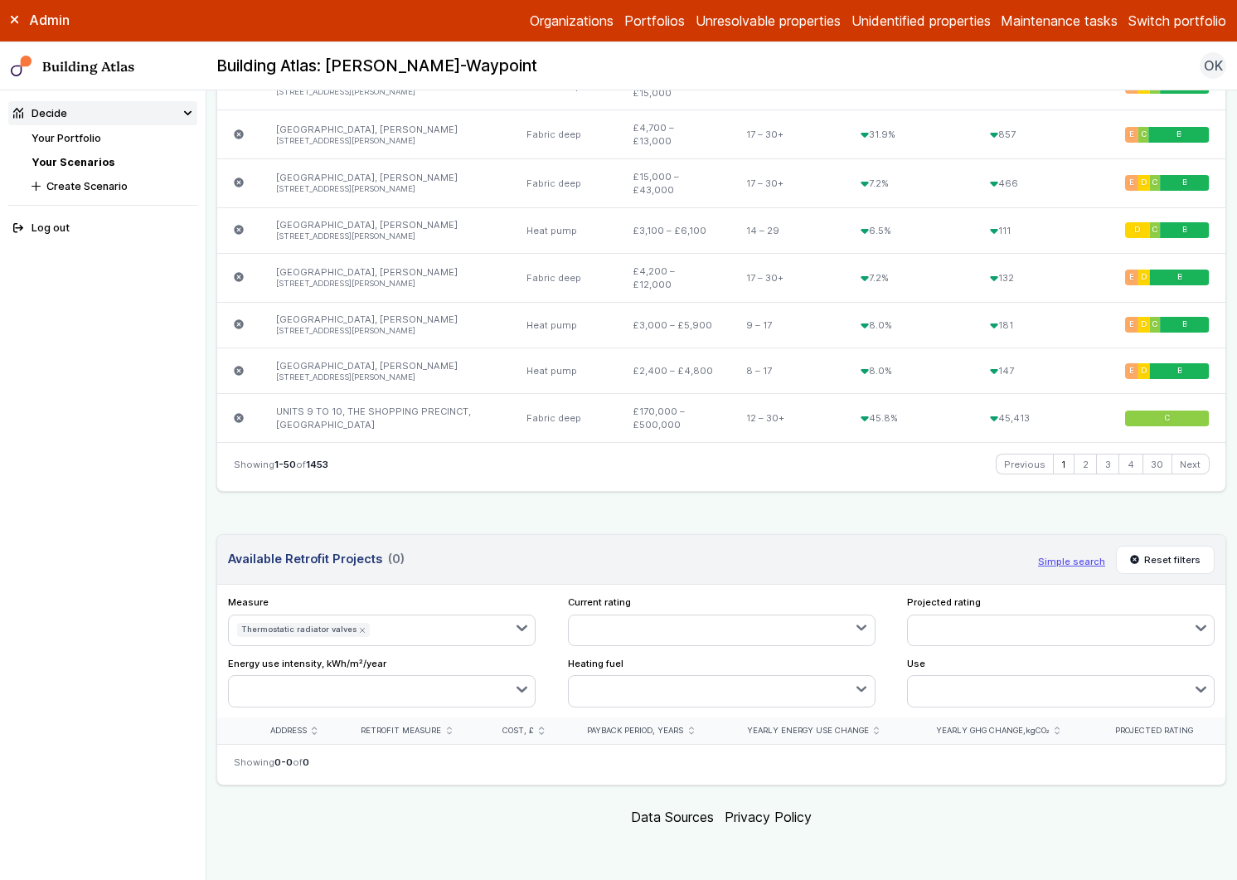
scroll to position [2713, 0]
click at [360, 628] on icon "submit" at bounding box center [362, 630] width 4 height 4
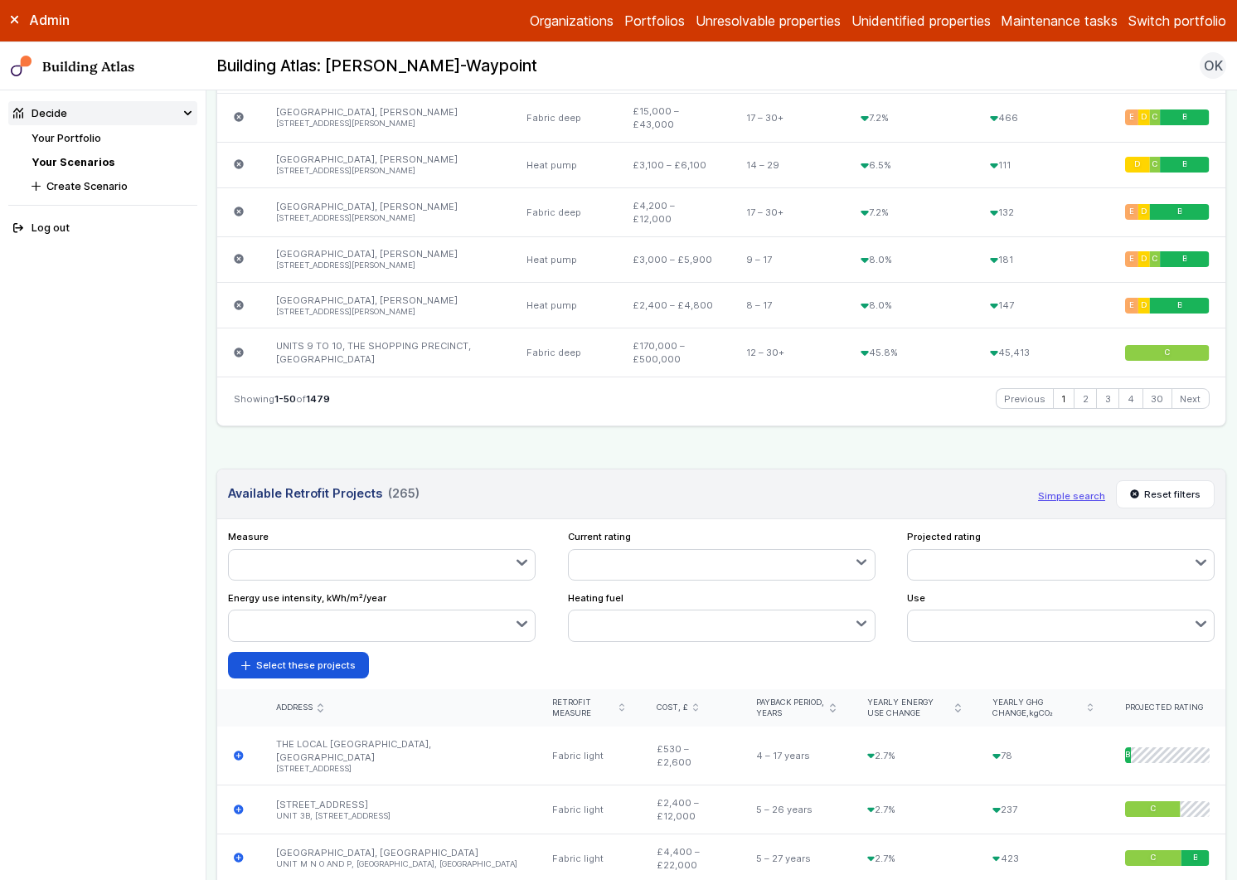
click at [503, 580] on button "button" at bounding box center [382, 565] width 306 height 30
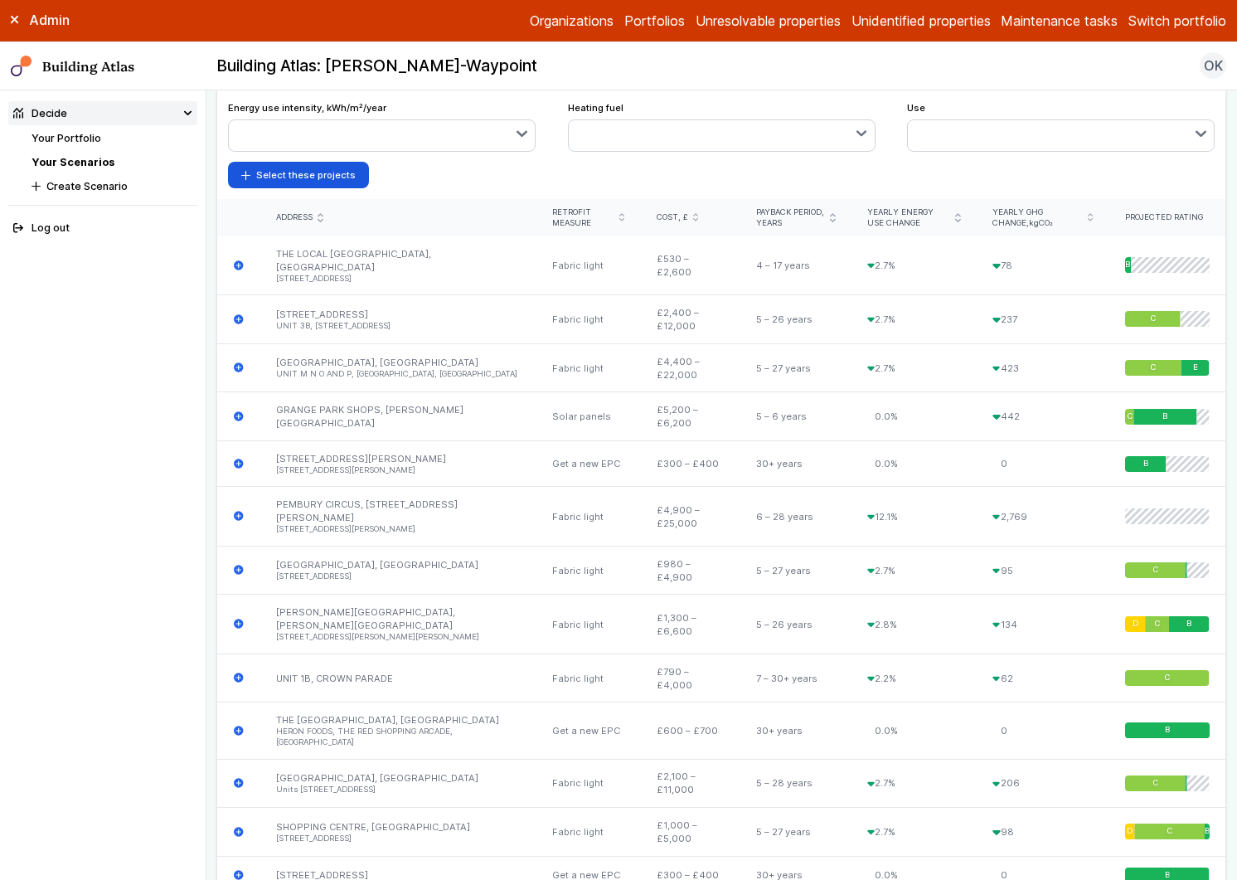
scroll to position [3001, 0]
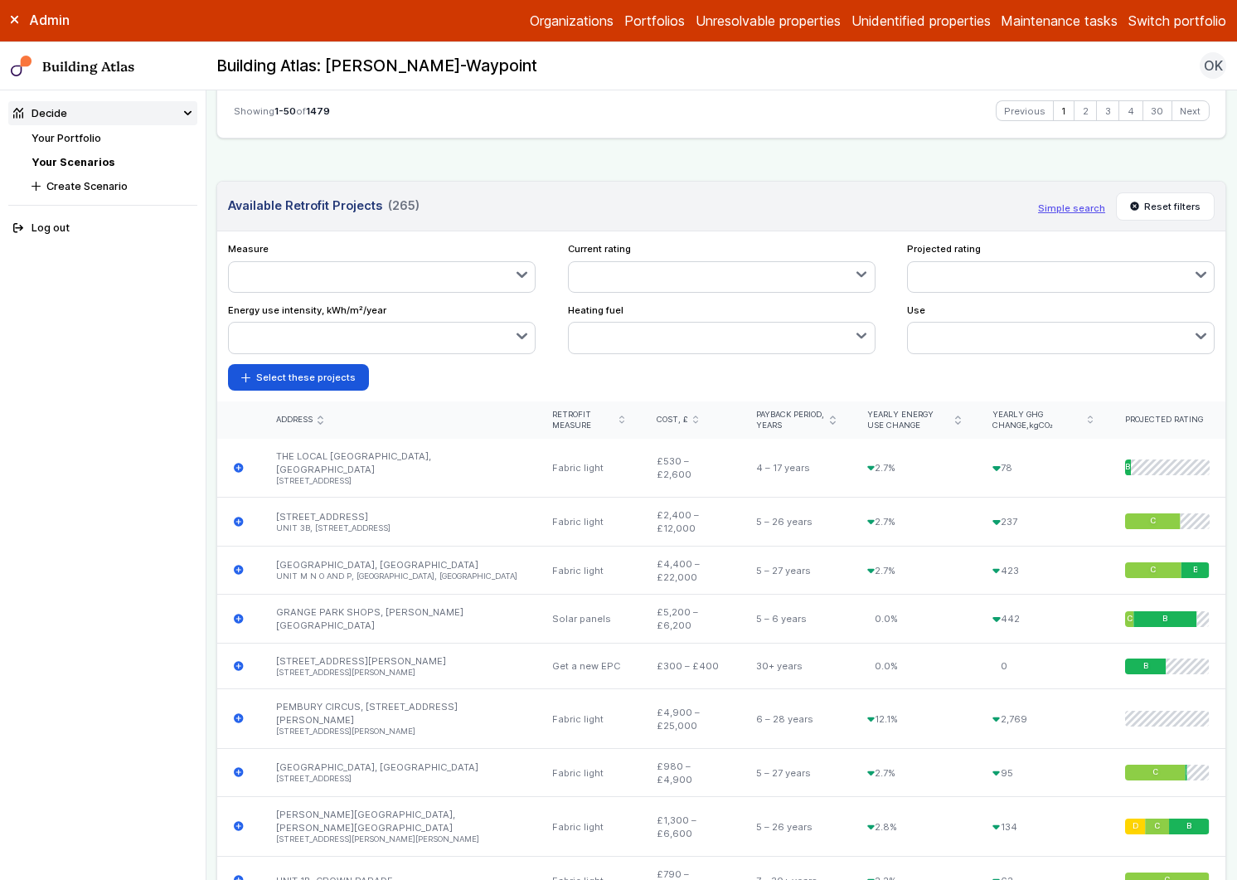
click at [517, 280] on icon "button" at bounding box center [522, 275] width 11 height 11
drag, startPoint x: 241, startPoint y: 596, endPoint x: 245, endPoint y: 622, distance: 26.9
click at [0, 0] on ul "LED lighting Get a new EPC Energy monitoring Fabric light Heat pump Fabric deep…" at bounding box center [0, 0] width 0 height 0
click at [0, 0] on div "submit" at bounding box center [0, 0] width 0 height 0
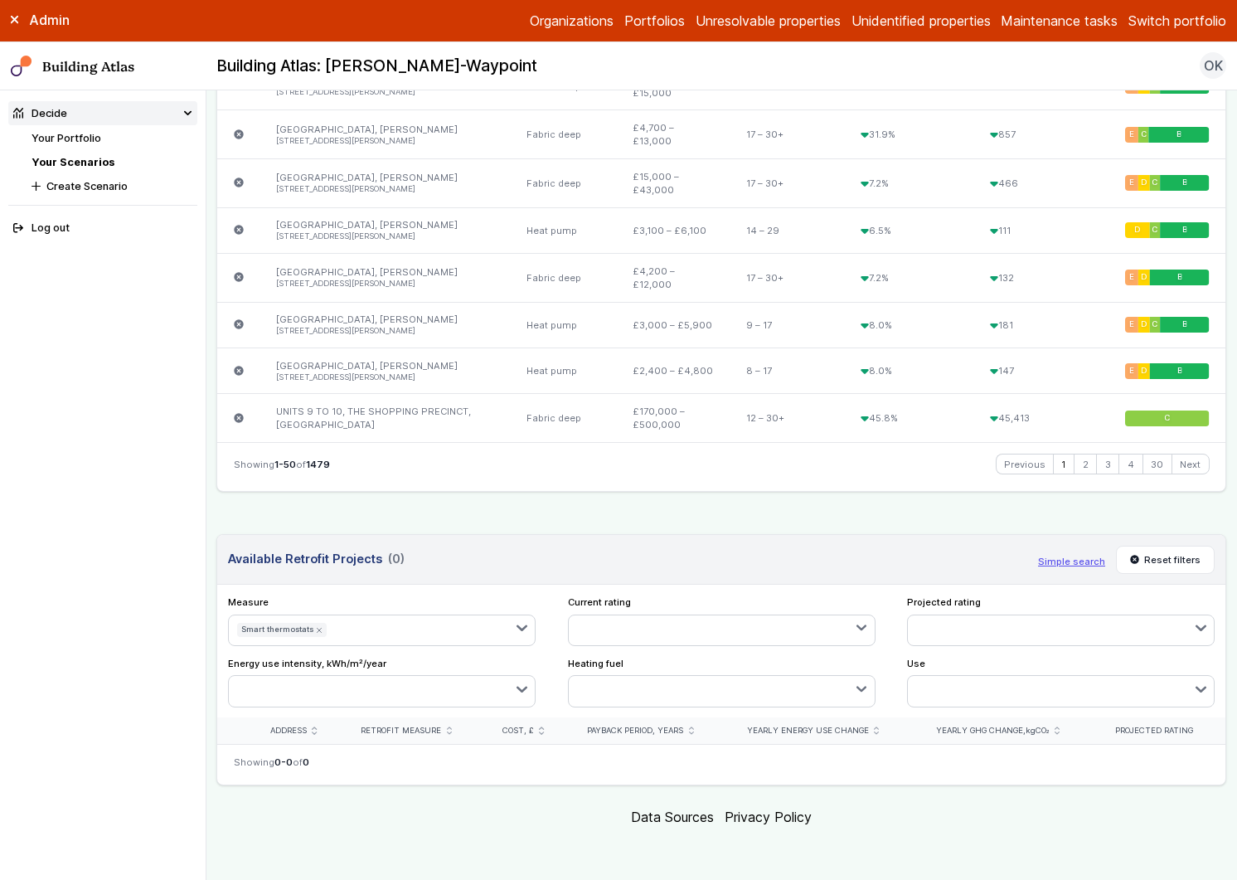
scroll to position [2713, 0]
click at [317, 630] on icon "submit" at bounding box center [319, 630] width 7 height 7
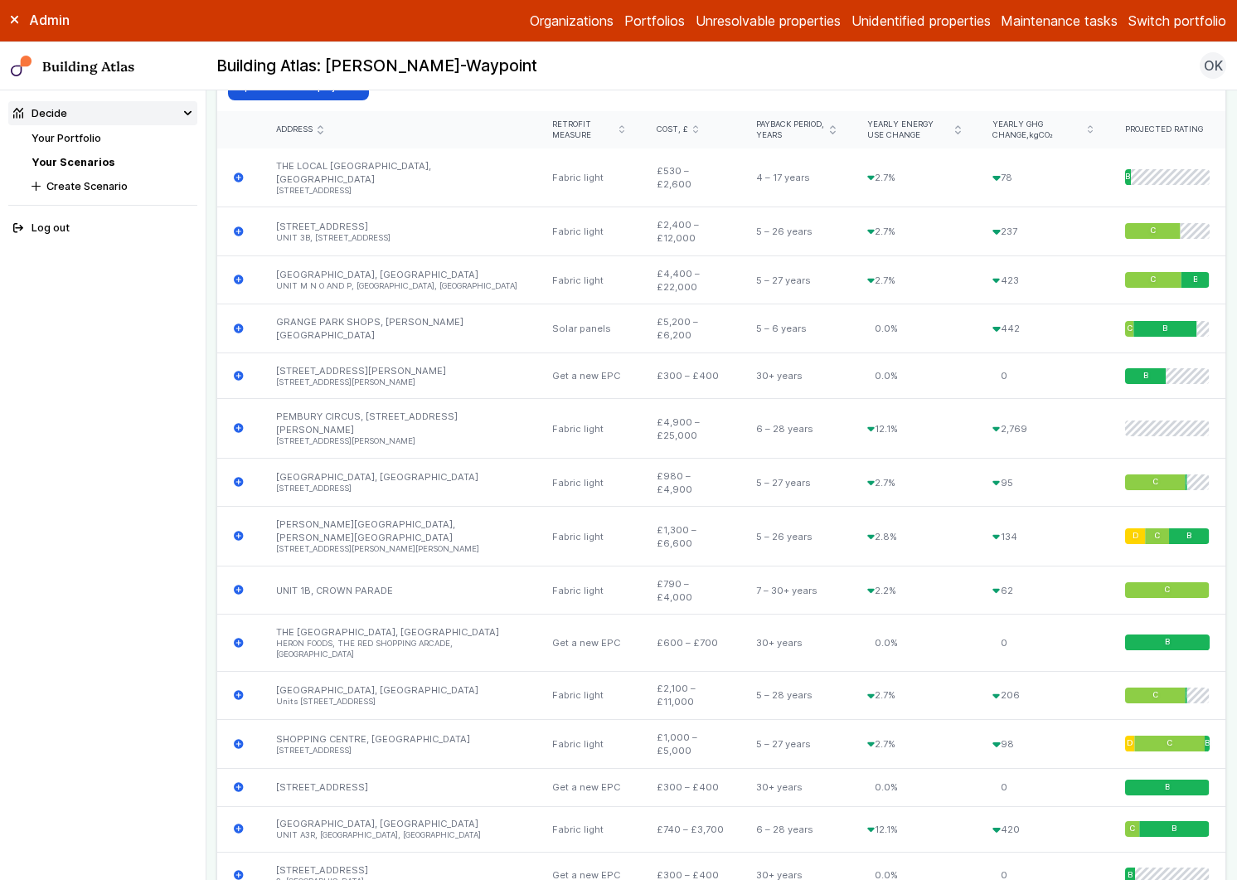
scroll to position [3124, 0]
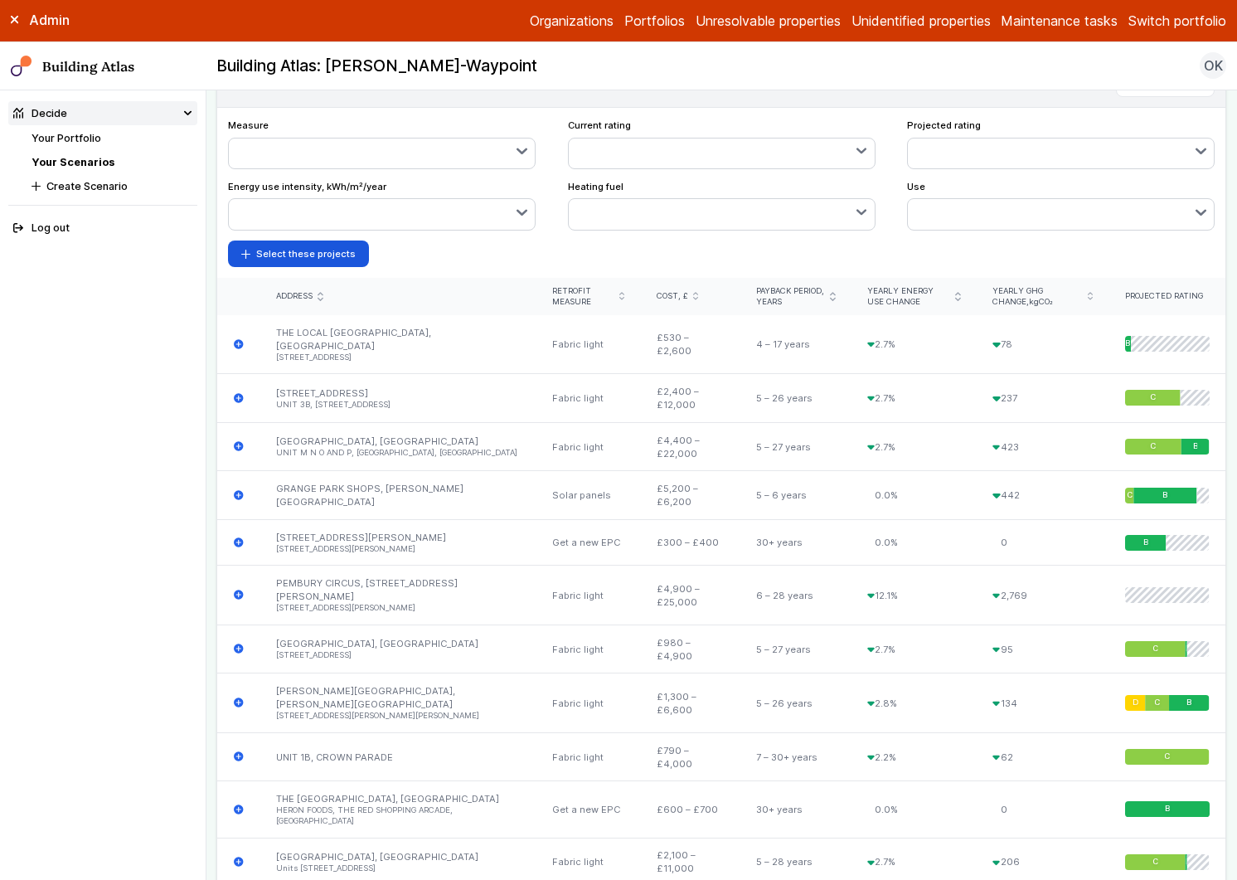
click at [509, 168] on button "button" at bounding box center [382, 154] width 306 height 30
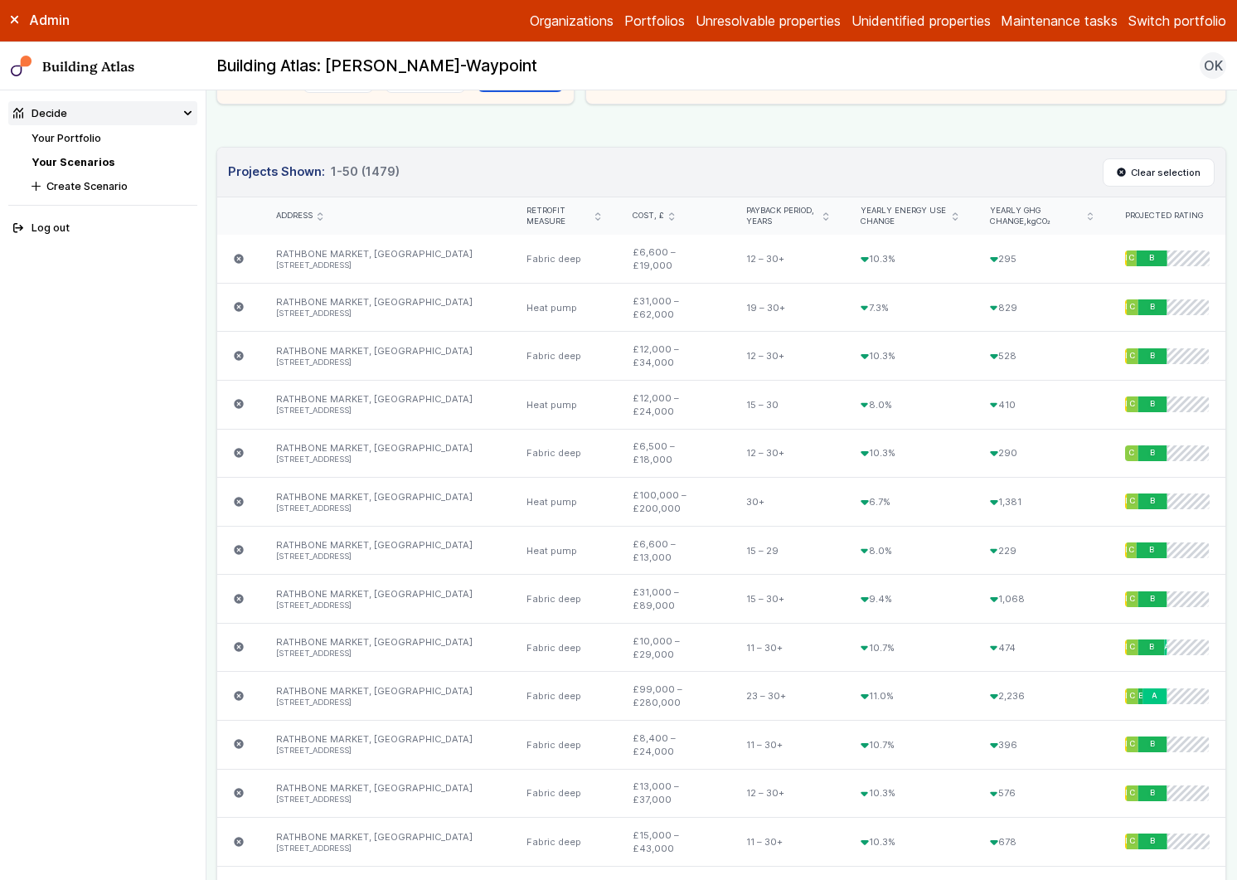
scroll to position [0, 0]
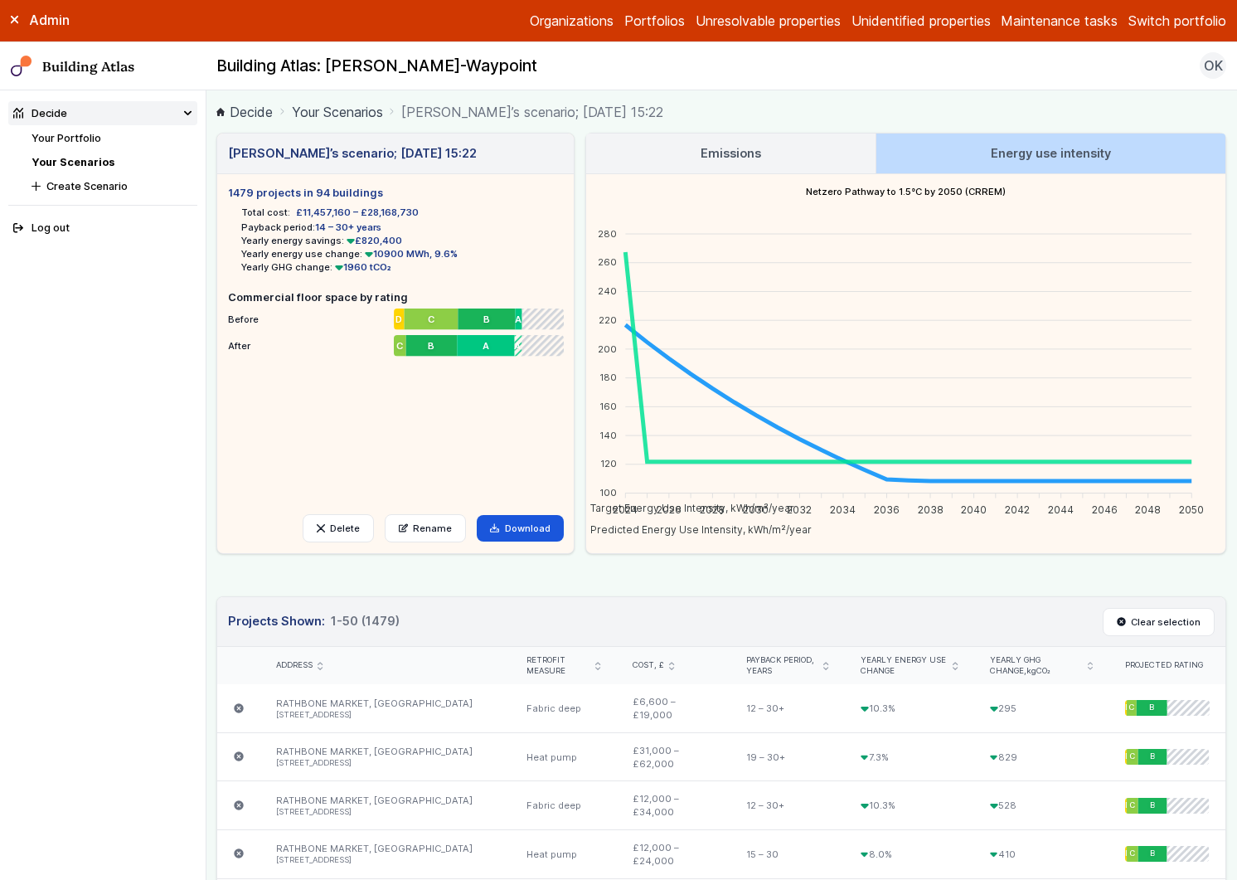
click at [86, 137] on link "Your Portfolio" at bounding box center [67, 138] width 70 height 12
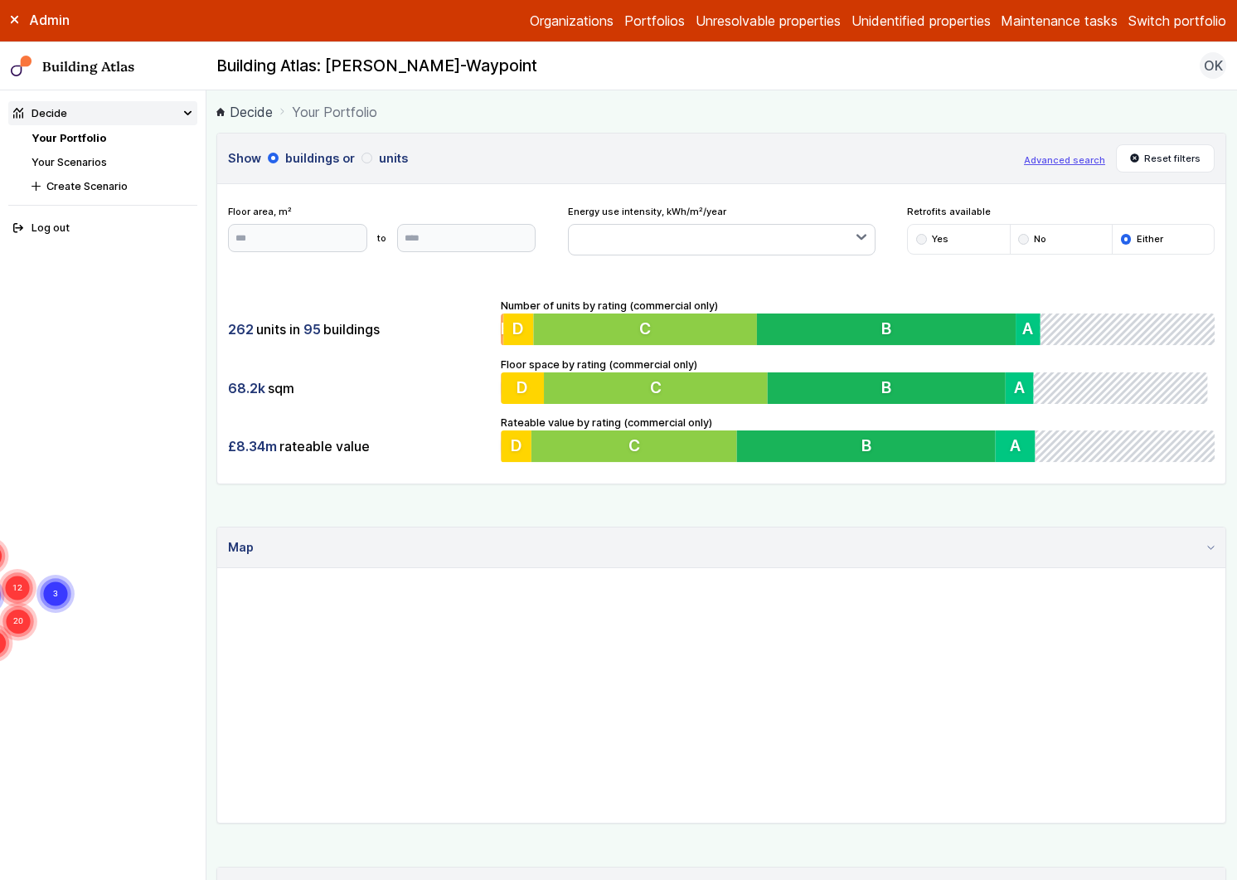
click at [421, 373] on div "68.2k sqm" at bounding box center [359, 388] width 262 height 32
click at [77, 149] on nav "Your Portfolio Your Scenarios Create Scenario" at bounding box center [115, 162] width 166 height 64
click at [81, 159] on link "Your Scenarios" at bounding box center [69, 162] width 75 height 12
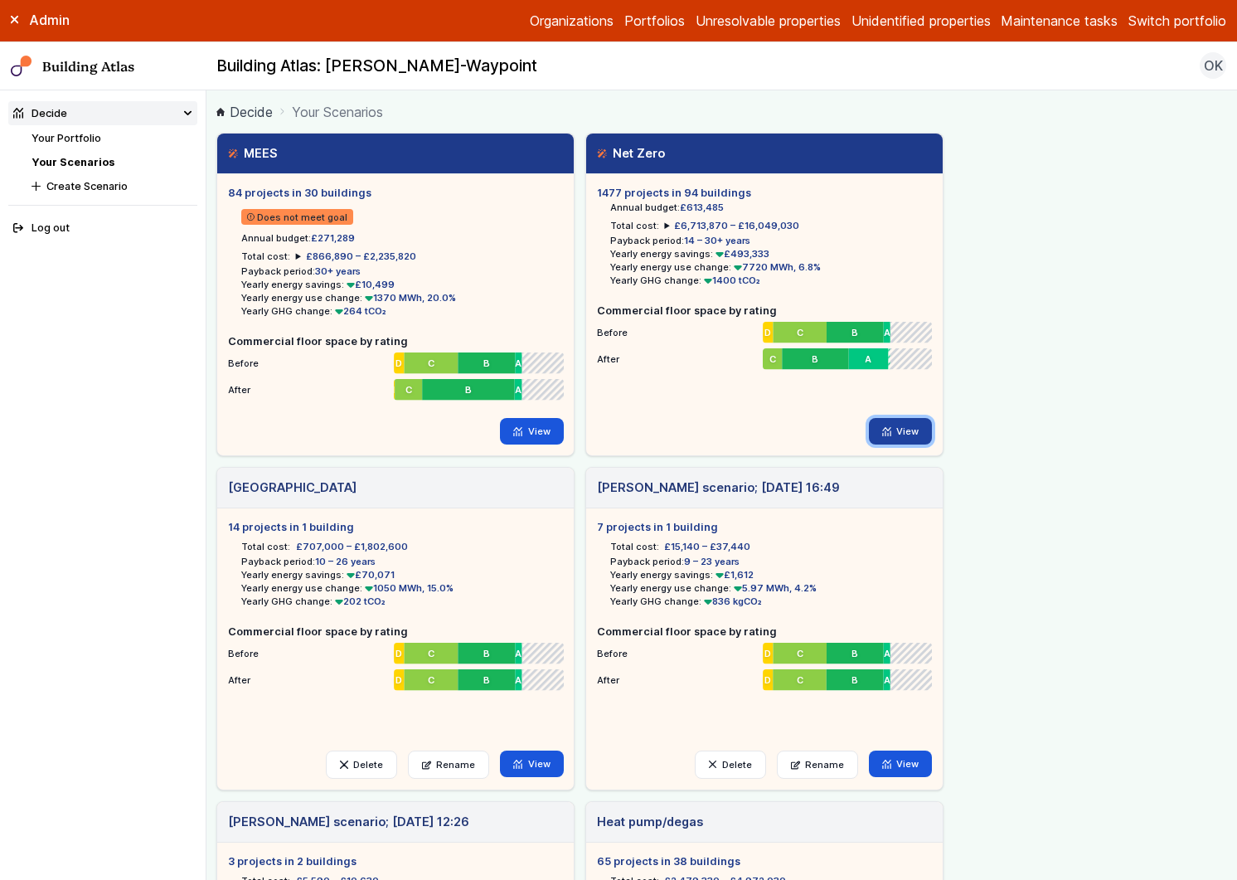
click at [910, 435] on link "View" at bounding box center [901, 431] width 64 height 27
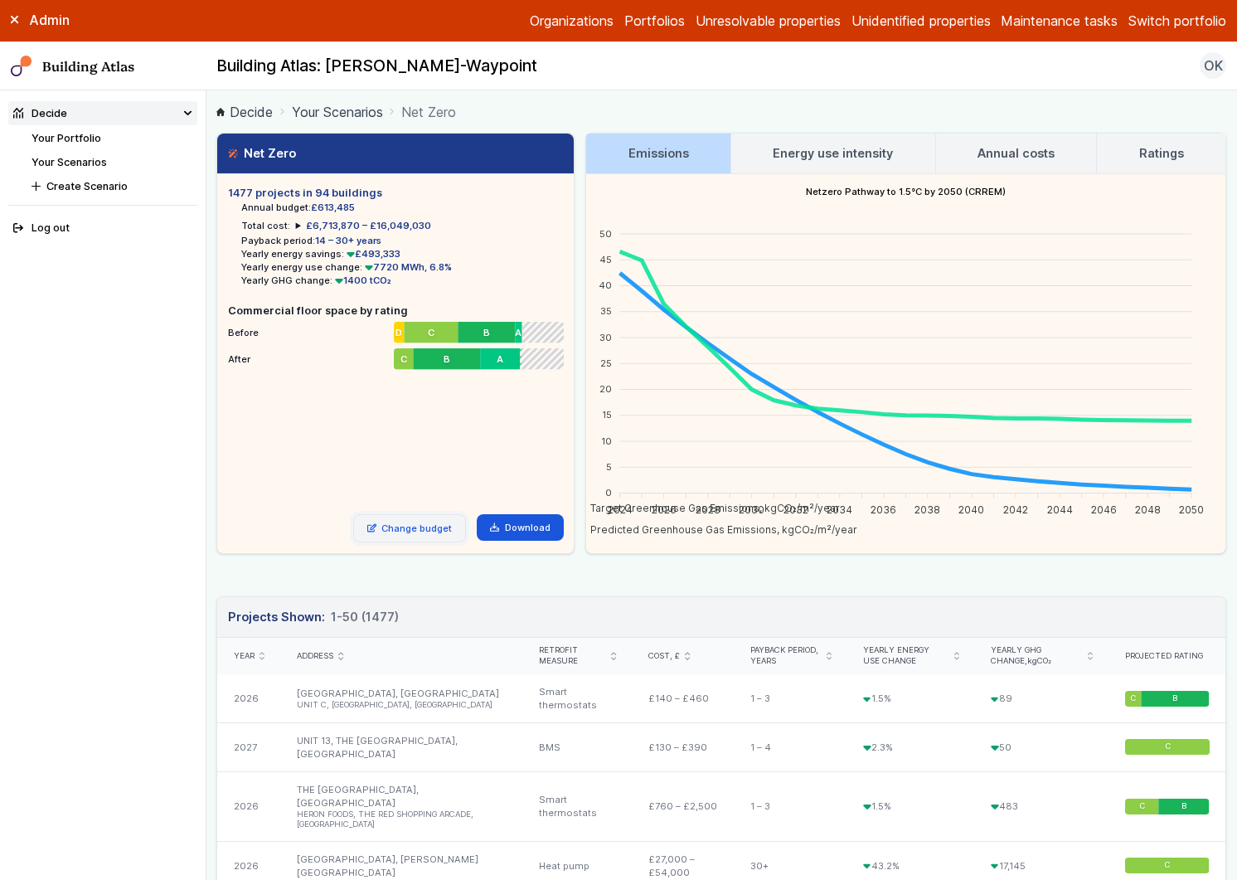
click at [396, 517] on link "Change budget" at bounding box center [410, 528] width 114 height 28
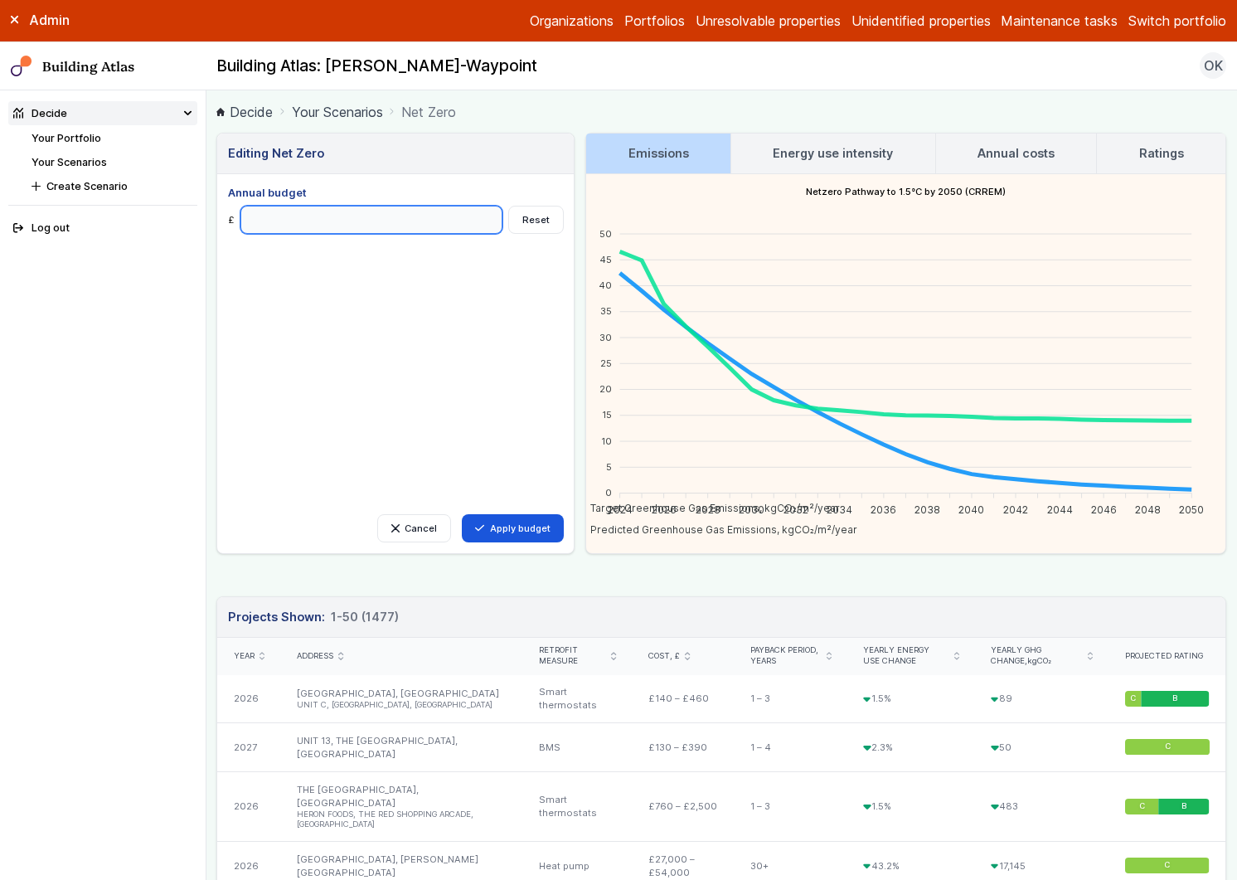
click at [249, 223] on input "******" at bounding box center [372, 220] width 263 height 28
drag, startPoint x: 250, startPoint y: 218, endPoint x: 241, endPoint y: 221, distance: 9.7
click at [241, 221] on input "******" at bounding box center [372, 220] width 263 height 28
type input "******"
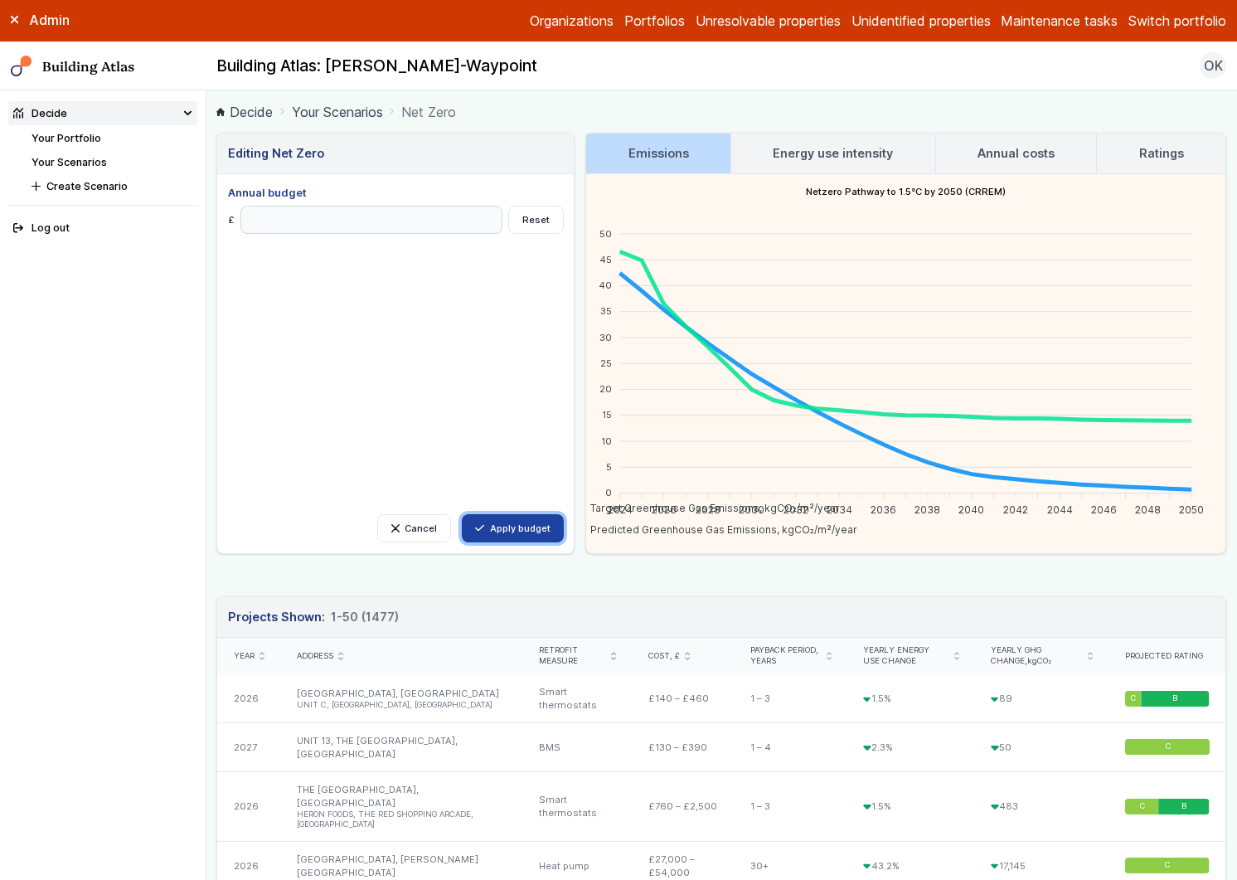
click at [516, 523] on button "Apply budget" at bounding box center [513, 528] width 102 height 28
